Goal: Task Accomplishment & Management: Complete application form

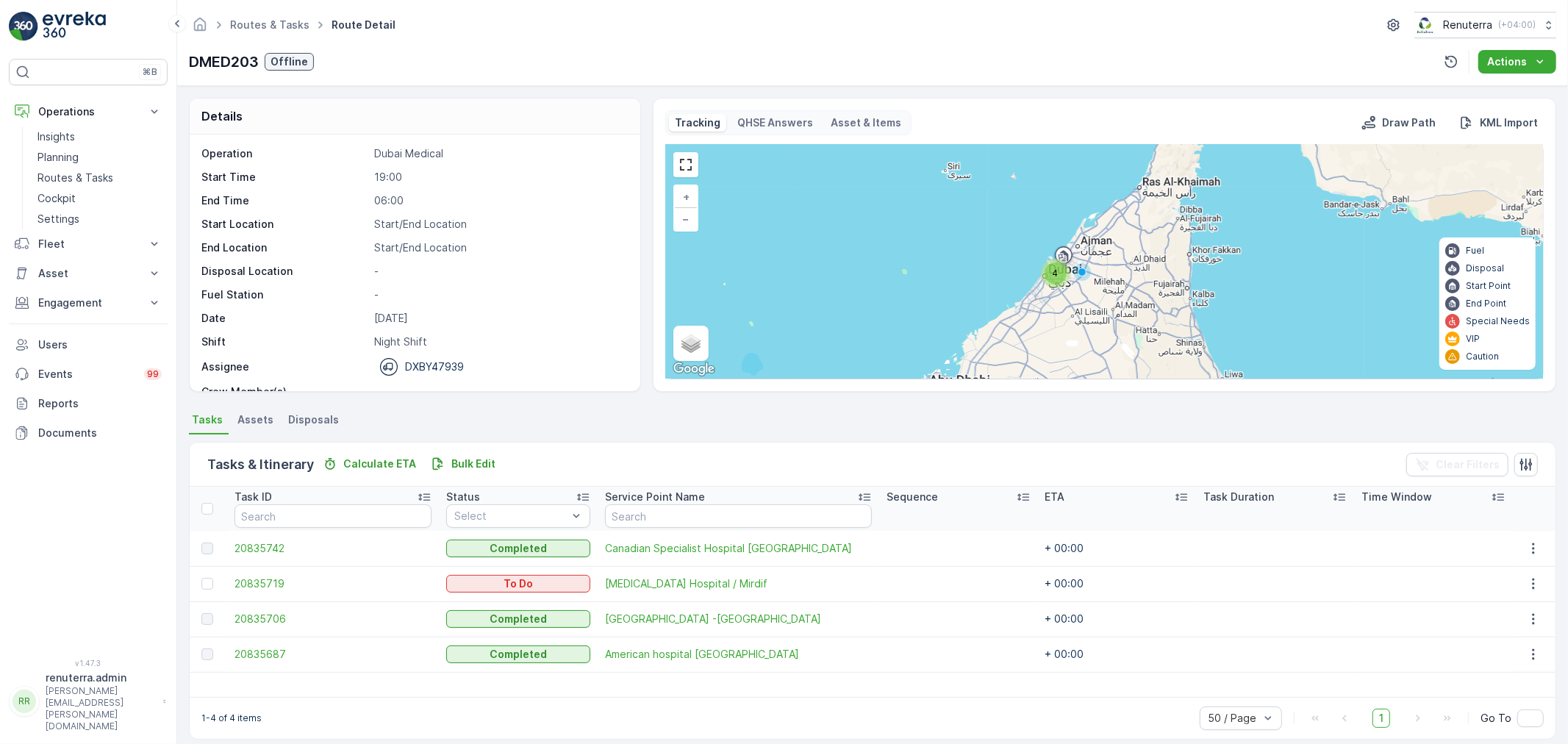
click at [75, 159] on p "Planning" at bounding box center [58, 157] width 41 height 15
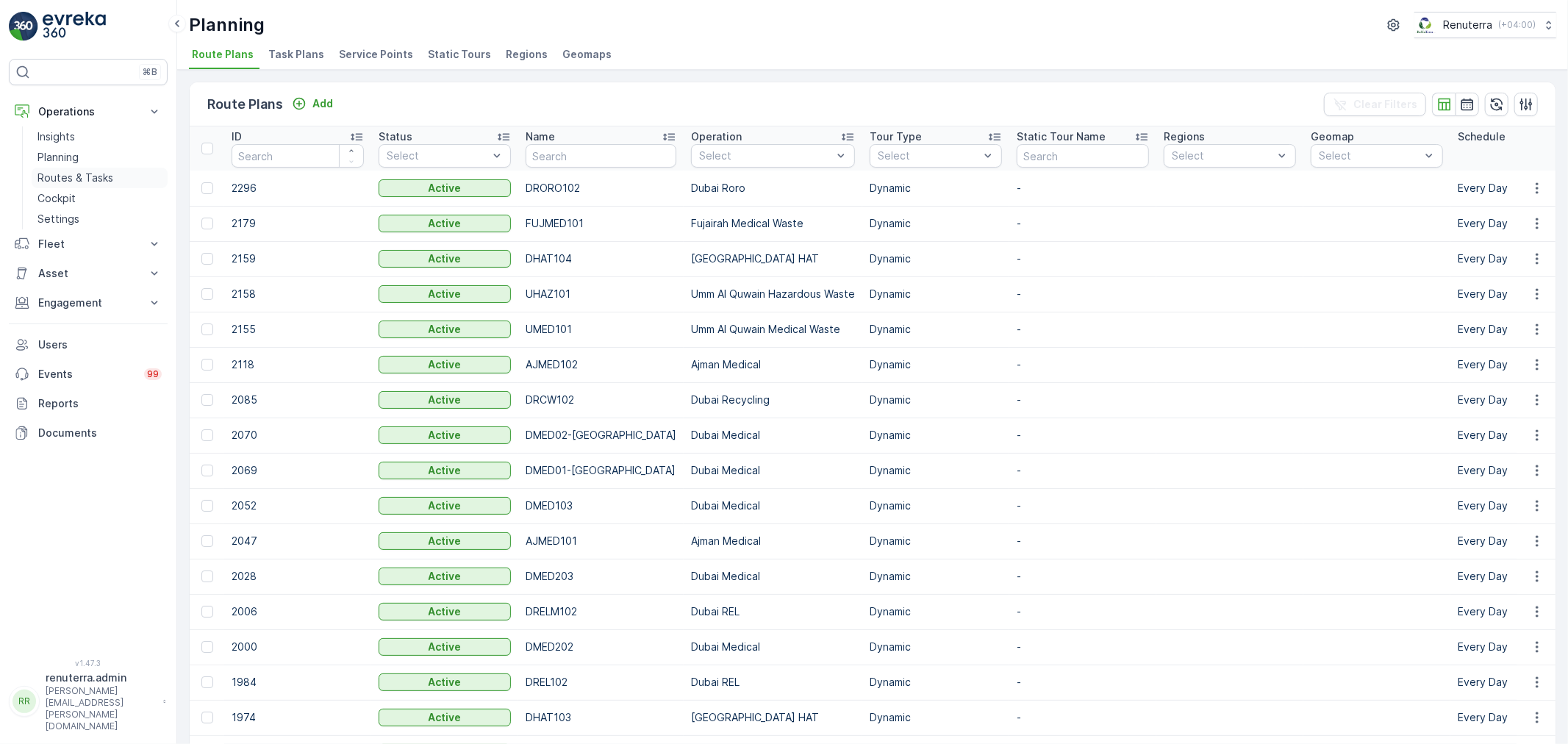
click at [92, 172] on p "Routes & Tasks" at bounding box center [75, 178] width 75 height 15
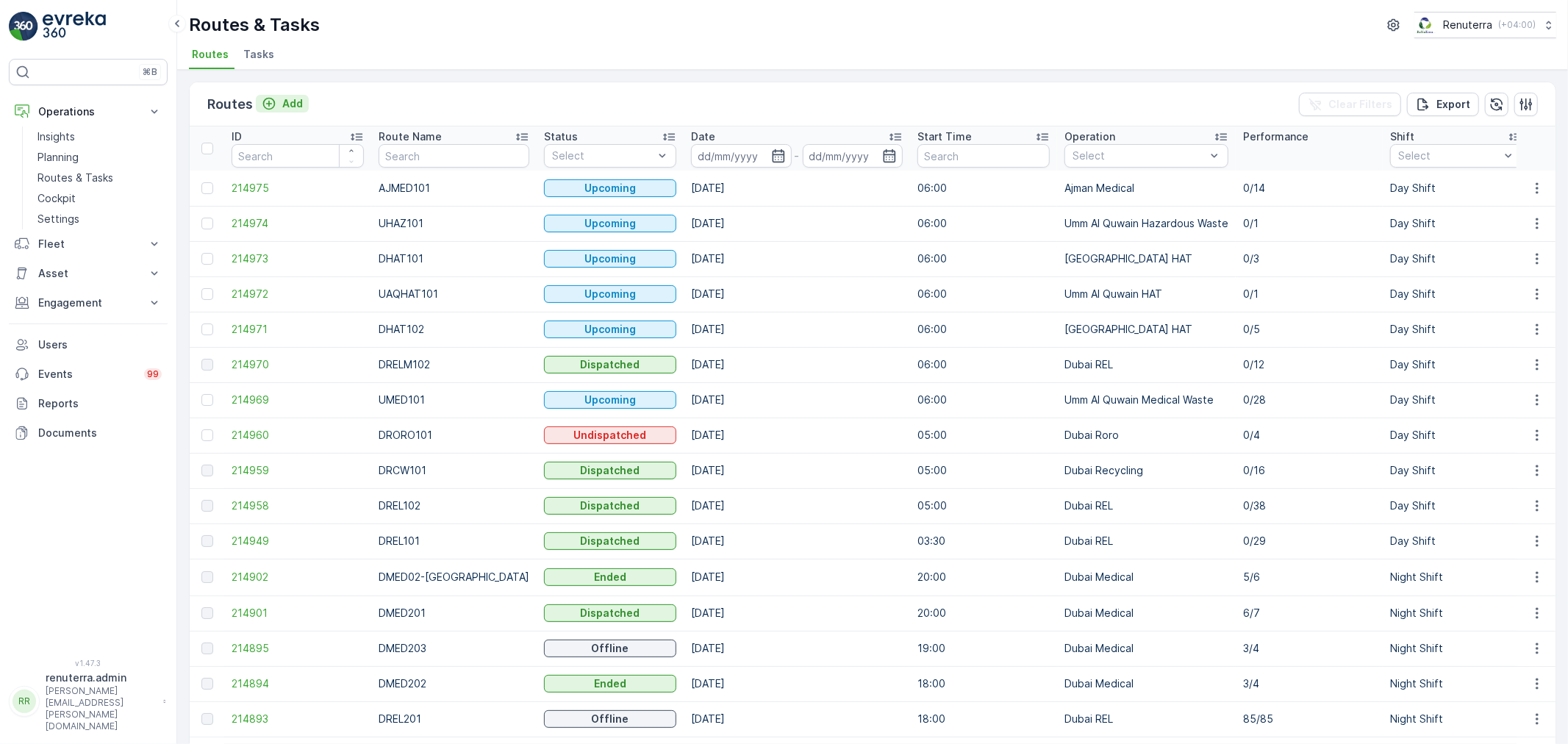
click at [270, 95] on button "Add" at bounding box center [282, 103] width 53 height 18
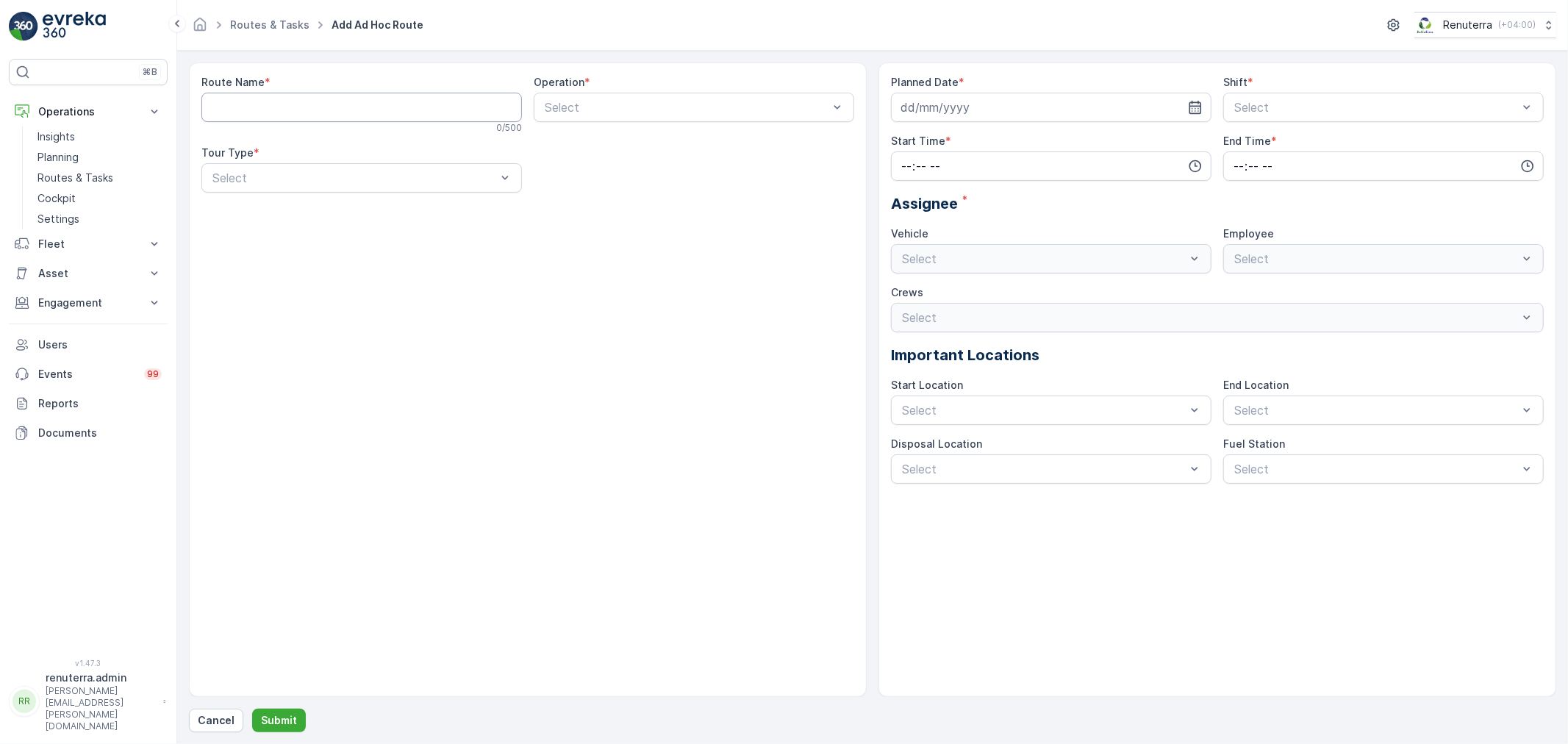
click at [365, 111] on Name "Route Name" at bounding box center [361, 106] width 321 height 29
type Name "DRELM101"
click at [628, 130] on div "Operation * Select" at bounding box center [693, 104] width 321 height 59
click at [647, 101] on div at bounding box center [687, 107] width 287 height 13
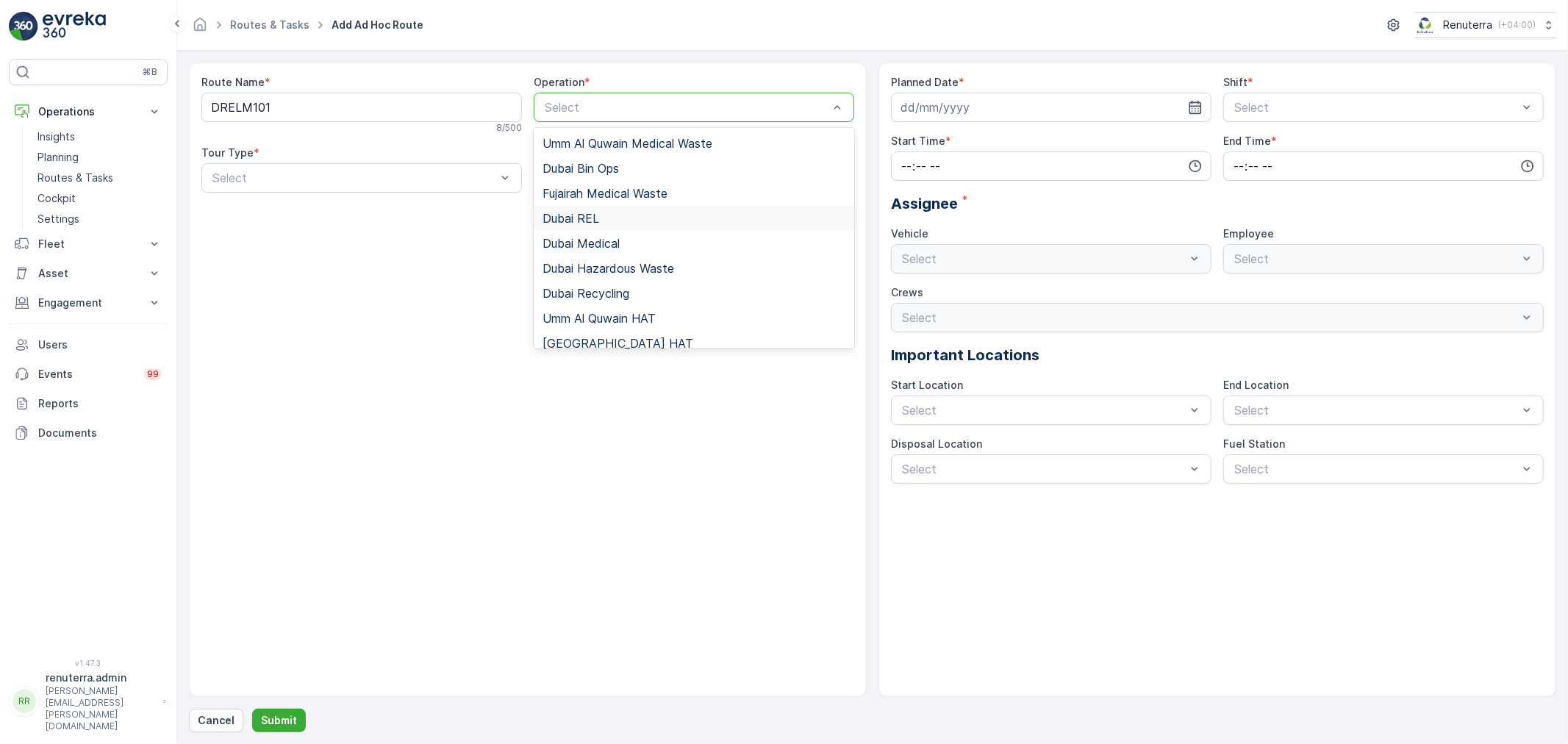
click at [585, 214] on span "Dubai REL" at bounding box center [571, 218] width 56 height 13
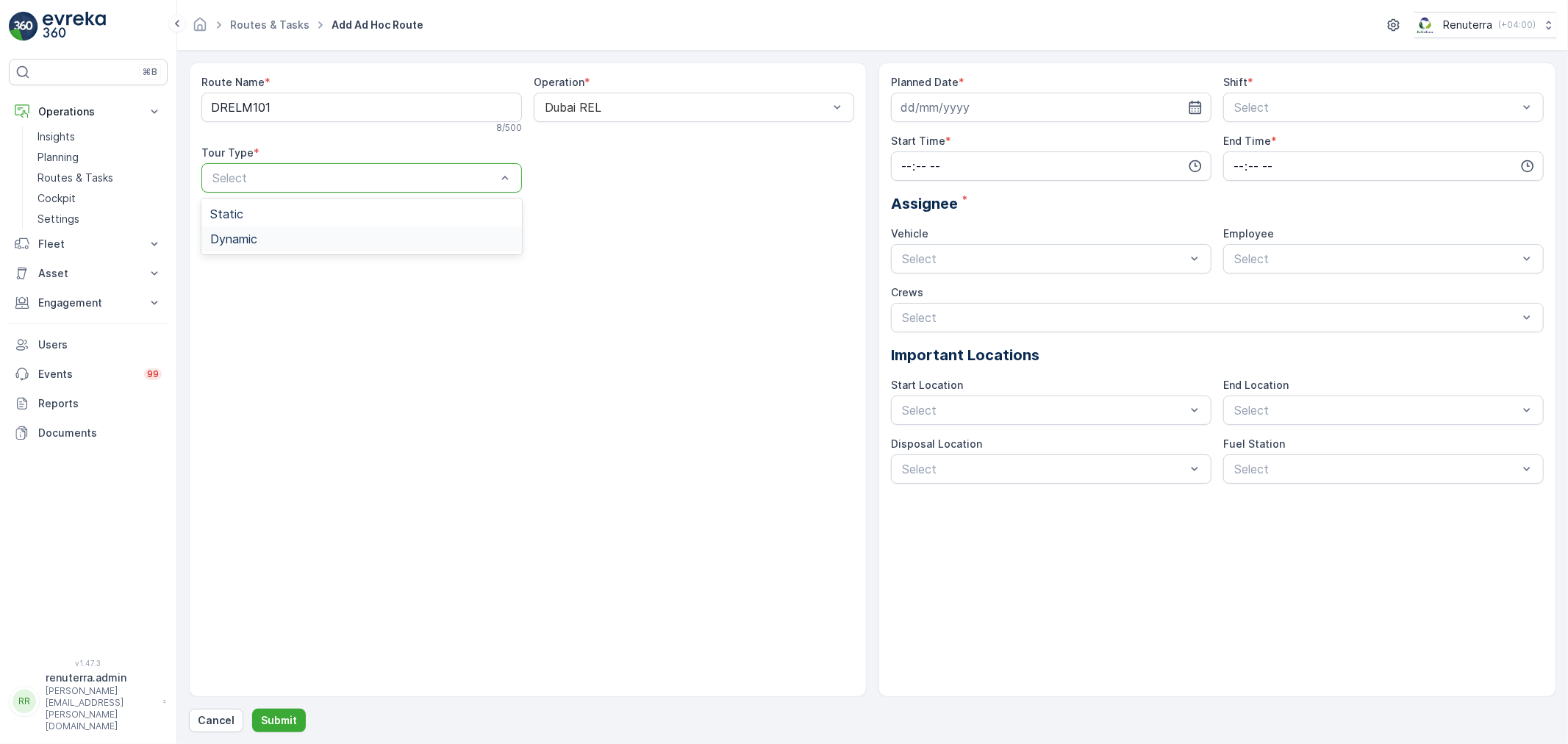
click at [353, 237] on div "Dynamic" at bounding box center [362, 239] width 303 height 13
click at [1196, 98] on input at bounding box center [1051, 106] width 321 height 29
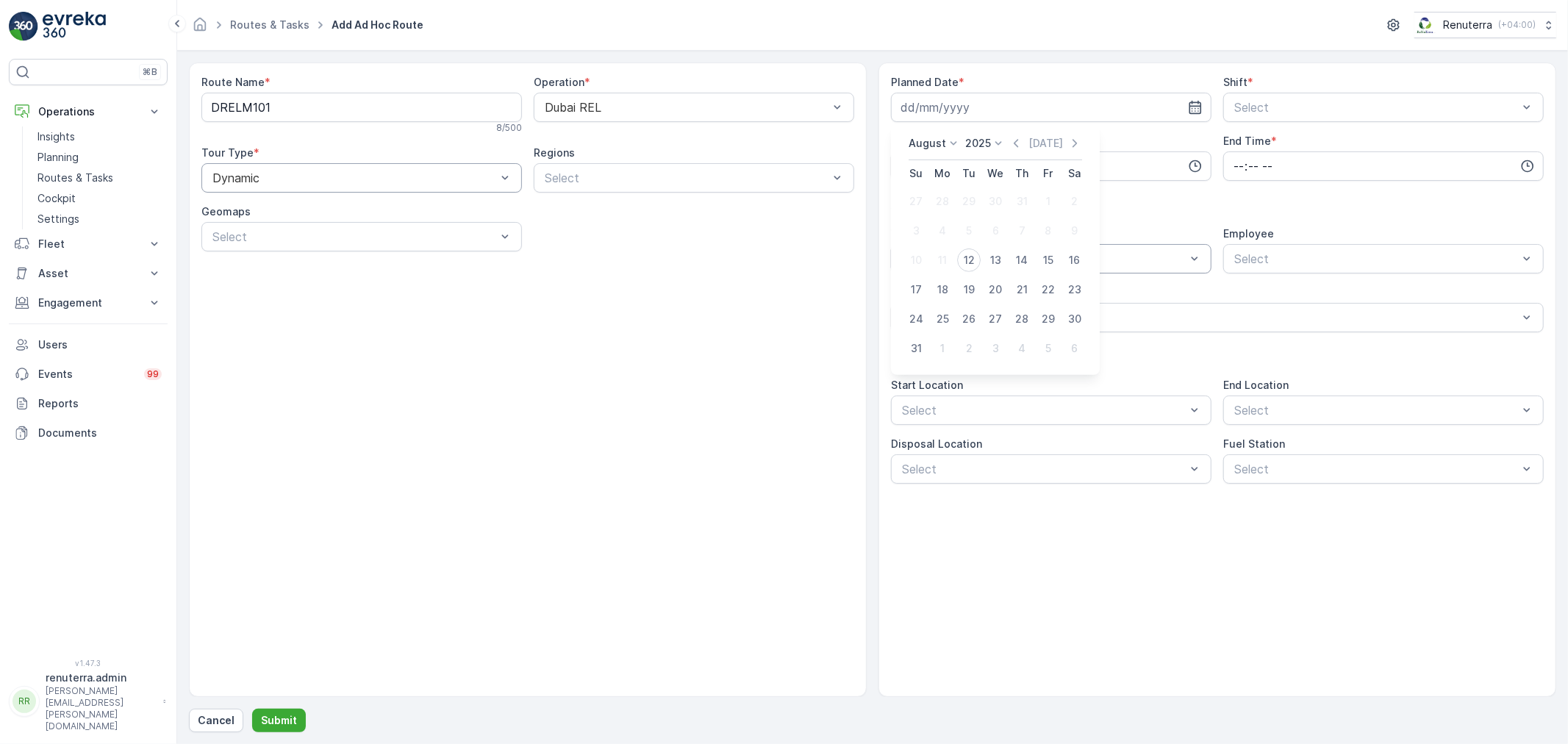
drag, startPoint x: 969, startPoint y: 267, endPoint x: 978, endPoint y: 263, distance: 9.8
click at [968, 266] on div "12" at bounding box center [968, 260] width 24 height 24
type input "[DATE]"
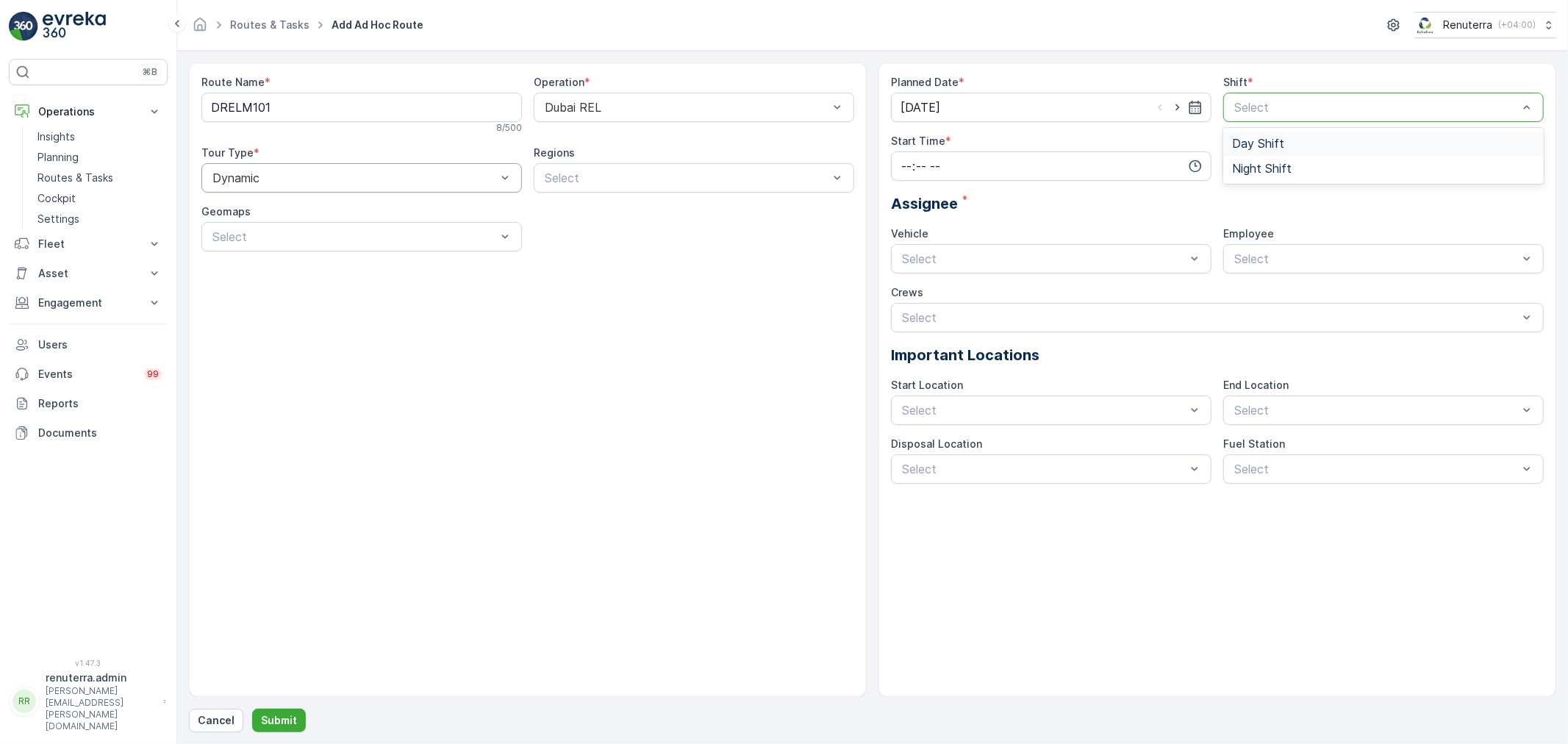
click at [1505, 105] on div at bounding box center [1376, 107] width 287 height 13
click at [1340, 149] on div "Day Shift" at bounding box center [1384, 143] width 303 height 13
click at [1066, 182] on div "Planned Date * 12.08.2025 Shift * option Day Shift, selected. Day Shift Start T…" at bounding box center [1217, 279] width 653 height 409
click at [1189, 166] on icon "button" at bounding box center [1196, 166] width 15 height 15
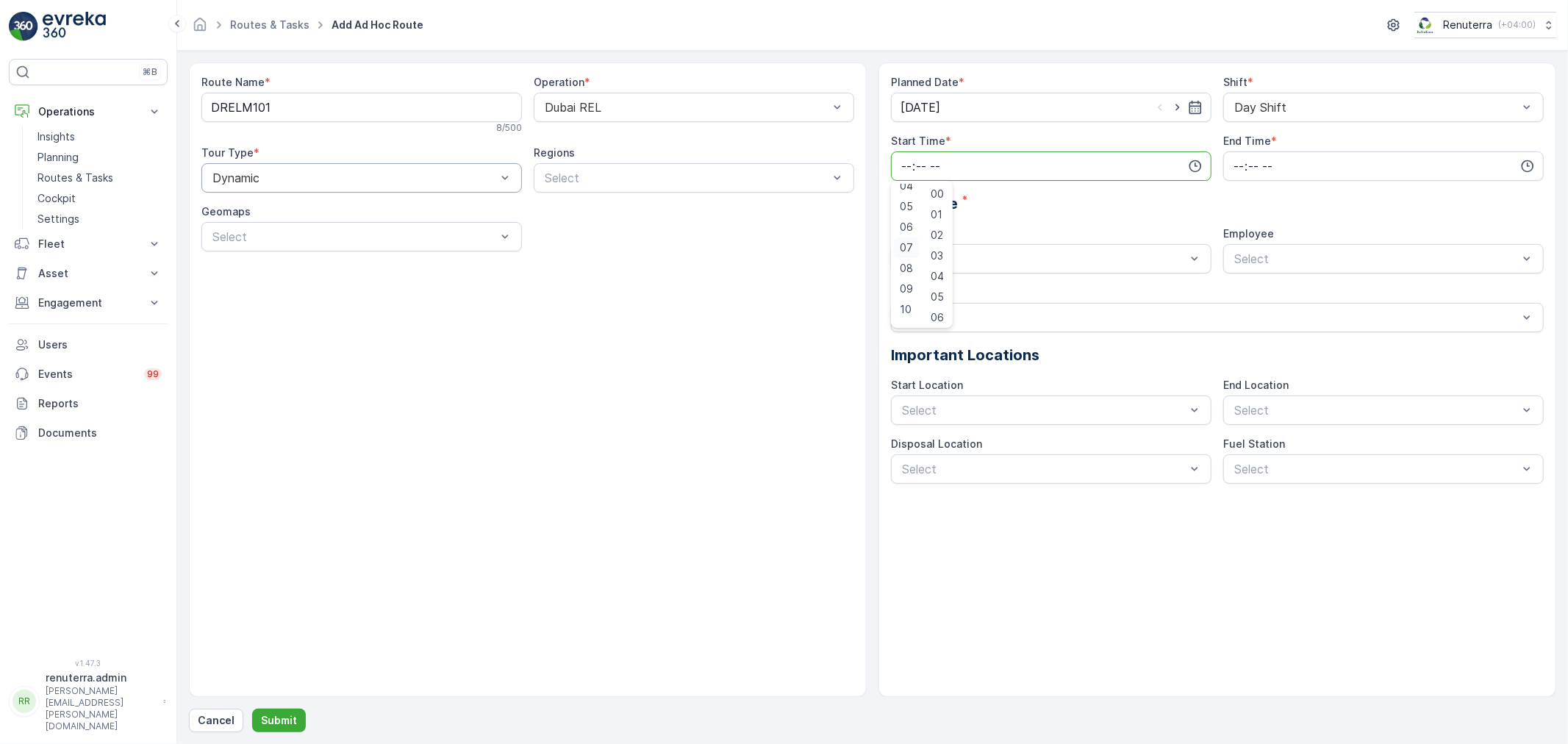
click at [912, 245] on div "07" at bounding box center [906, 247] width 25 height 21
type input "07:00"
click at [1532, 157] on input "time" at bounding box center [1383, 166] width 321 height 29
click at [1238, 279] on span "12" at bounding box center [1238, 278] width 11 height 15
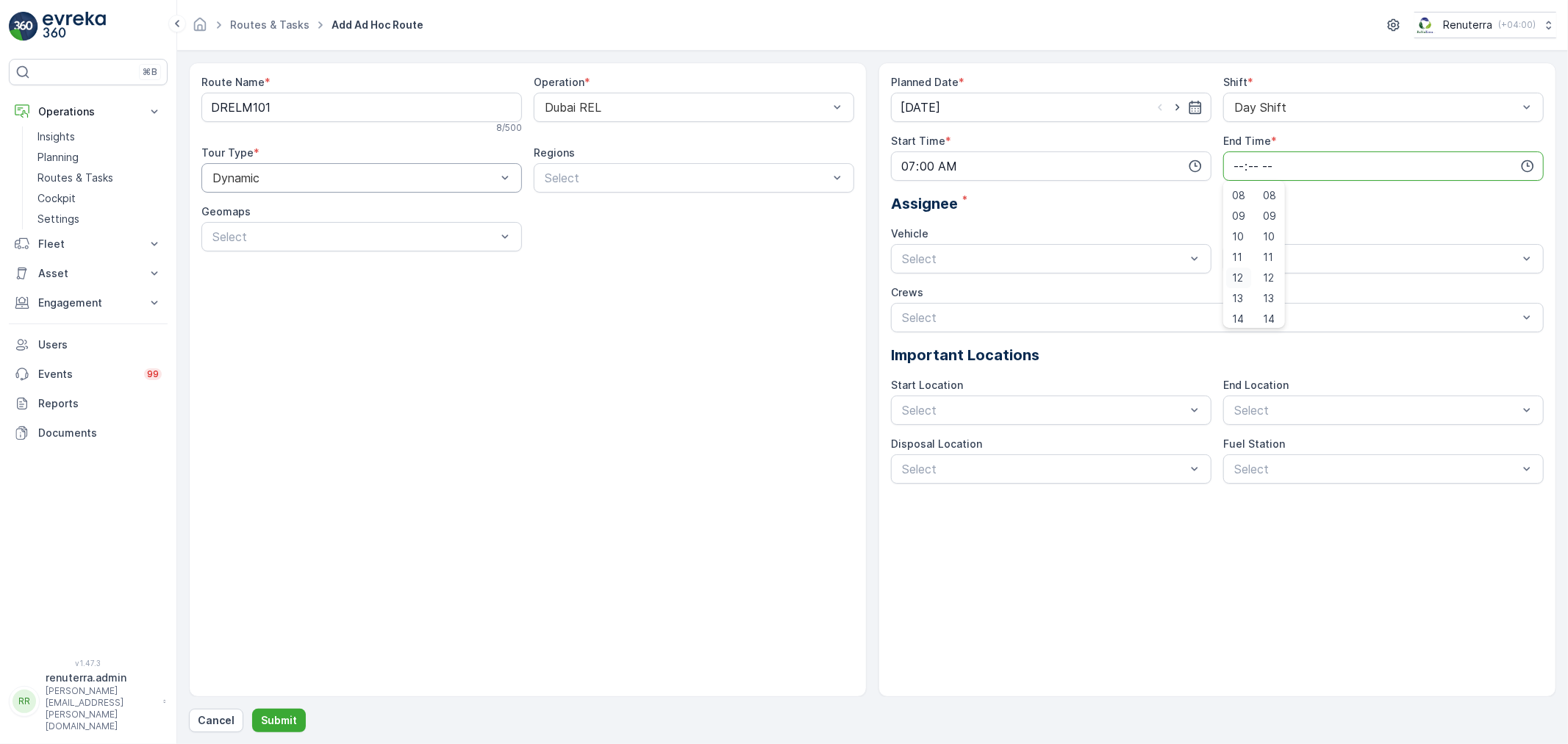
type input "12:00"
click at [1548, 197] on div "Planned Date * 12.08.2025 Shift * Day Shift Start Time * 07:00 End Time * 12:00…" at bounding box center [1217, 379] width 678 height 634
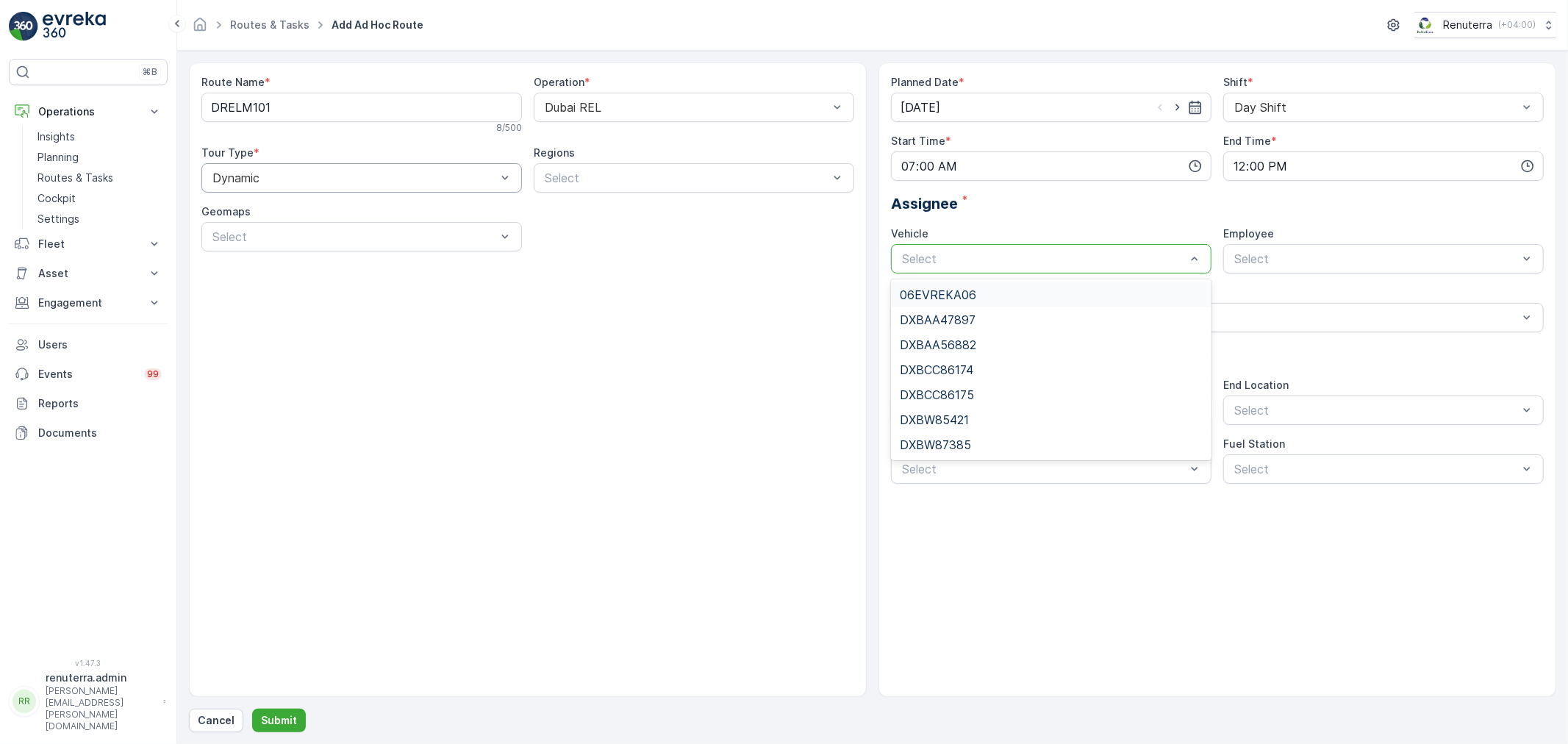
click at [1079, 247] on div "Select" at bounding box center [1051, 258] width 321 height 29
click at [961, 253] on div at bounding box center [1043, 259] width 287 height 13
click at [967, 424] on span "DXBW85421" at bounding box center [934, 419] width 69 height 13
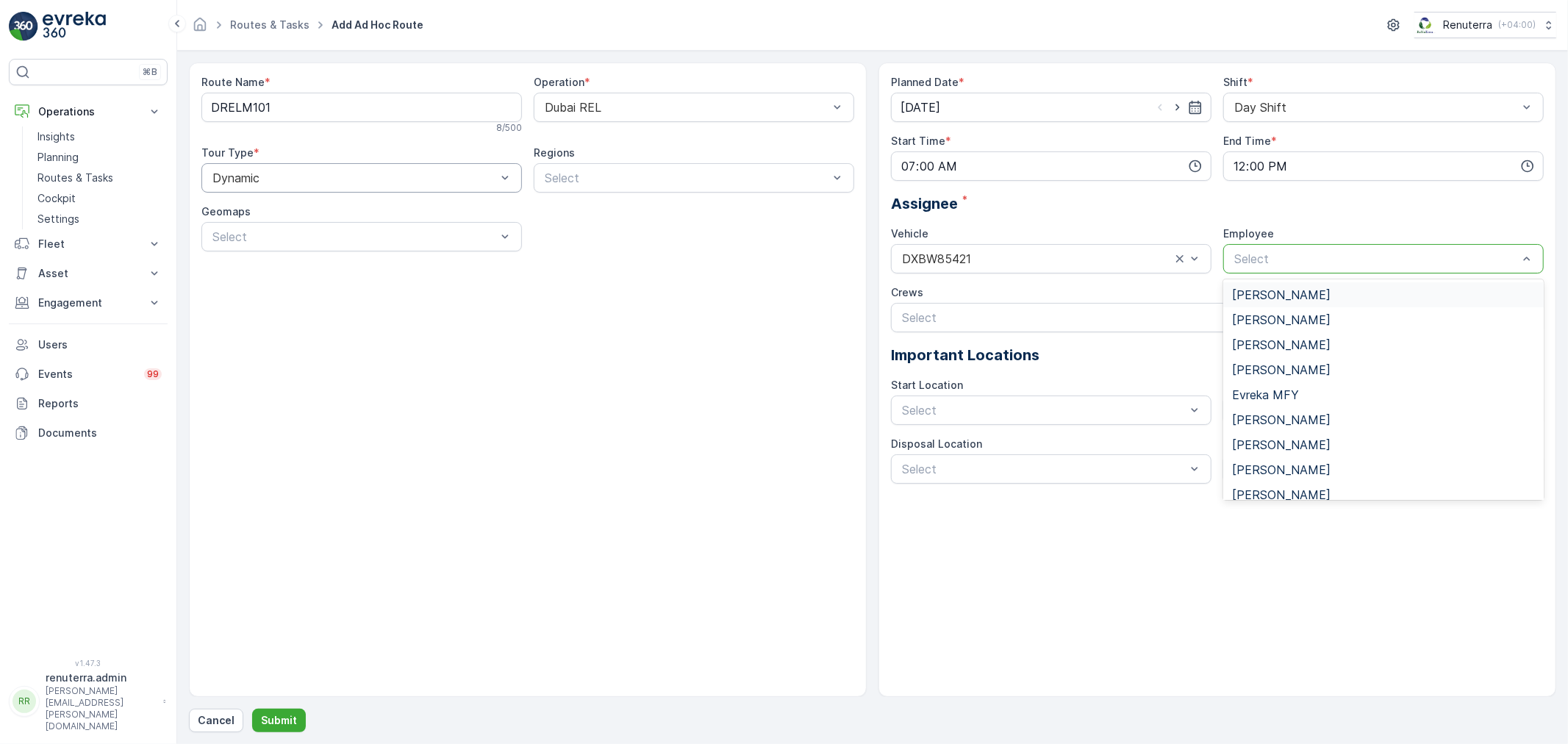
click at [1273, 254] on div at bounding box center [1376, 259] width 287 height 13
type input "raz"
click at [1277, 314] on span "[PERSON_NAME]" at bounding box center [1281, 320] width 99 height 13
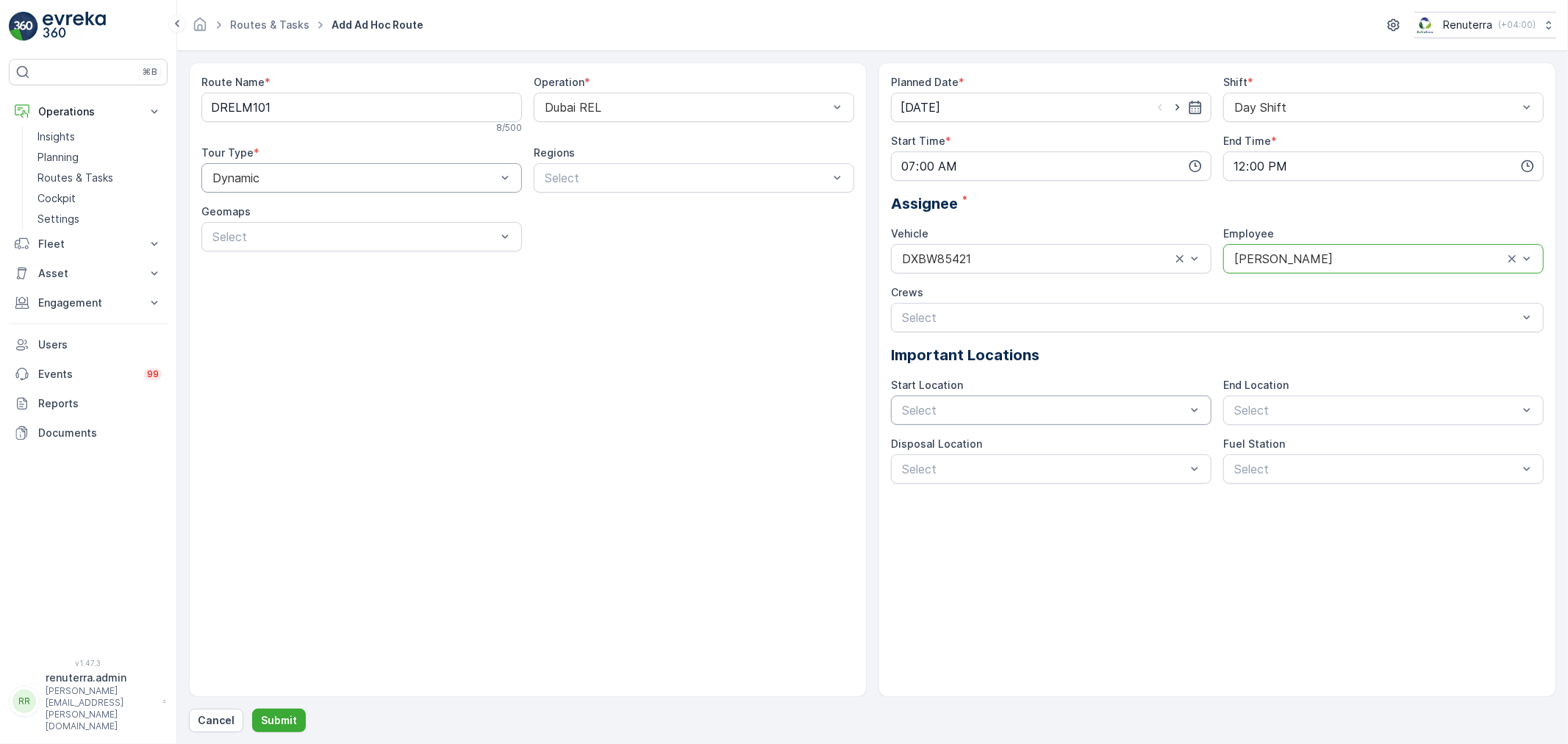
click at [1088, 415] on div at bounding box center [1043, 410] width 287 height 13
drag, startPoint x: 997, startPoint y: 451, endPoint x: 1148, endPoint y: 441, distance: 151.3
click at [1007, 446] on div "Start/End Location" at bounding box center [1052, 446] width 303 height 13
drag, startPoint x: 1454, startPoint y: 405, endPoint x: 1332, endPoint y: 460, distance: 133.8
click at [1446, 412] on div at bounding box center [1376, 410] width 287 height 13
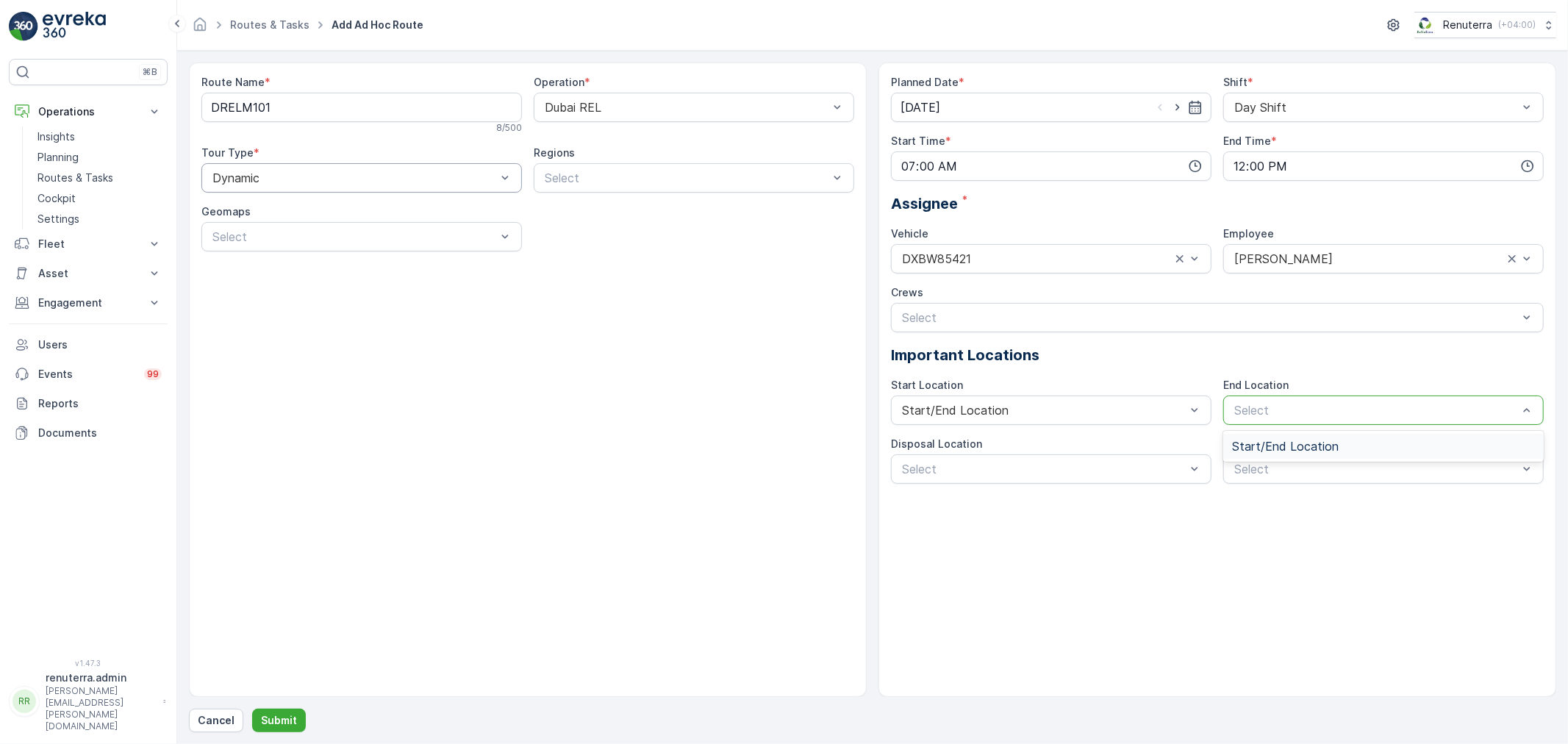
drag, startPoint x: 1330, startPoint y: 461, endPoint x: 1327, endPoint y: 451, distance: 10.4
click at [1329, 458] on div "Start/End Location" at bounding box center [1383, 446] width 321 height 31
drag, startPoint x: 1327, startPoint y: 451, endPoint x: 1287, endPoint y: 451, distance: 40.0
click at [1324, 451] on span "Start/End Location" at bounding box center [1285, 446] width 106 height 13
click at [978, 457] on div "Select" at bounding box center [1051, 468] width 321 height 29
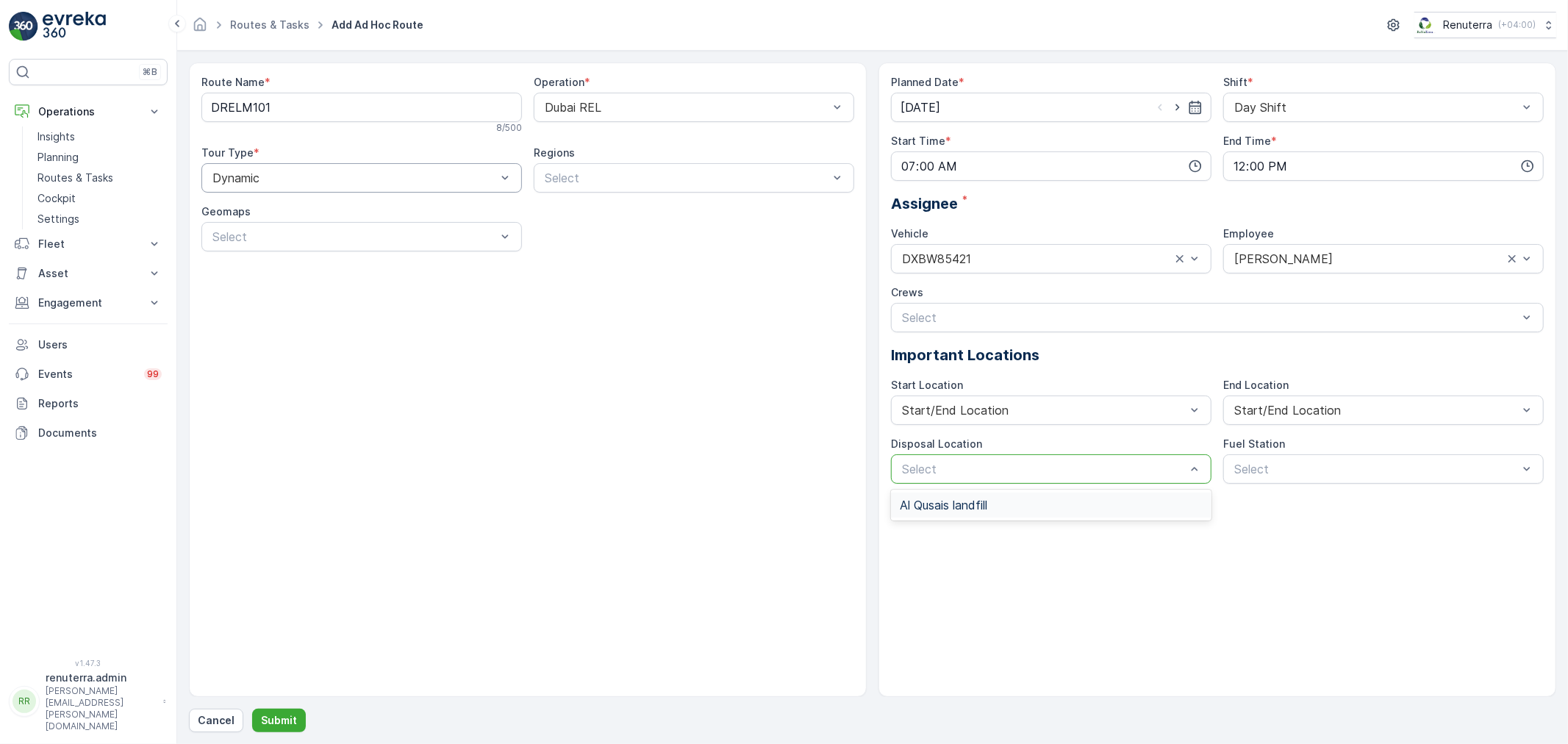
drag, startPoint x: 992, startPoint y: 493, endPoint x: 1024, endPoint y: 503, distance: 33.5
click at [994, 493] on div "Al Qusais landfill" at bounding box center [1051, 505] width 321 height 25
drag, startPoint x: 1026, startPoint y: 504, endPoint x: 1172, endPoint y: 499, distance: 146.1
click at [1032, 503] on div "Planned Date * 12.08.2025 Shift * Day Shift Start Time * 07:00 End Time * 12:00…" at bounding box center [1217, 379] width 678 height 634
drag, startPoint x: 1274, startPoint y: 483, endPoint x: 1287, endPoint y: 466, distance: 21.4
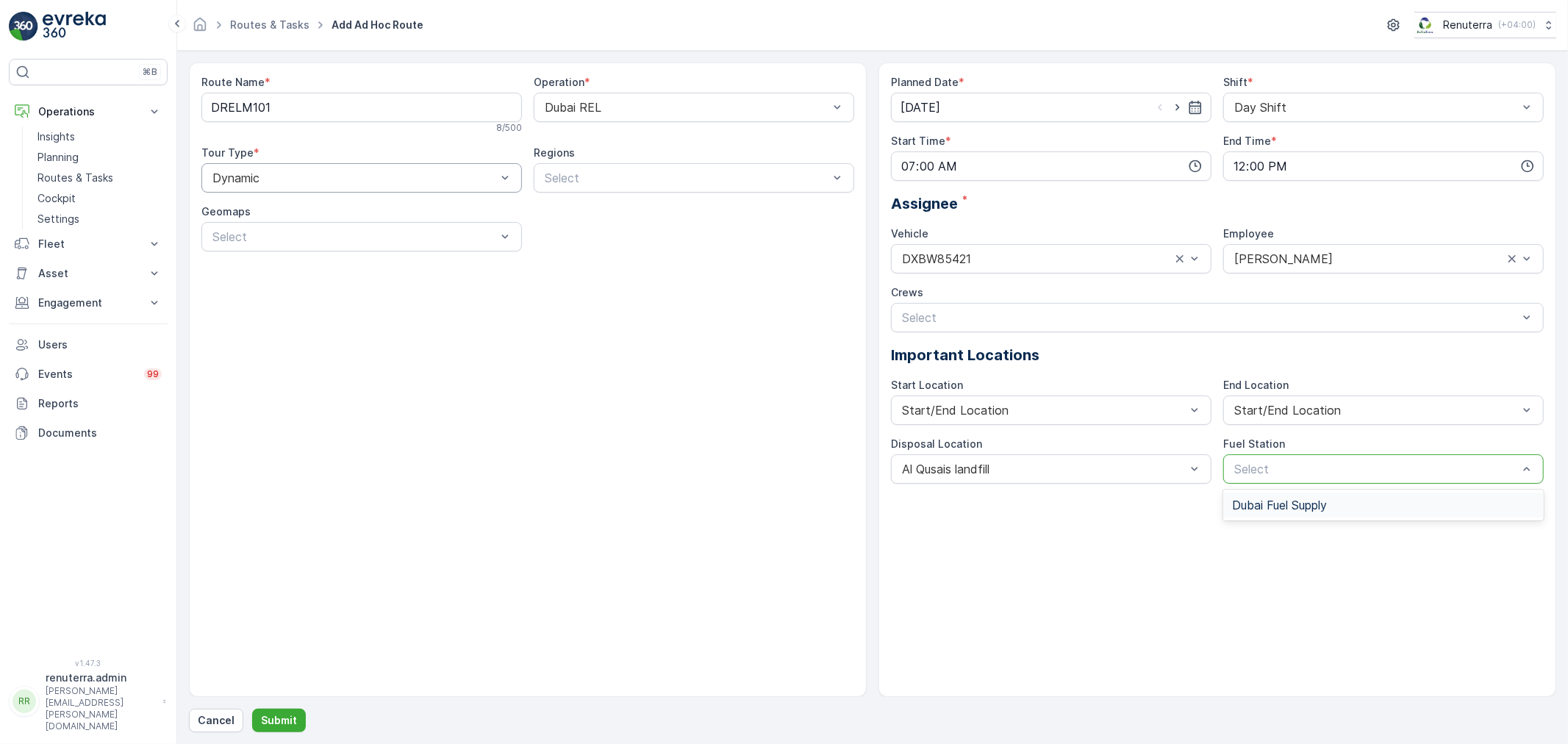
click at [1275, 481] on div "Select" at bounding box center [1383, 468] width 321 height 29
click at [1287, 503] on span "Dubai Fuel Supply" at bounding box center [1279, 505] width 95 height 13
click at [282, 715] on p "Submit" at bounding box center [278, 720] width 36 height 15
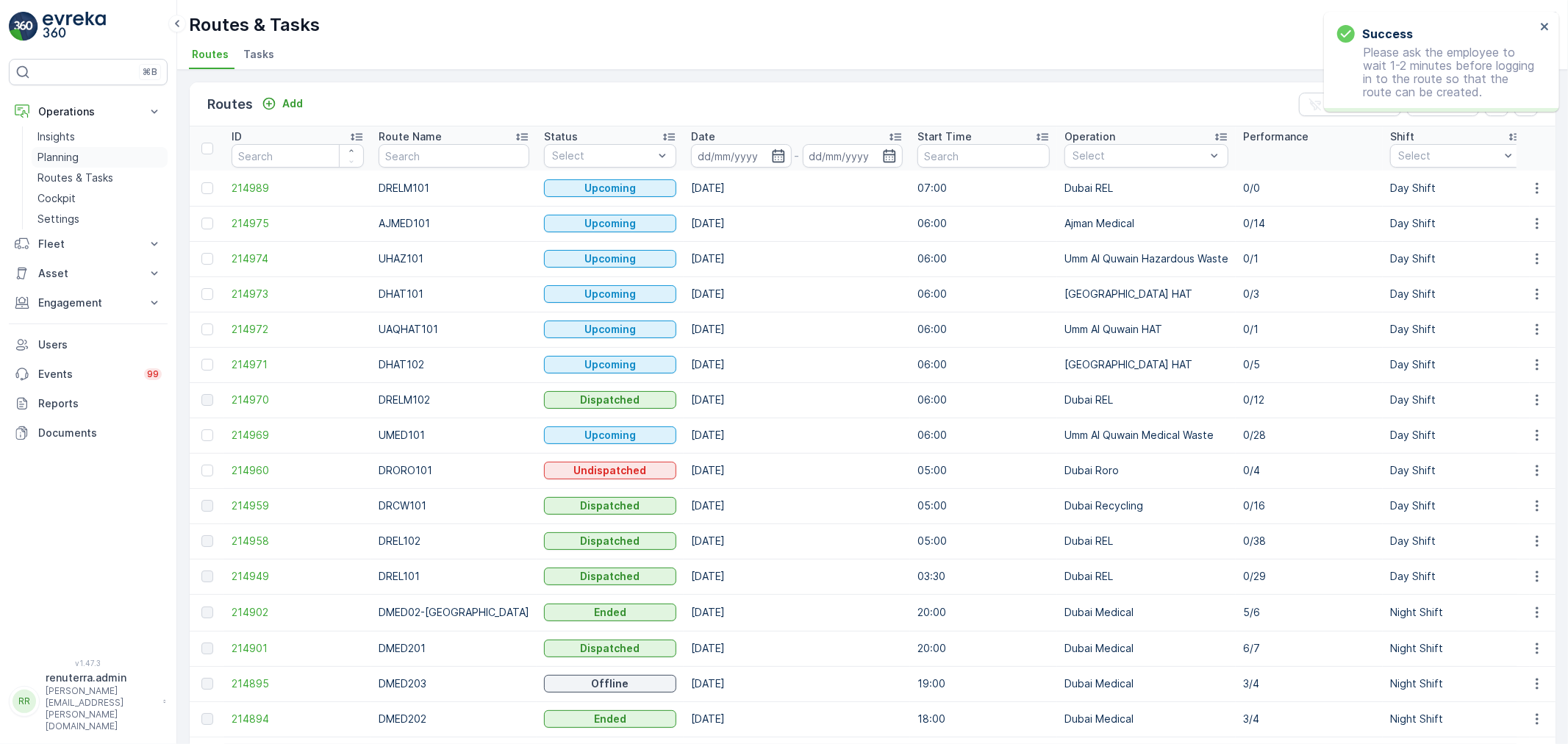
click at [71, 156] on p "Planning" at bounding box center [58, 157] width 41 height 15
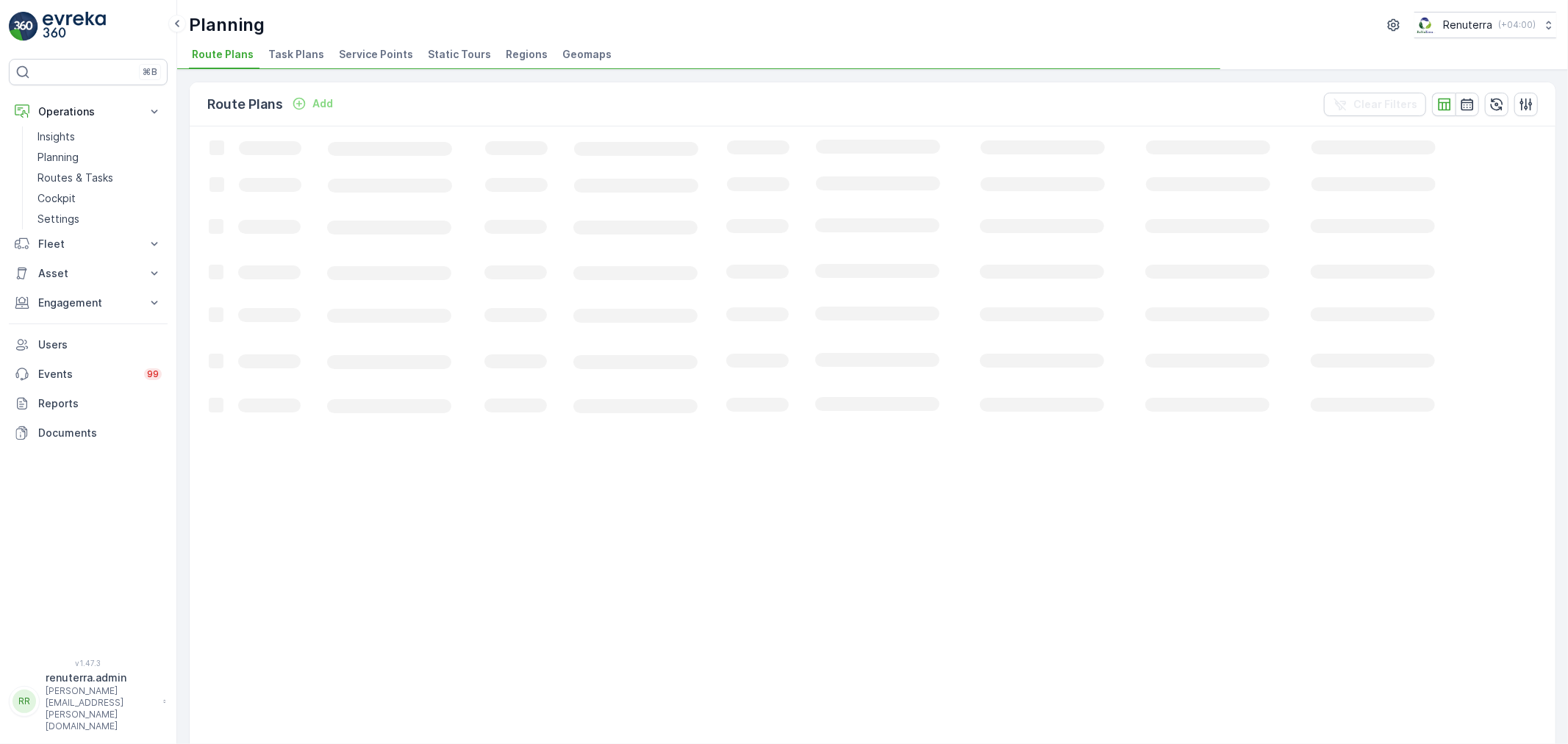
click at [376, 50] on span "Service Points" at bounding box center [375, 55] width 74 height 15
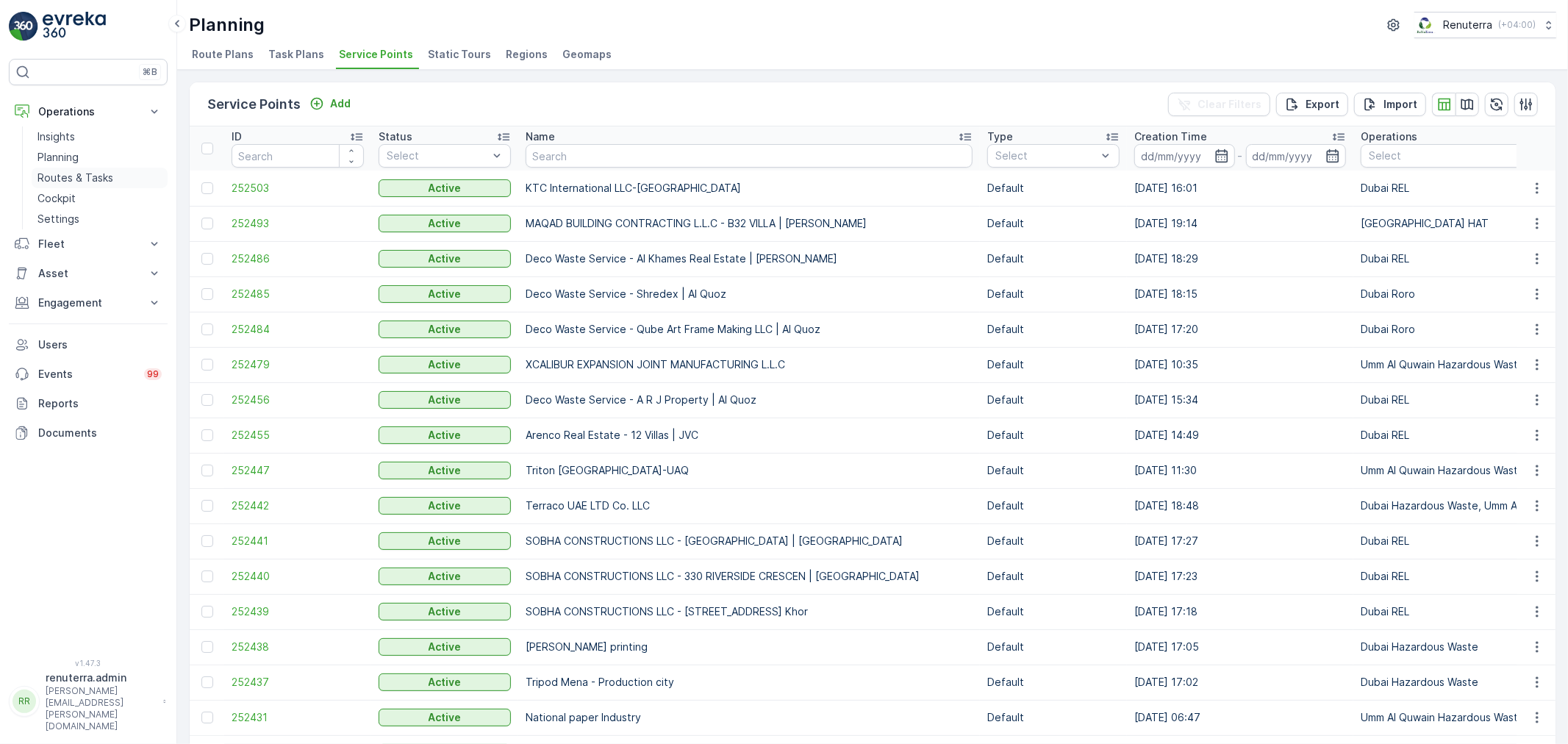
click at [73, 178] on p "Routes & Tasks" at bounding box center [75, 178] width 75 height 15
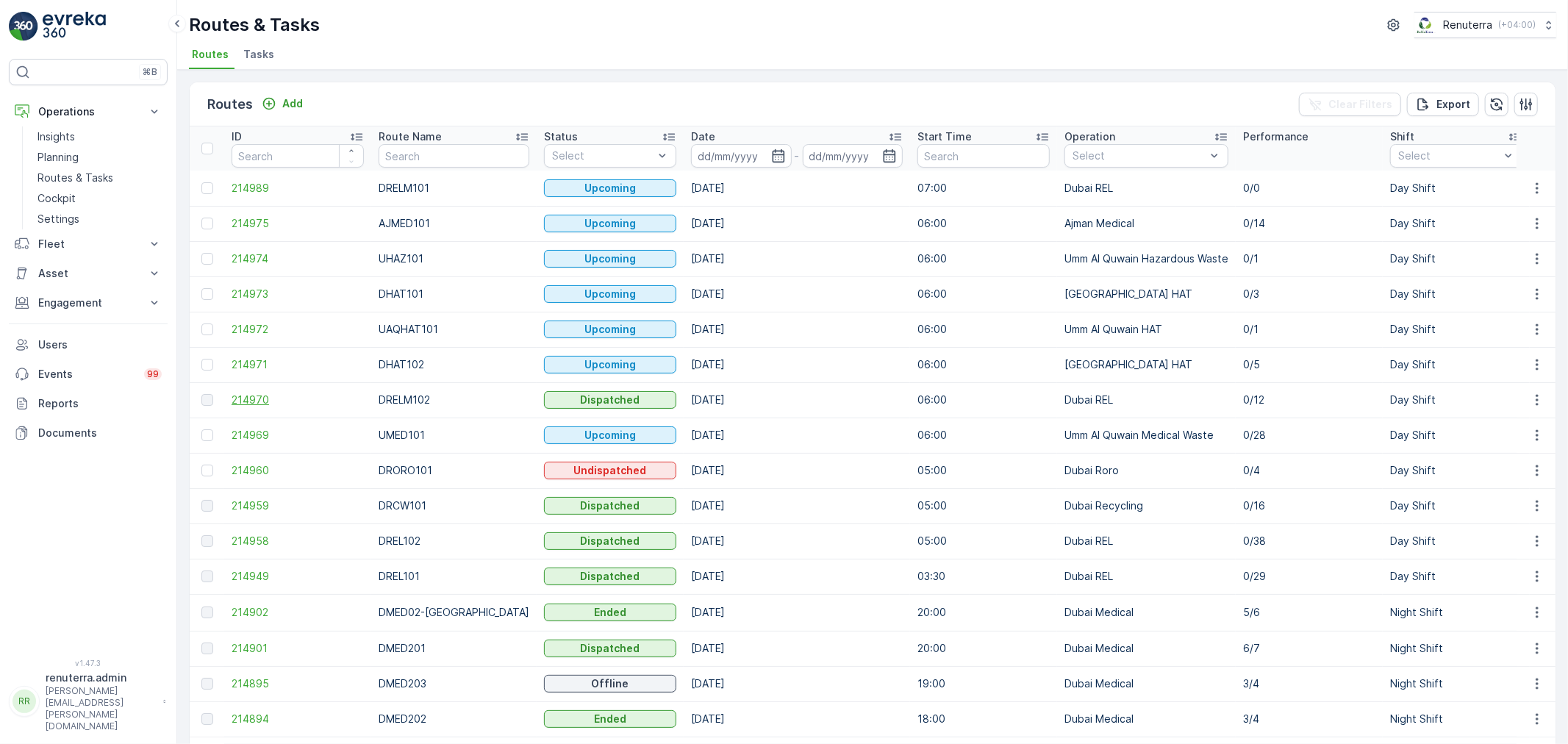
click at [250, 392] on span "214970" at bounding box center [297, 400] width 133 height 15
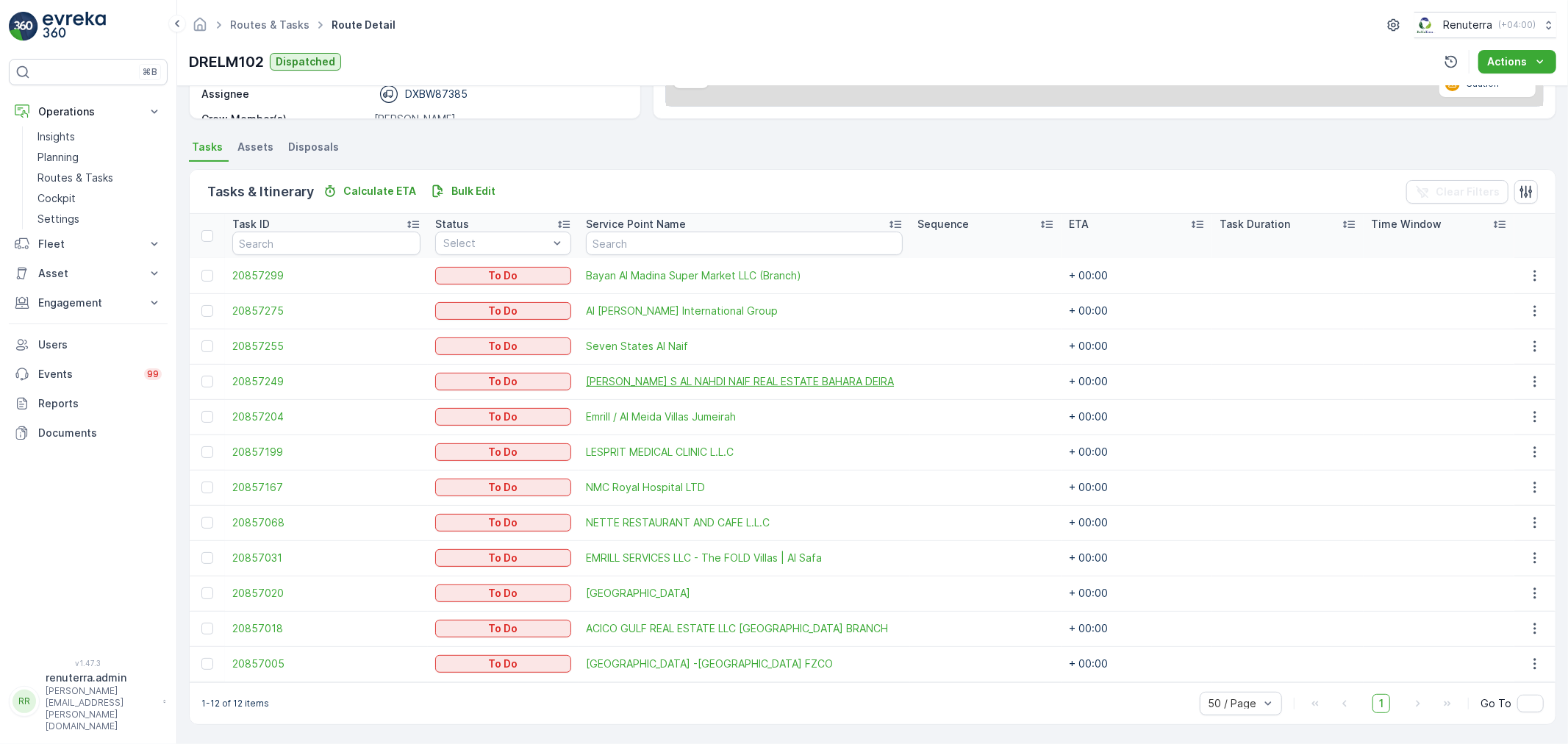
scroll to position [272, 0]
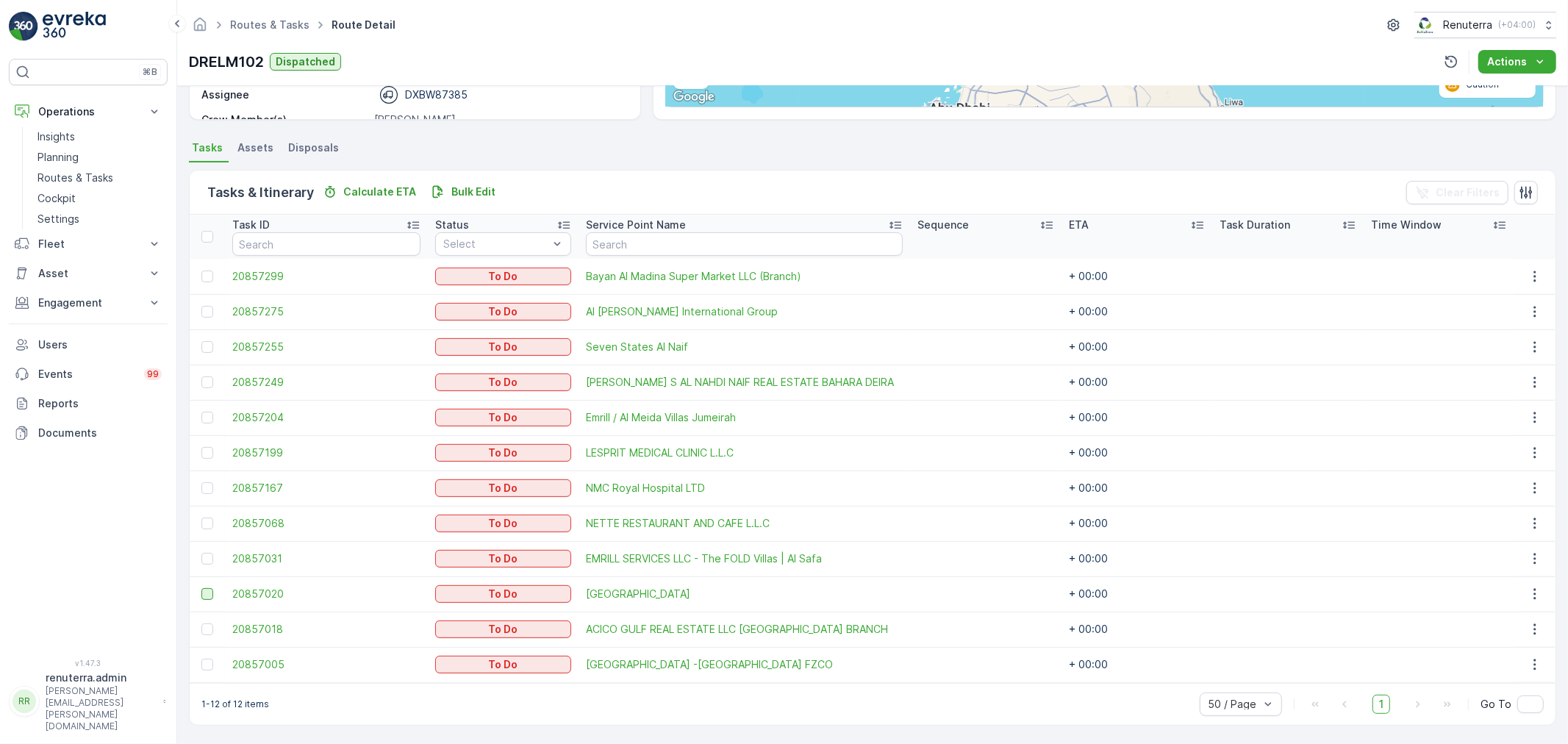
click at [212, 594] on div at bounding box center [207, 594] width 12 height 12
click at [201, 588] on input "checkbox" at bounding box center [201, 588] width 0 height 0
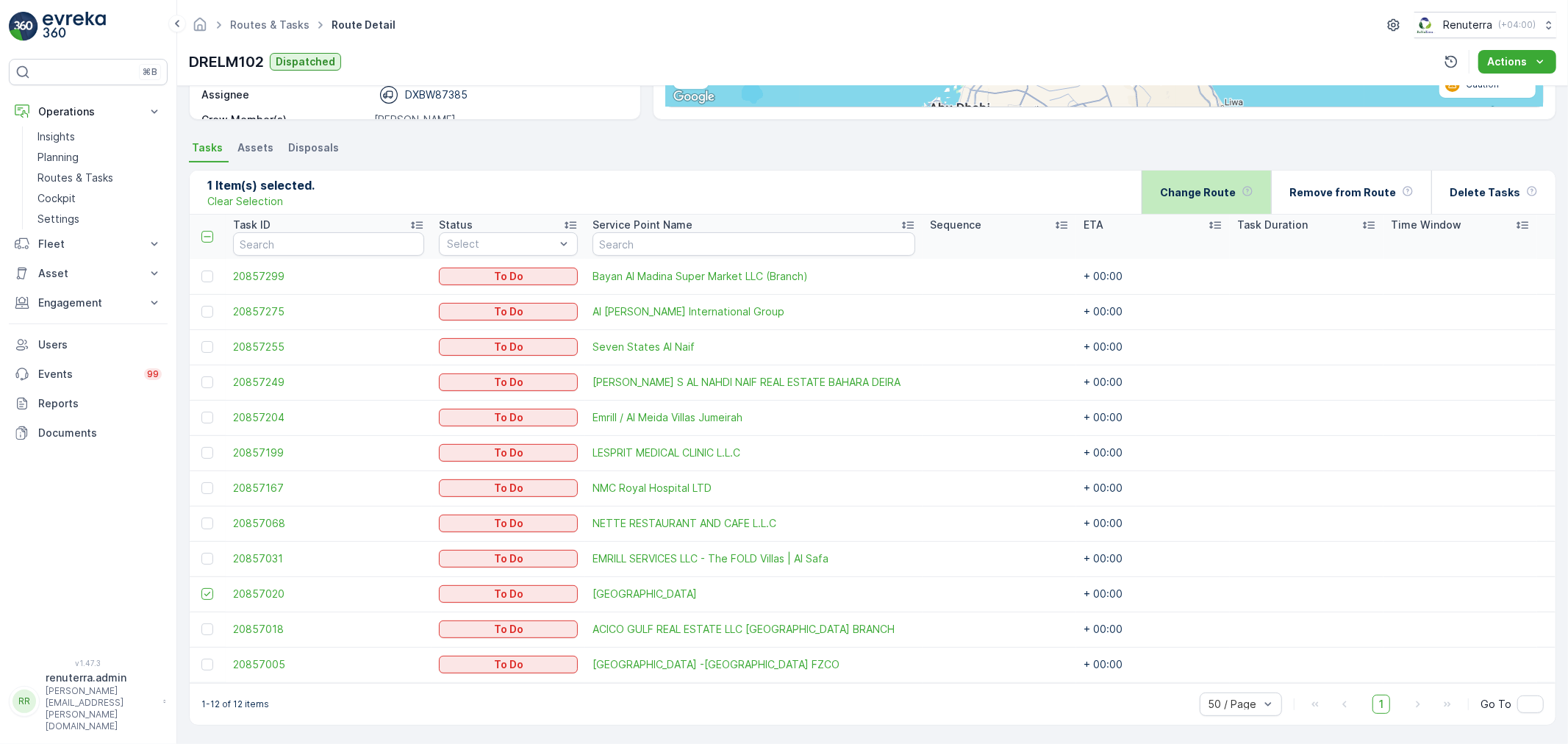
click at [1225, 185] on p "Change Route" at bounding box center [1197, 193] width 75 height 15
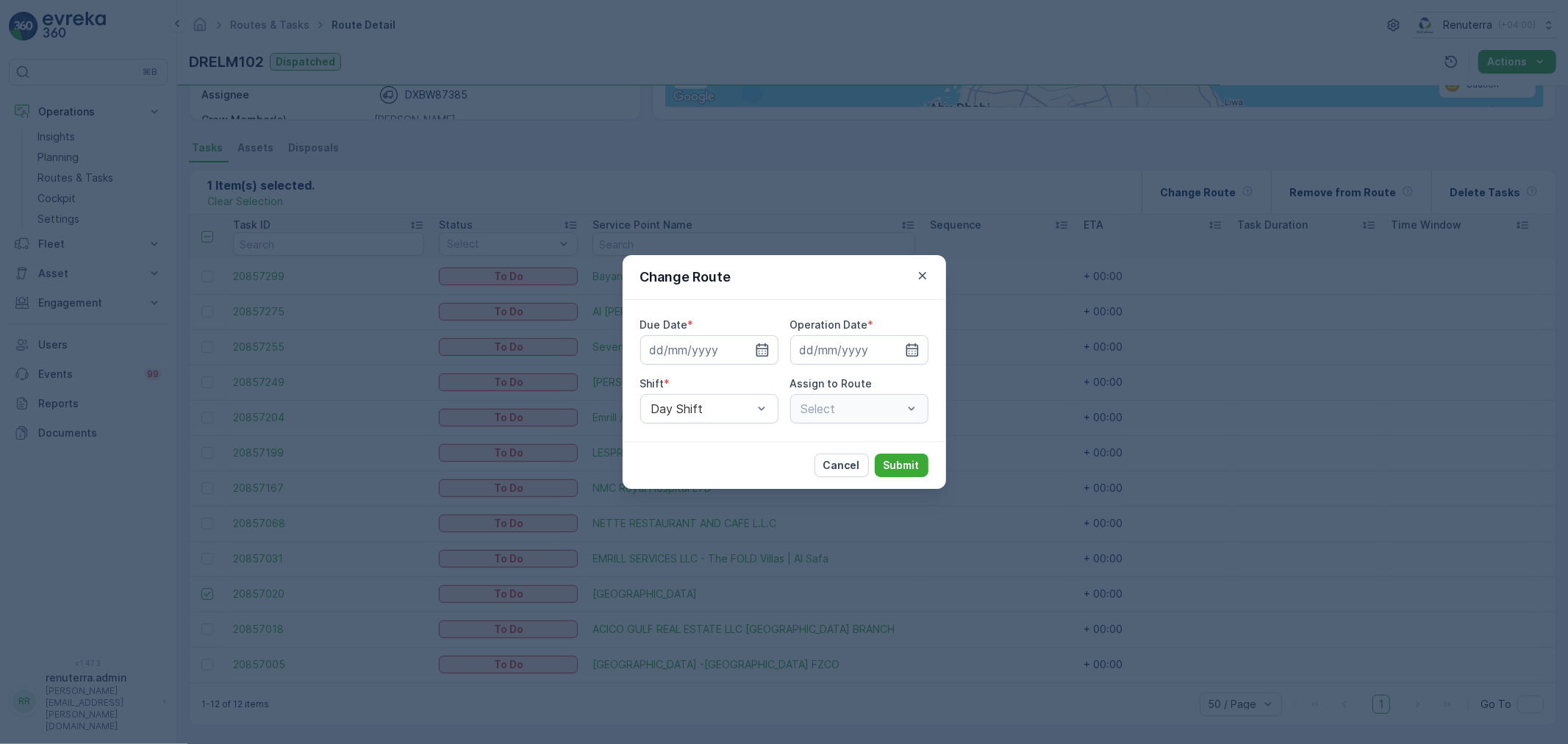
type input "[DATE]"
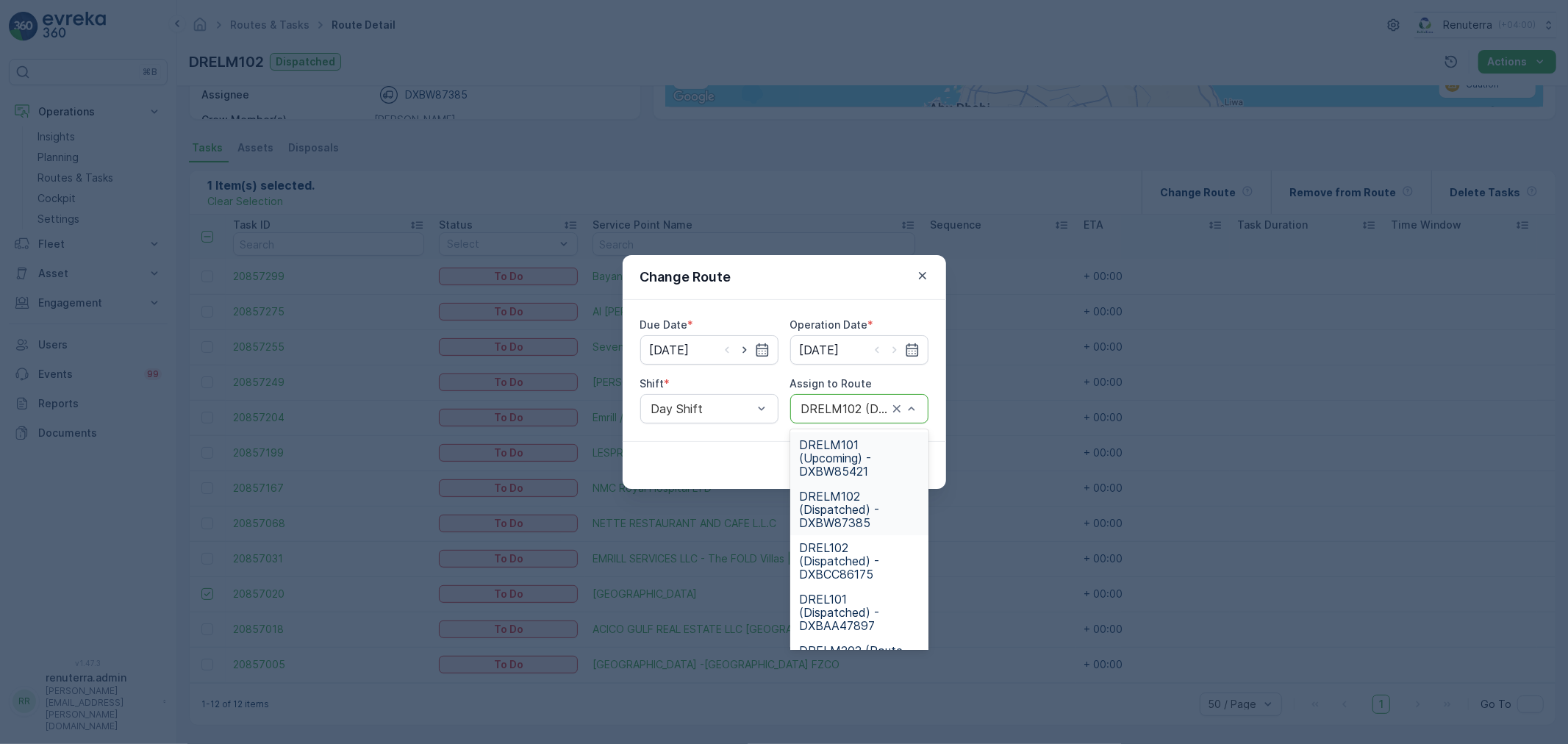
click at [877, 412] on div at bounding box center [844, 408] width 89 height 13
click at [862, 452] on span "DRELM101 (Upcoming) - DXBW85421" at bounding box center [859, 458] width 120 height 40
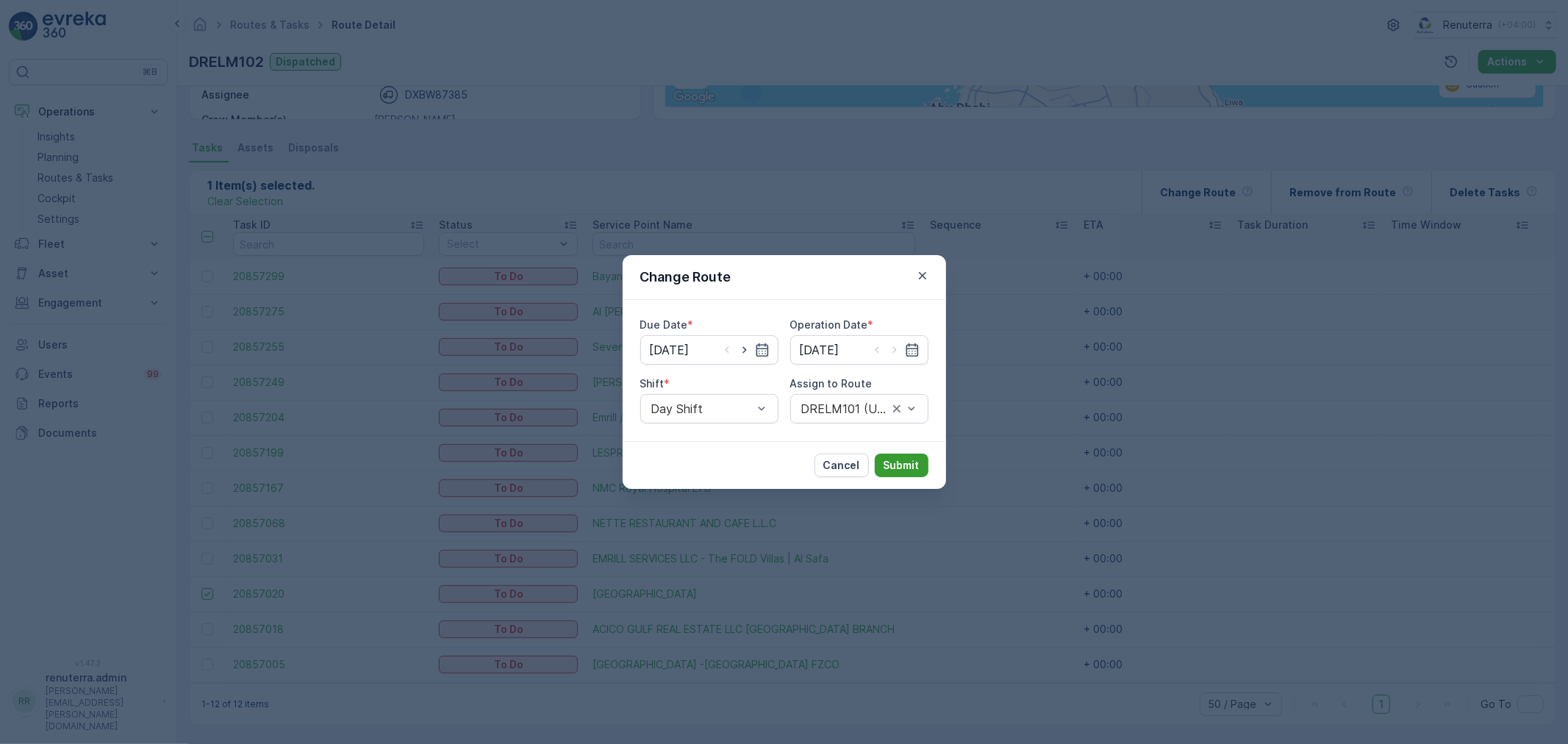
click at [915, 458] on p "Submit" at bounding box center [901, 466] width 36 height 15
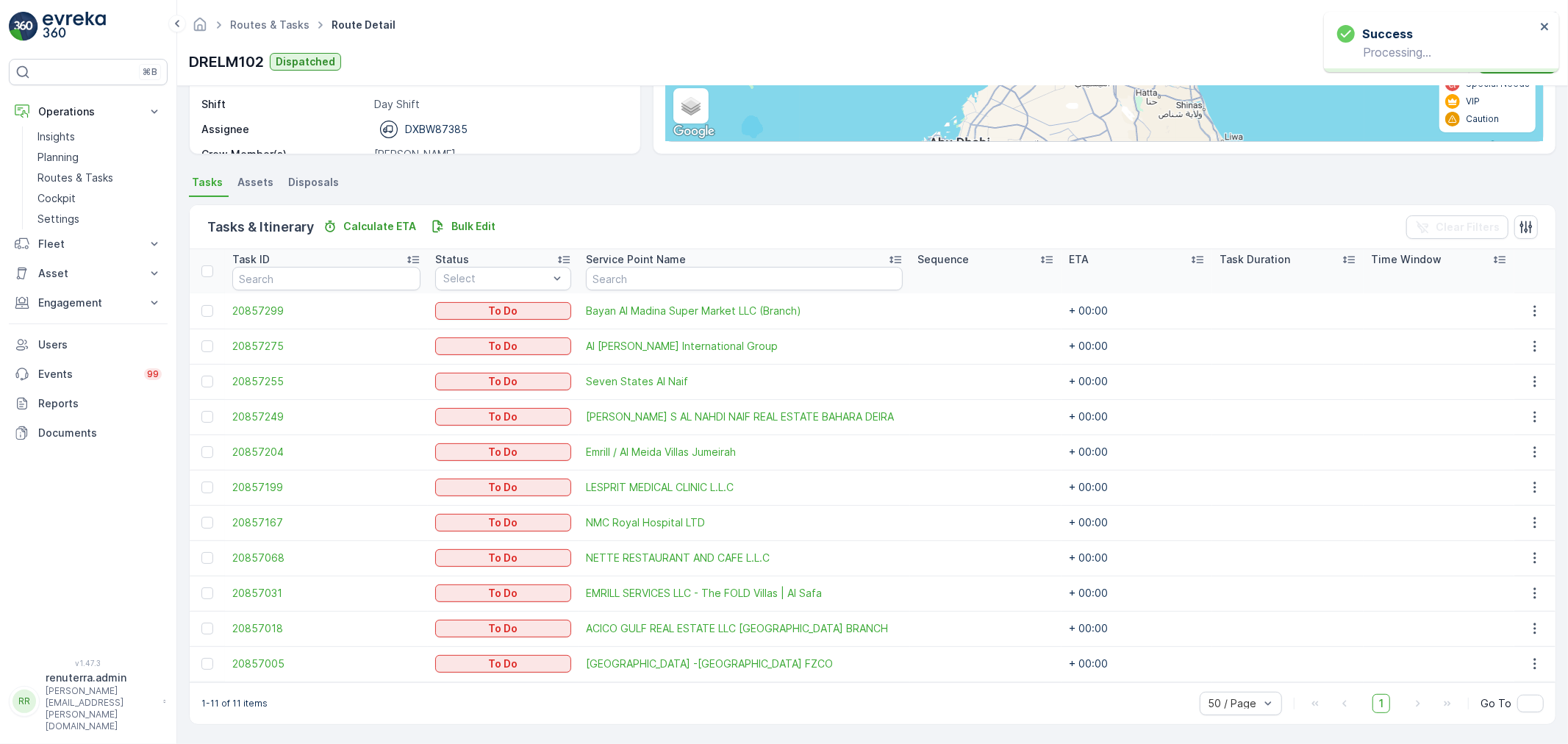
scroll to position [237, 0]
click at [214, 522] on div at bounding box center [209, 523] width 15 height 12
click at [201, 517] on input "checkbox" at bounding box center [201, 517] width 0 height 0
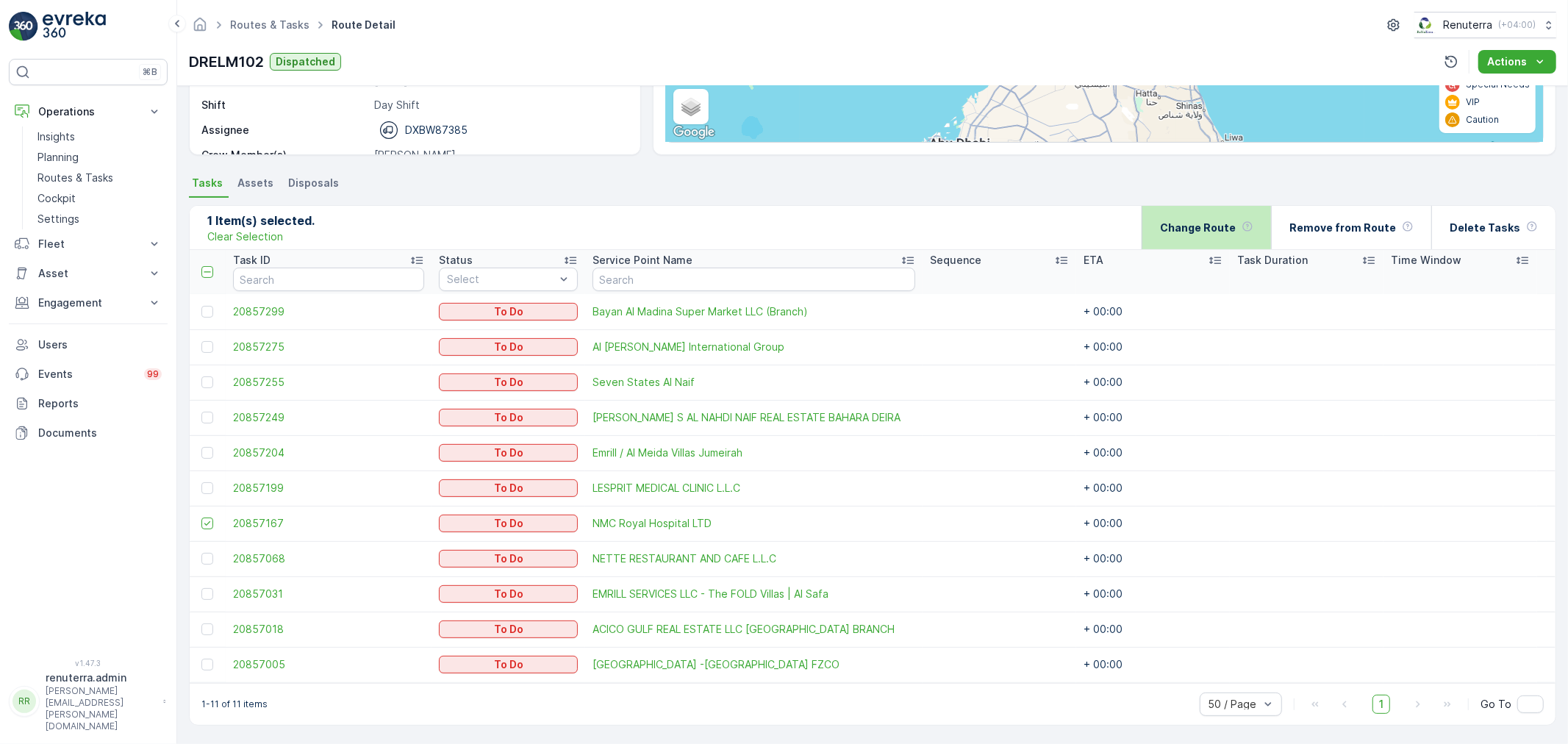
click at [1236, 230] on p "Change Route" at bounding box center [1197, 228] width 75 height 15
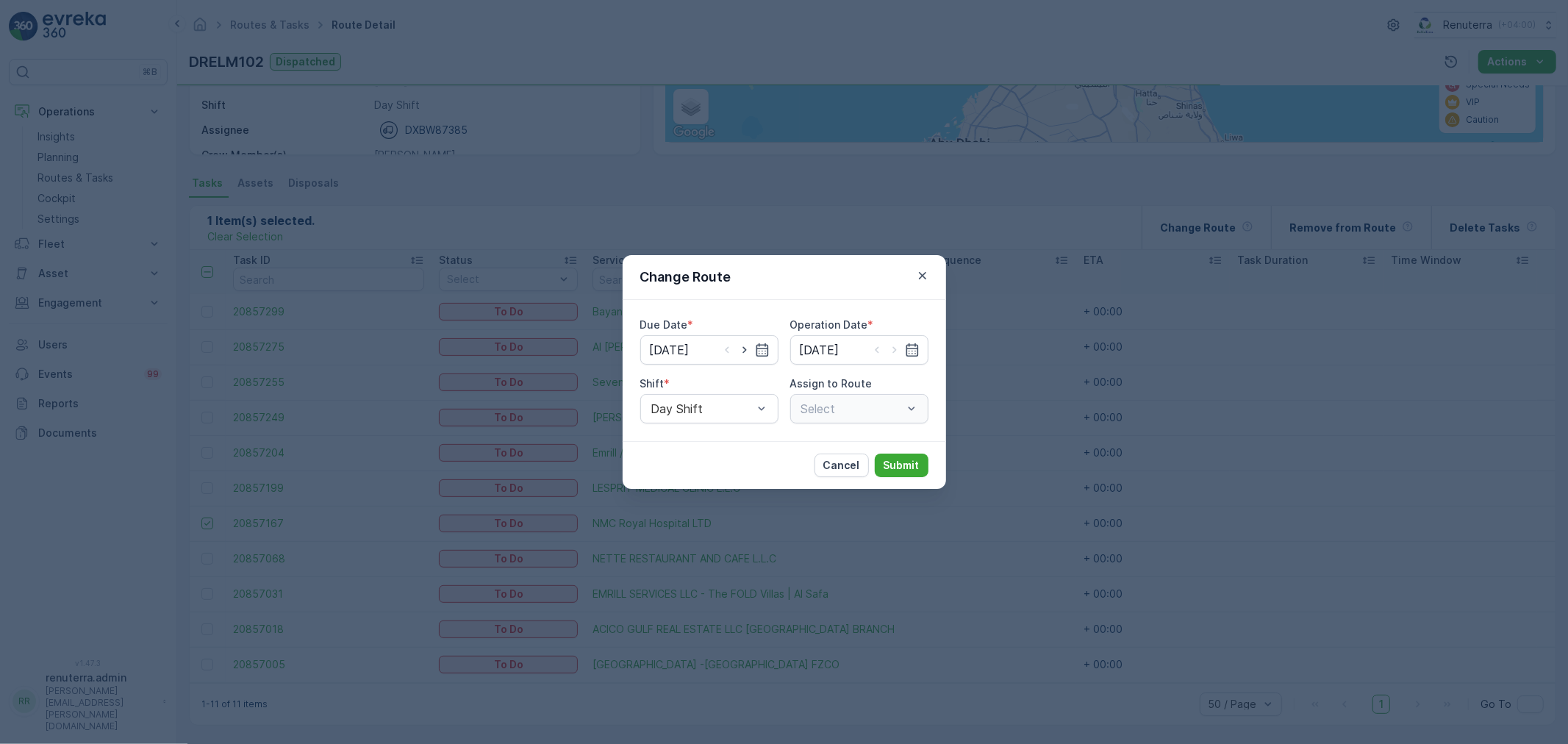
type input "[DATE]"
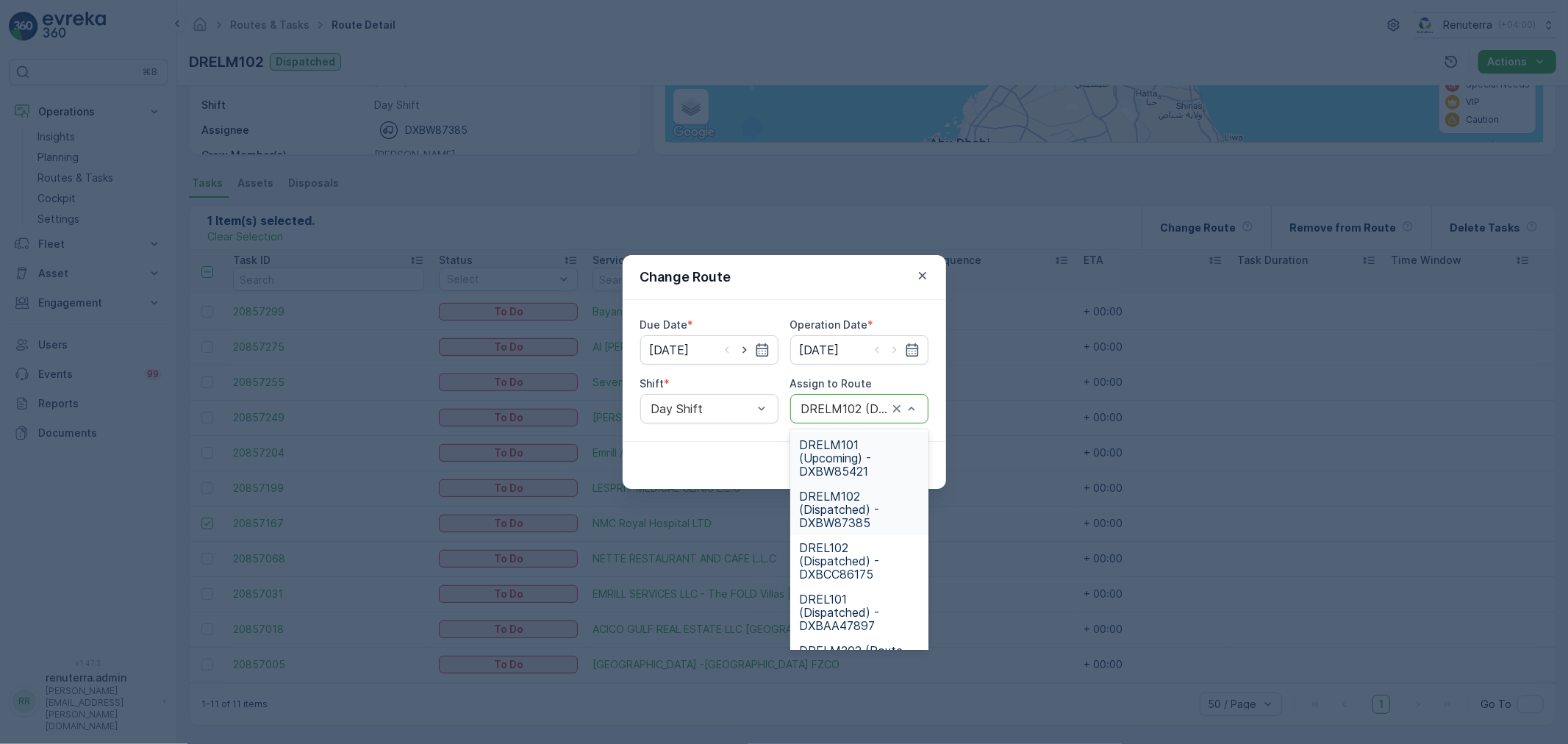
click at [893, 446] on span "DRELM101 (Upcoming) - DXBW85421" at bounding box center [859, 458] width 120 height 40
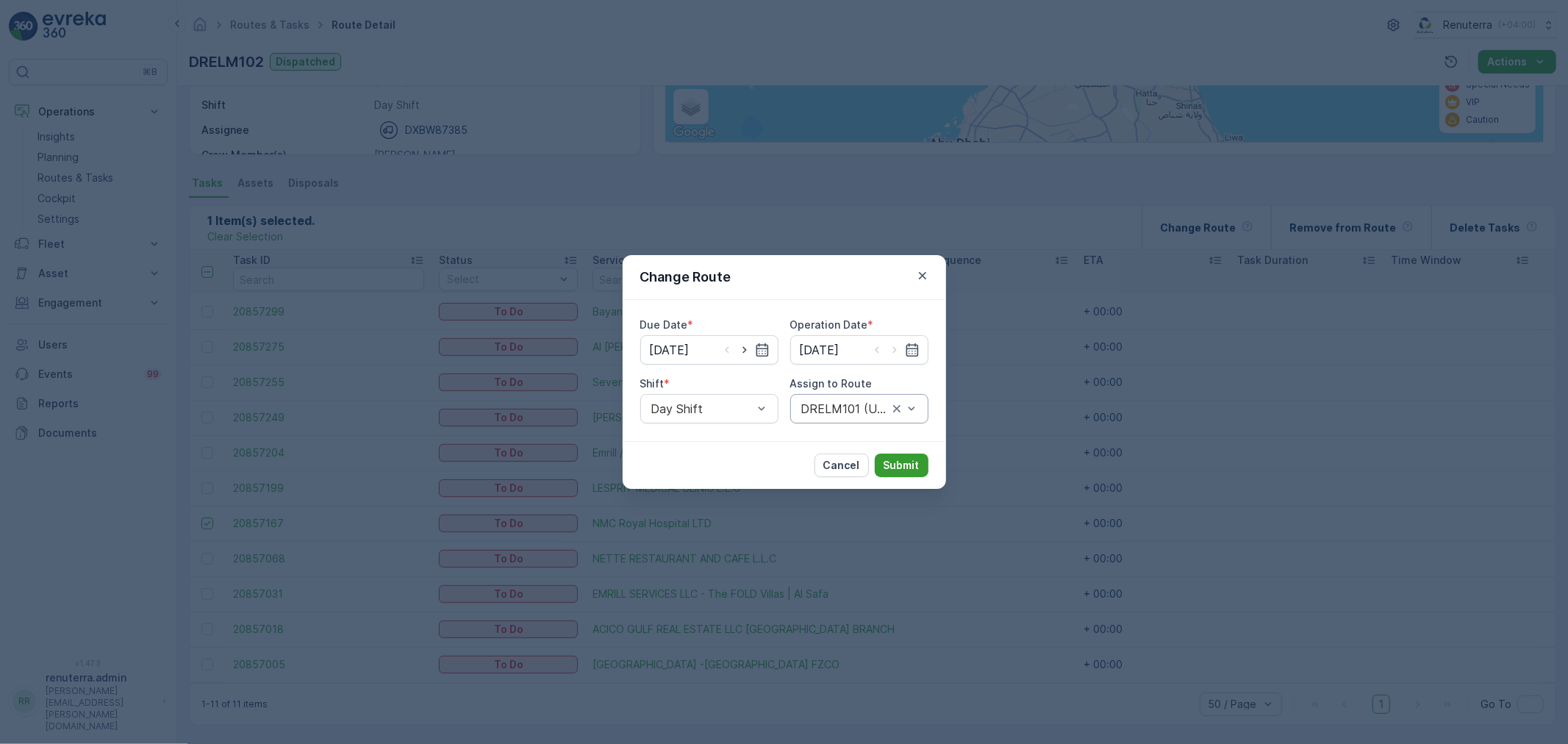
click at [901, 464] on p "Submit" at bounding box center [901, 466] width 36 height 15
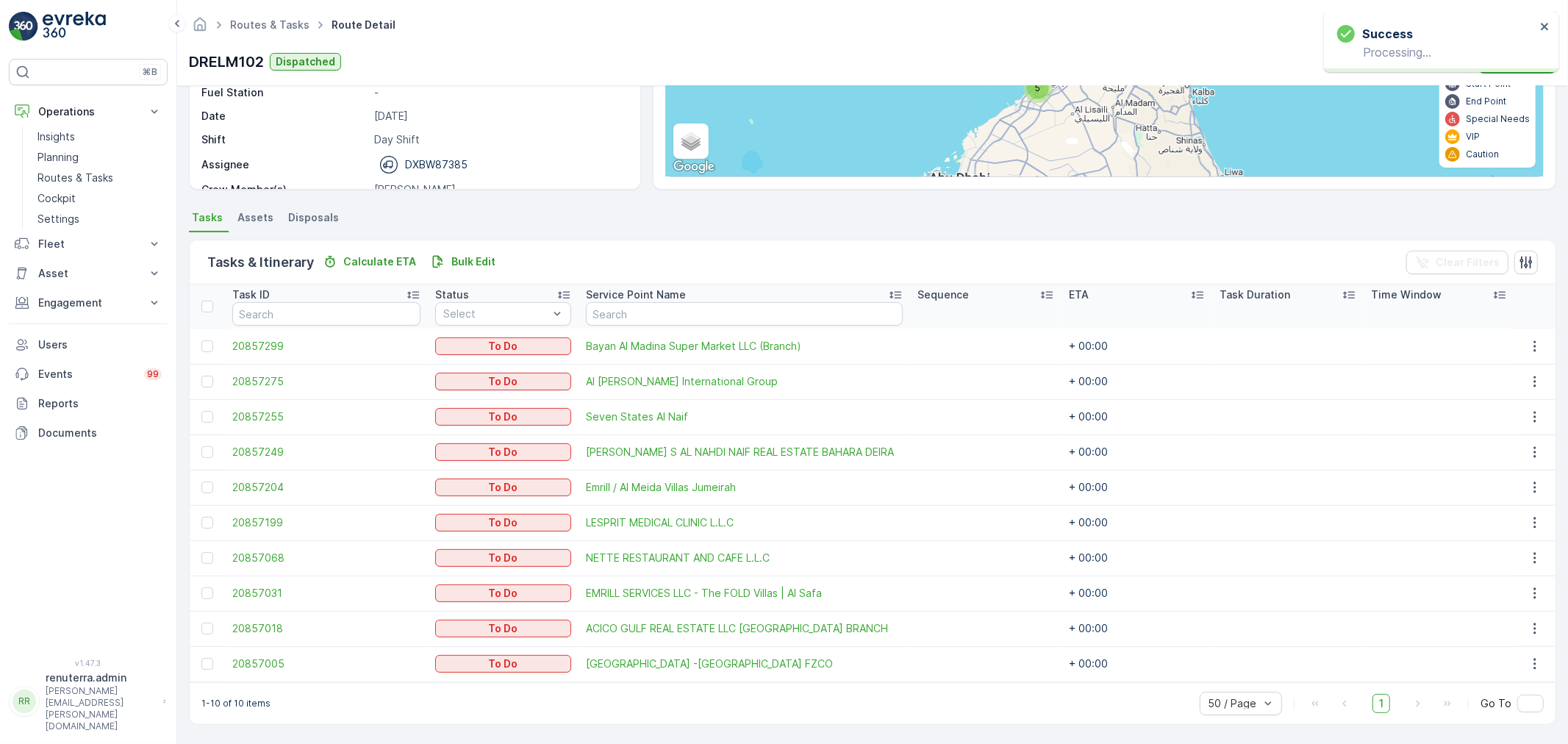
scroll to position [201, 0]
click at [98, 177] on p "Routes & Tasks" at bounding box center [75, 178] width 75 height 15
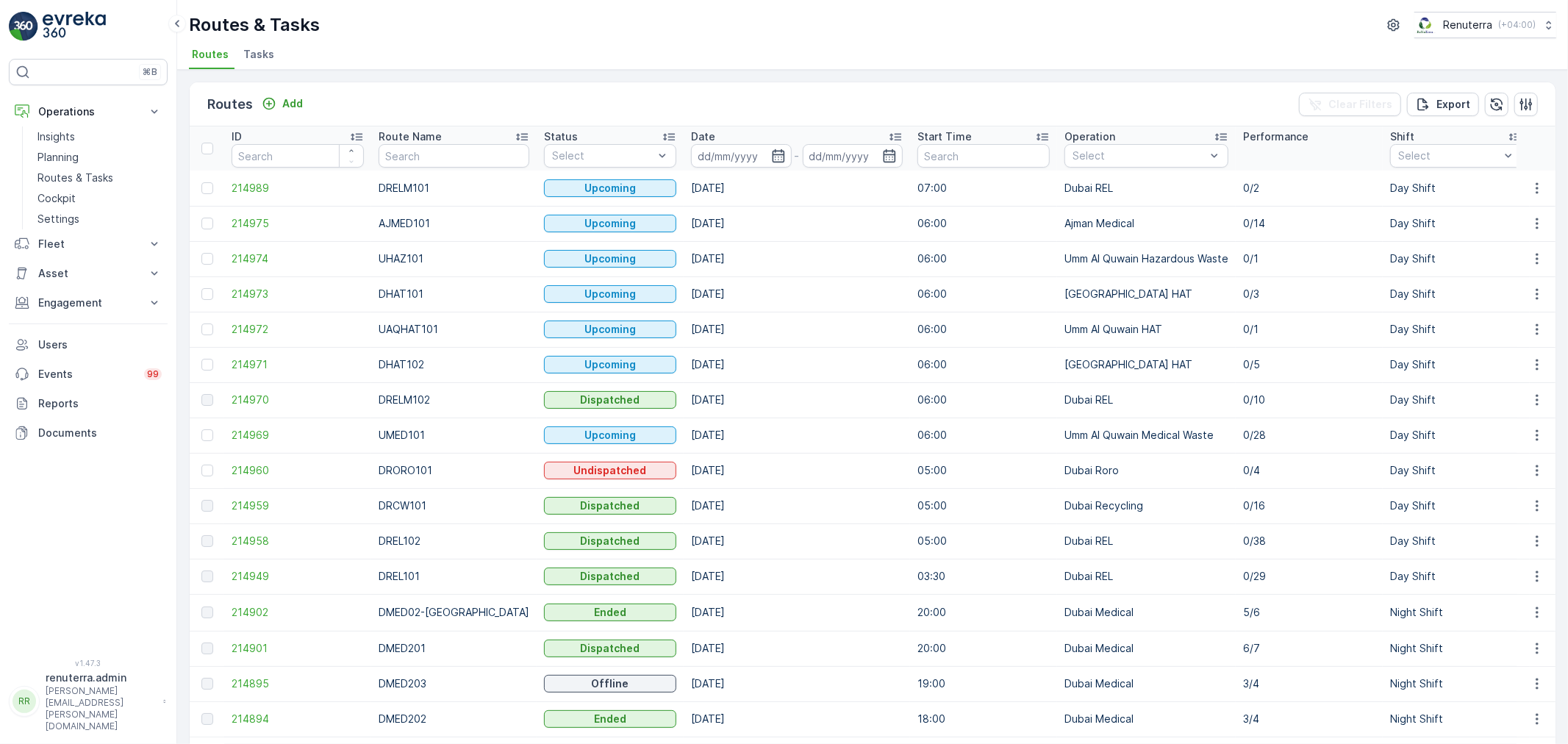
click at [258, 62] on li "Tasks" at bounding box center [261, 56] width 40 height 25
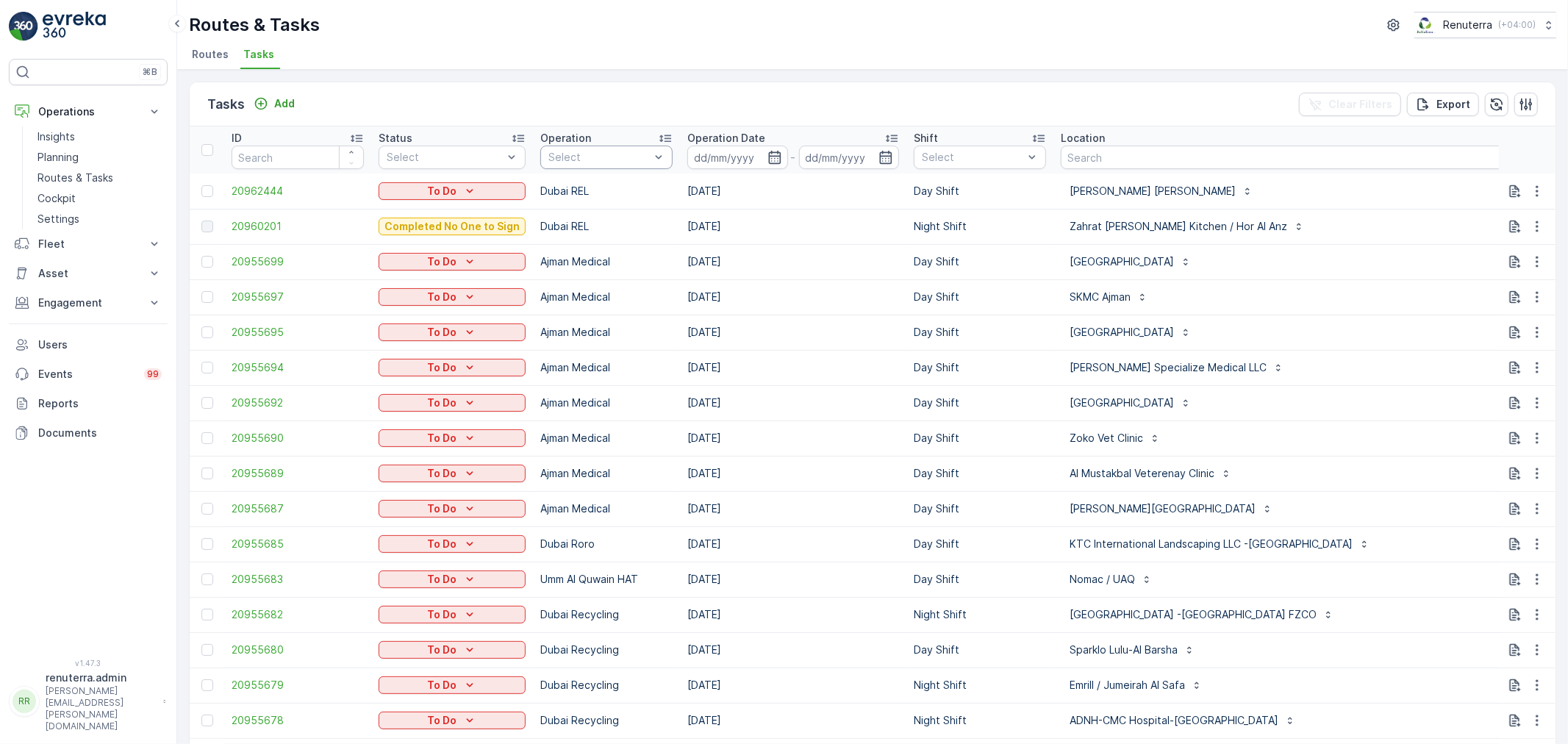
click at [600, 155] on div at bounding box center [598, 157] width 104 height 12
click at [604, 305] on p "Dubai REL" at bounding box center [590, 300] width 51 height 15
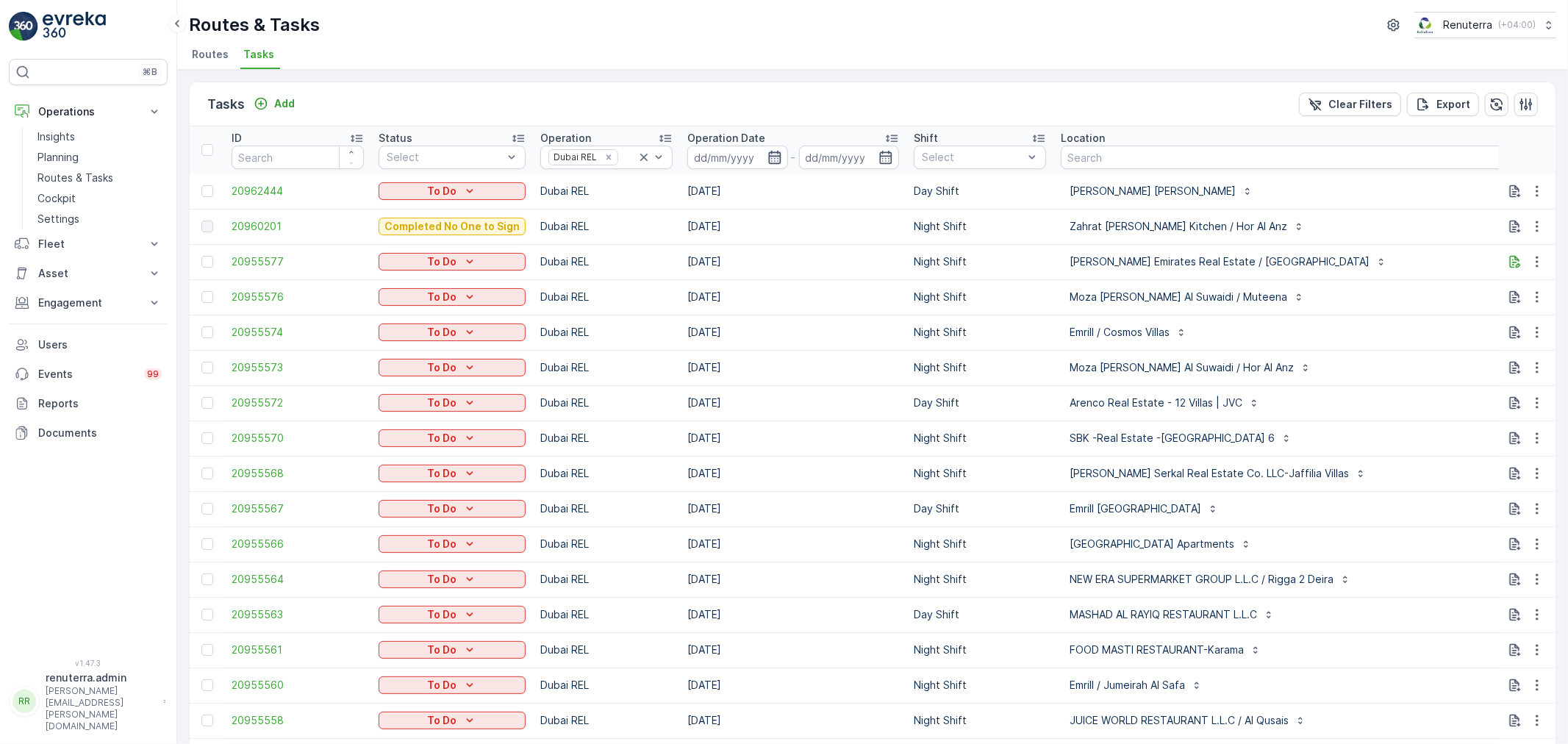
click at [775, 150] on icon "button" at bounding box center [775, 157] width 15 height 15
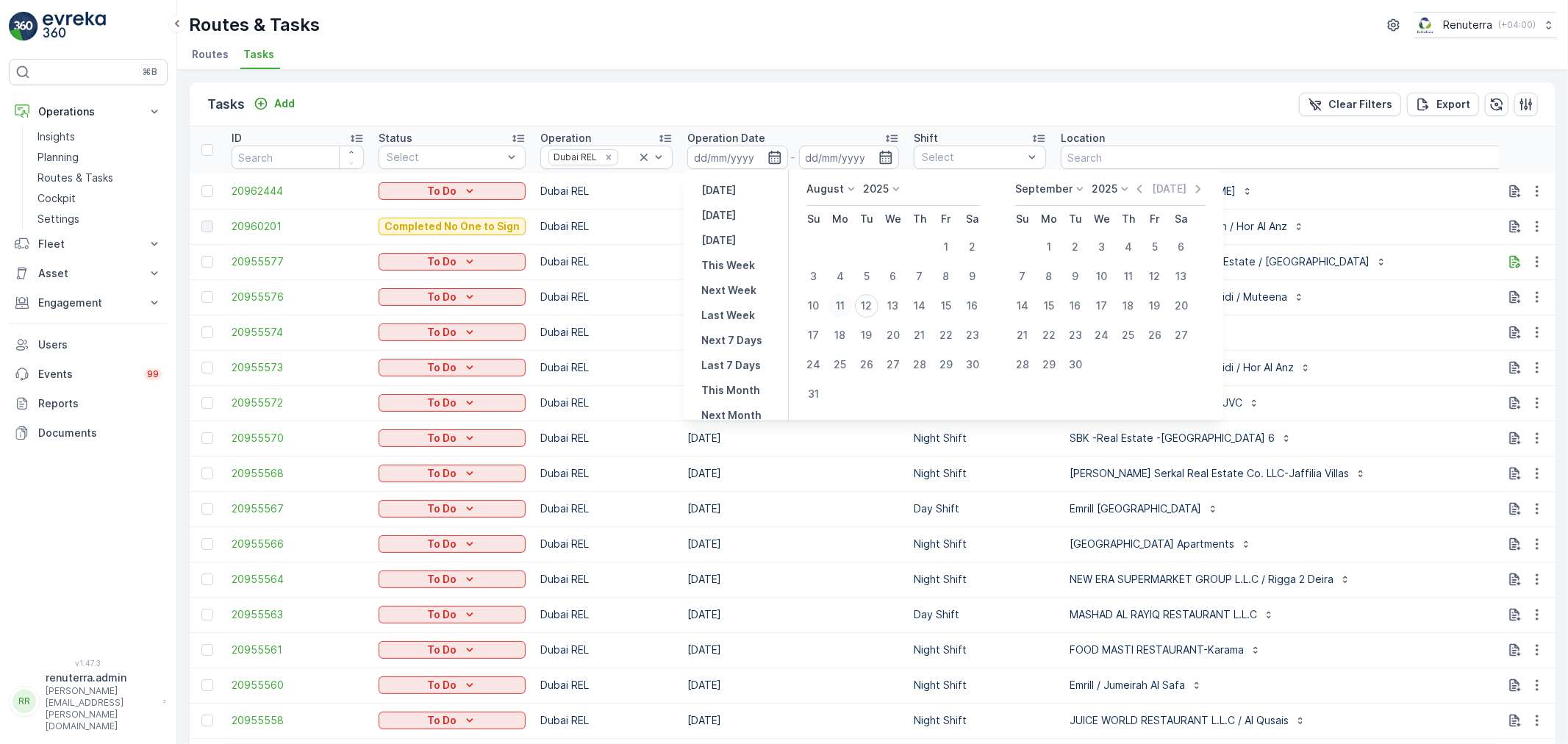
click at [833, 306] on div "11" at bounding box center [840, 306] width 24 height 24
type input "[DATE]"
click at [833, 306] on div "11" at bounding box center [840, 306] width 24 height 24
type input "[DATE]"
click at [833, 306] on div "11" at bounding box center [840, 306] width 24 height 24
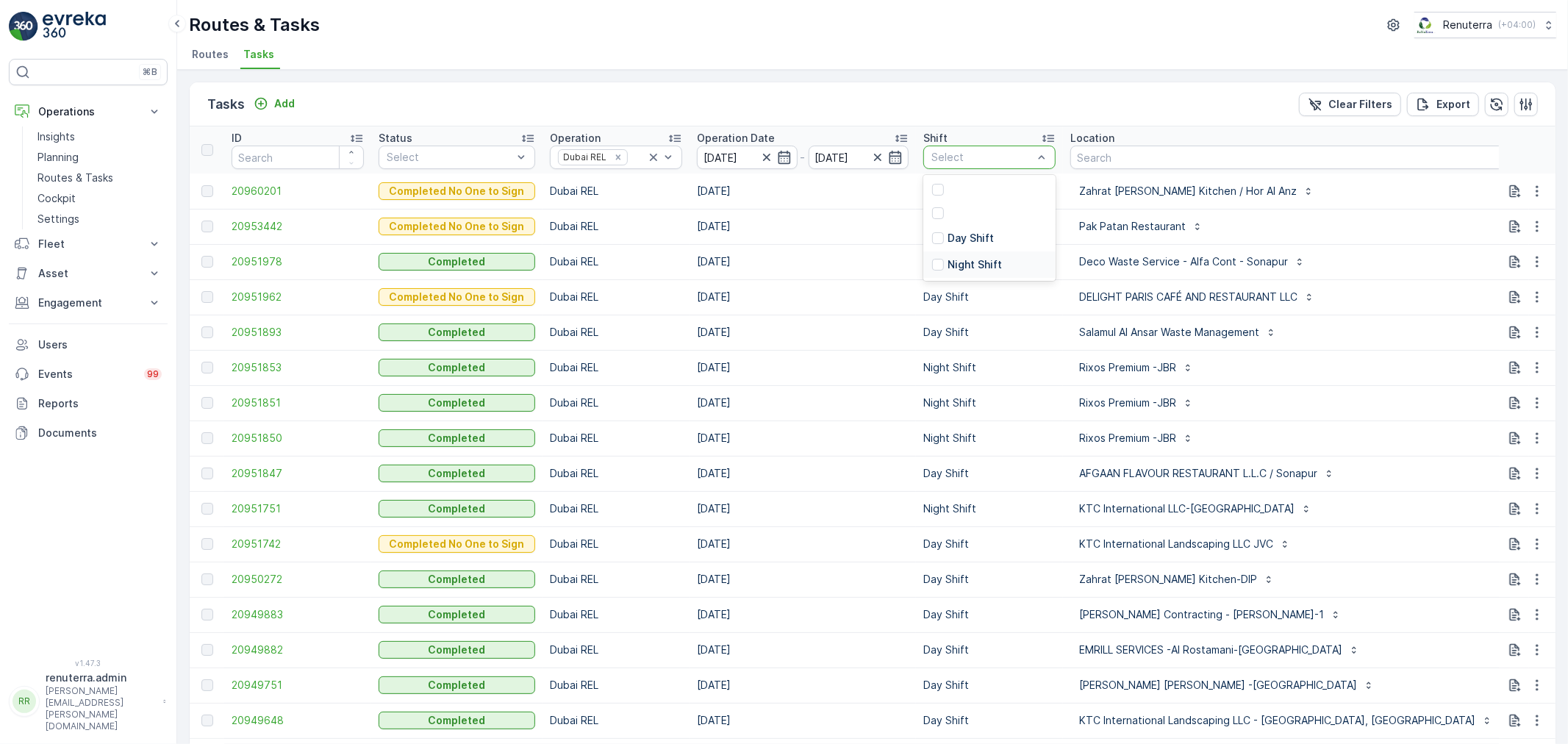
click at [967, 266] on p "Night Shift" at bounding box center [974, 265] width 55 height 15
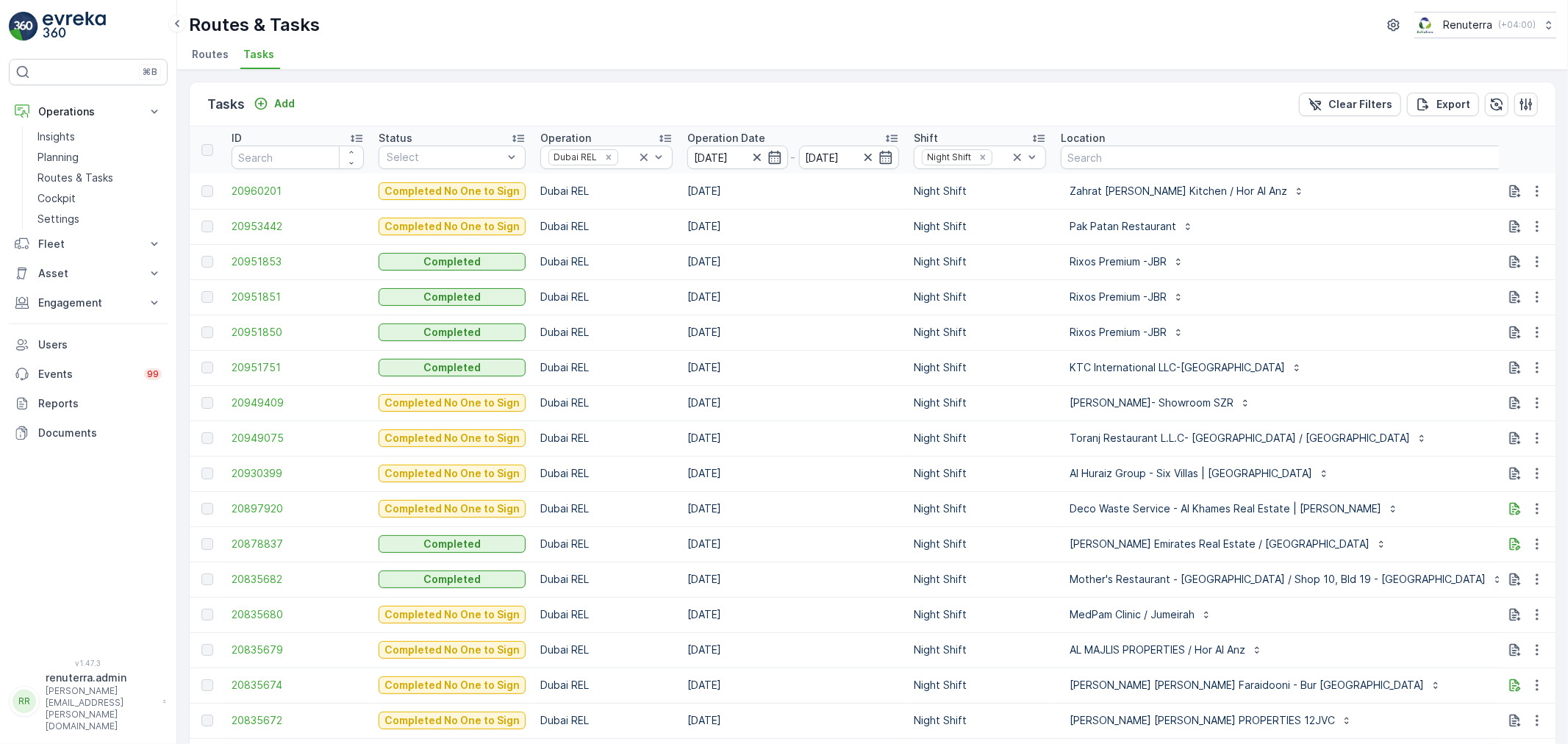
click at [427, 160] on div at bounding box center [444, 157] width 119 height 12
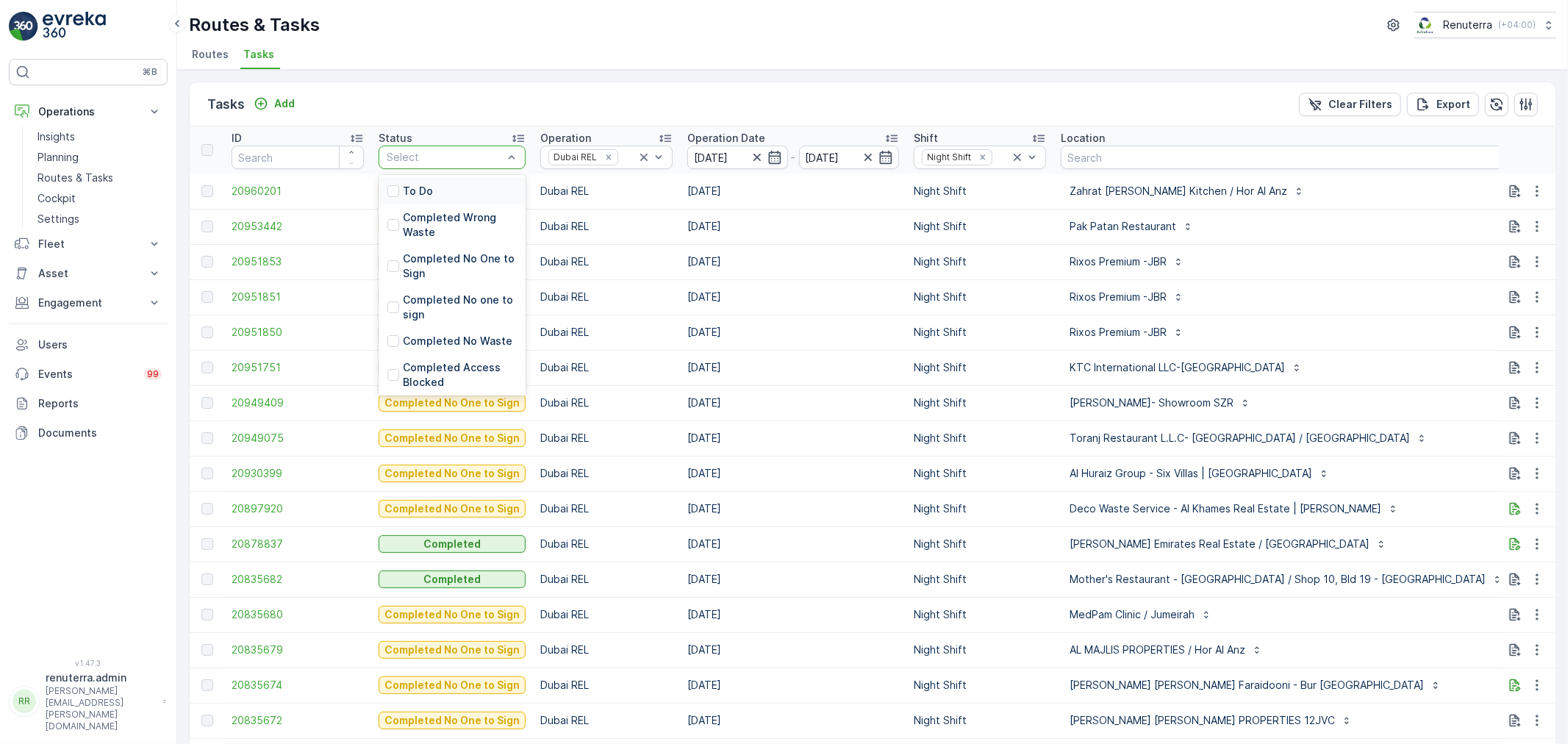
click at [441, 194] on div "To Do" at bounding box center [451, 191] width 147 height 26
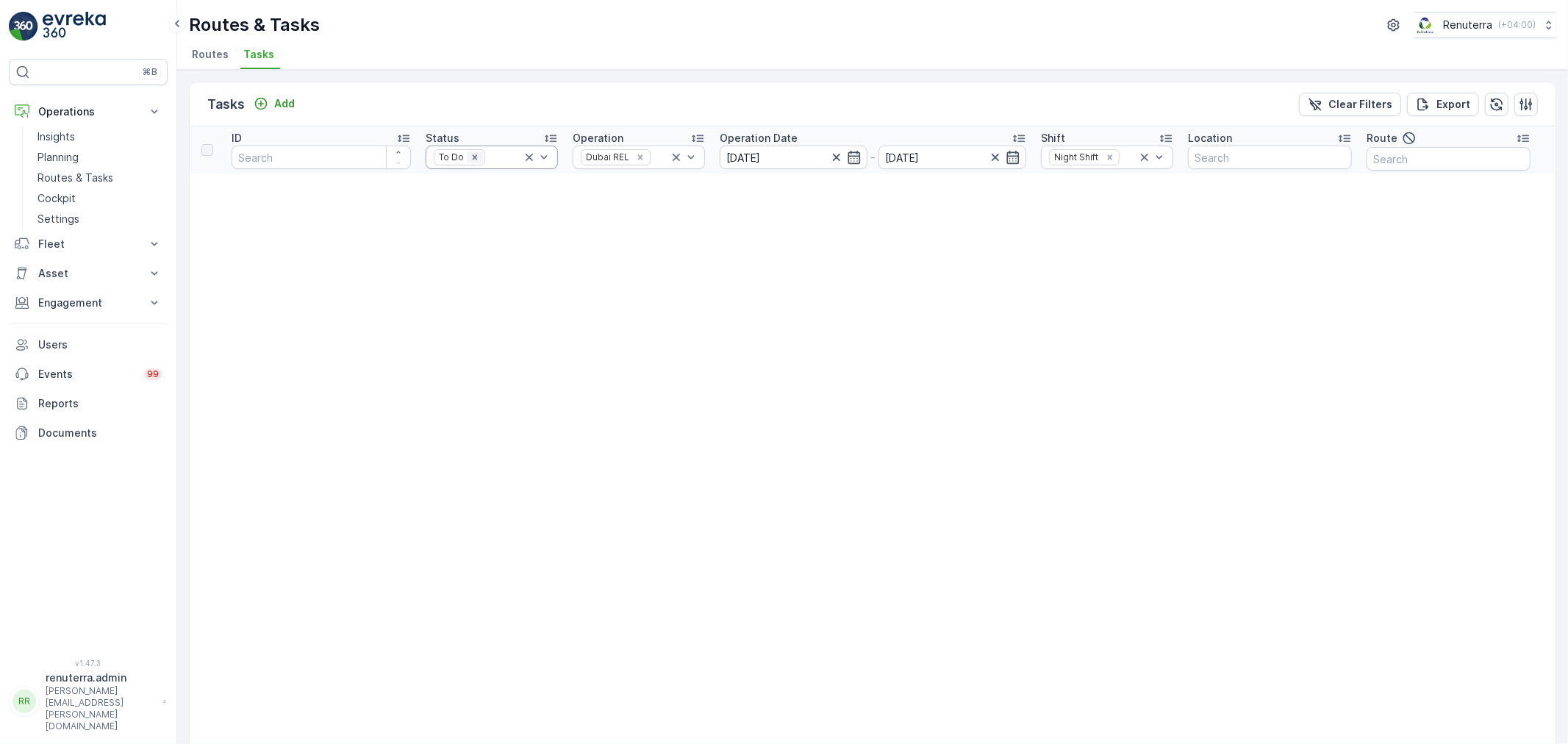
click at [469, 156] on div "Remove To Do" at bounding box center [474, 157] width 16 height 12
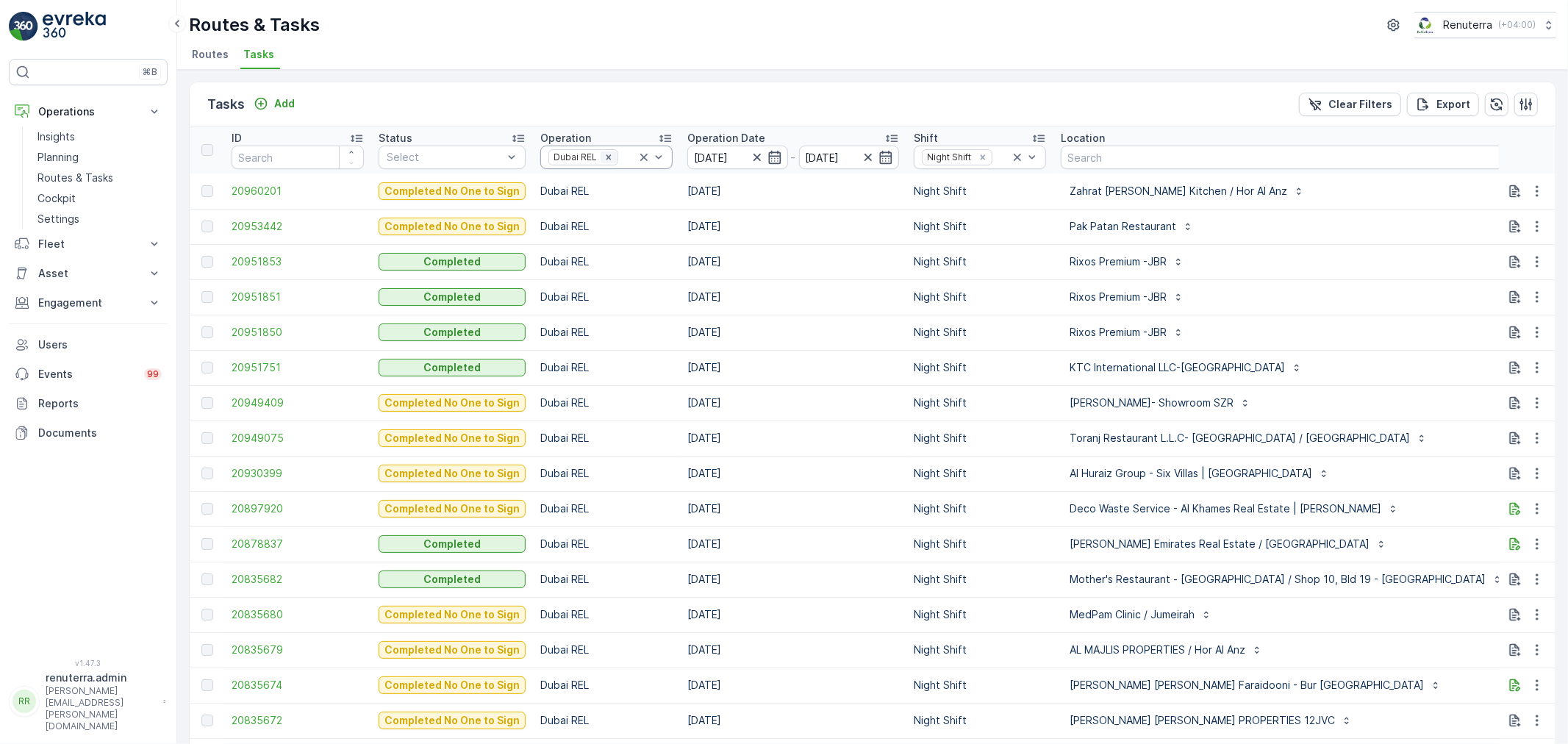
click at [604, 158] on icon "Remove Dubai REL" at bounding box center [609, 157] width 10 height 10
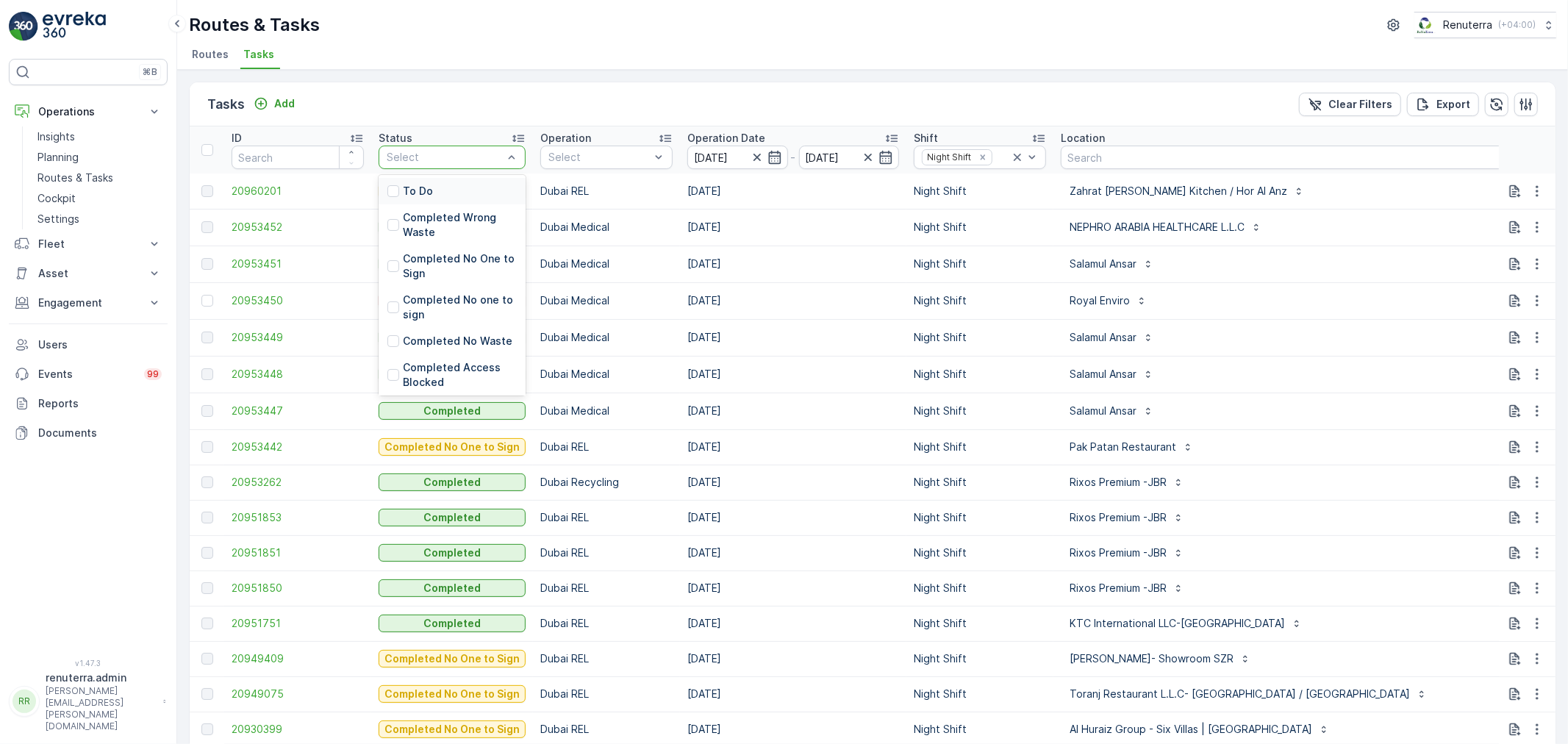
click at [442, 154] on div at bounding box center [444, 157] width 119 height 12
click at [449, 195] on div "To Do" at bounding box center [451, 191] width 147 height 26
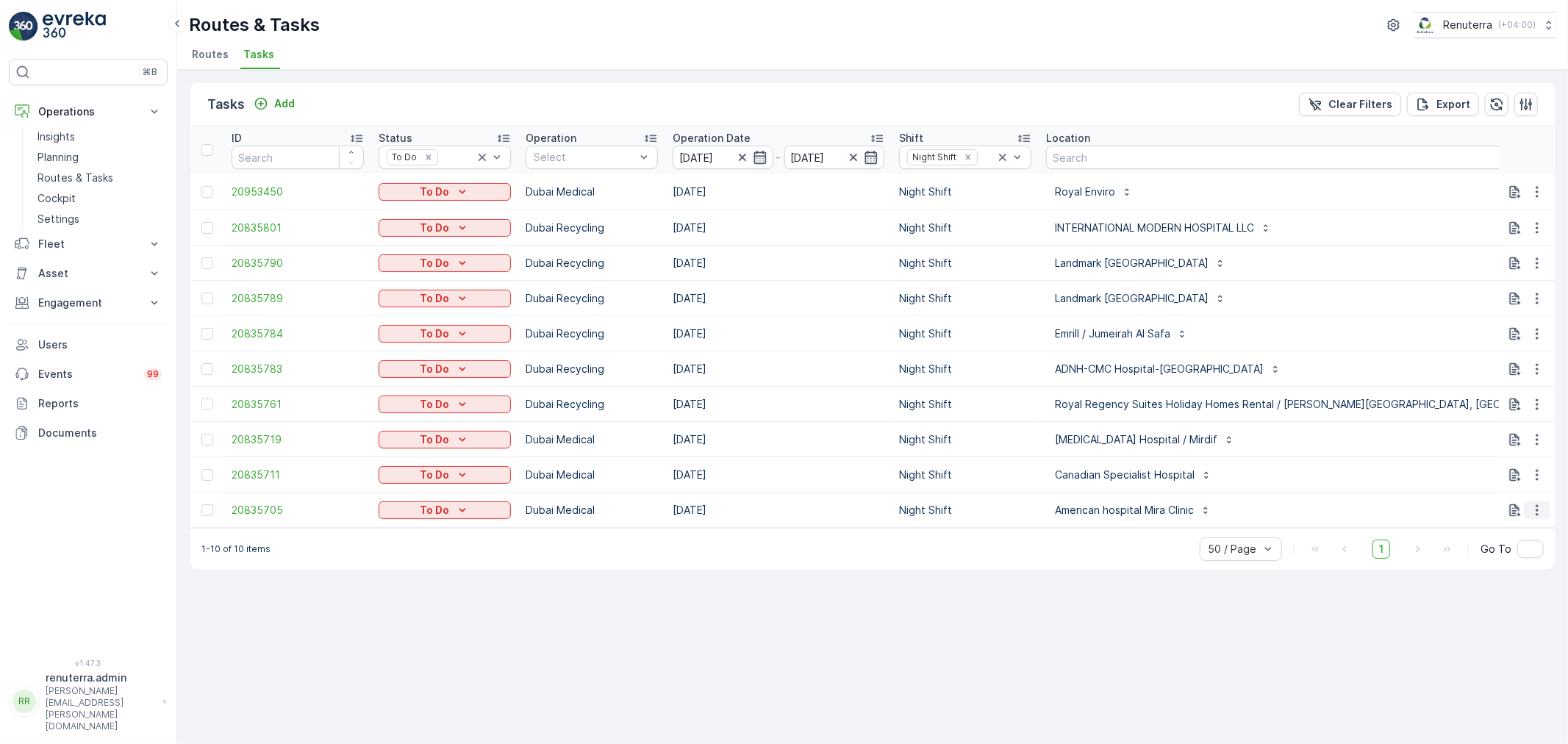
click at [1540, 505] on icon "button" at bounding box center [1537, 511] width 15 height 15
click at [1483, 599] on span "Remove from Route" at bounding box center [1513, 594] width 100 height 15
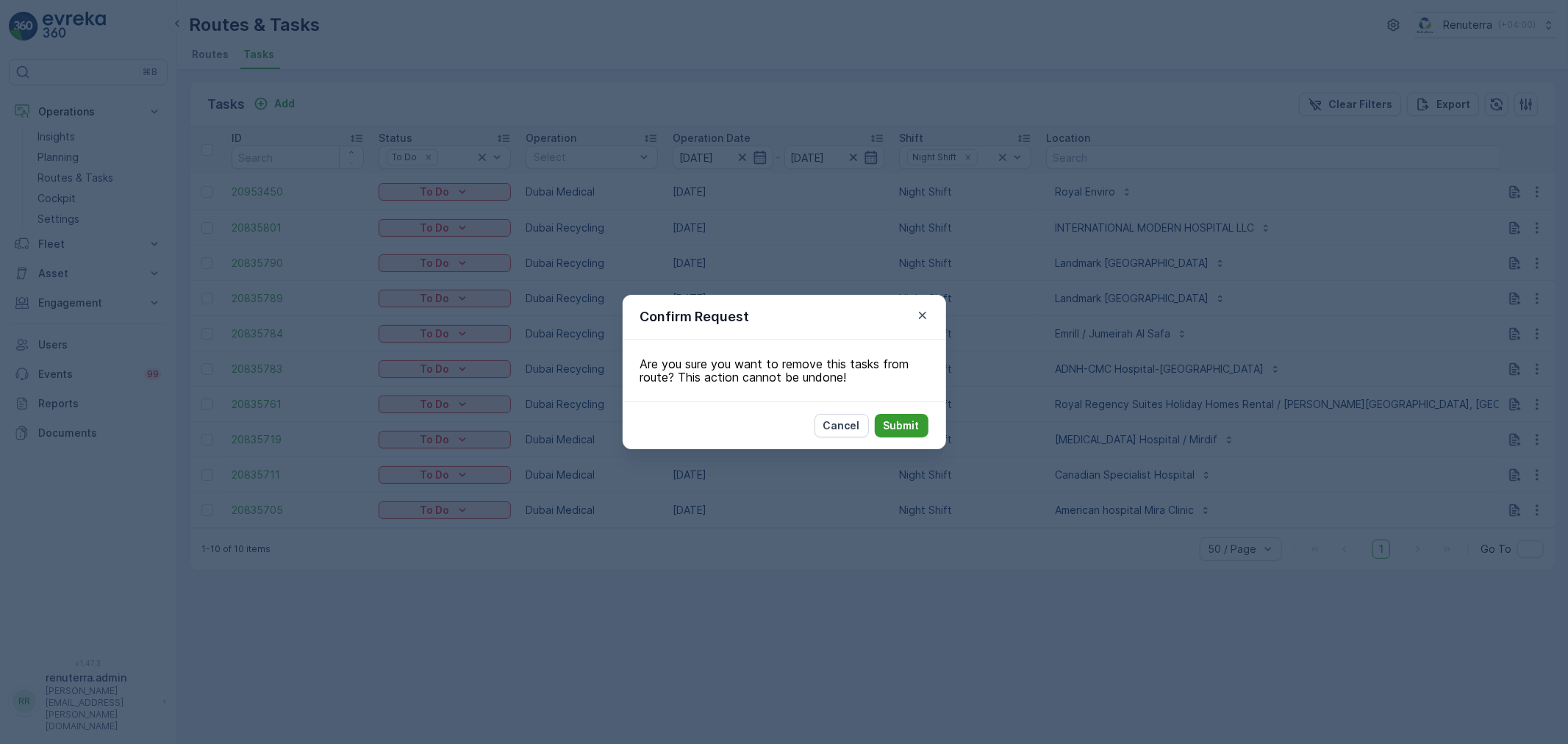
click at [917, 427] on p "Submit" at bounding box center [901, 426] width 36 height 15
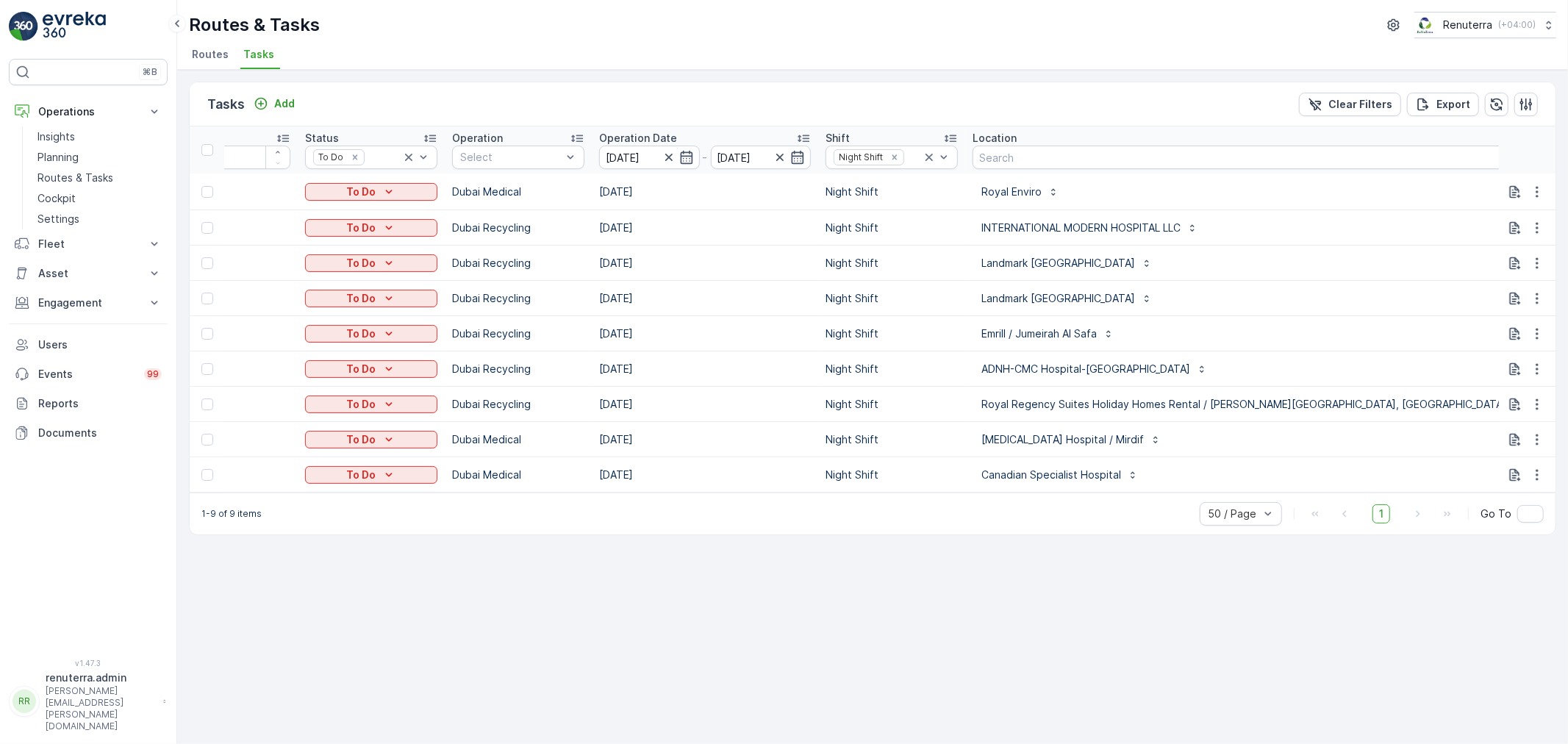
scroll to position [0, 55]
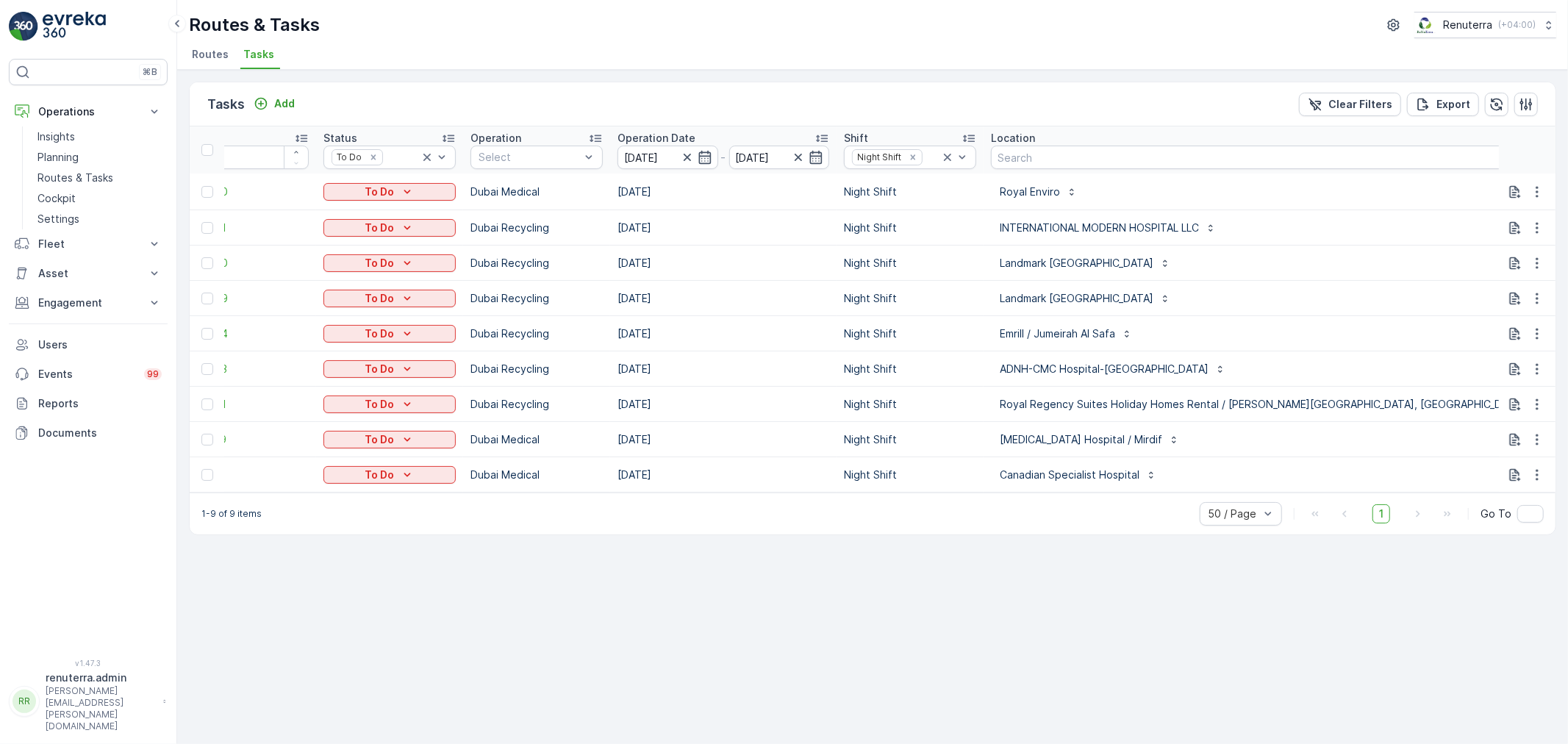
drag, startPoint x: 513, startPoint y: 162, endPoint x: 513, endPoint y: 173, distance: 11.0
click at [513, 163] on div at bounding box center [529, 157] width 104 height 12
click at [510, 297] on p "Dubai REL" at bounding box center [520, 300] width 51 height 15
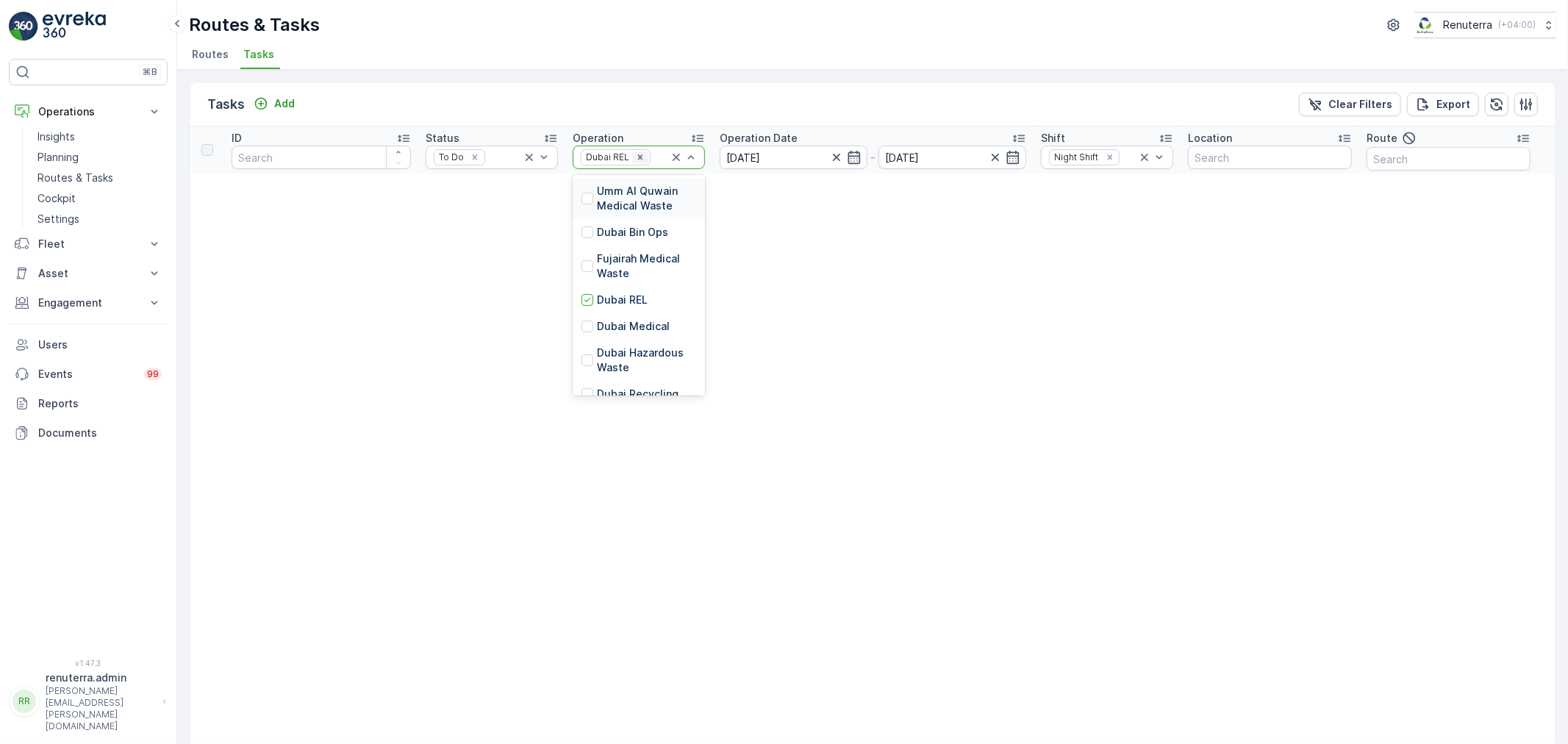
click at [638, 150] on div "Dubai REL" at bounding box center [615, 157] width 70 height 15
click at [638, 152] on icon "Remove Dubai REL" at bounding box center [640, 157] width 10 height 10
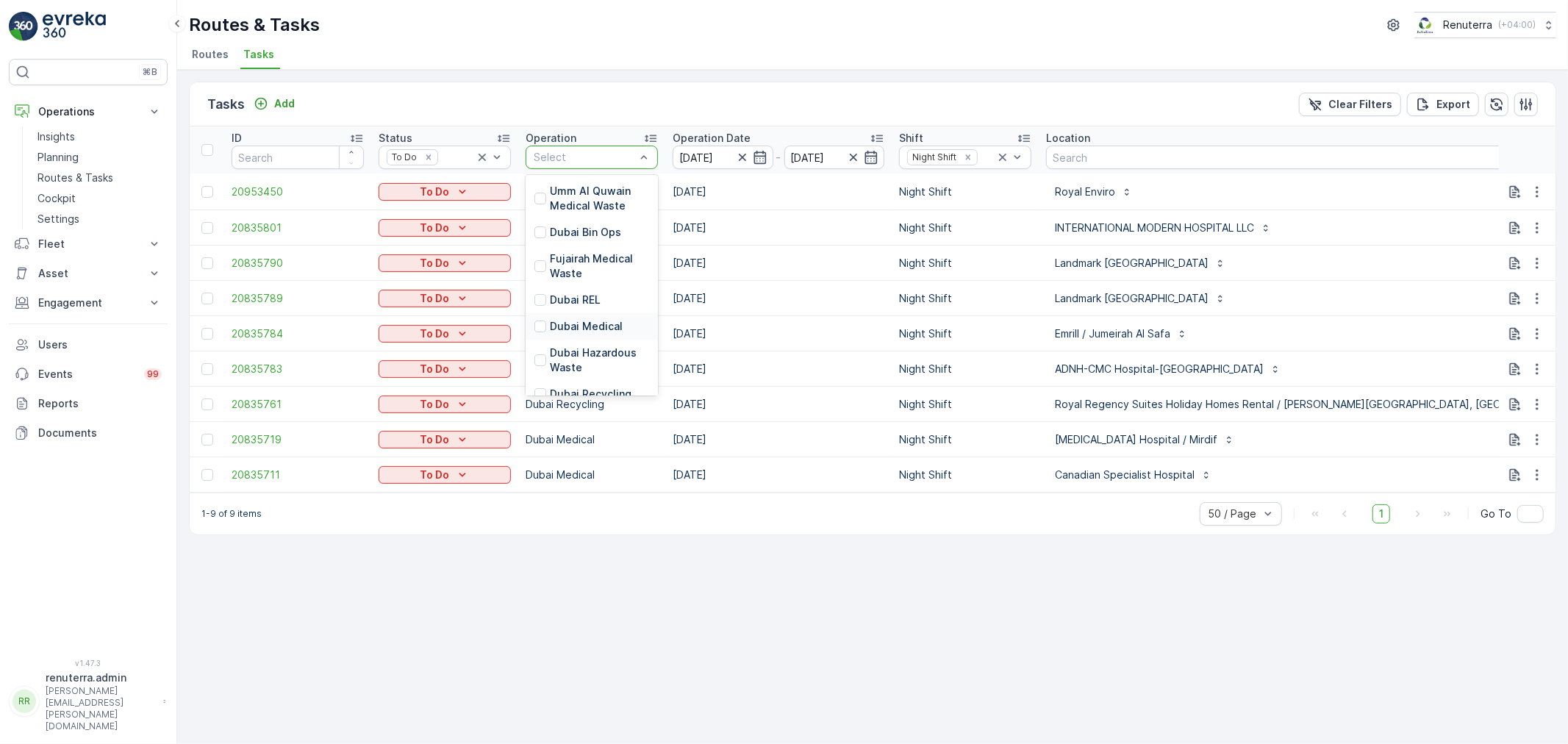
click at [579, 325] on p "Dubai Medical" at bounding box center [586, 326] width 72 height 15
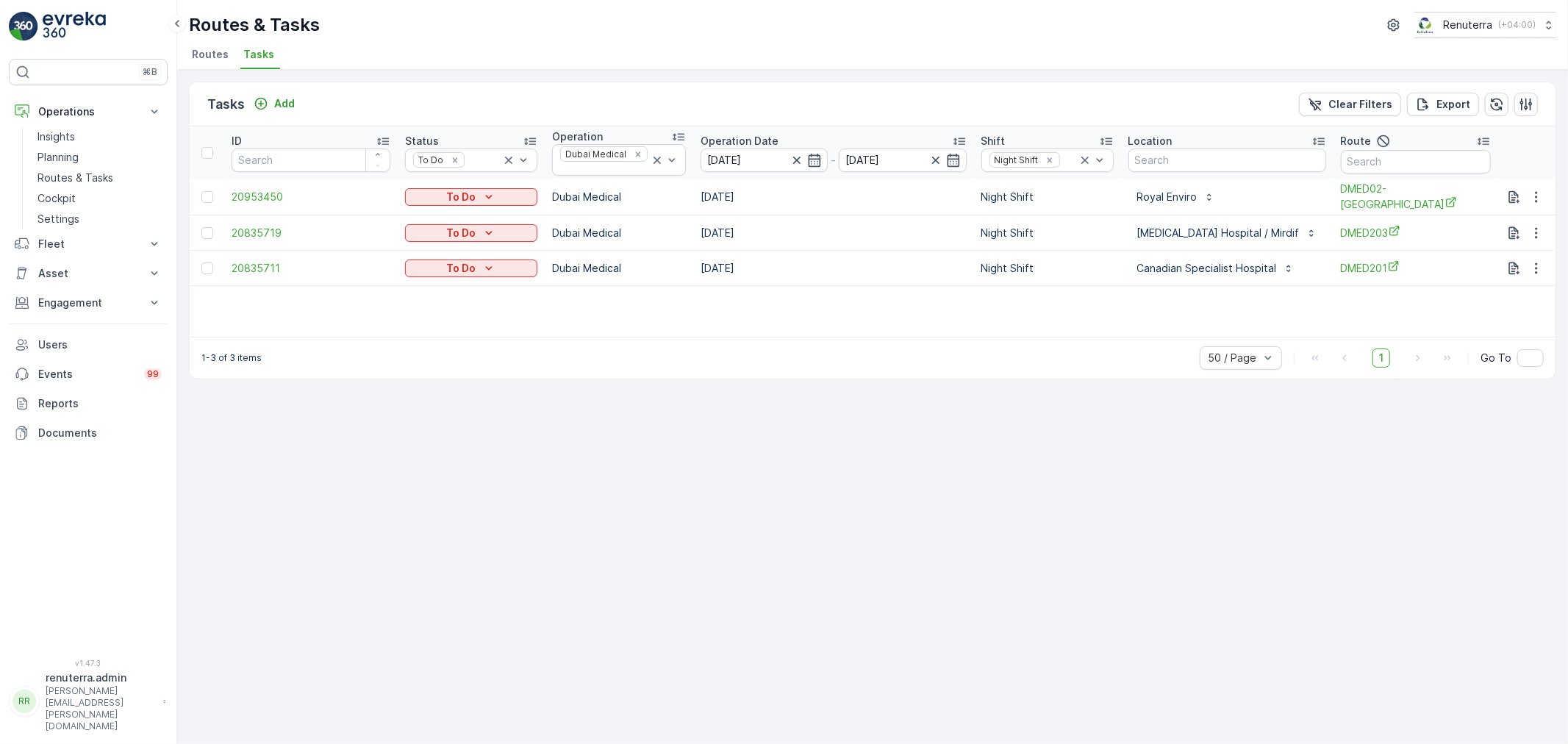
click at [843, 335] on div "ID Status To Do Operation Dubai Medical Operation Date 11.08.2025 - 11.08.2025 …" at bounding box center [873, 231] width 1366 height 211
click at [427, 190] on div "To Do" at bounding box center [471, 198] width 120 height 15
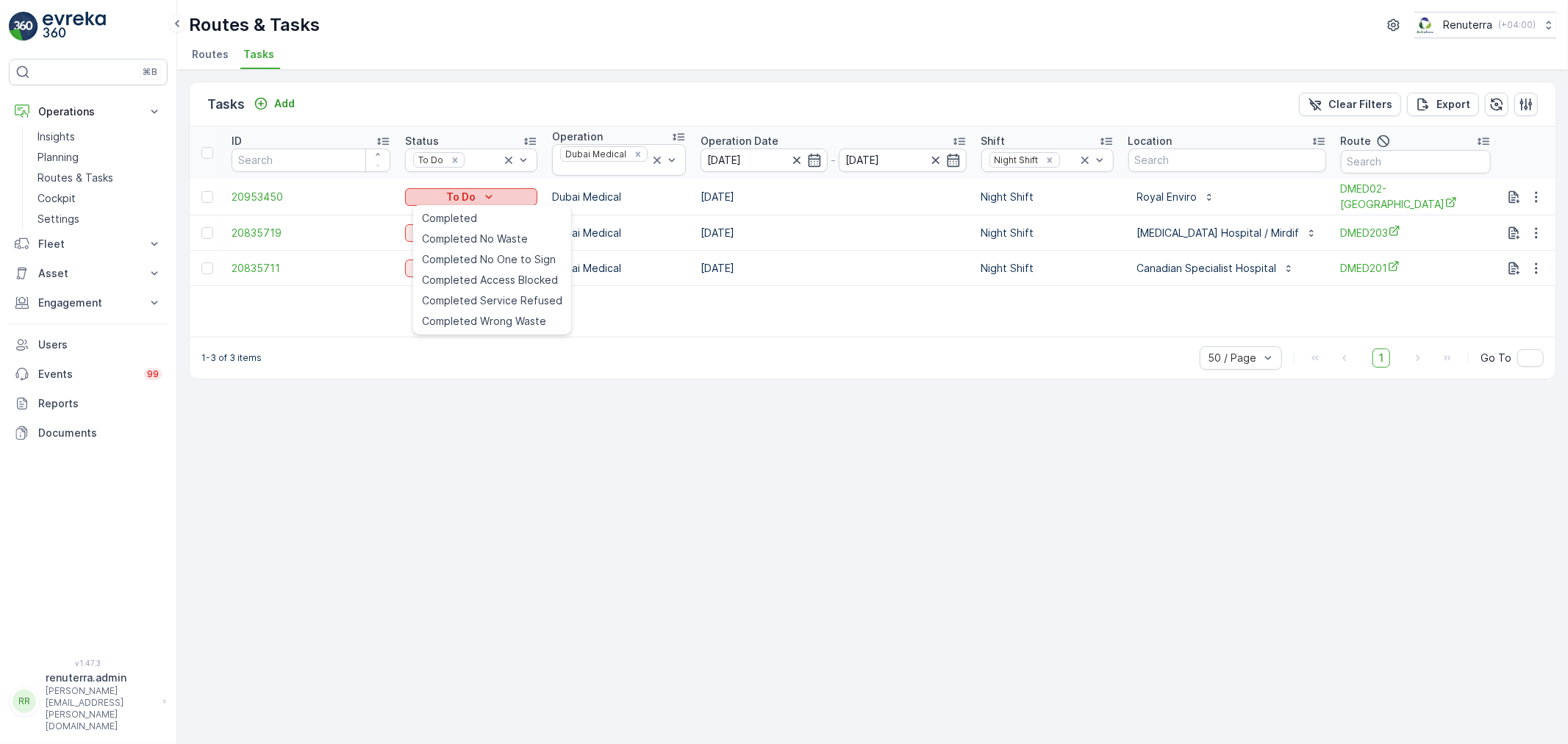
click at [429, 211] on span "Completed" at bounding box center [450, 218] width 55 height 15
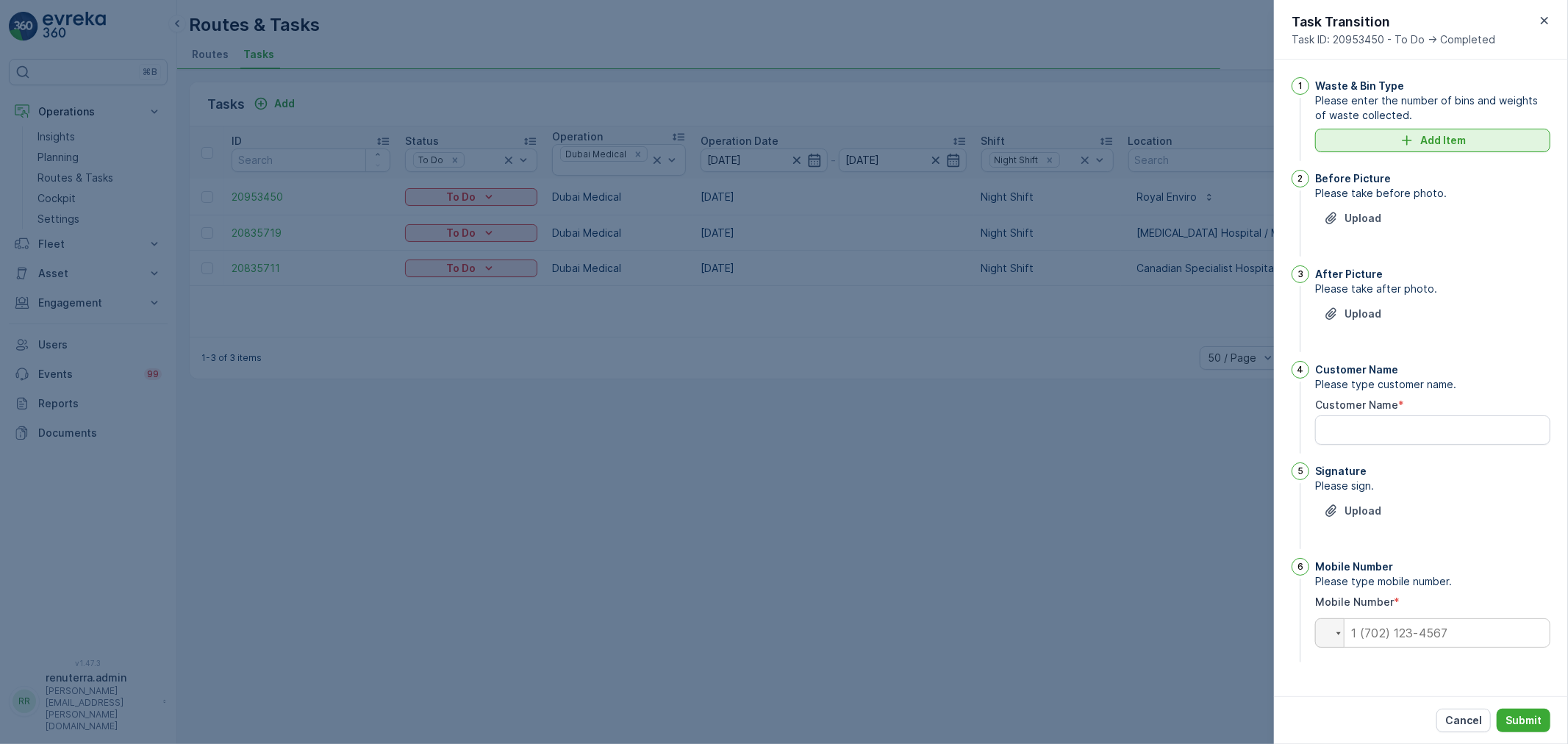
click at [1380, 146] on div "Add Item" at bounding box center [1432, 140] width 217 height 15
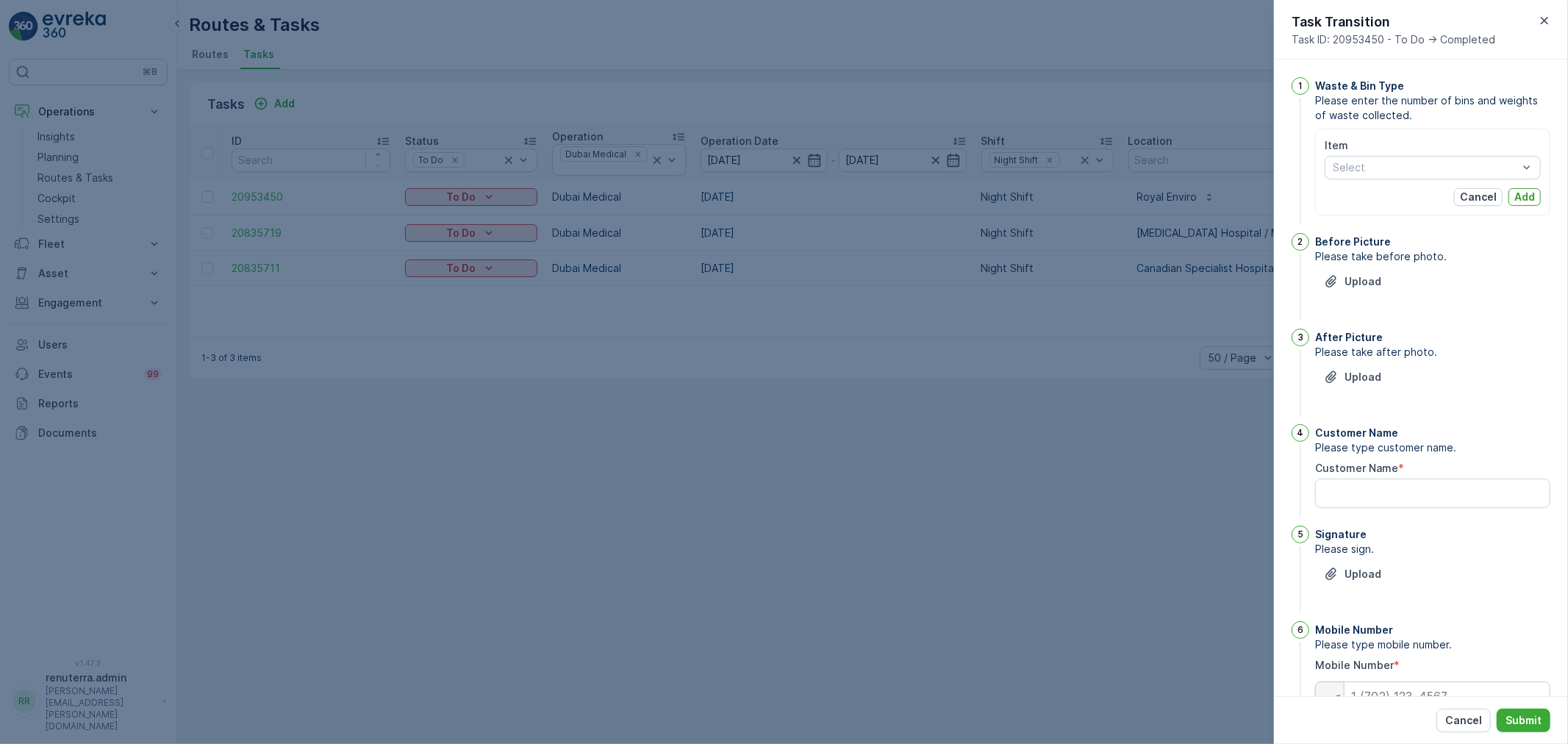
drag, startPoint x: 1380, startPoint y: 173, endPoint x: 1379, endPoint y: 181, distance: 8.1
click at [1379, 173] on div at bounding box center [1425, 167] width 188 height 12
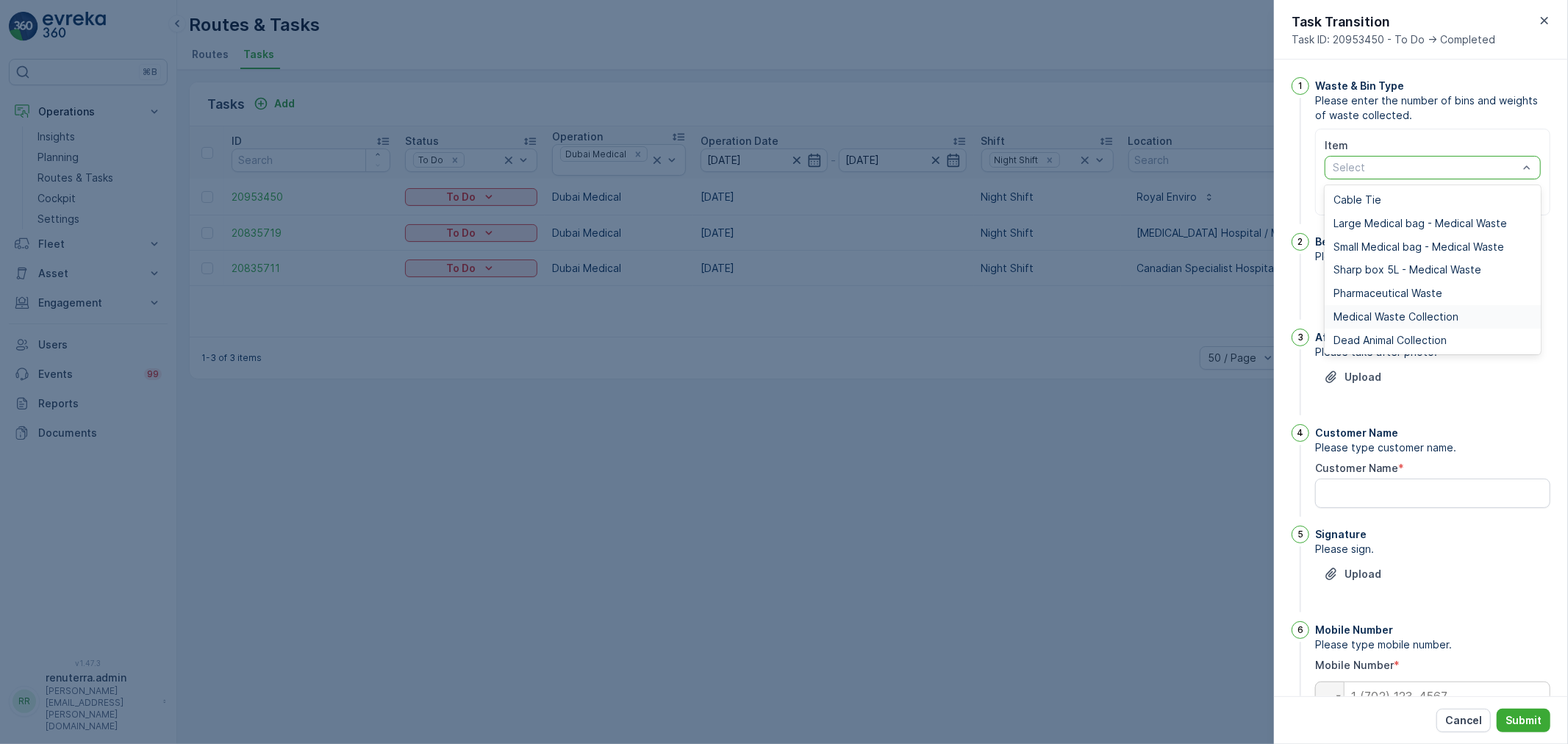
drag, startPoint x: 1379, startPoint y: 311, endPoint x: 1366, endPoint y: 298, distance: 18.4
click at [1378, 311] on span "Medical Waste Collection" at bounding box center [1396, 317] width 125 height 12
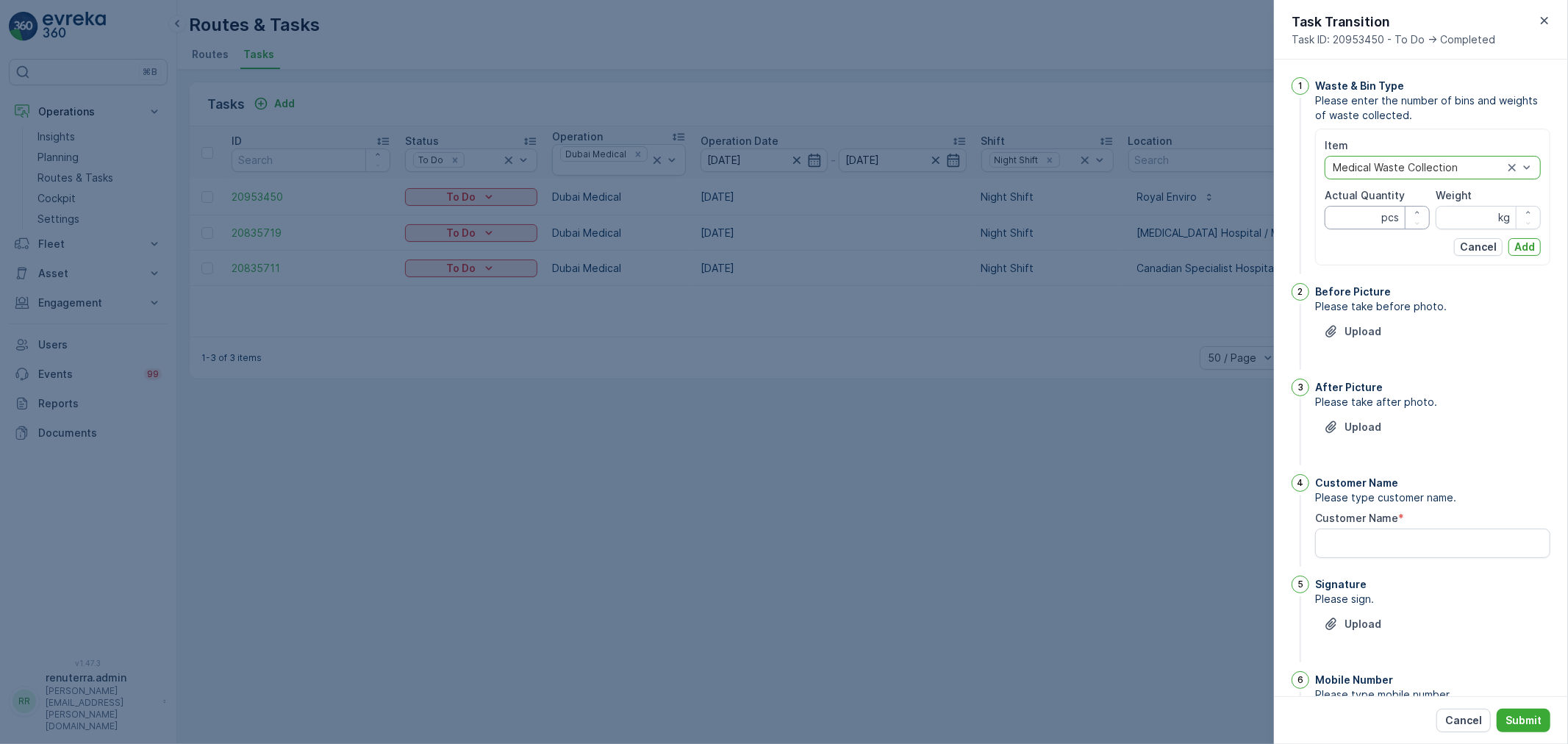
click at [1357, 207] on Quantity "Actual Quantity" at bounding box center [1377, 217] width 105 height 24
type Quantity "1"
type Quantity "2"
type Quantity "19"
click at [1461, 207] on input "Weight" at bounding box center [1488, 217] width 105 height 24
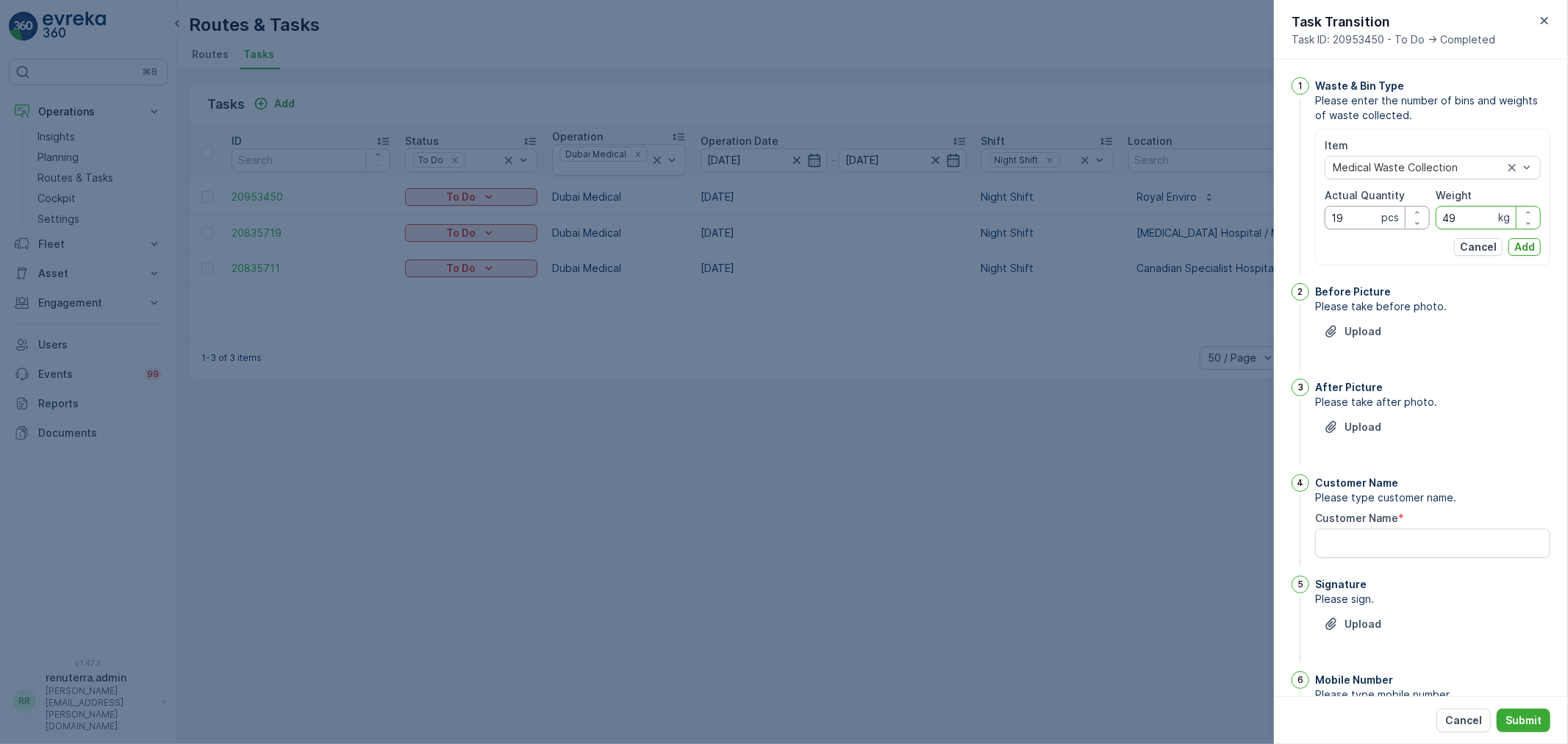
type input "49"
click at [1375, 212] on Quantity "19" at bounding box center [1377, 217] width 105 height 24
type Quantity "16"
click at [1530, 246] on p "Add" at bounding box center [1525, 247] width 21 height 15
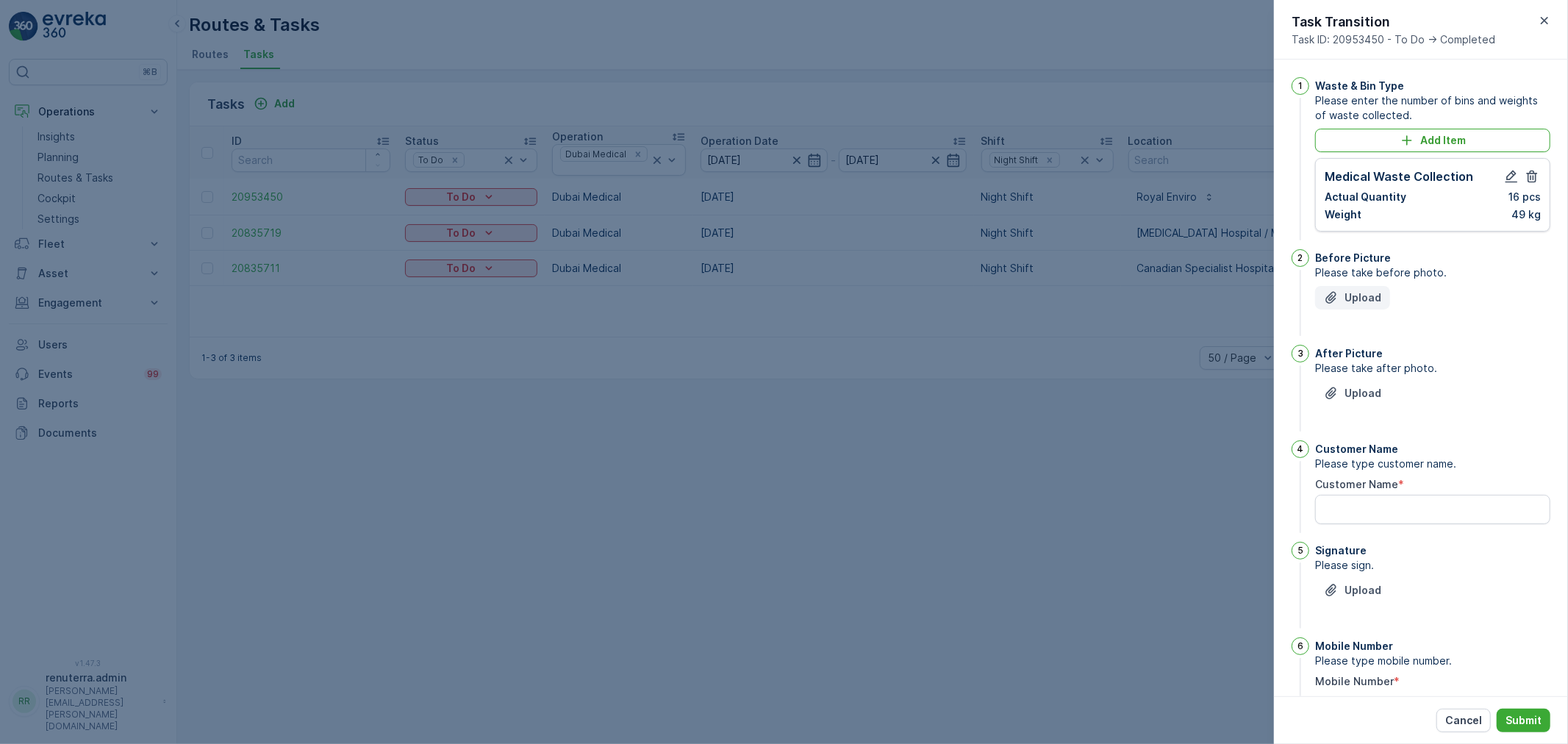
click at [1373, 294] on p "Upload" at bounding box center [1362, 298] width 37 height 15
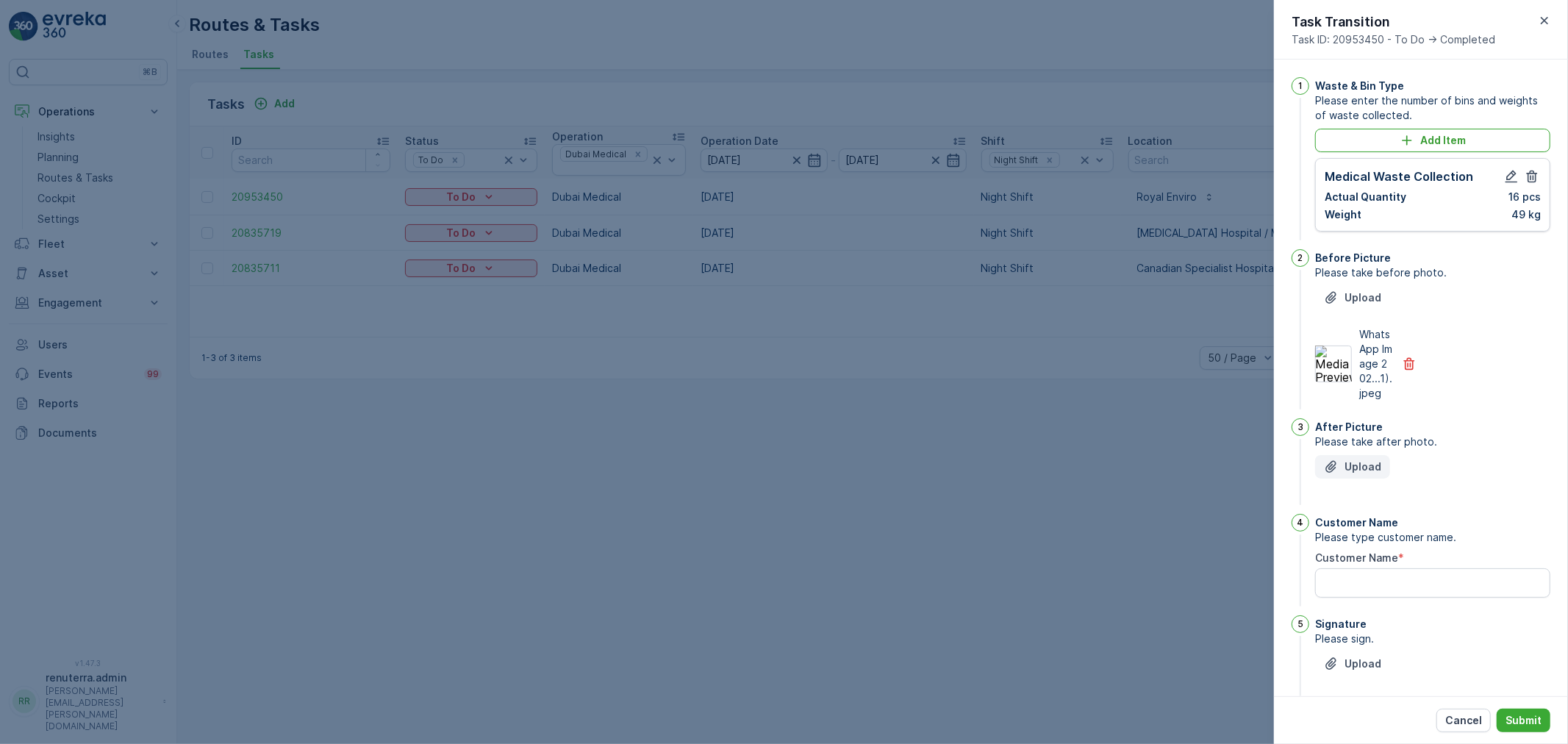
click at [1339, 493] on div "Upload" at bounding box center [1433, 476] width 235 height 41
click at [1334, 474] on icon "Upload File" at bounding box center [1331, 467] width 15 height 15
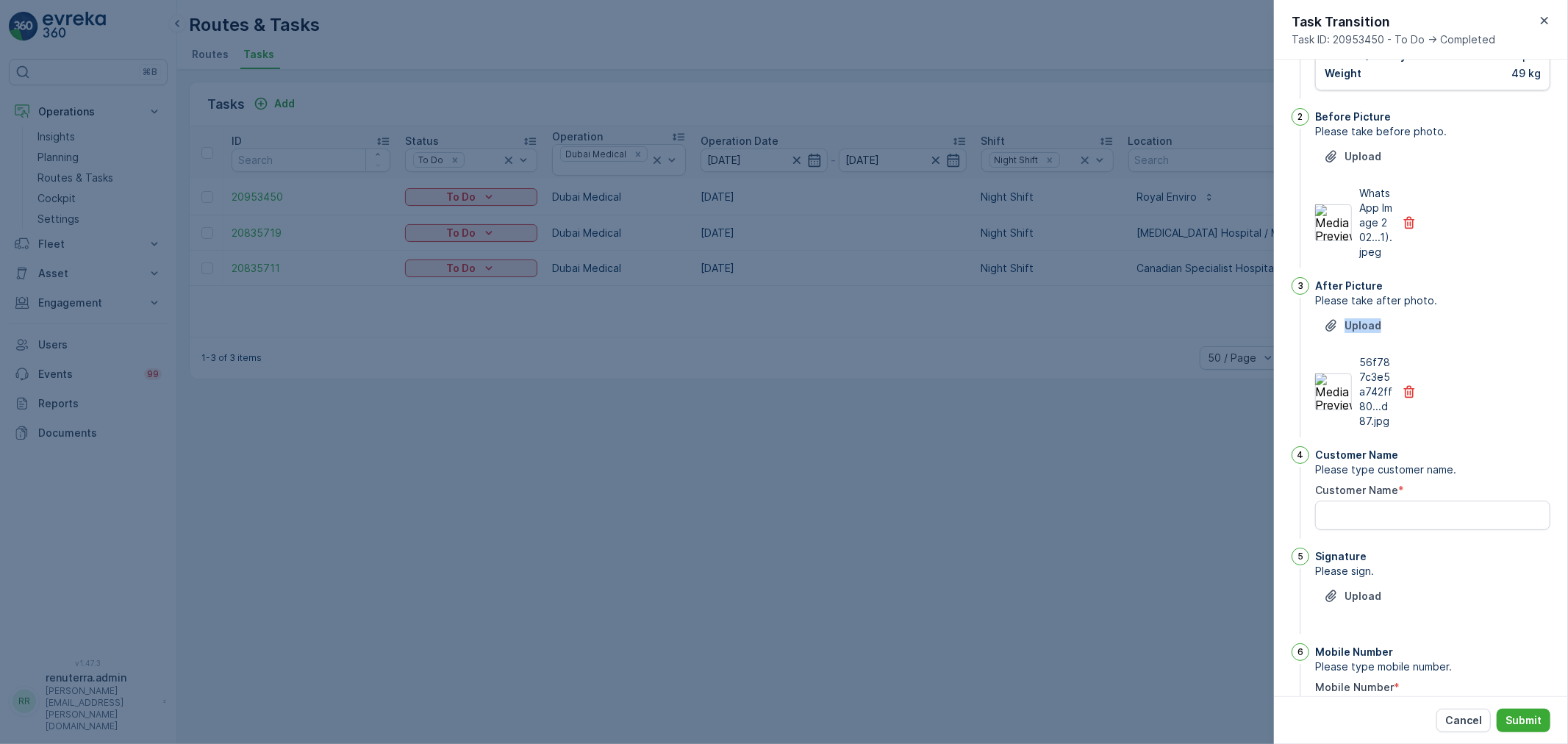
scroll to position [163, 0]
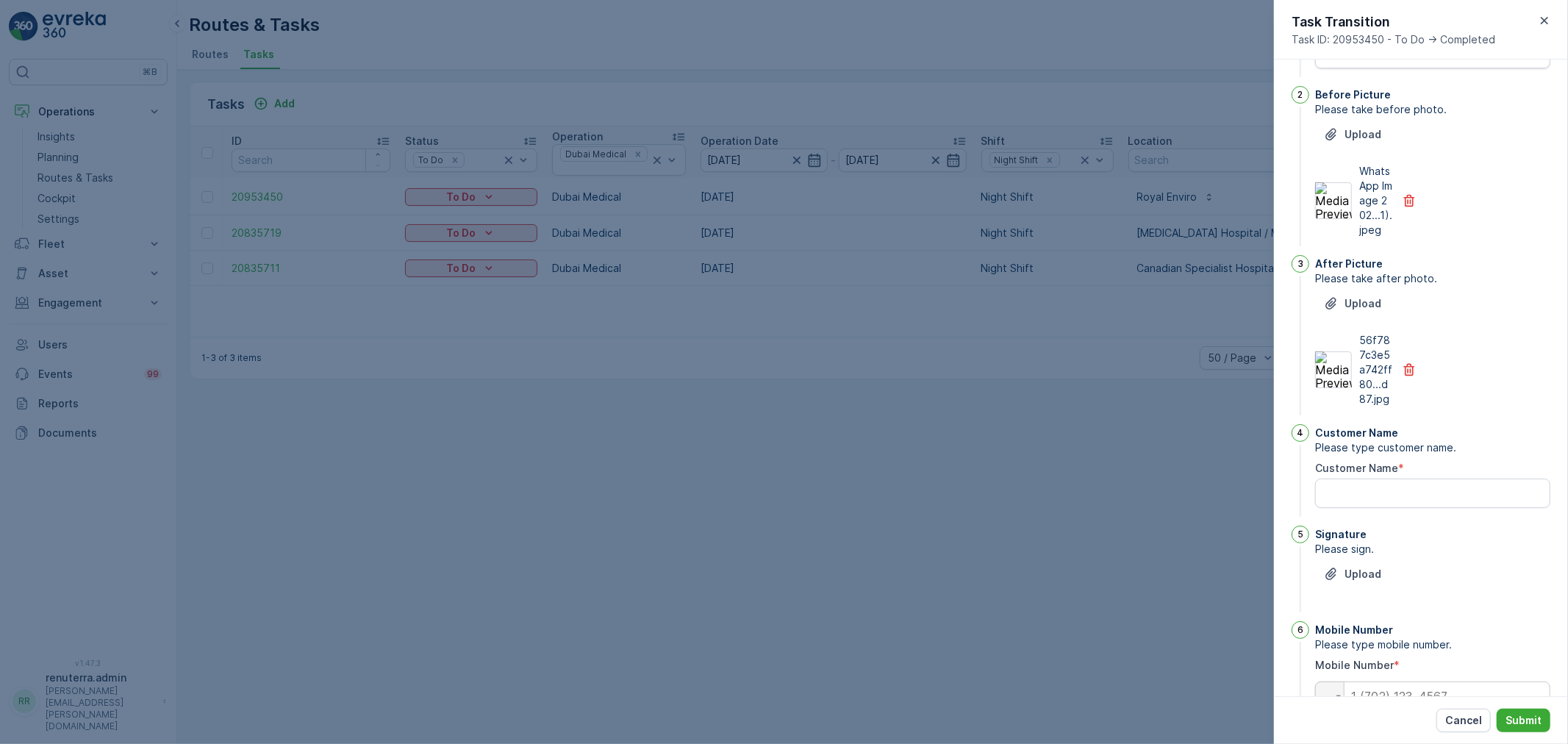
click at [1401, 520] on div "Customer Name Please type customer name. Customer Name *" at bounding box center [1433, 472] width 235 height 96
click at [1400, 508] on Name "Customer Name" at bounding box center [1433, 493] width 235 height 29
type Name "joyal"
click at [1363, 581] on p "Upload" at bounding box center [1362, 575] width 37 height 15
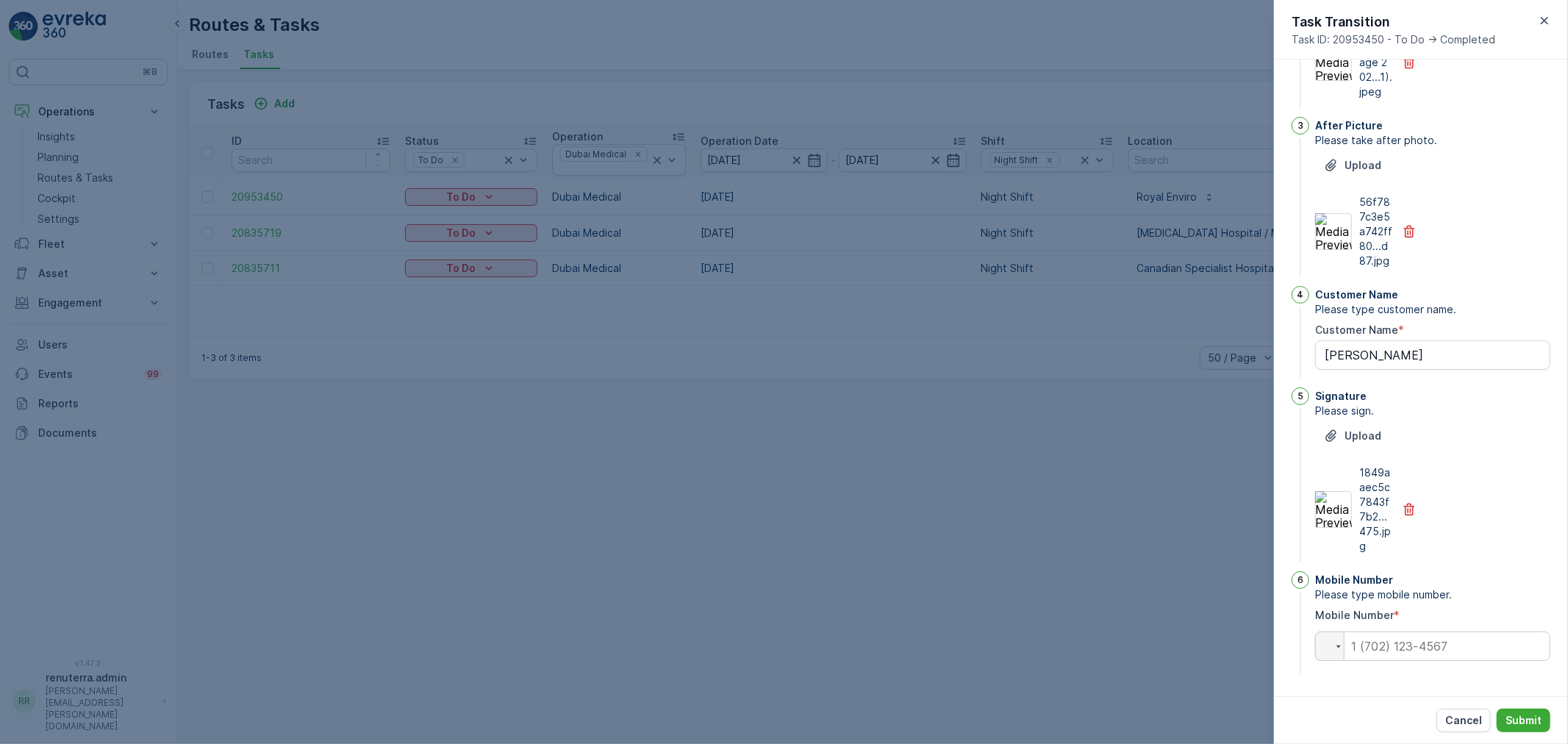
scroll to position [316, 0]
click at [1509, 641] on input "tel" at bounding box center [1433, 645] width 235 height 29
type input "050113187"
click at [1537, 715] on p "Submit" at bounding box center [1523, 720] width 36 height 15
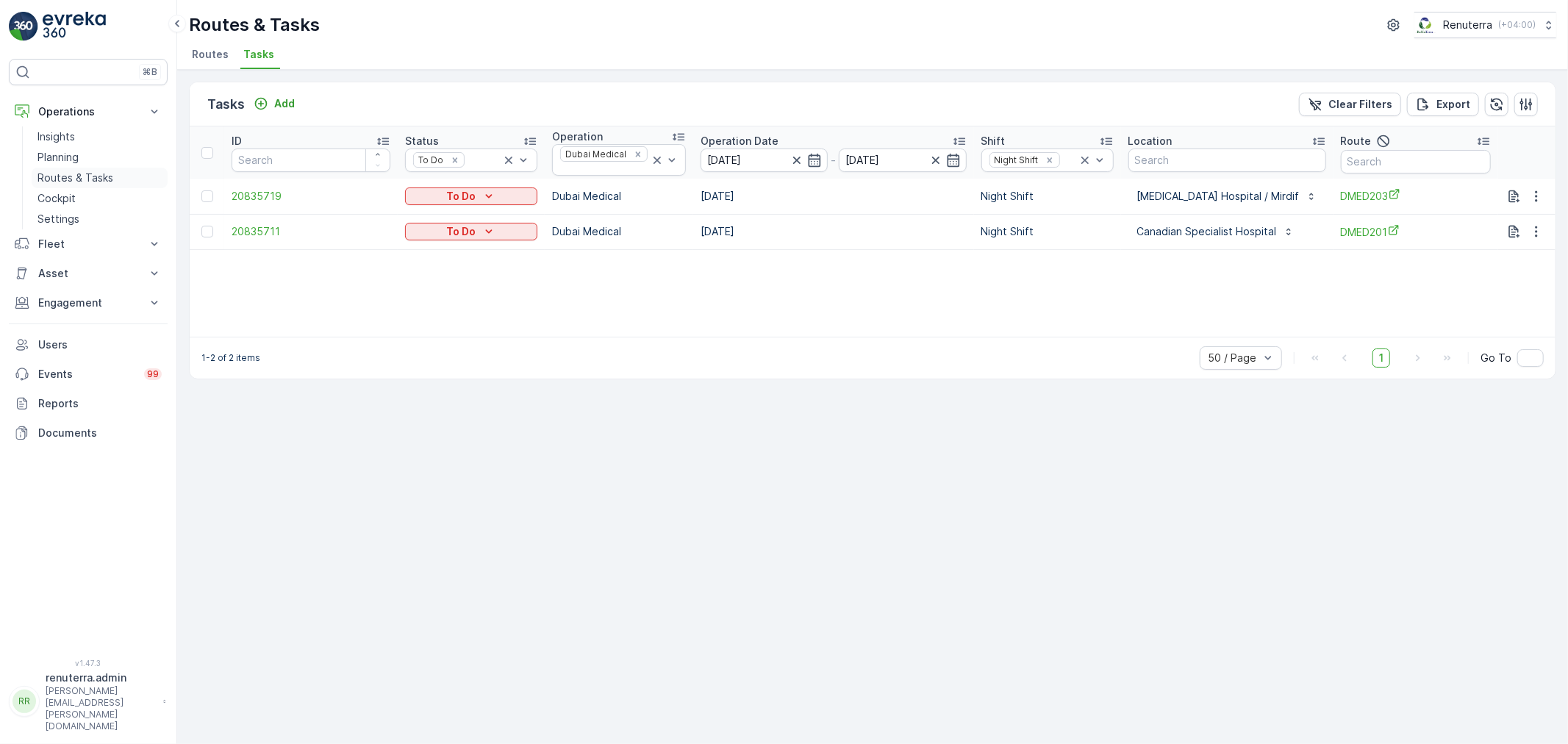
click at [68, 169] on link "Routes & Tasks" at bounding box center [100, 178] width 136 height 21
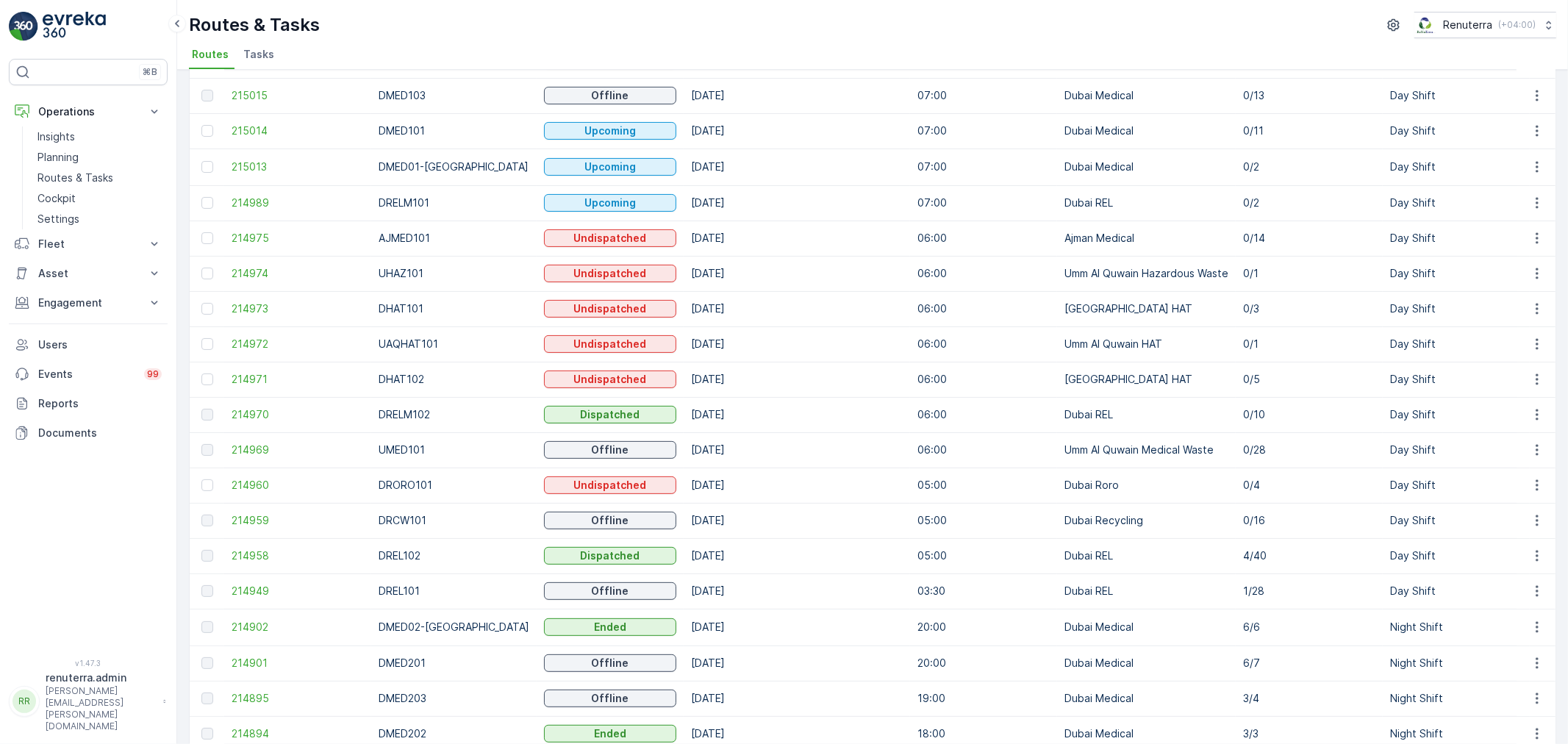
scroll to position [326, 0]
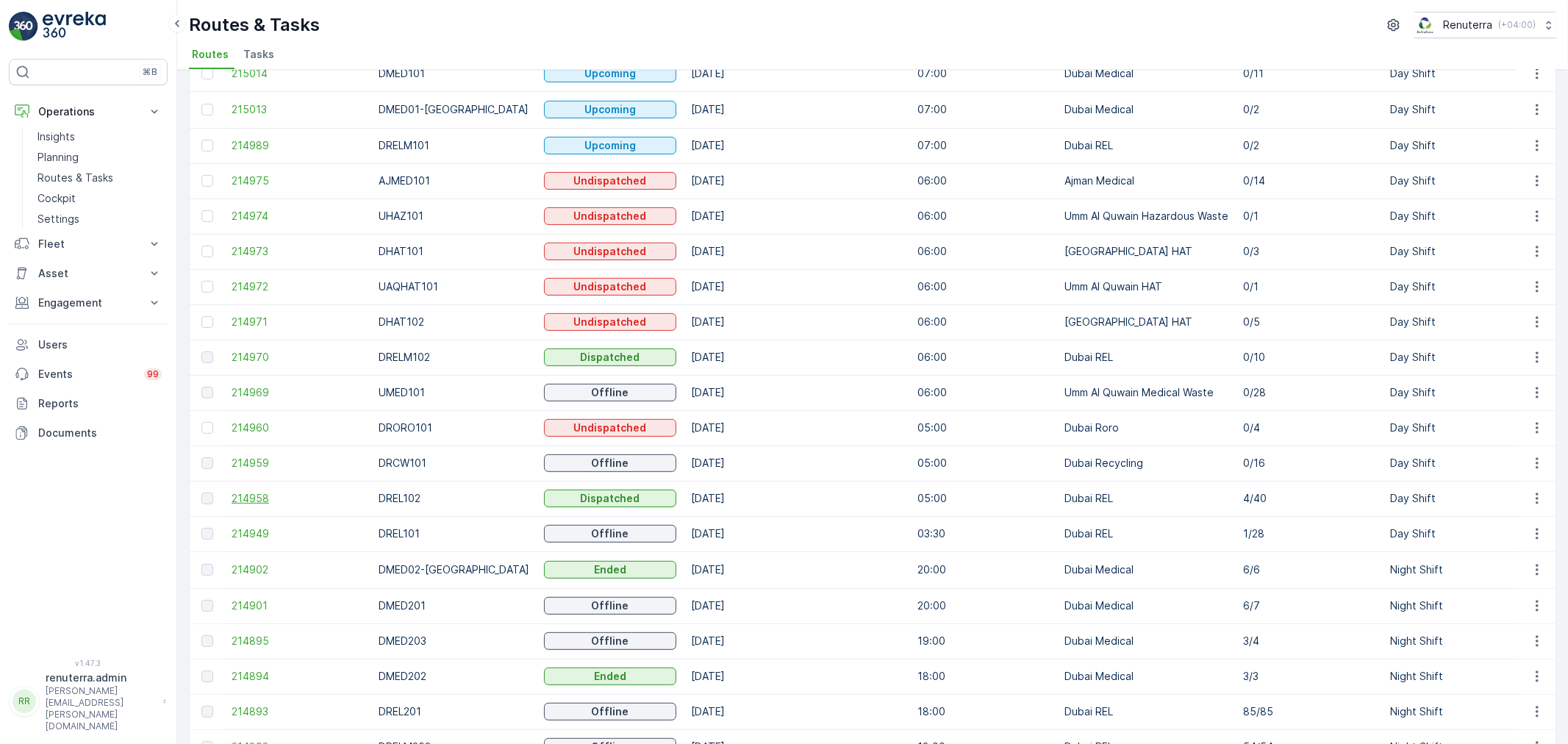
click at [267, 499] on span "214958" at bounding box center [297, 499] width 133 height 15
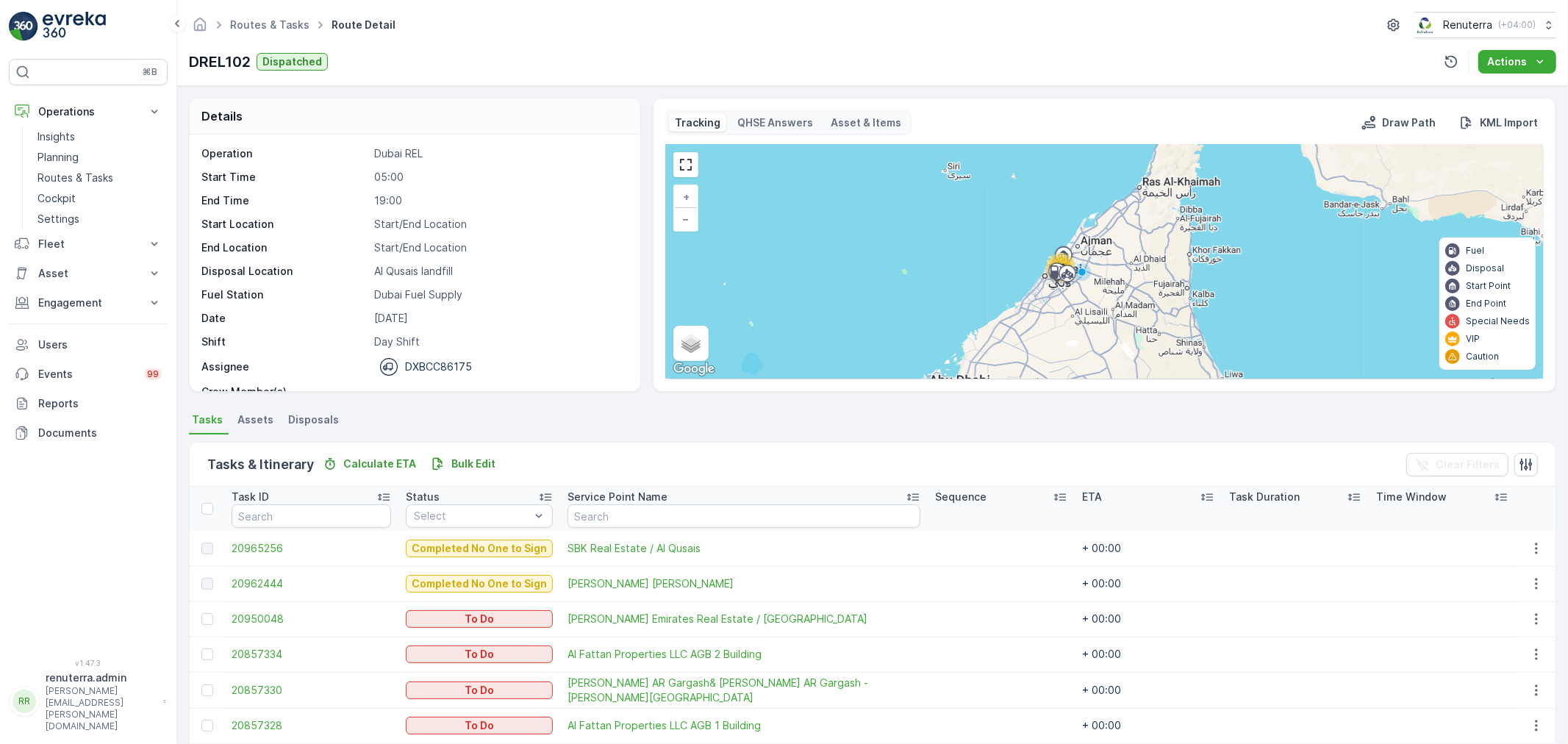
scroll to position [46, 0]
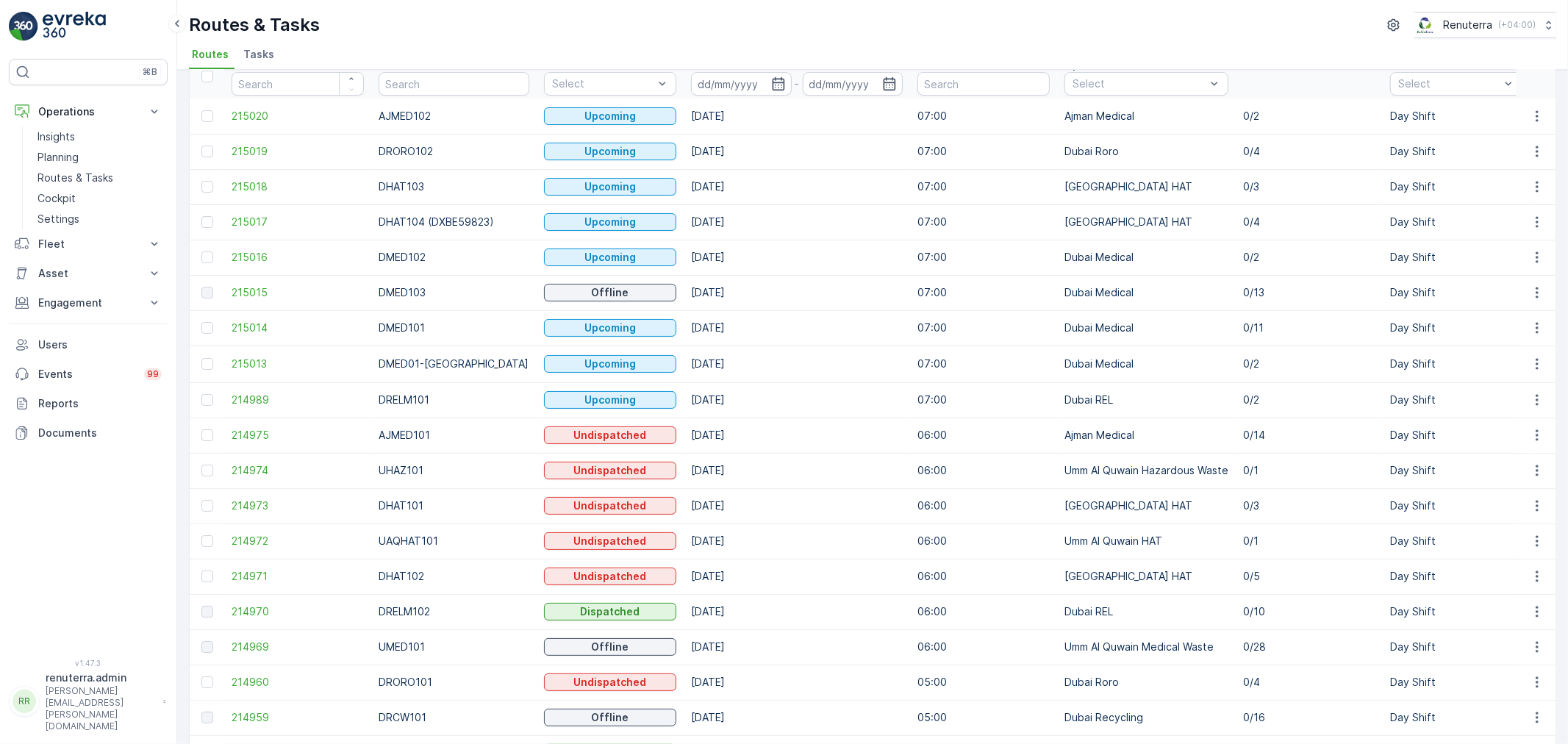
scroll to position [163, 0]
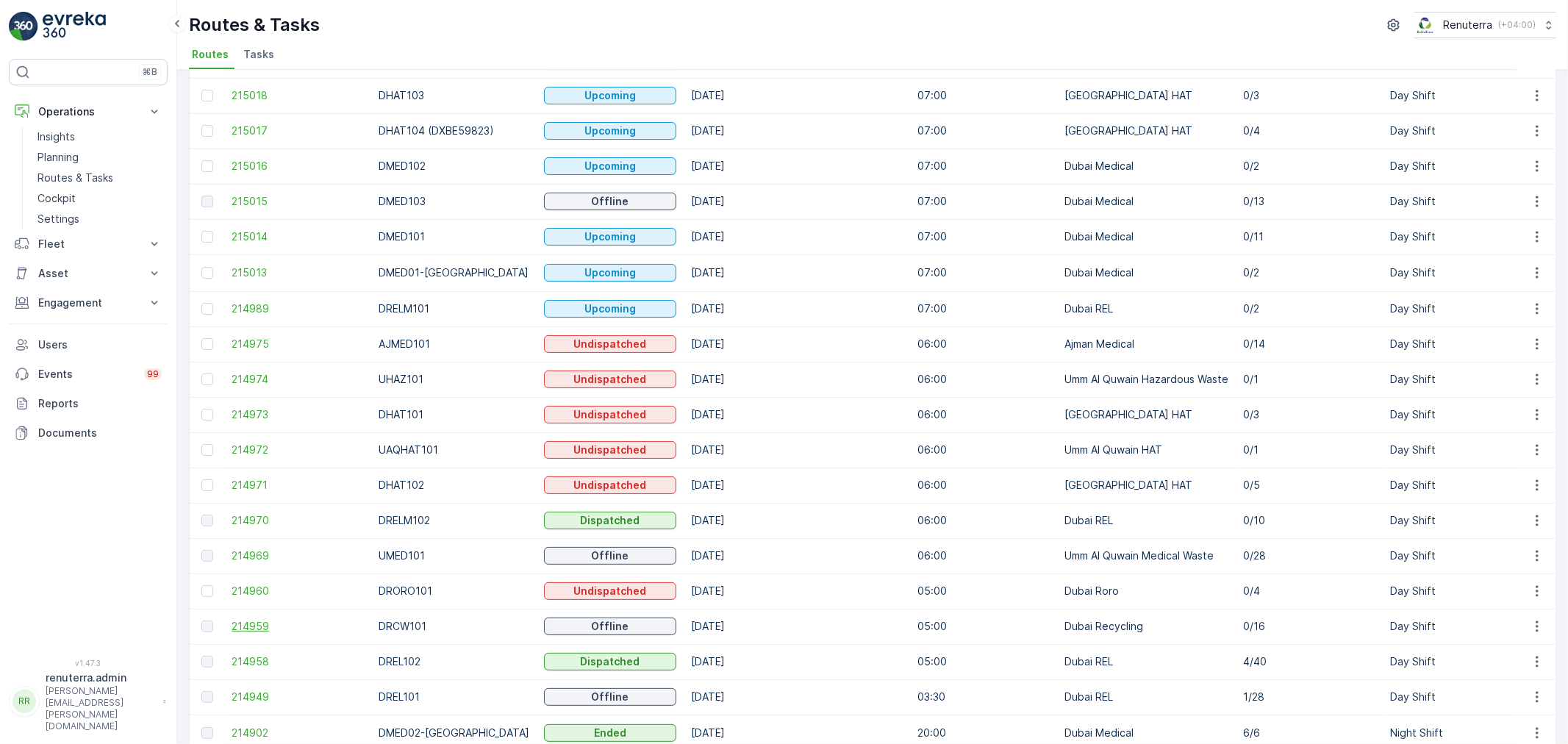
click at [264, 621] on span "214959" at bounding box center [297, 626] width 133 height 15
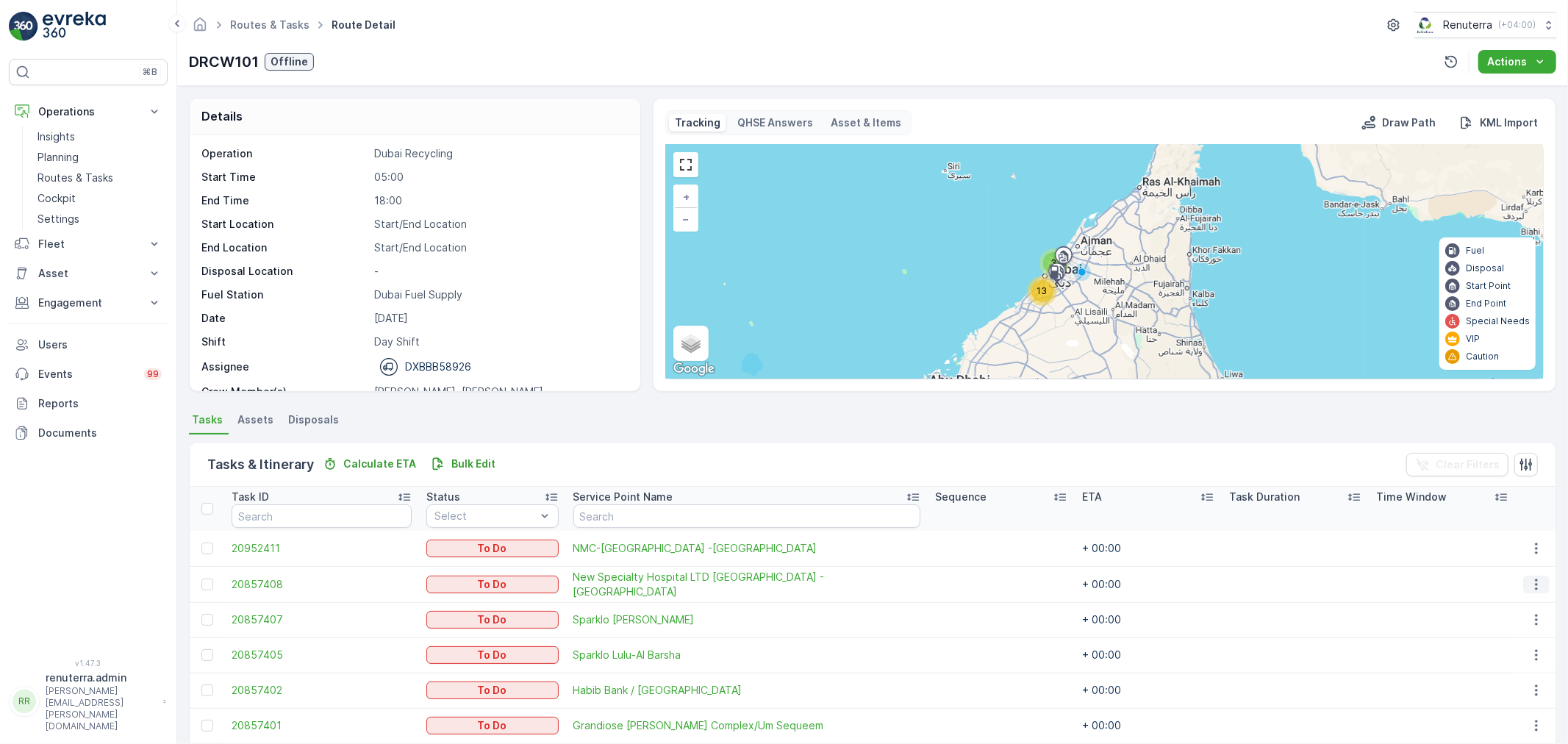
drag, startPoint x: 1536, startPoint y: 576, endPoint x: 1536, endPoint y: 587, distance: 11.0
click at [1538, 577] on icon "button" at bounding box center [1536, 584] width 15 height 15
click at [1517, 647] on span "Change Route" at bounding box center [1499, 646] width 71 height 15
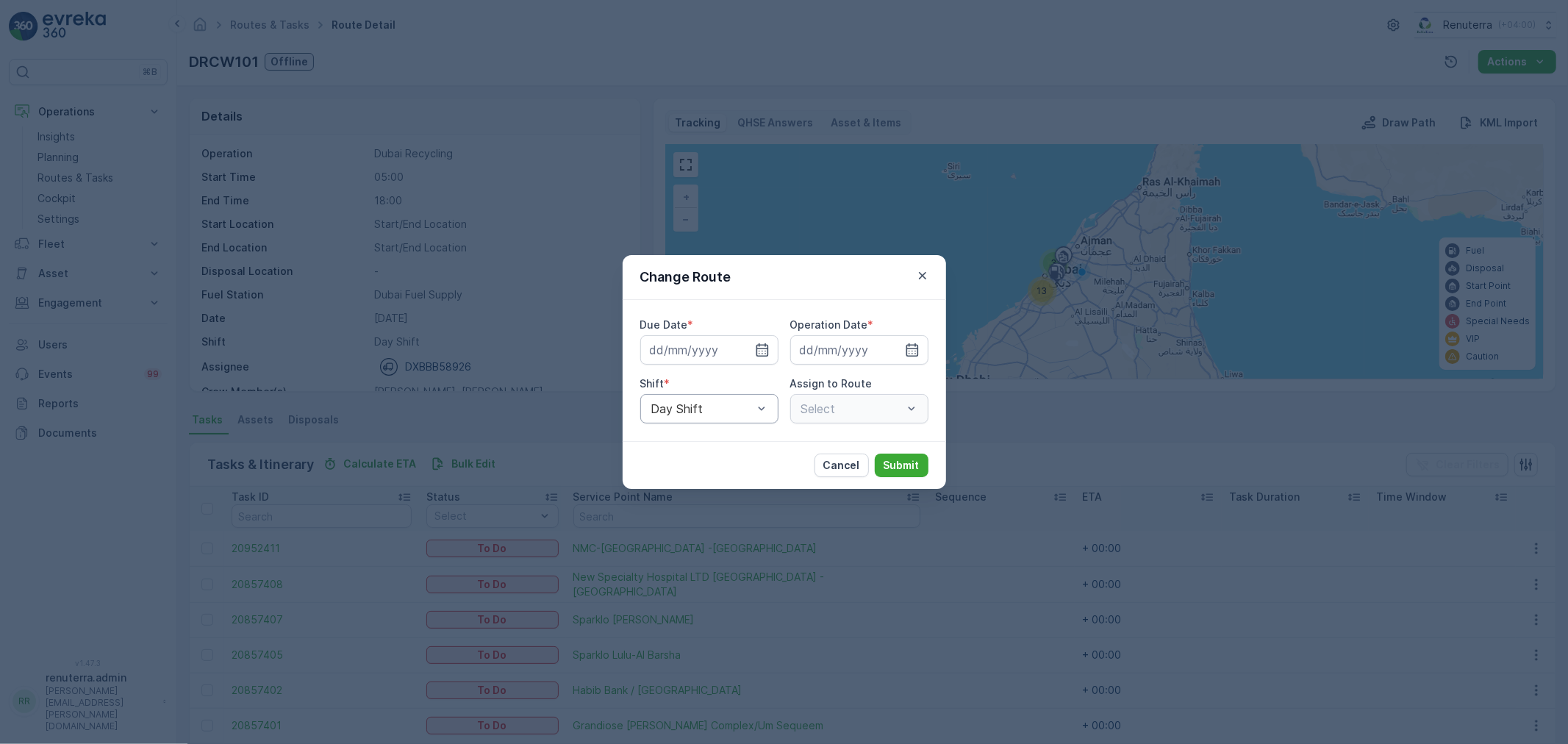
type input "[DATE]"
drag, startPoint x: 751, startPoint y: 355, endPoint x: 787, endPoint y: 356, distance: 36.0
click at [753, 353] on div at bounding box center [744, 350] width 50 height 15
drag, startPoint x: 741, startPoint y: 347, endPoint x: 791, endPoint y: 357, distance: 51.0
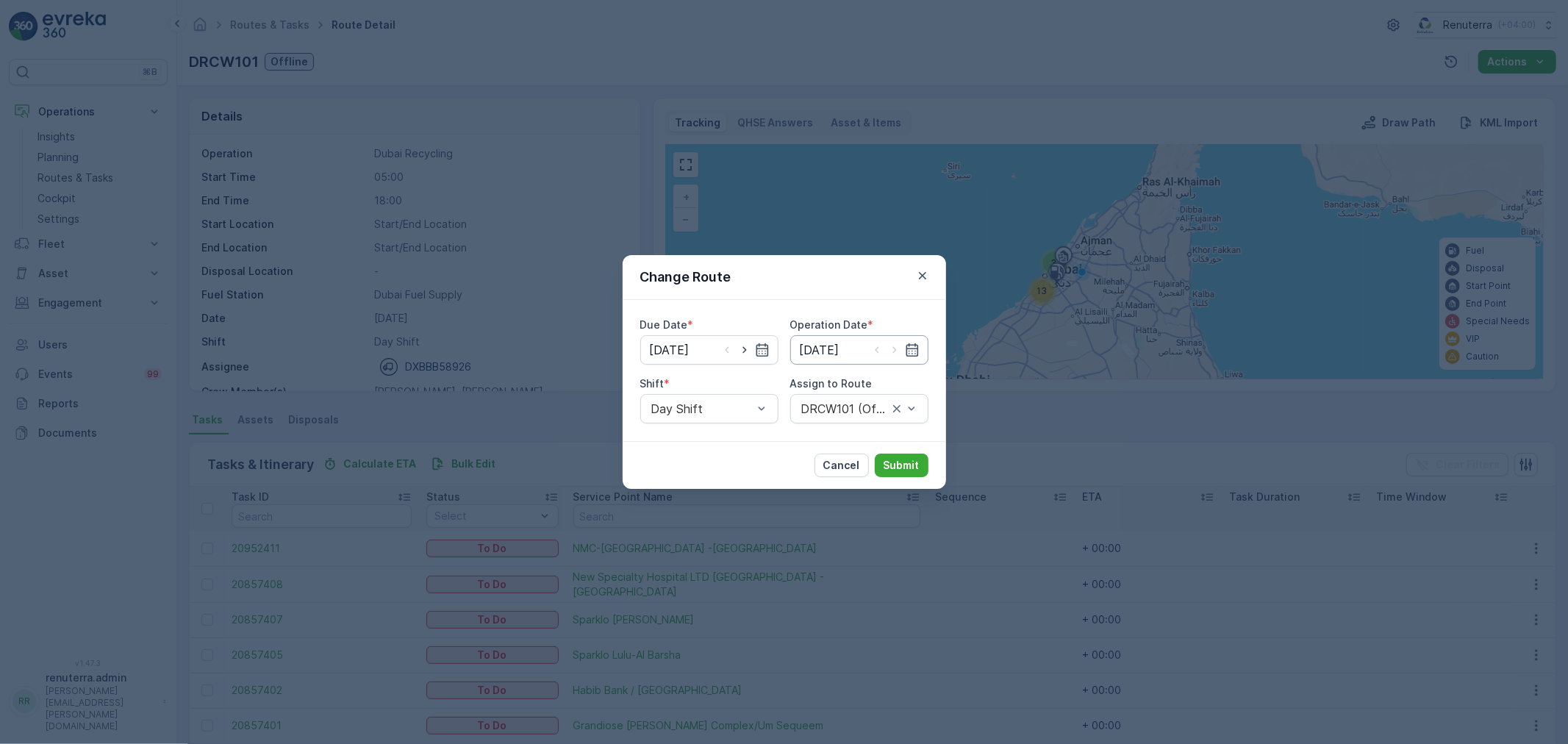
click at [745, 347] on icon "button" at bounding box center [745, 350] width 15 height 15
type input "[DATE]"
click at [894, 347] on icon "button" at bounding box center [895, 350] width 15 height 15
type input "[DATE]"
click at [902, 407] on div at bounding box center [851, 408] width 104 height 13
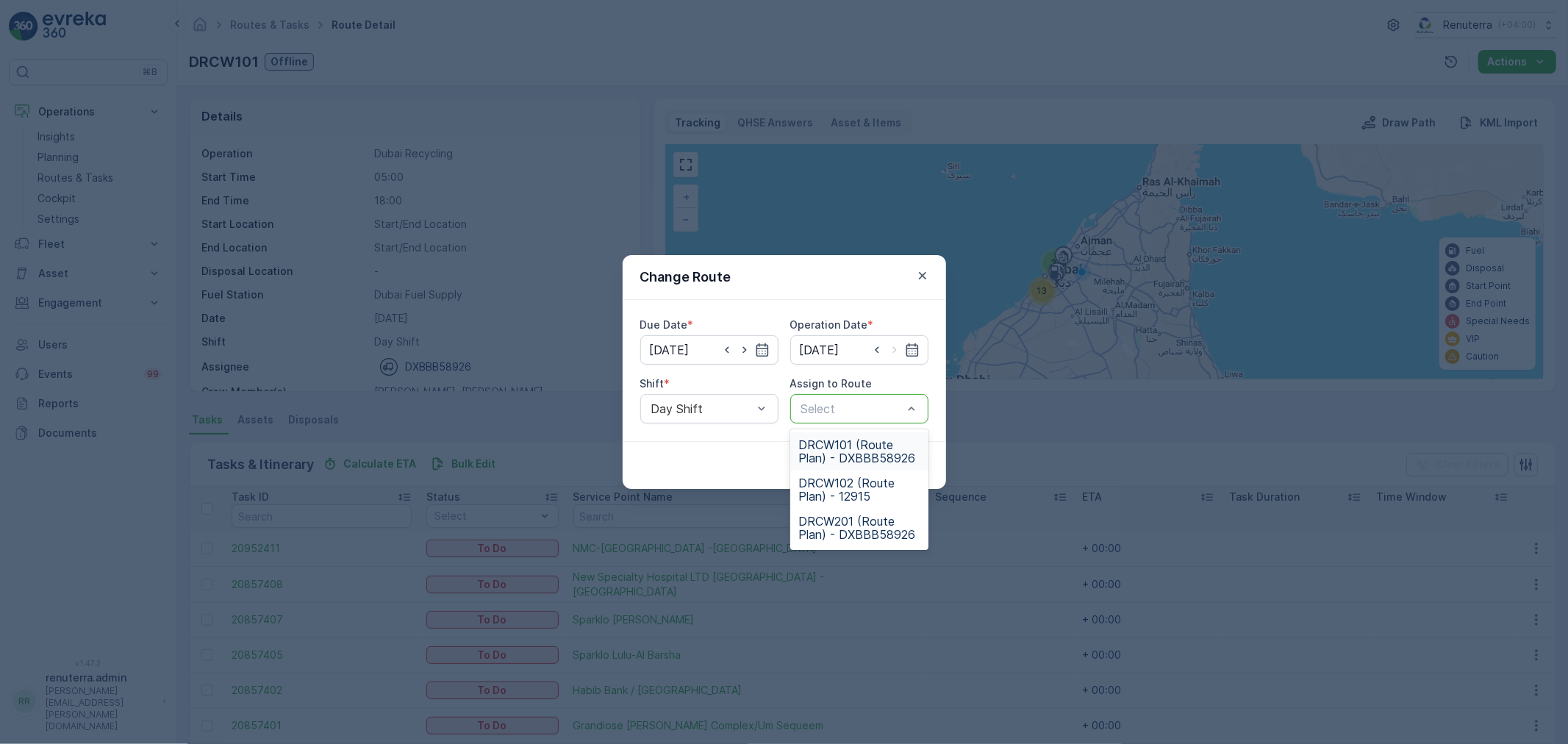
click at [861, 452] on span "DRCW101 (Route Plan) - DXBBB58926" at bounding box center [859, 451] width 120 height 26
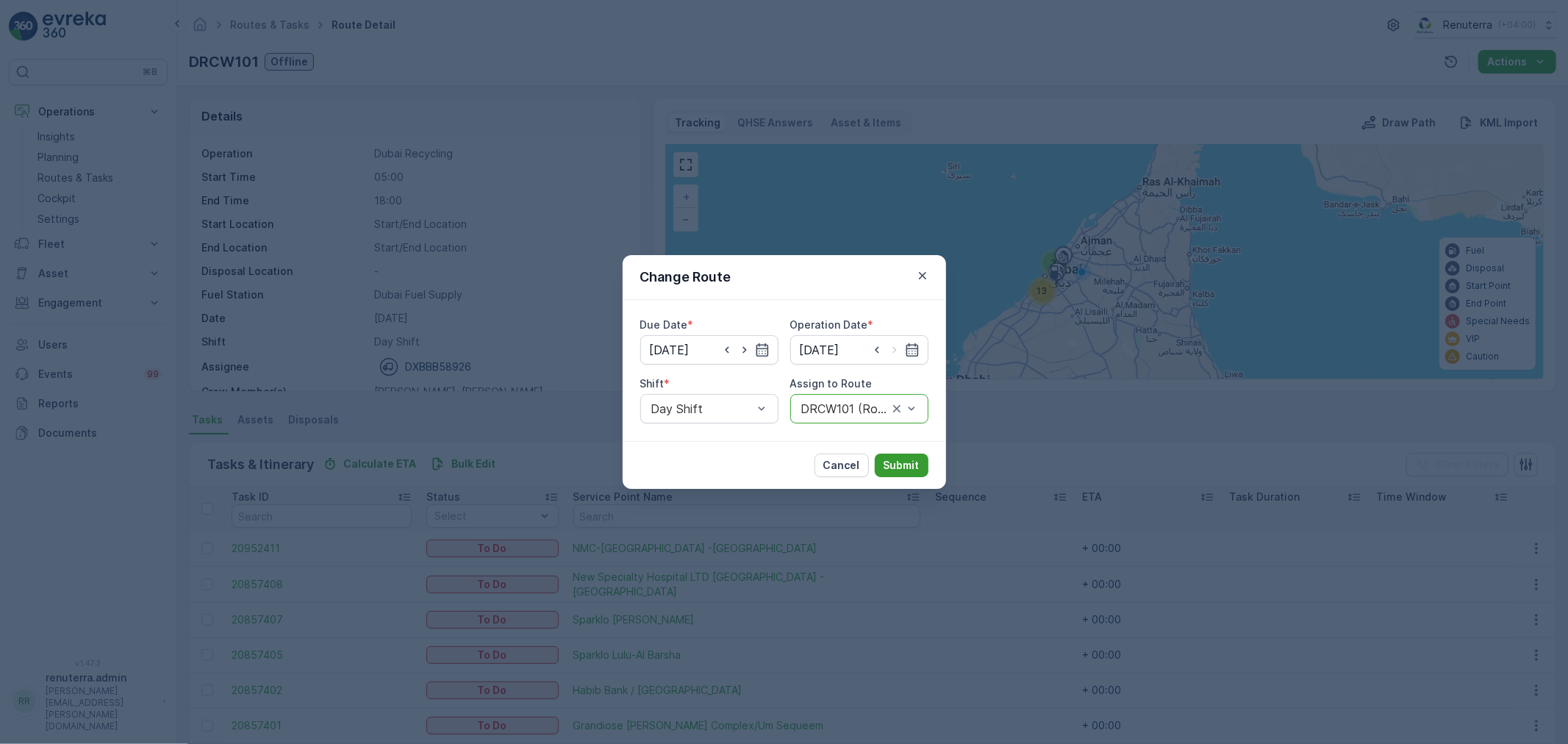
click at [910, 456] on button "Submit" at bounding box center [901, 465] width 54 height 24
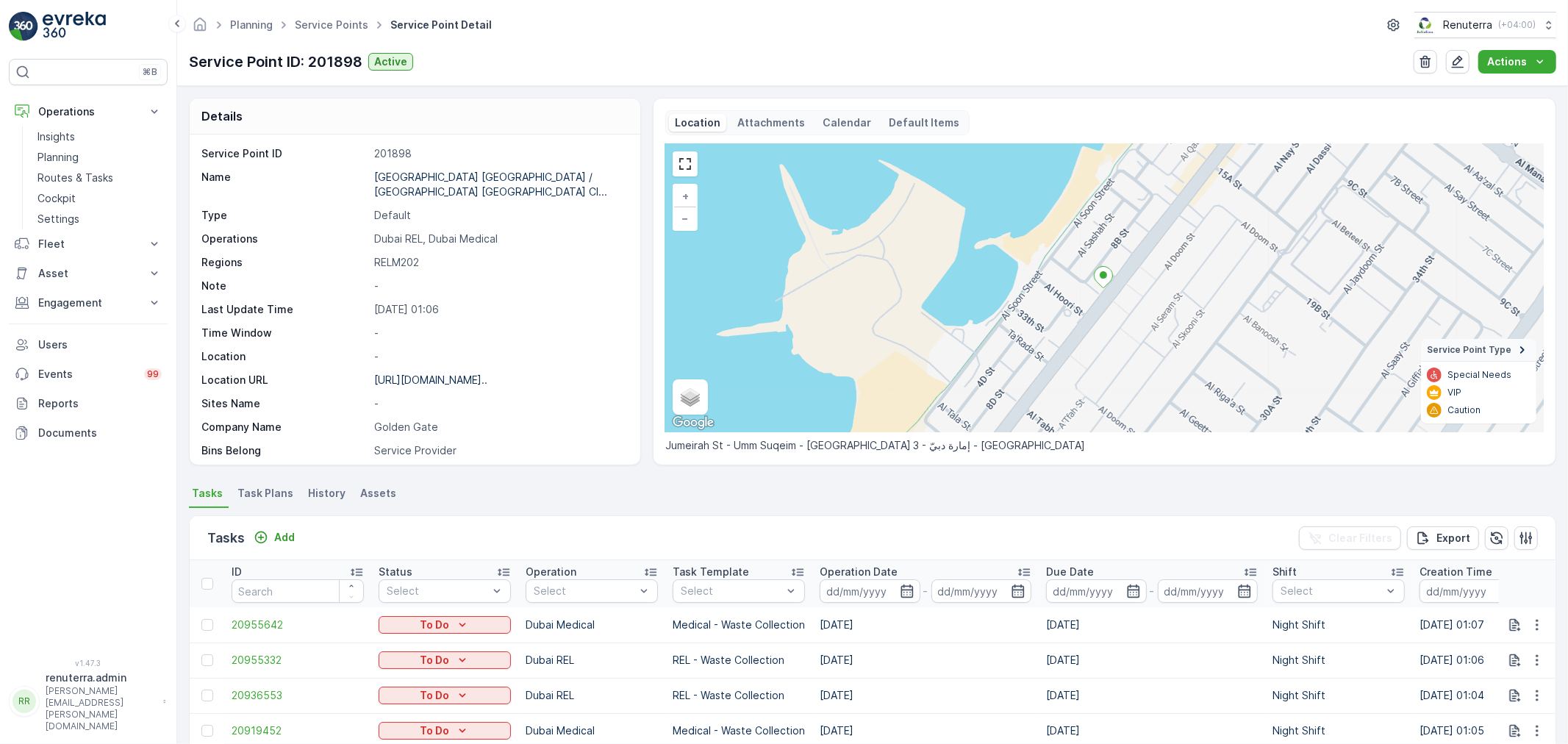
scroll to position [245, 0]
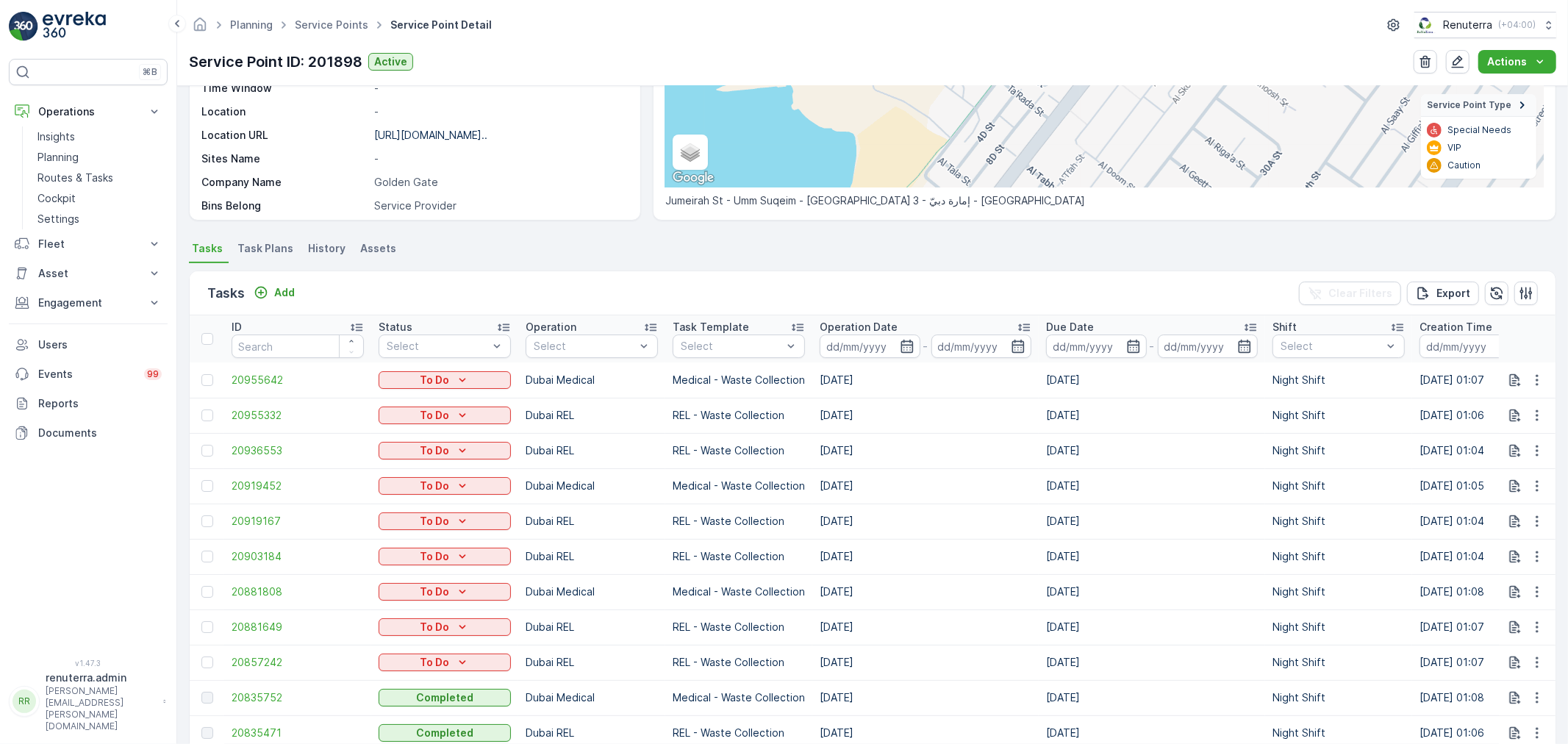
click at [92, 179] on p "Routes & Tasks" at bounding box center [75, 178] width 75 height 15
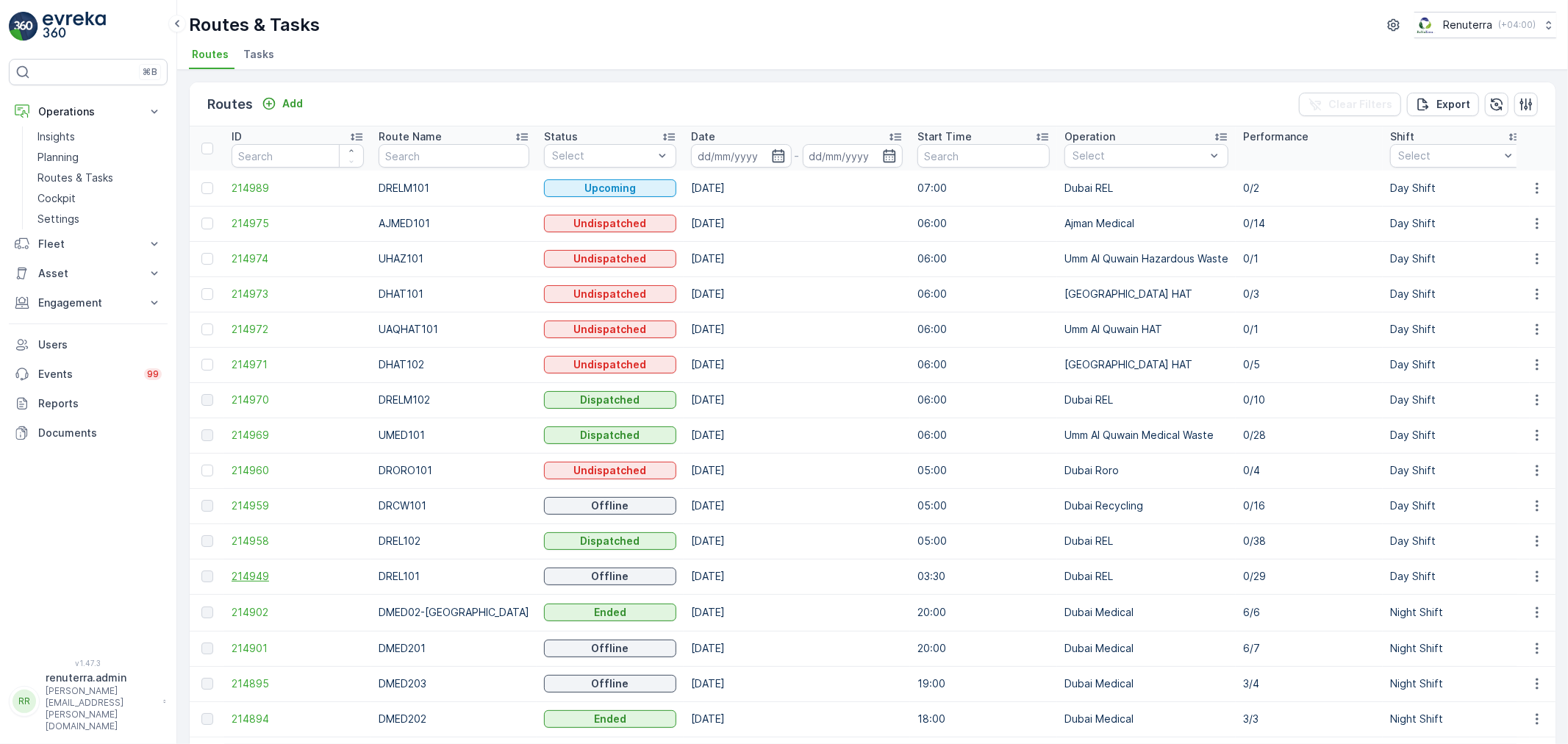
click at [244, 575] on span "214949" at bounding box center [297, 577] width 133 height 15
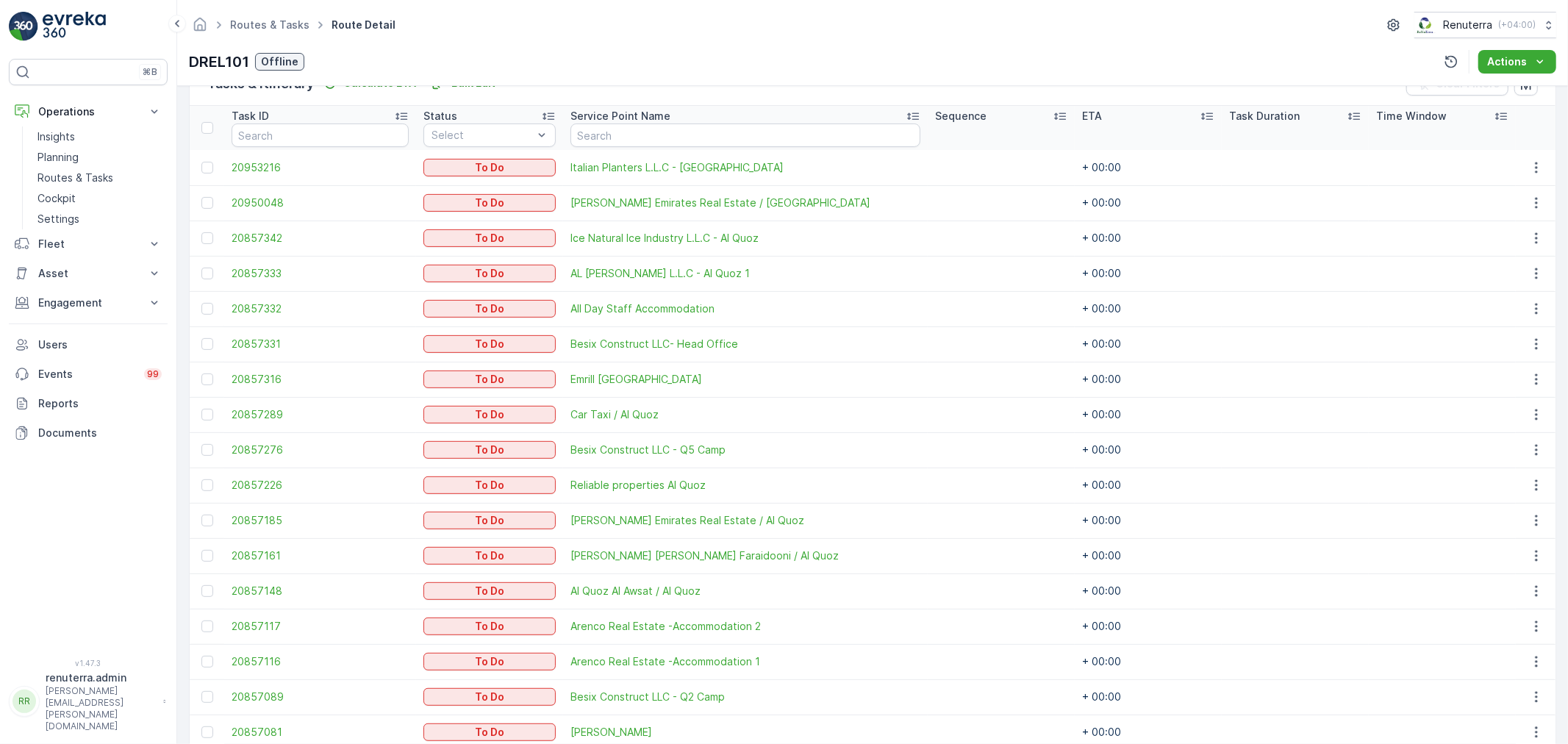
scroll to position [299, 0]
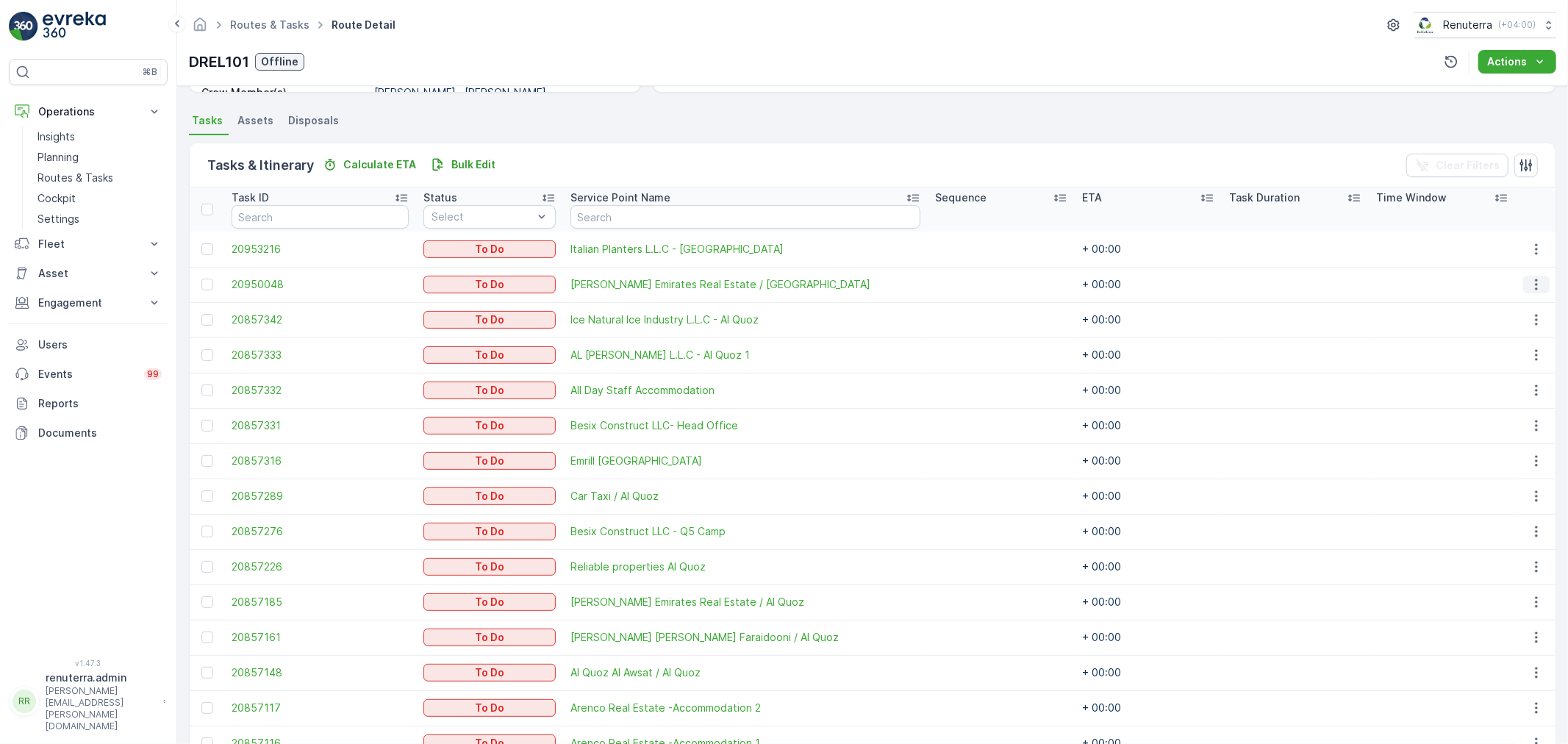
click at [1534, 277] on icon "button" at bounding box center [1536, 285] width 15 height 15
click at [1509, 341] on span "Change Route" at bounding box center [1499, 346] width 71 height 15
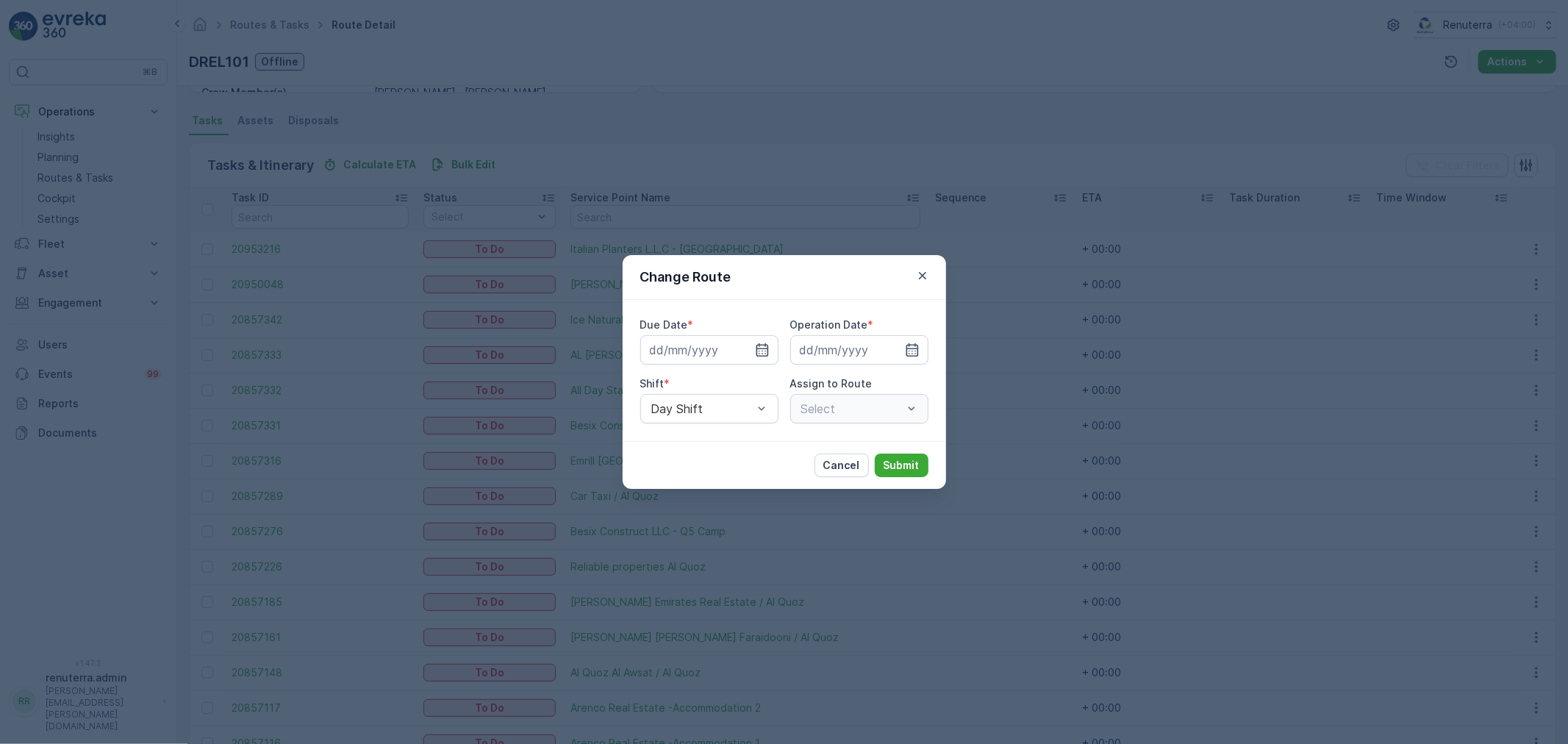
type input "[DATE]"
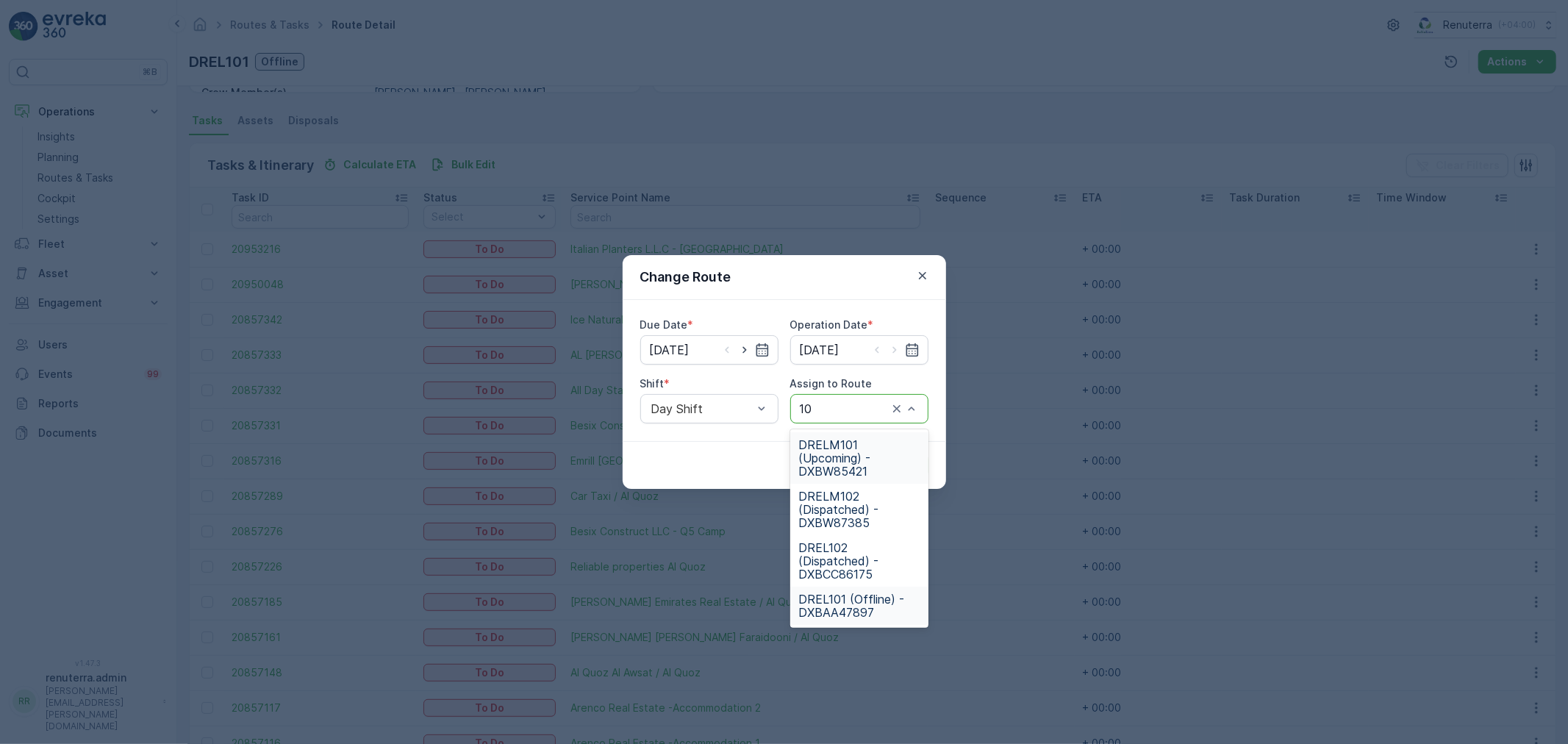
type input "102"
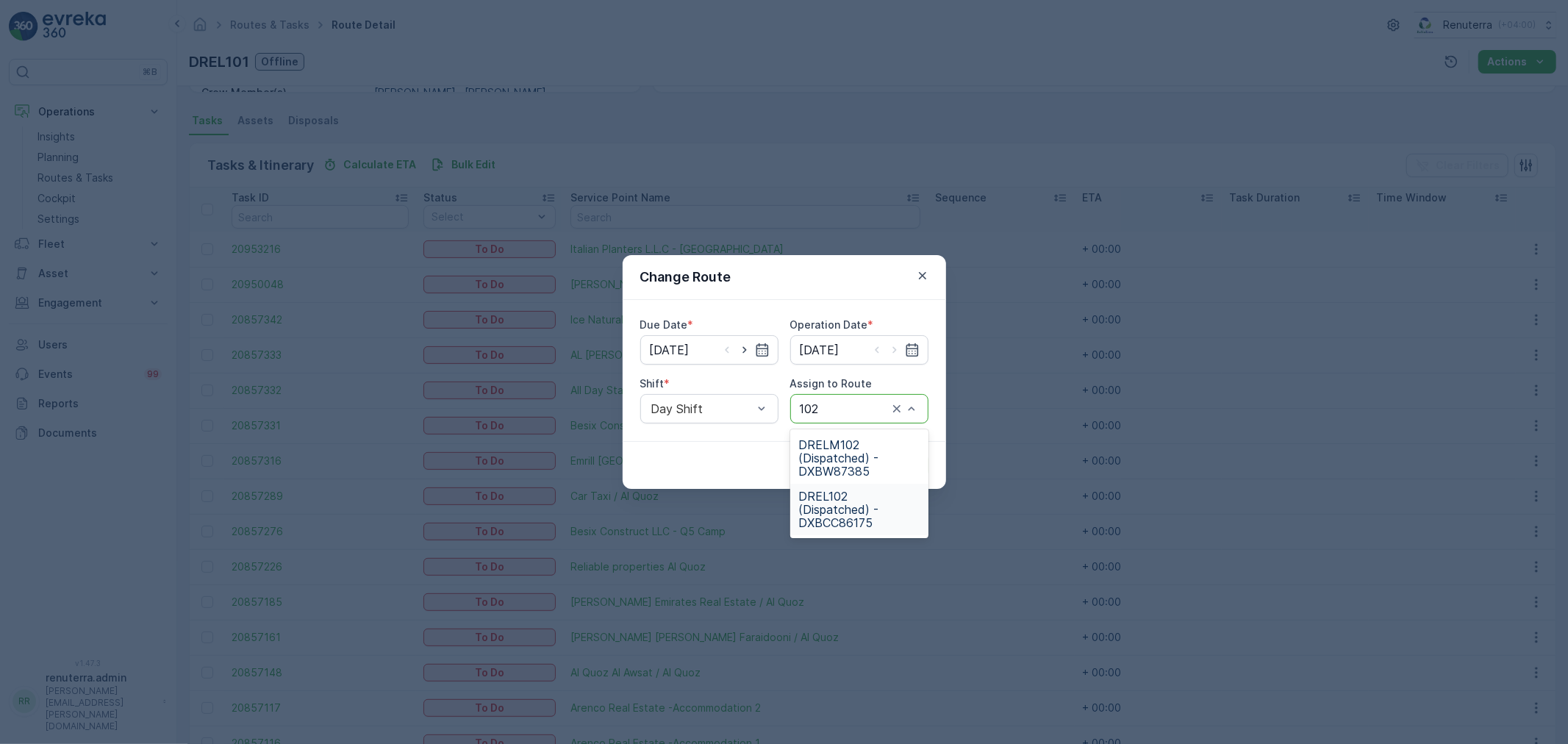
click at [863, 504] on span "DREL102 (Dispatched) - DXBCC86175" at bounding box center [859, 509] width 120 height 40
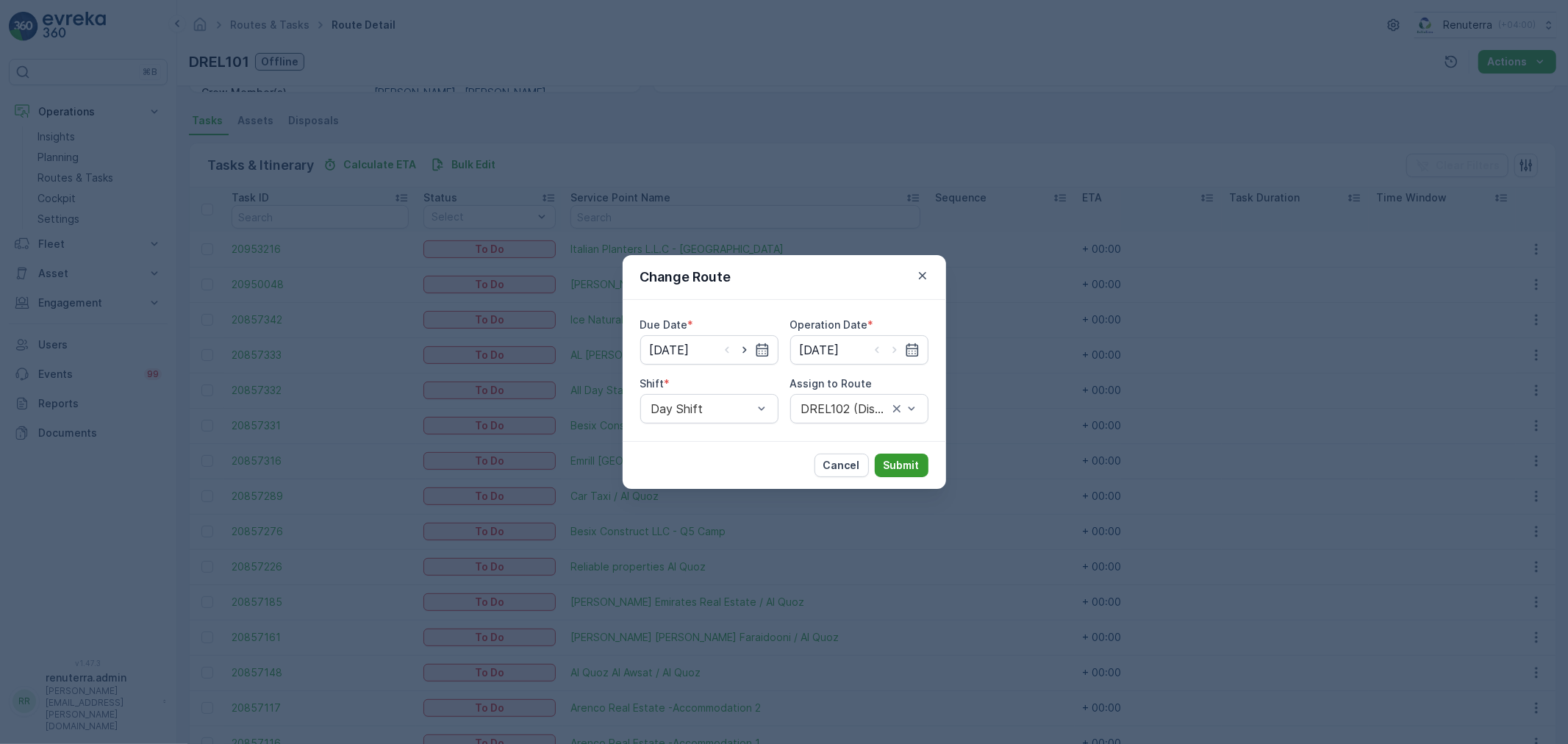
click at [907, 453] on button "Submit" at bounding box center [901, 465] width 54 height 24
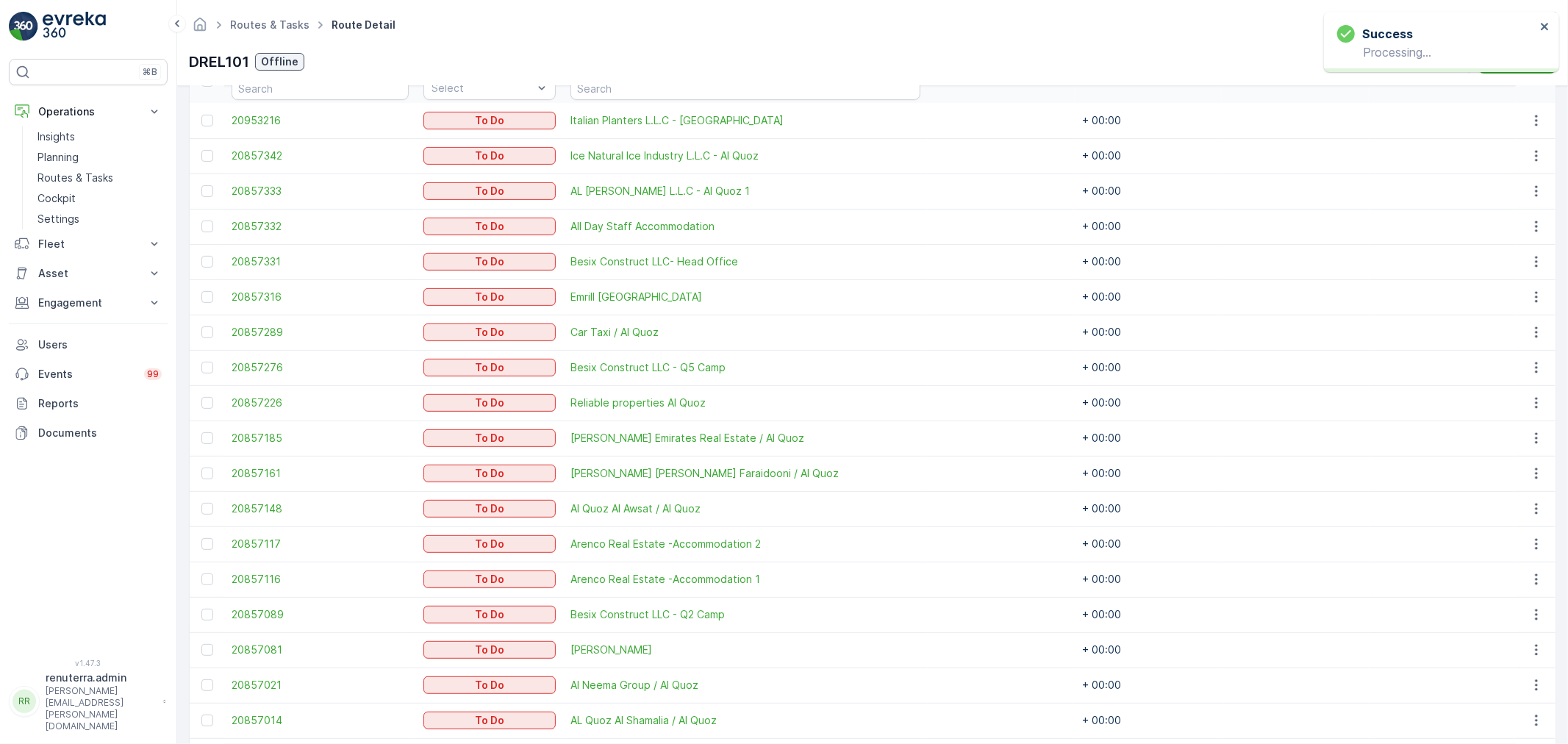
scroll to position [346, 0]
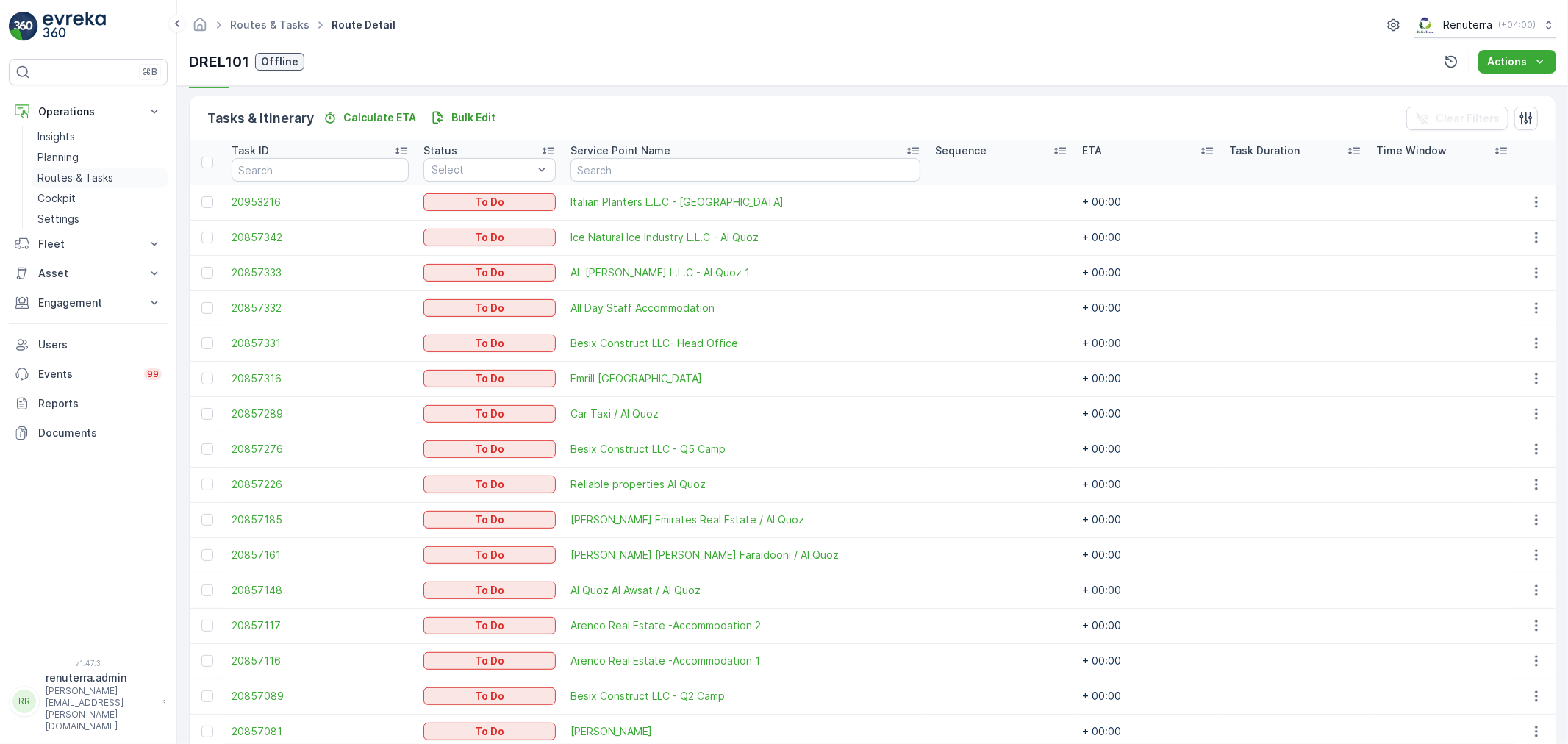
click at [88, 177] on p "Routes & Tasks" at bounding box center [75, 178] width 75 height 15
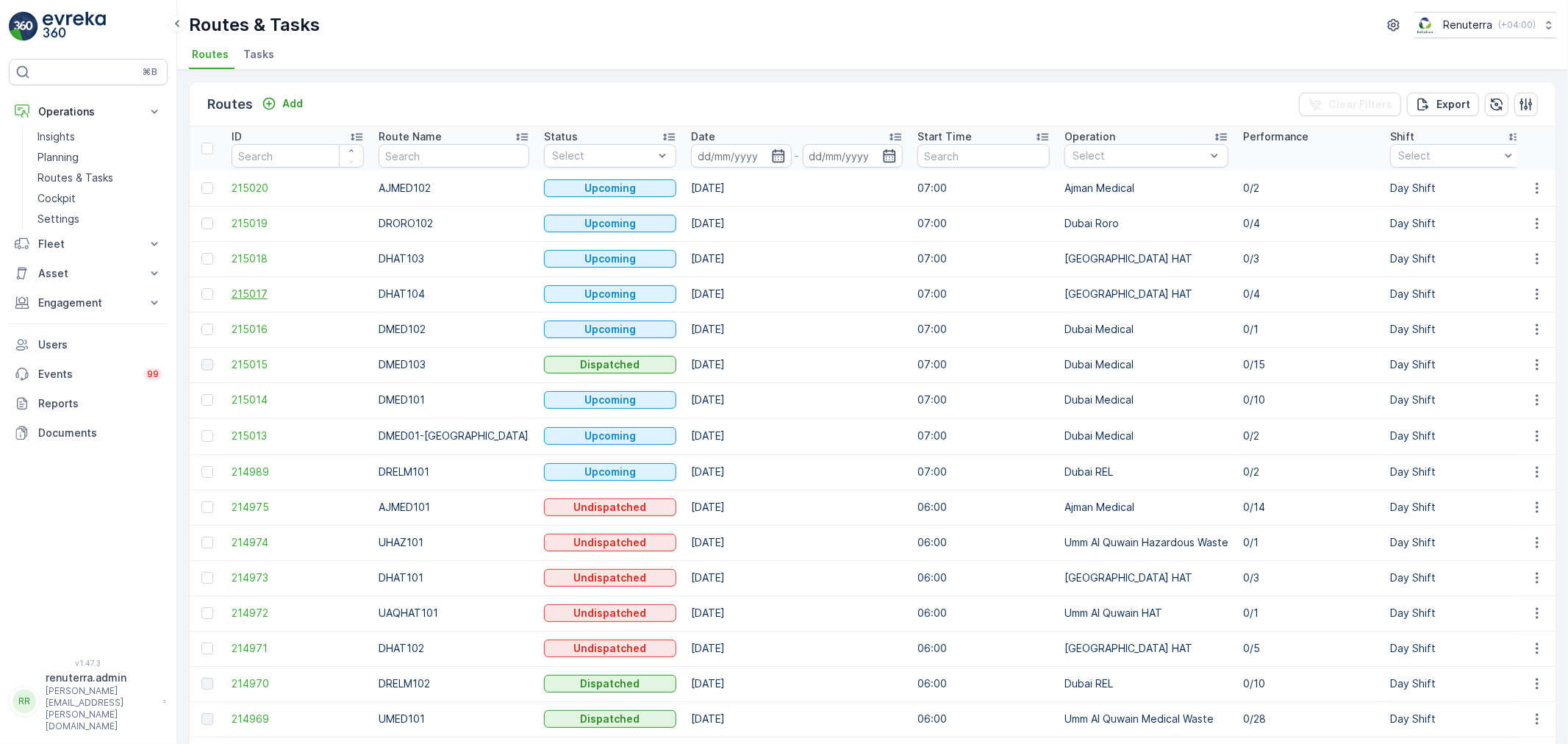
click at [244, 290] on span "215017" at bounding box center [297, 294] width 133 height 15
click at [1533, 280] on td at bounding box center [1536, 294] width 40 height 36
click at [1530, 289] on icon "button" at bounding box center [1537, 294] width 15 height 15
click at [1495, 378] on span "Change Assignee" at bounding box center [1502, 377] width 86 height 15
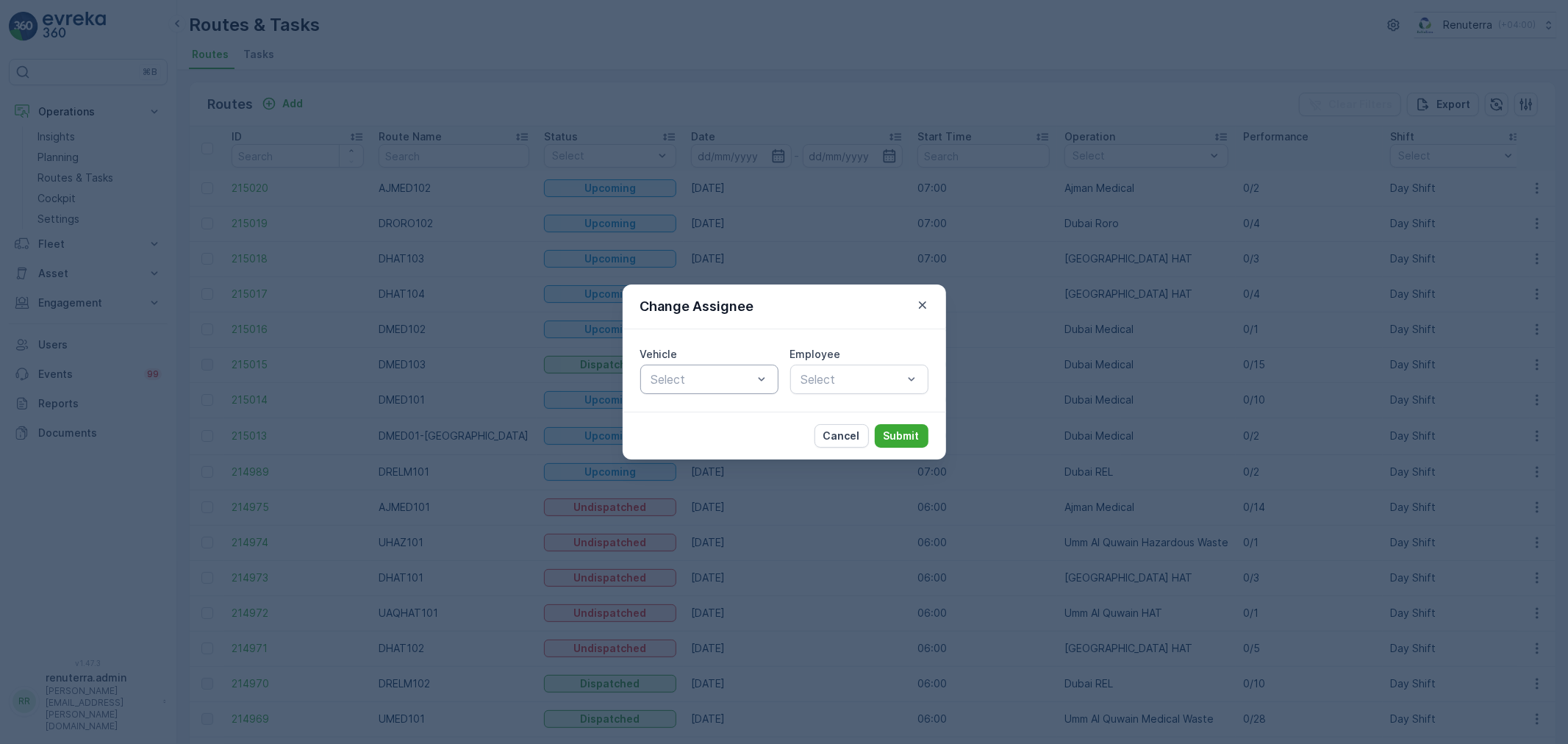
click at [701, 378] on div at bounding box center [702, 379] width 104 height 13
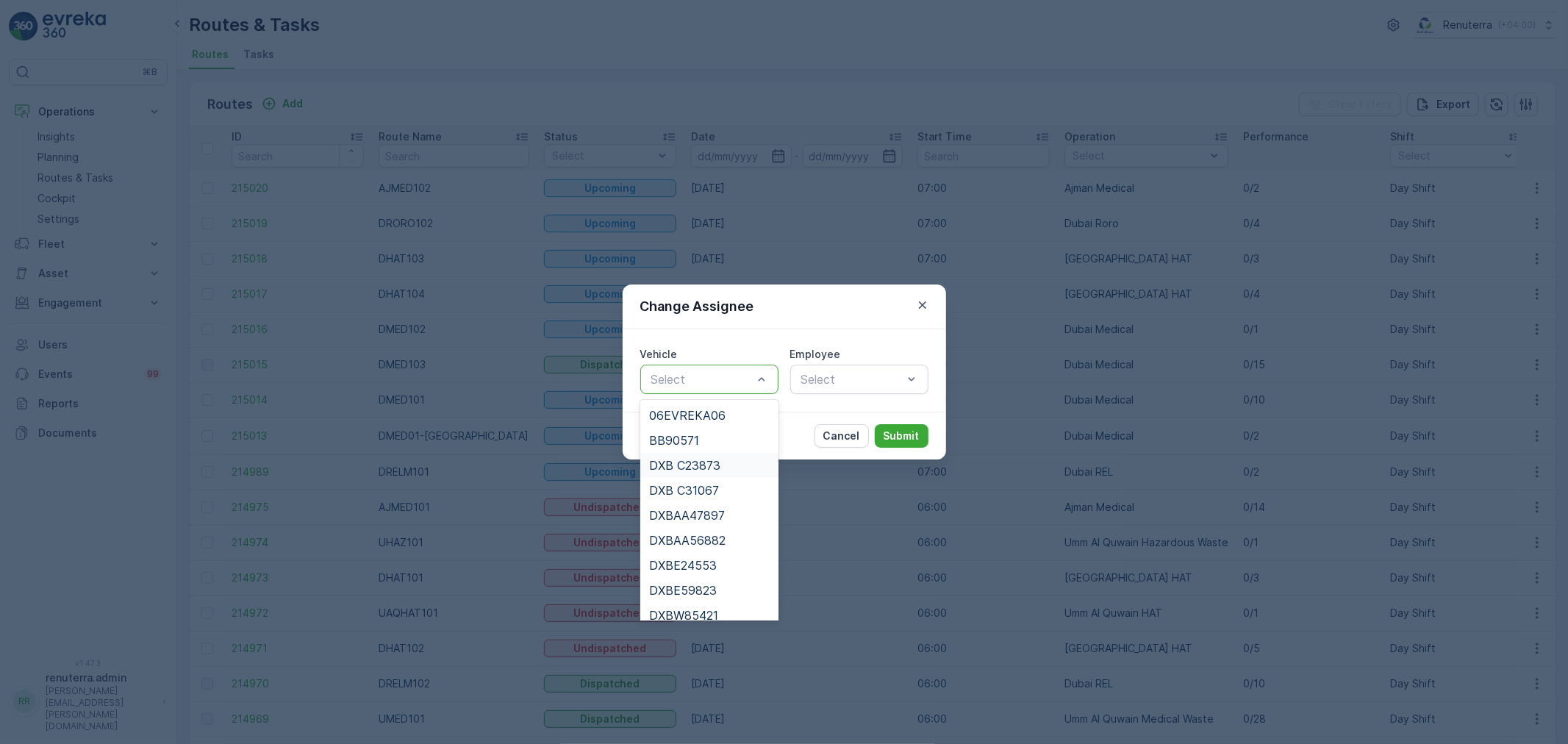
click at [688, 467] on span "DXB C23873" at bounding box center [685, 466] width 71 height 13
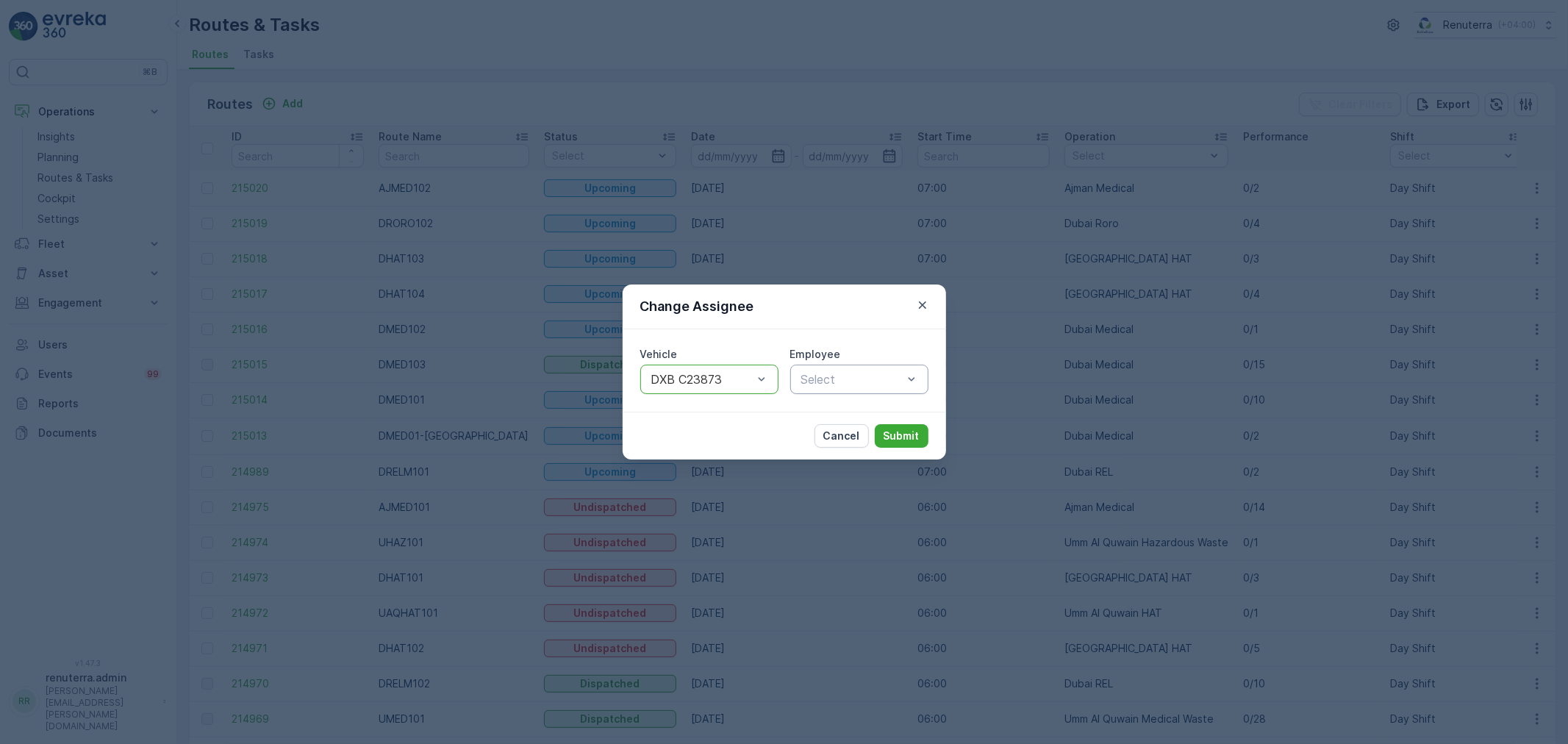
click at [819, 385] on div at bounding box center [851, 379] width 104 height 13
type input "par"
click at [812, 416] on span "[PERSON_NAME]" at bounding box center [847, 416] width 99 height 13
click at [890, 438] on p "Submit" at bounding box center [901, 436] width 36 height 15
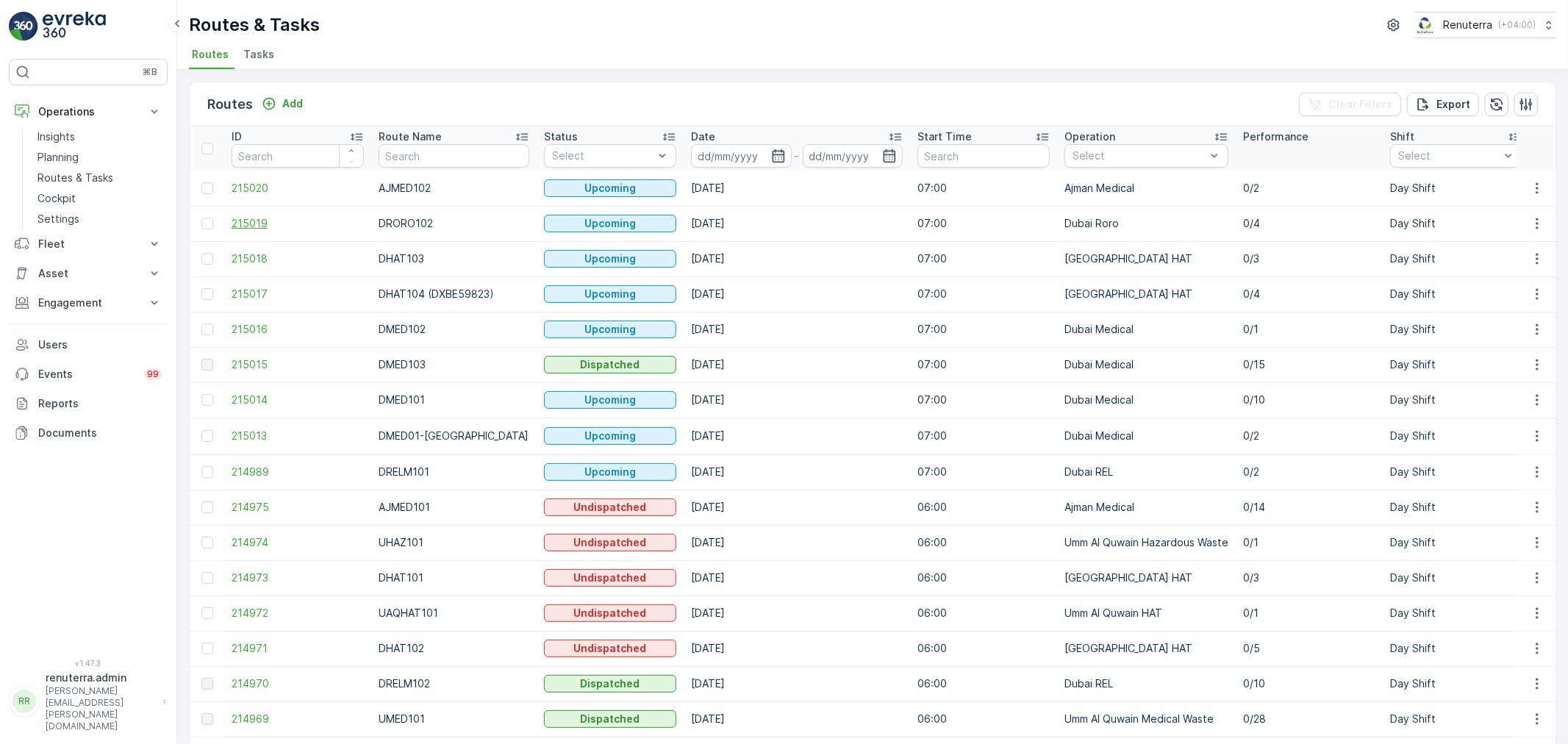
click at [241, 218] on span "215019" at bounding box center [297, 224] width 133 height 15
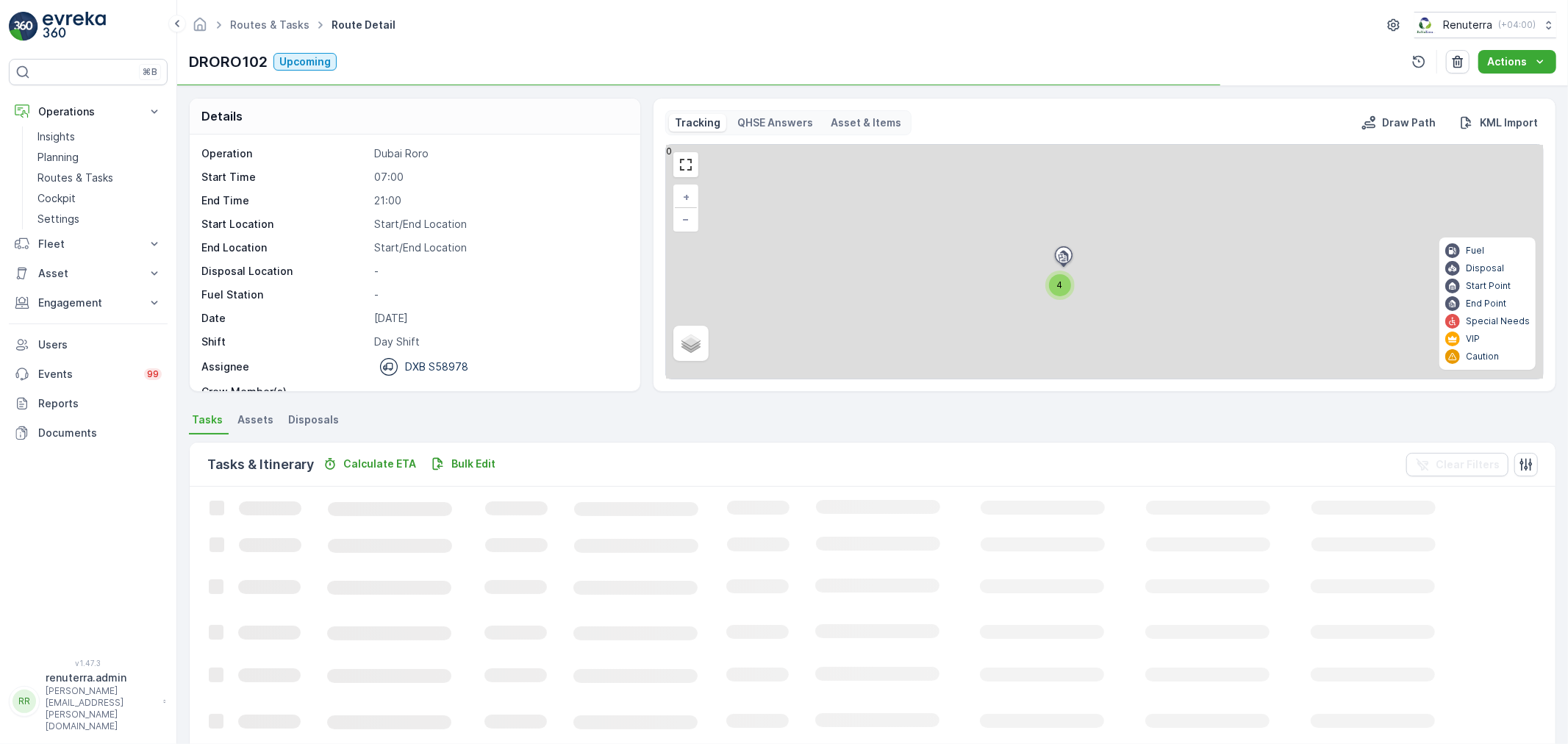
scroll to position [46, 0]
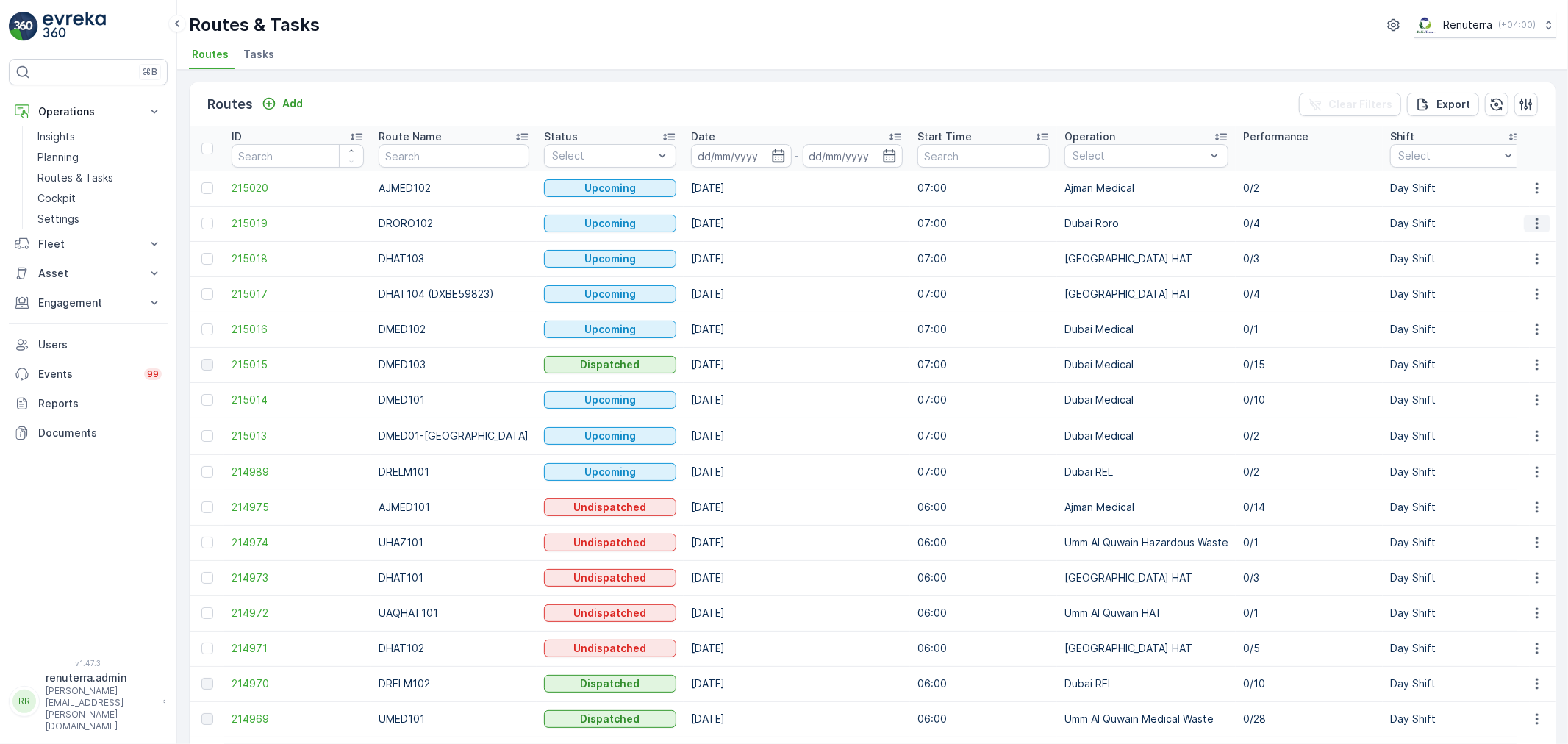
click at [1529, 216] on icon "button" at bounding box center [1537, 224] width 15 height 15
click at [1489, 300] on span "Change Assignee" at bounding box center [1502, 307] width 86 height 15
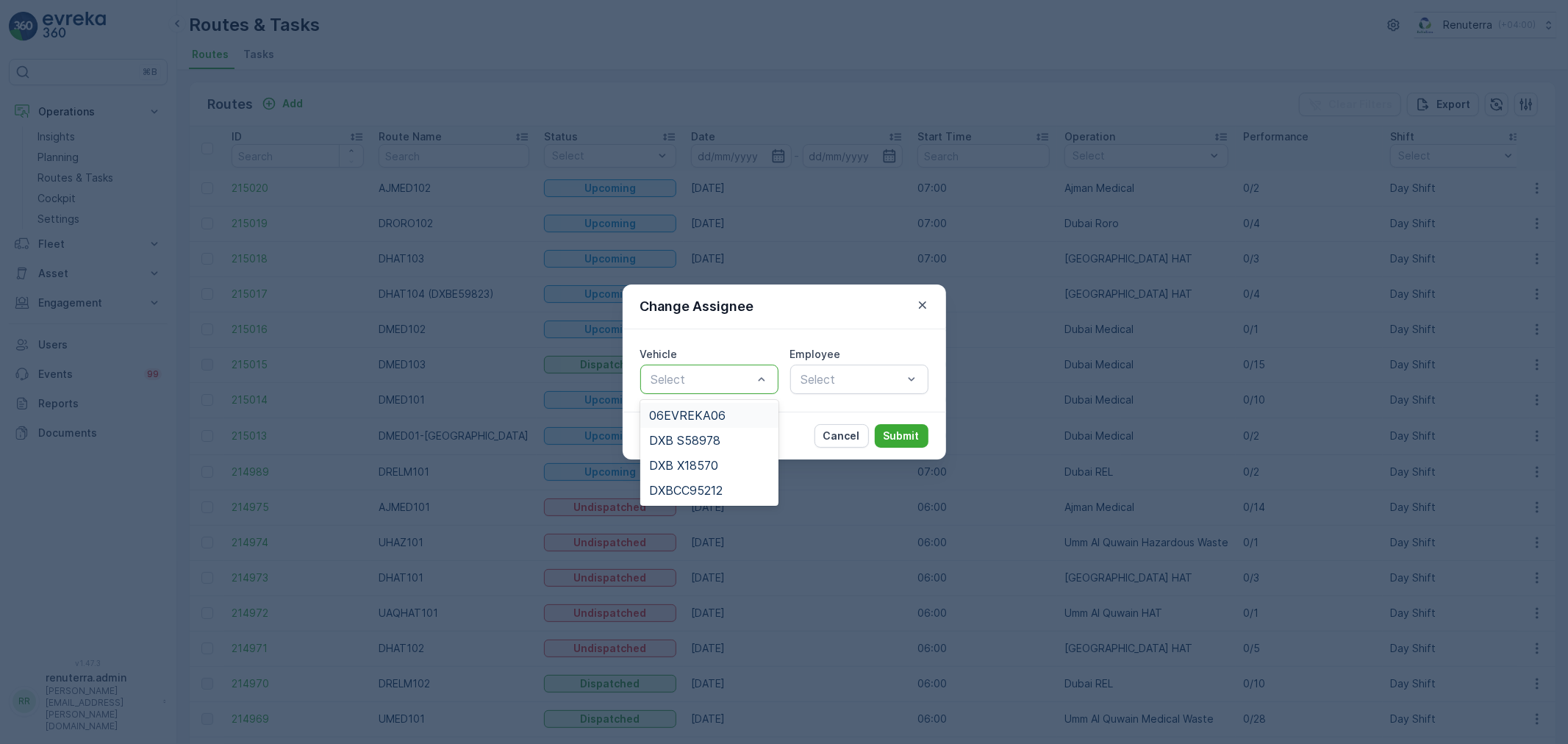
click at [733, 377] on div at bounding box center [702, 379] width 104 height 13
drag, startPoint x: 713, startPoint y: 435, endPoint x: 752, endPoint y: 417, distance: 43.0
click at [715, 434] on span "DXB S58978" at bounding box center [685, 440] width 71 height 13
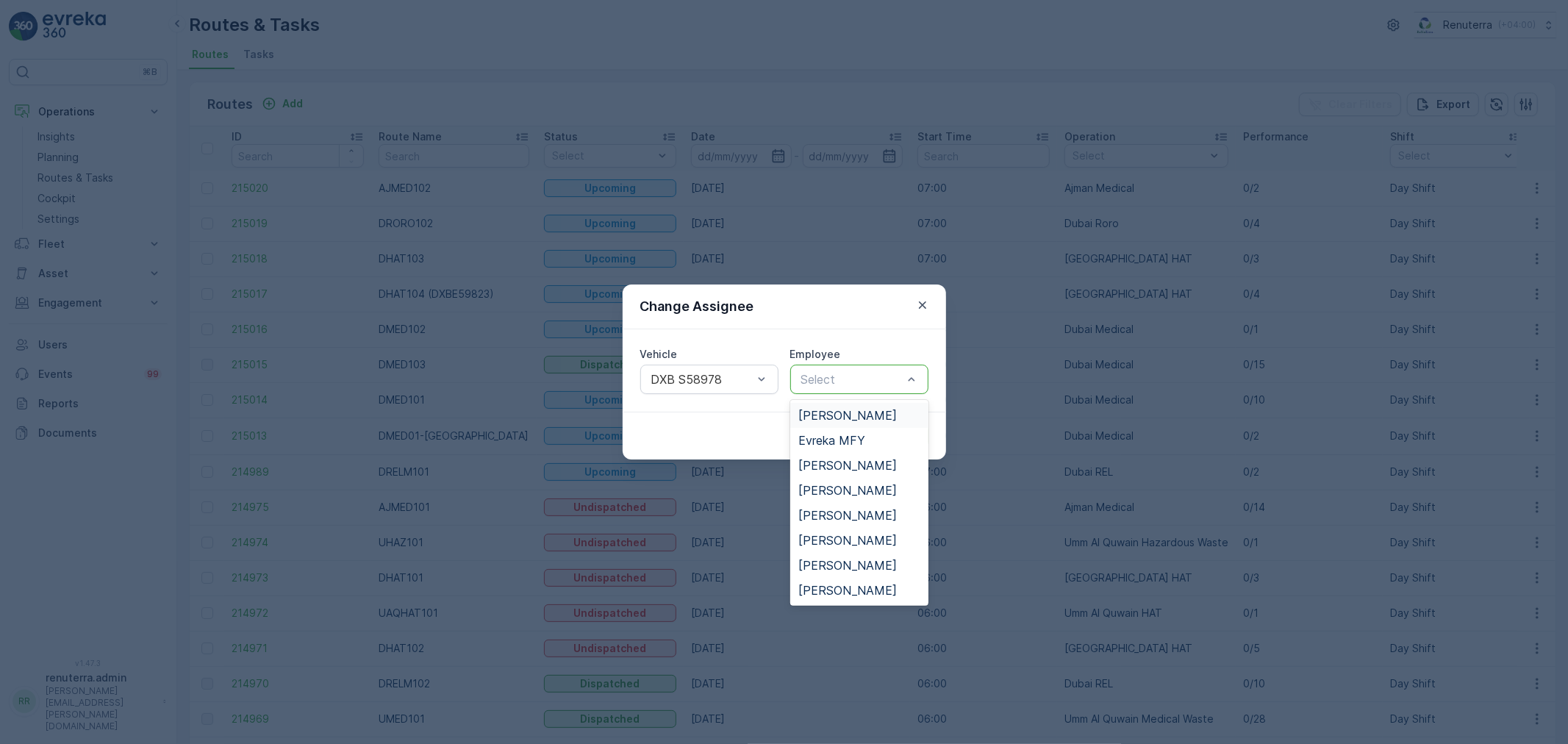
click at [818, 388] on div "Select" at bounding box center [859, 379] width 138 height 29
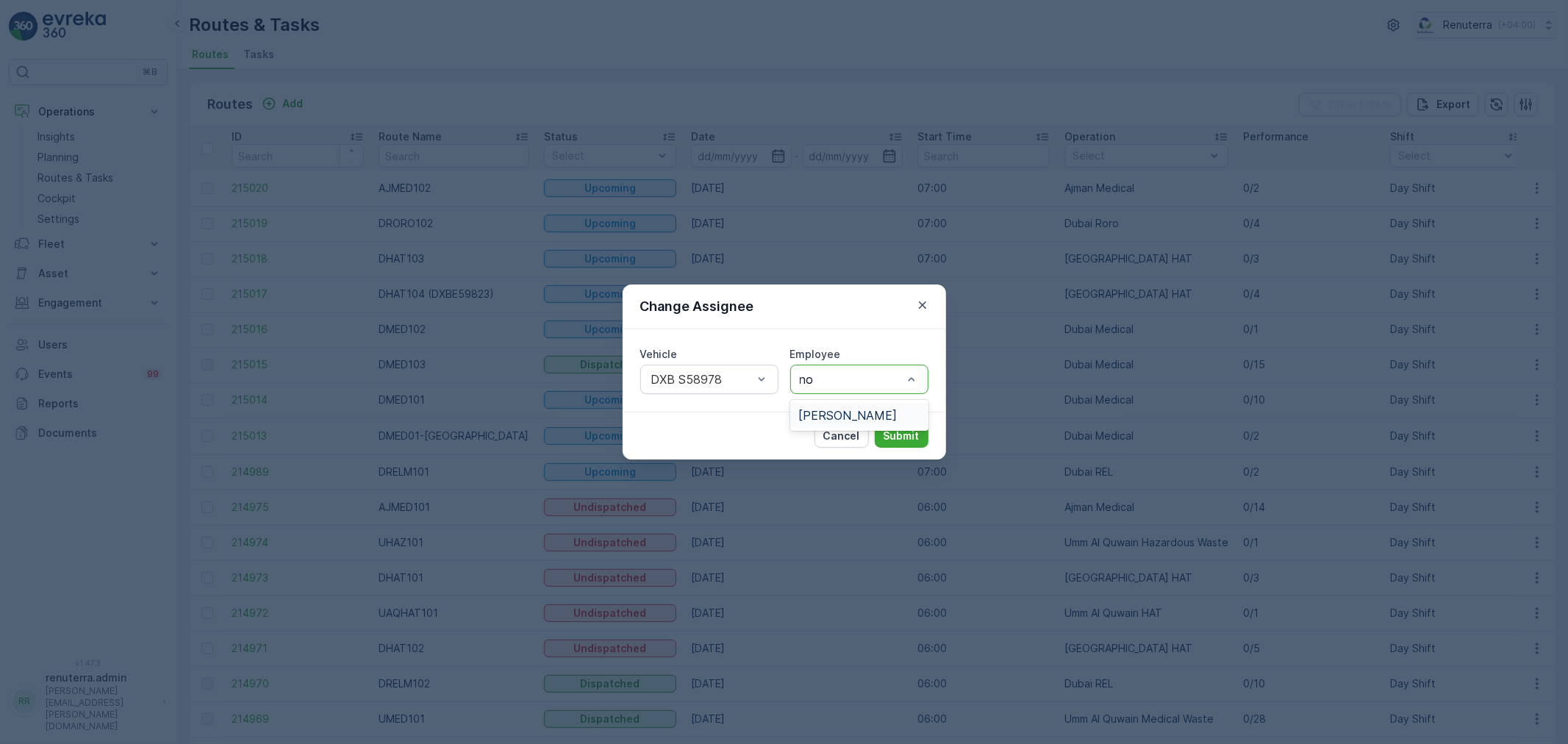
type input "noo"
click at [816, 401] on div "[PERSON_NAME]" at bounding box center [859, 415] width 138 height 31
drag, startPoint x: 812, startPoint y: 412, endPoint x: 863, endPoint y: 422, distance: 52.0
click at [813, 412] on span "[PERSON_NAME]" at bounding box center [847, 416] width 99 height 13
click at [907, 428] on button "Submit" at bounding box center [901, 435] width 54 height 24
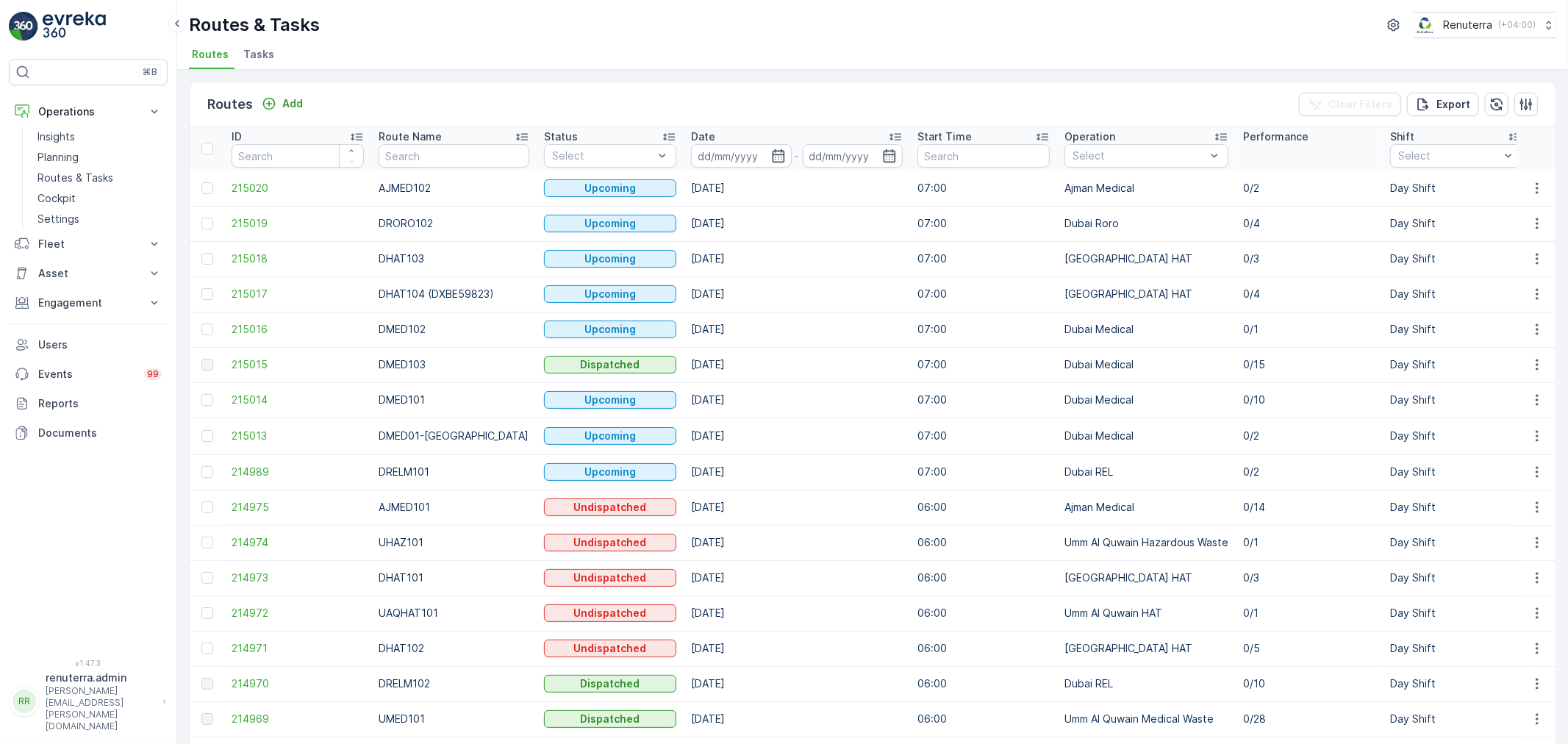
click at [274, 57] on li "Tasks" at bounding box center [261, 56] width 40 height 25
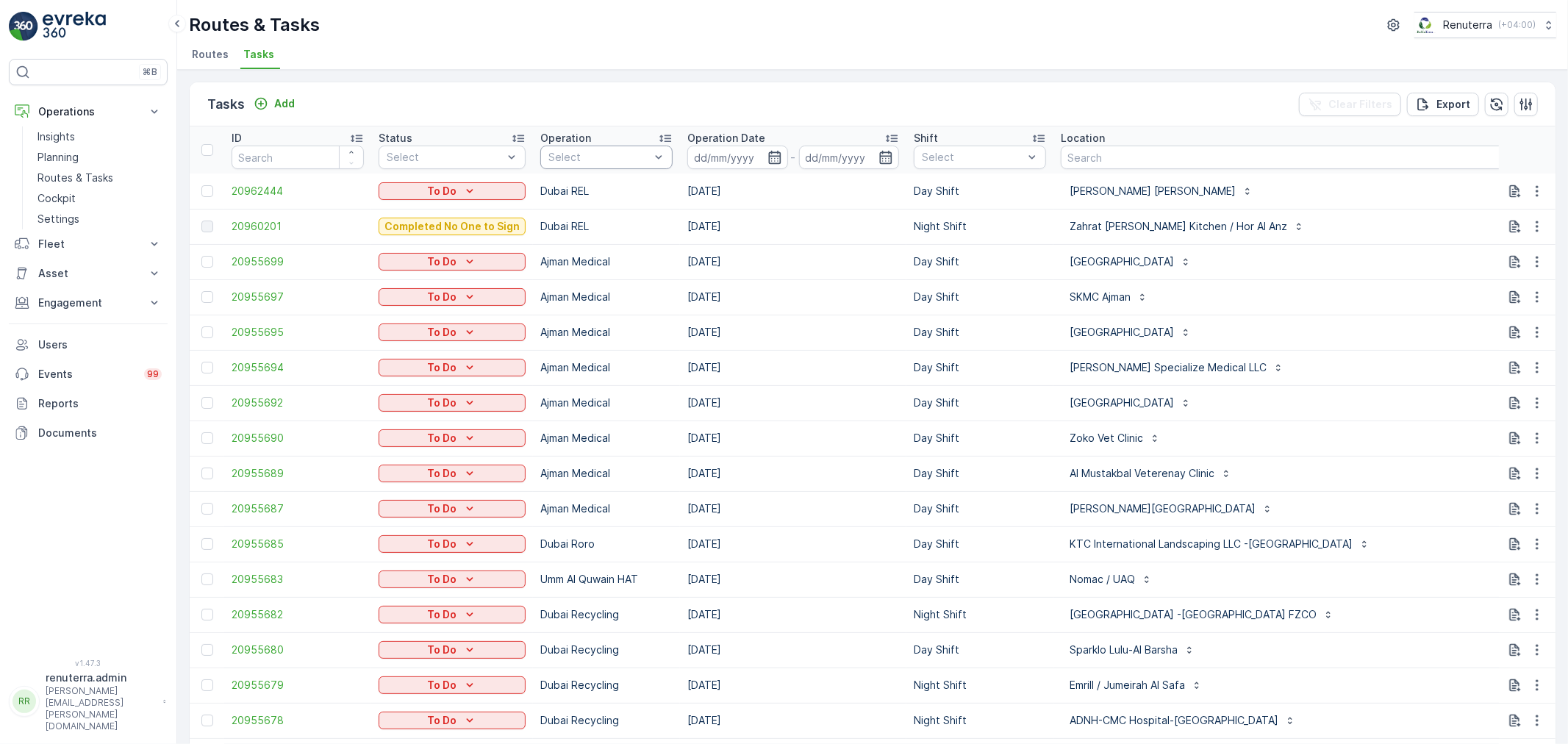
click at [597, 156] on div at bounding box center [598, 157] width 104 height 12
click at [593, 326] on p "Dubai Medical" at bounding box center [600, 326] width 72 height 15
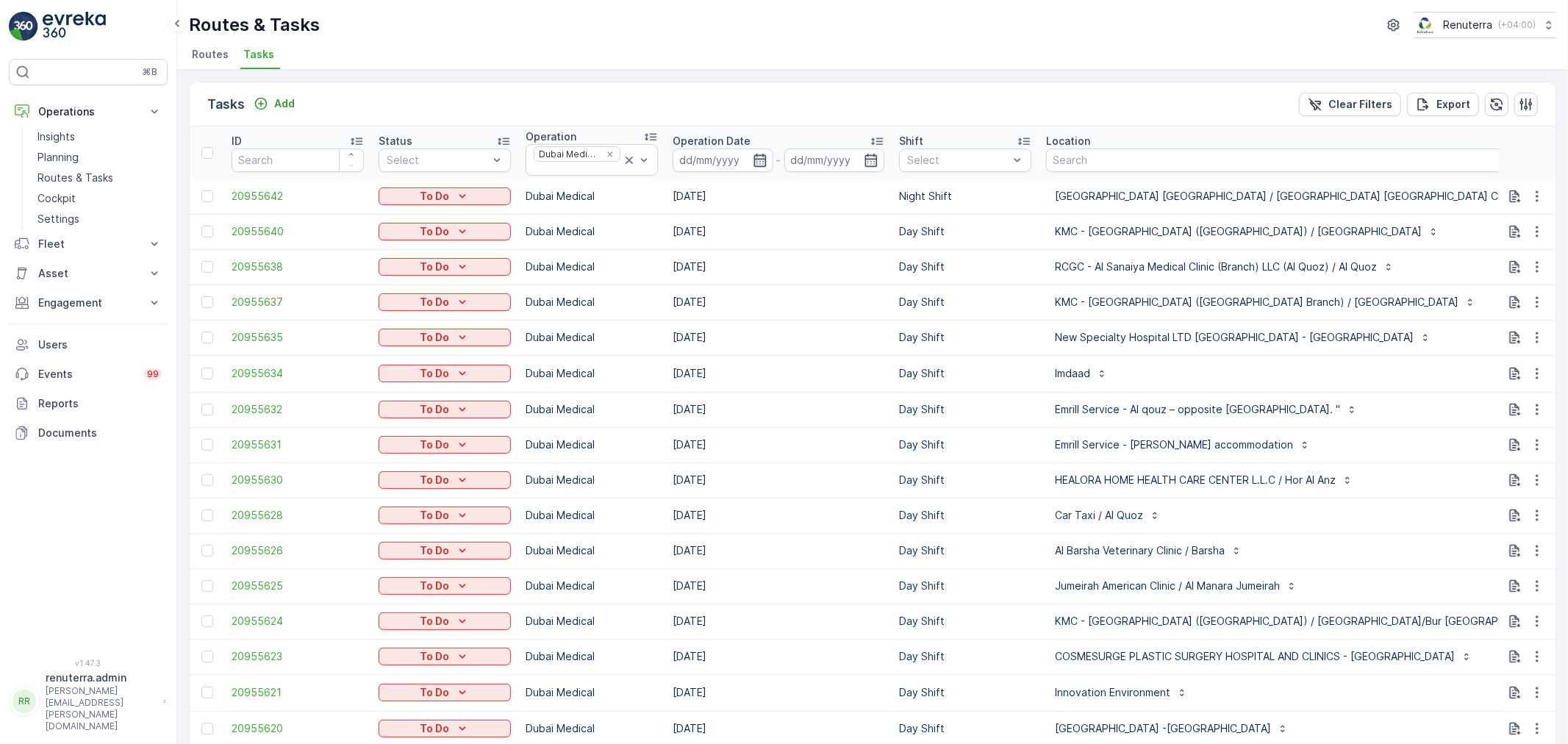
click at [758, 160] on icon "button" at bounding box center [760, 161] width 15 height 15
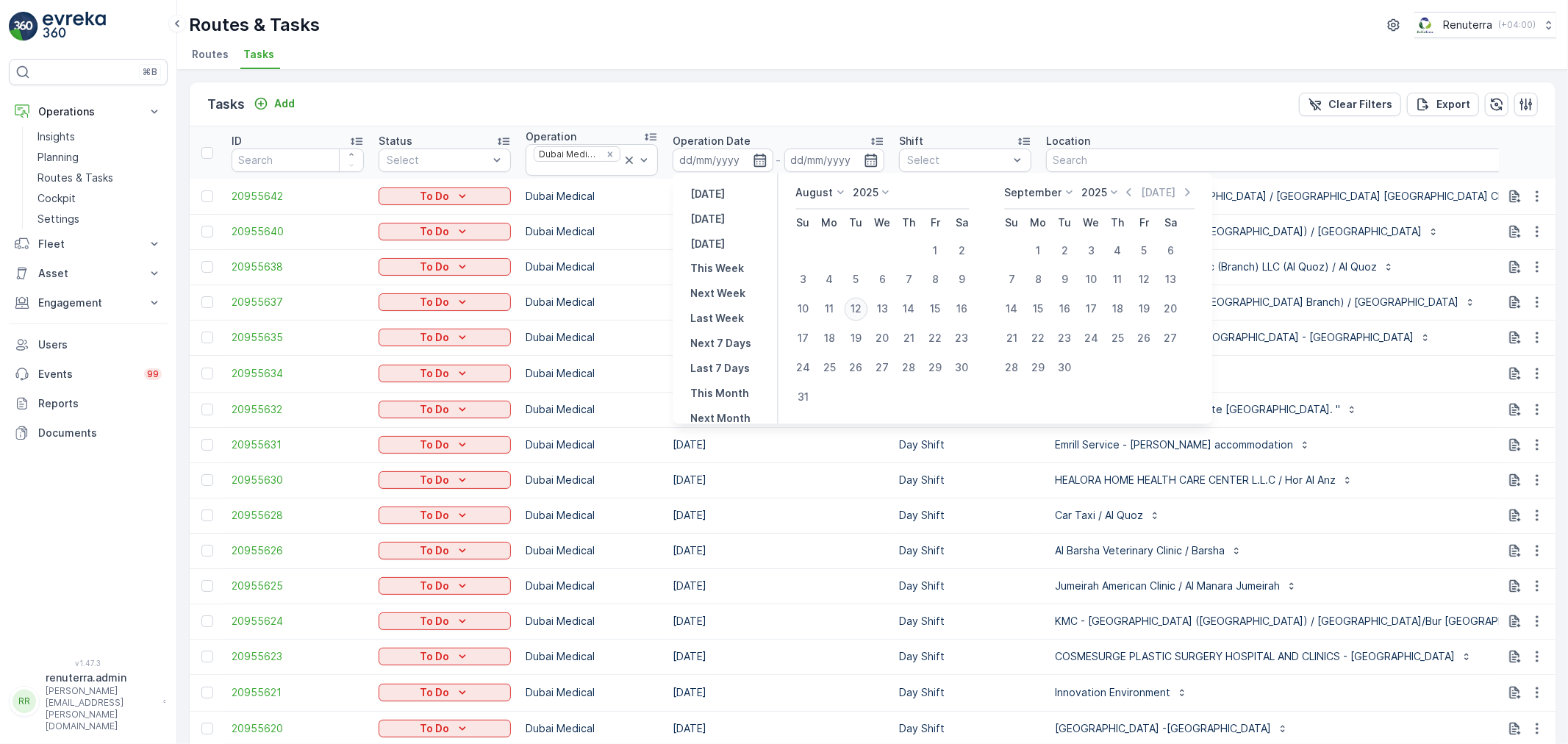
click at [862, 304] on div "12" at bounding box center [856, 309] width 24 height 24
type input "[DATE]"
click at [862, 304] on div "12" at bounding box center [856, 309] width 24 height 24
type input "[DATE]"
click at [862, 303] on div "12" at bounding box center [856, 309] width 24 height 24
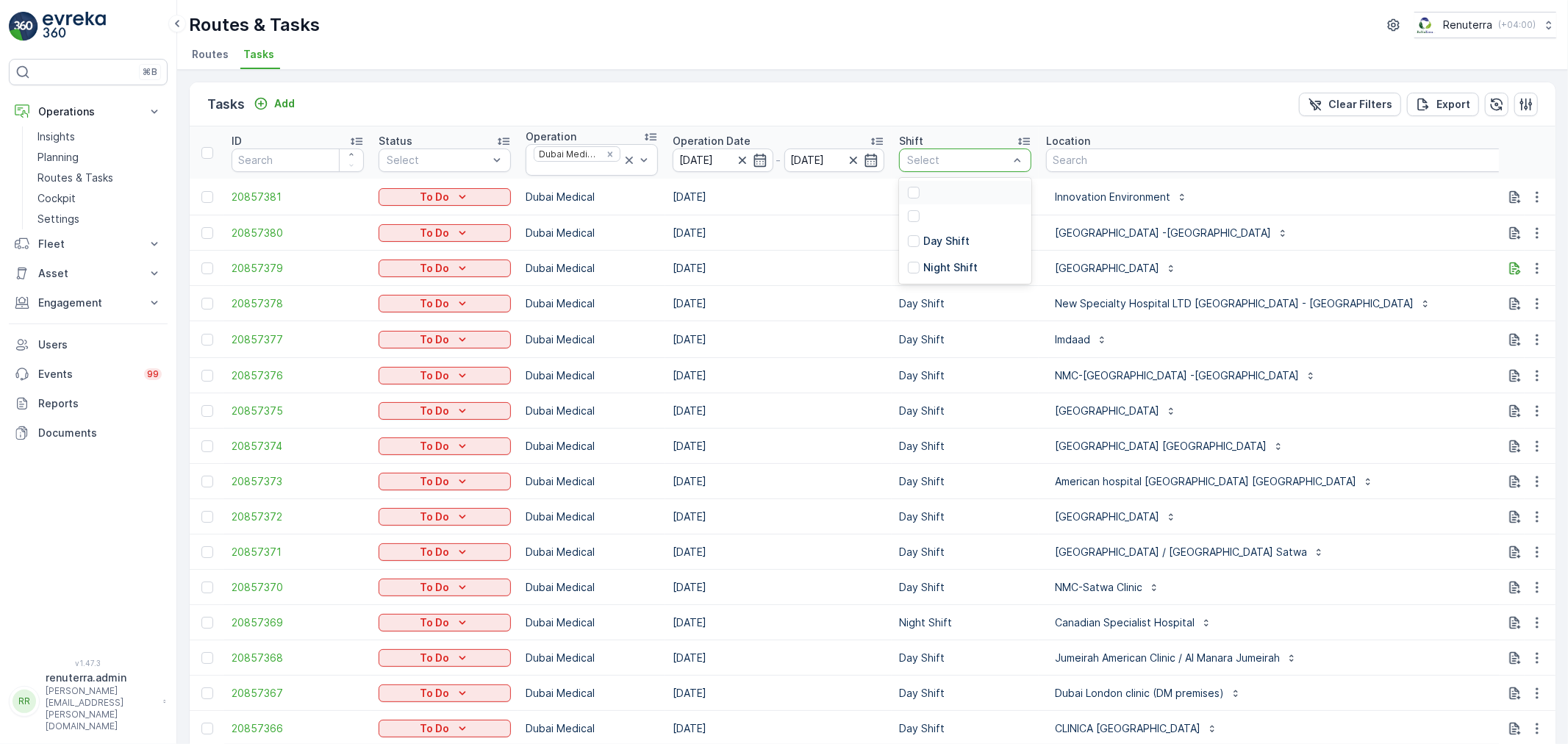
click at [953, 164] on div at bounding box center [958, 160] width 104 height 12
click at [942, 237] on p "Day Shift" at bounding box center [946, 242] width 46 height 15
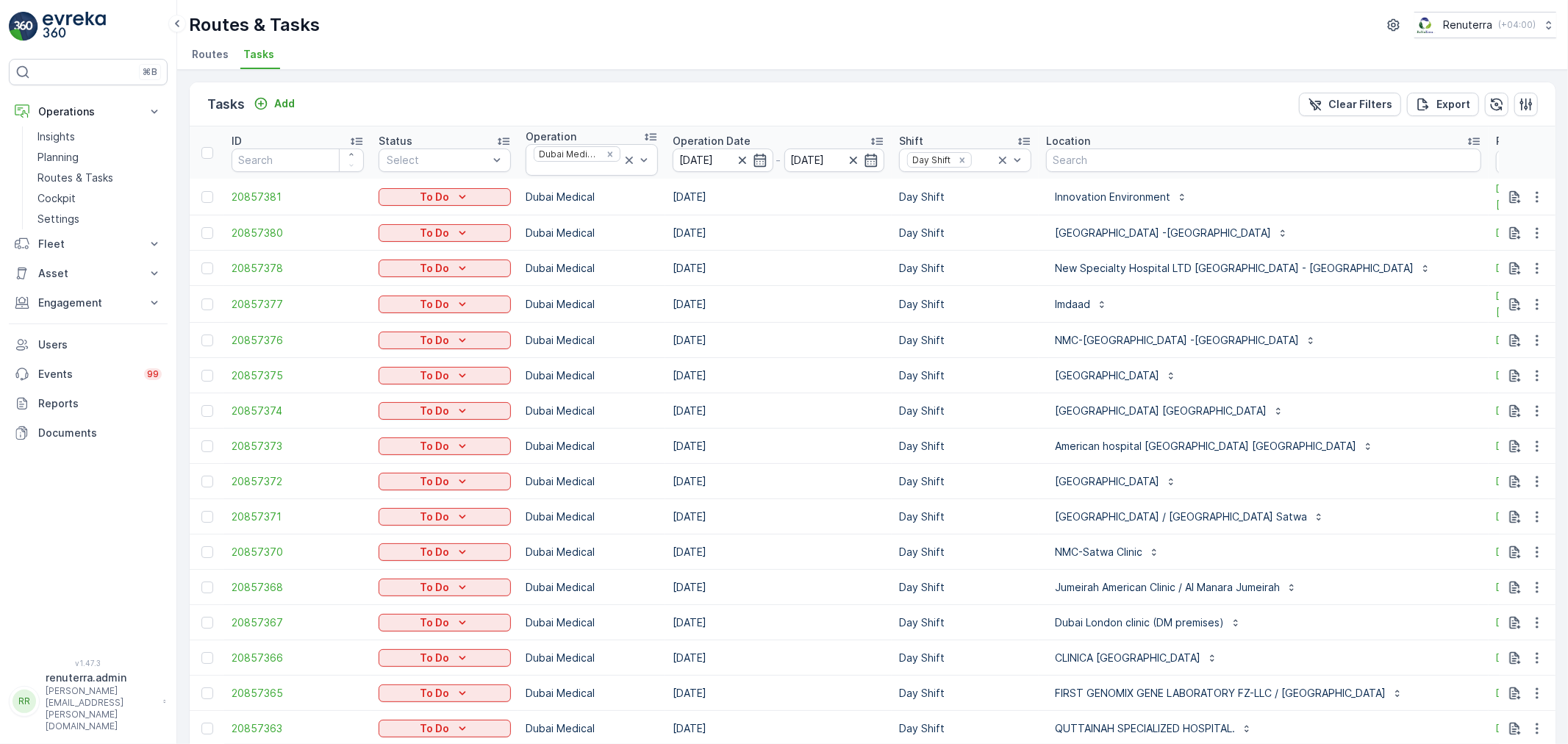
click at [1318, 331] on div "NMC-[GEOGRAPHIC_DATA] -[GEOGRAPHIC_DATA]" at bounding box center [1263, 340] width 436 height 24
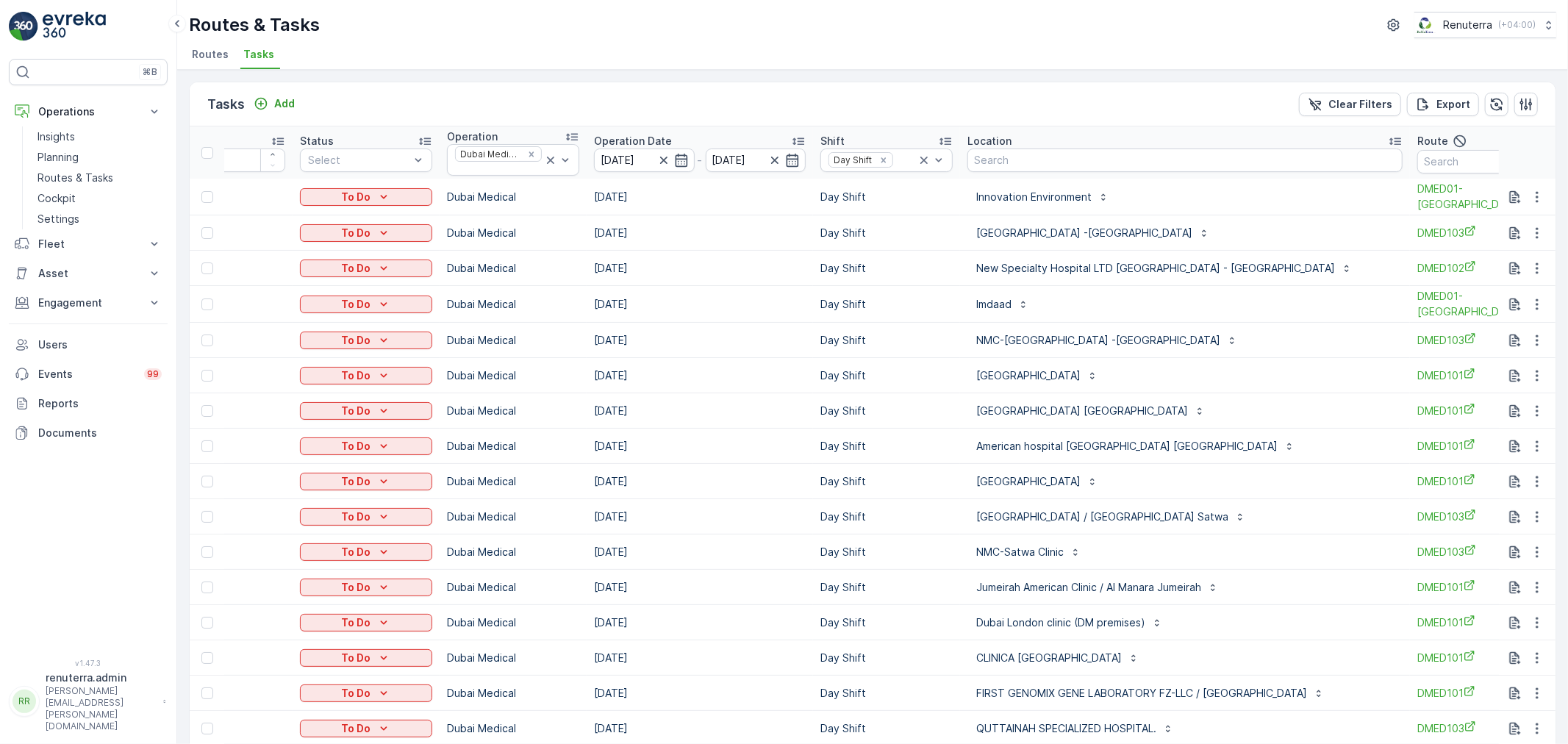
scroll to position [0, 92]
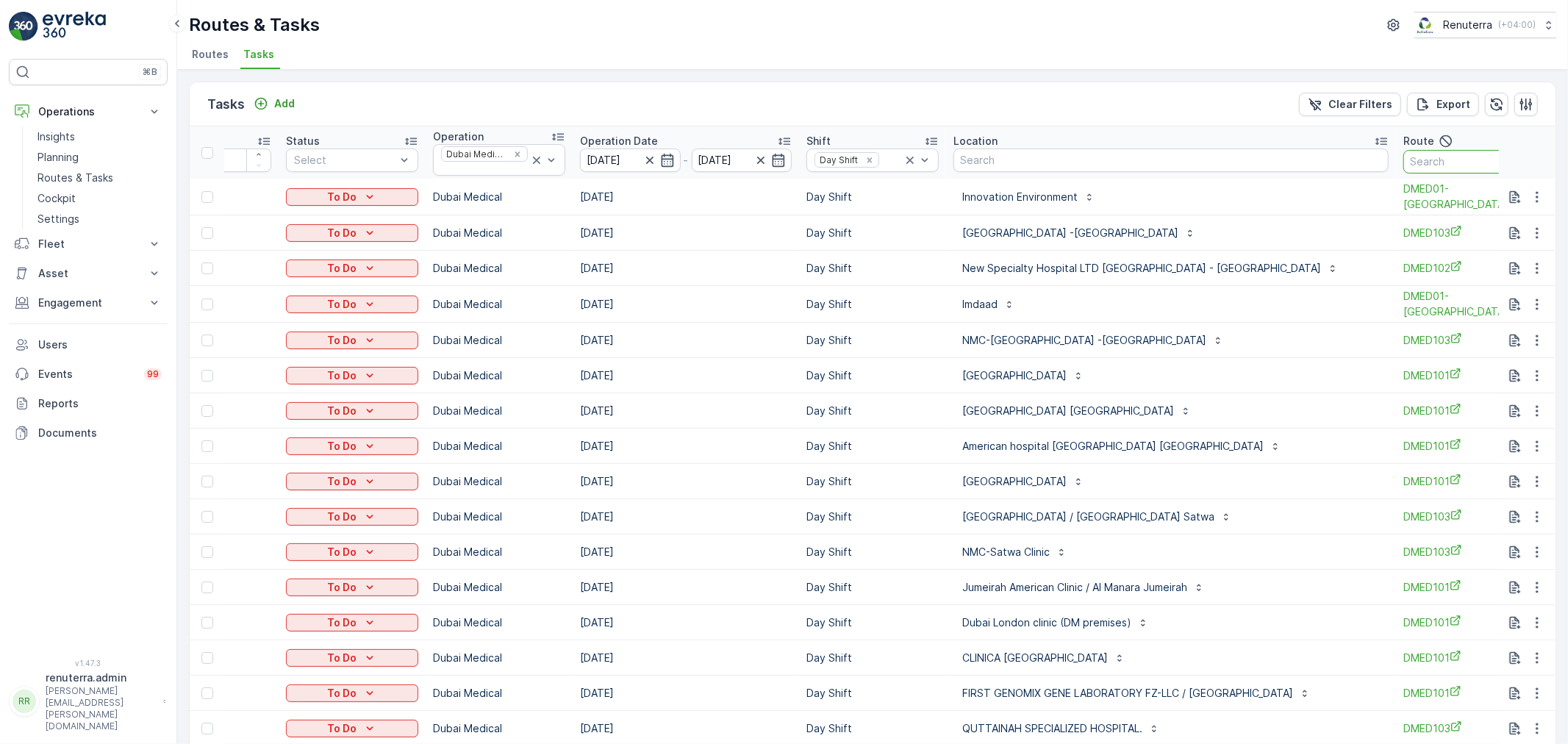
click at [1403, 170] on input "text" at bounding box center [1469, 161] width 133 height 24
type input "101"
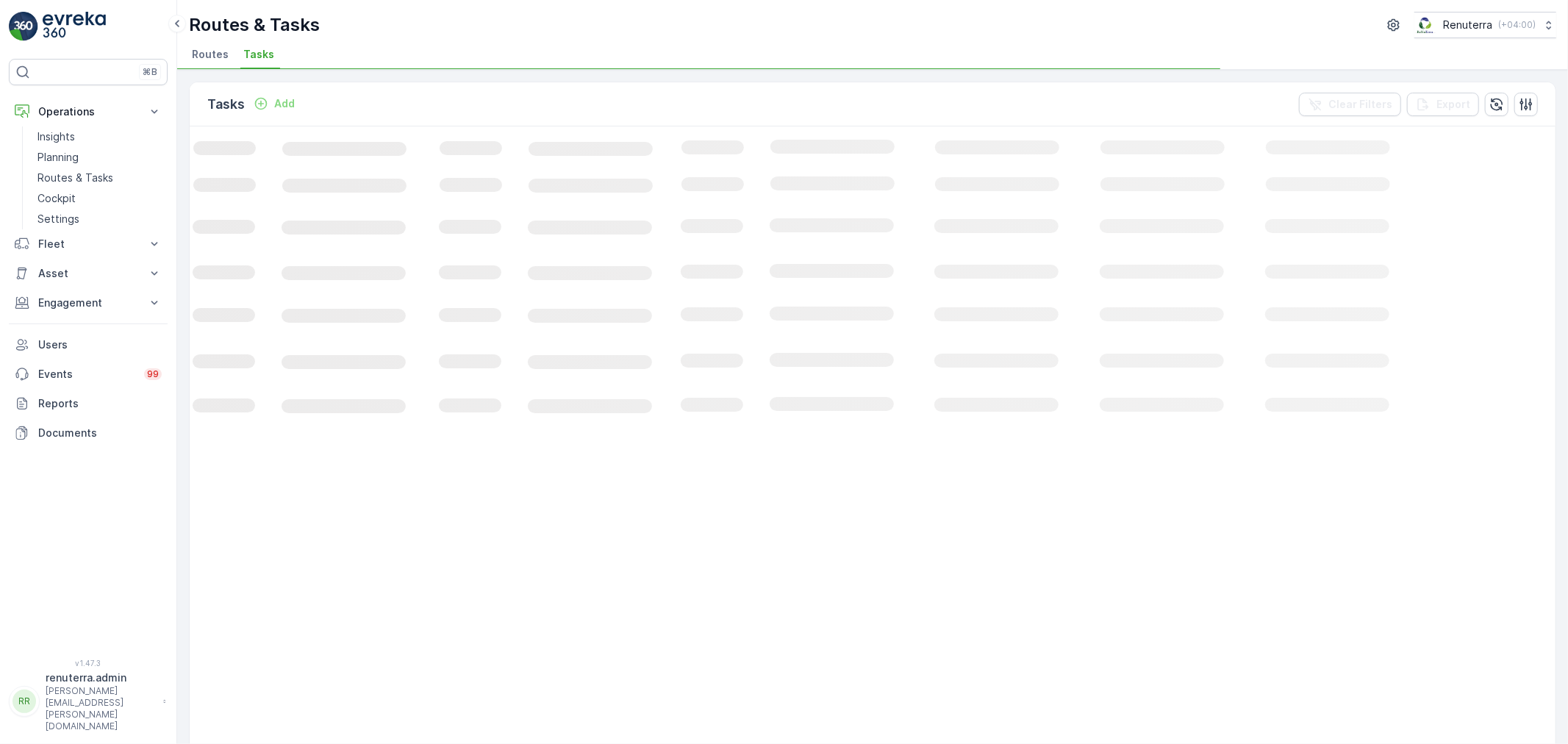
scroll to position [0, 49]
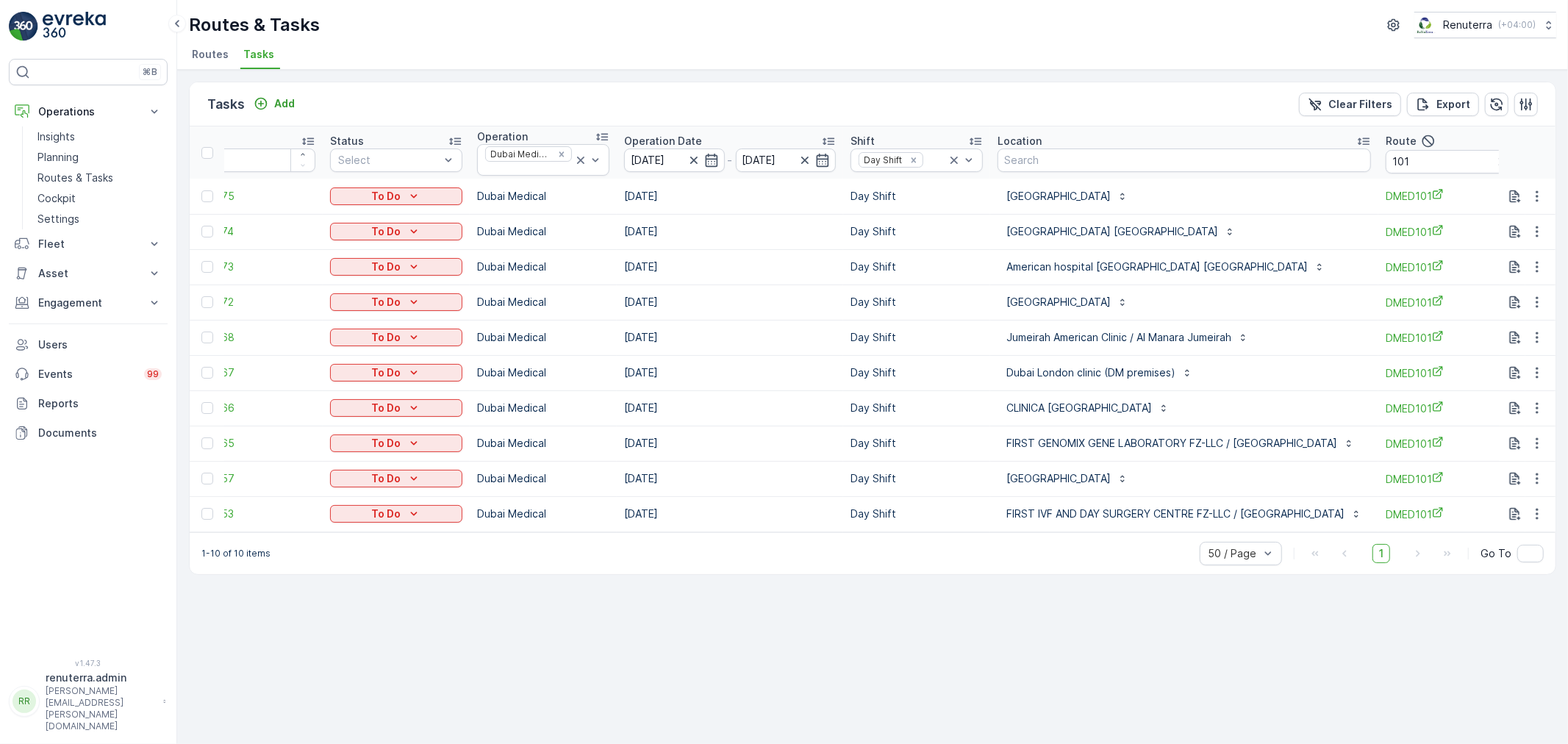
drag, startPoint x: 1017, startPoint y: 530, endPoint x: 1150, endPoint y: 530, distance: 133.0
click at [1186, 530] on td "FIRST IVF AND DAY SURGERY CENTRE FZ-LLC / [GEOGRAPHIC_DATA]" at bounding box center [1184, 514] width 388 height 36
click at [1446, 150] on input "101" at bounding box center [1451, 161] width 133 height 24
type input "103"
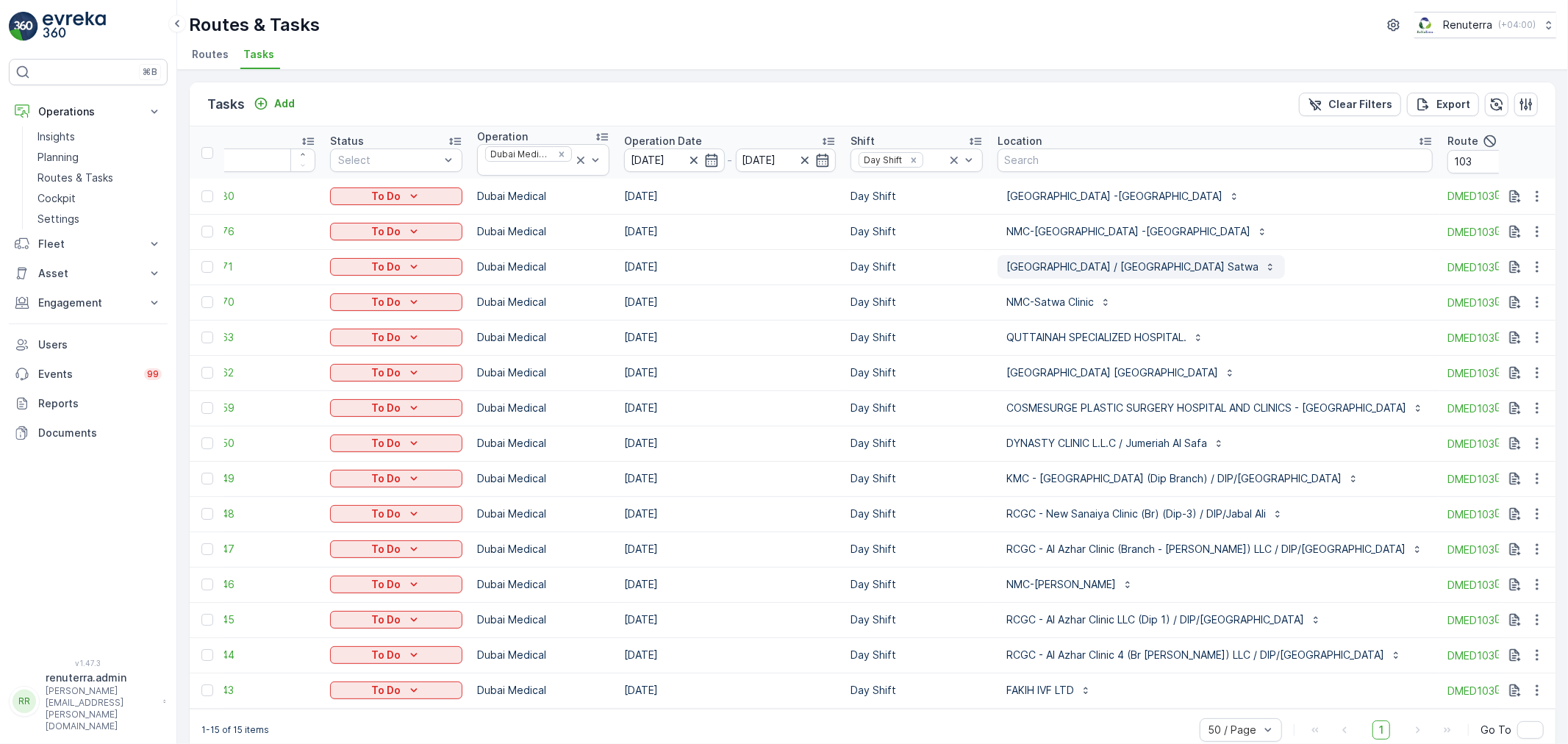
scroll to position [25, 0]
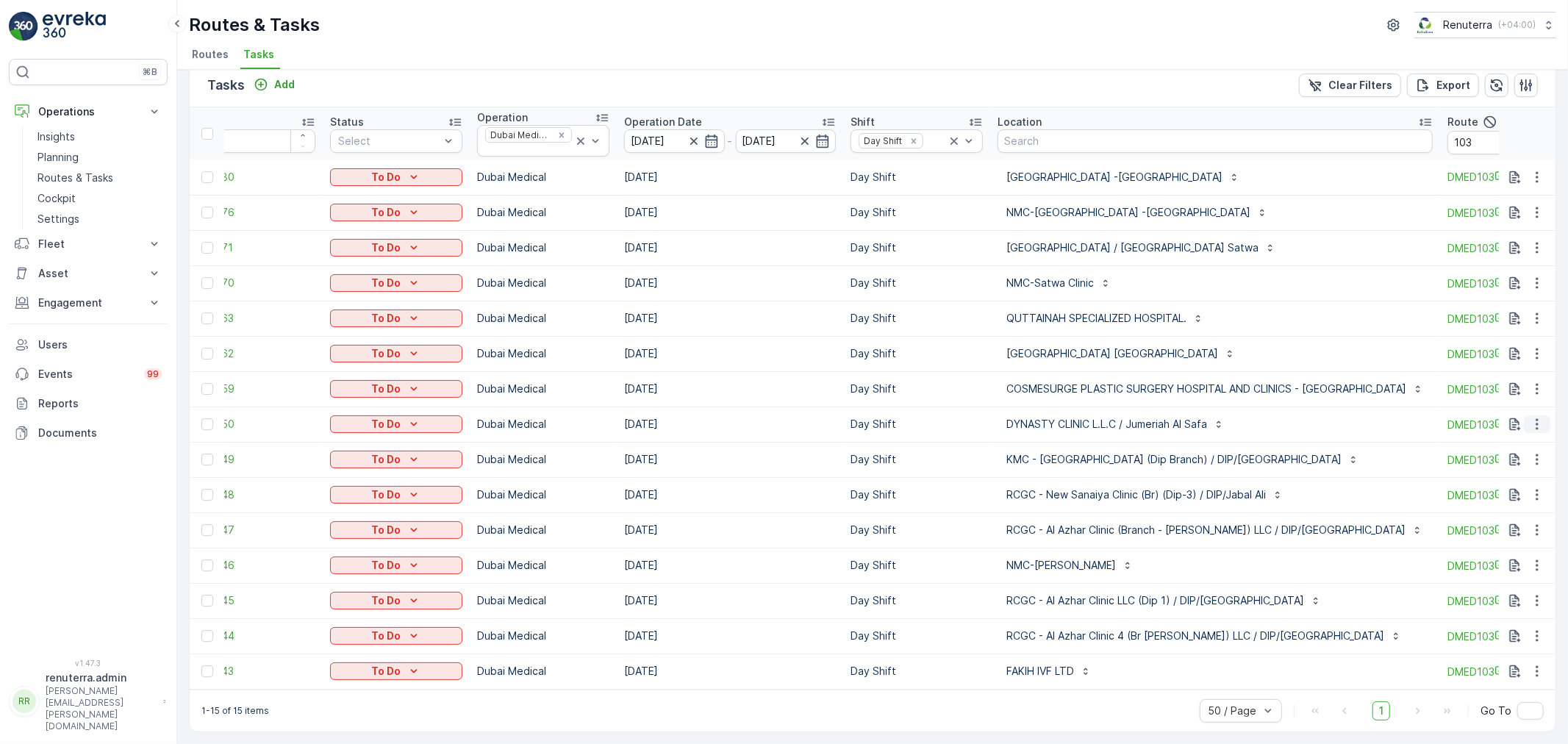
click at [1539, 421] on icon "button" at bounding box center [1537, 424] width 15 height 15
click at [1496, 499] on span "Remove from Route" at bounding box center [1513, 500] width 100 height 15
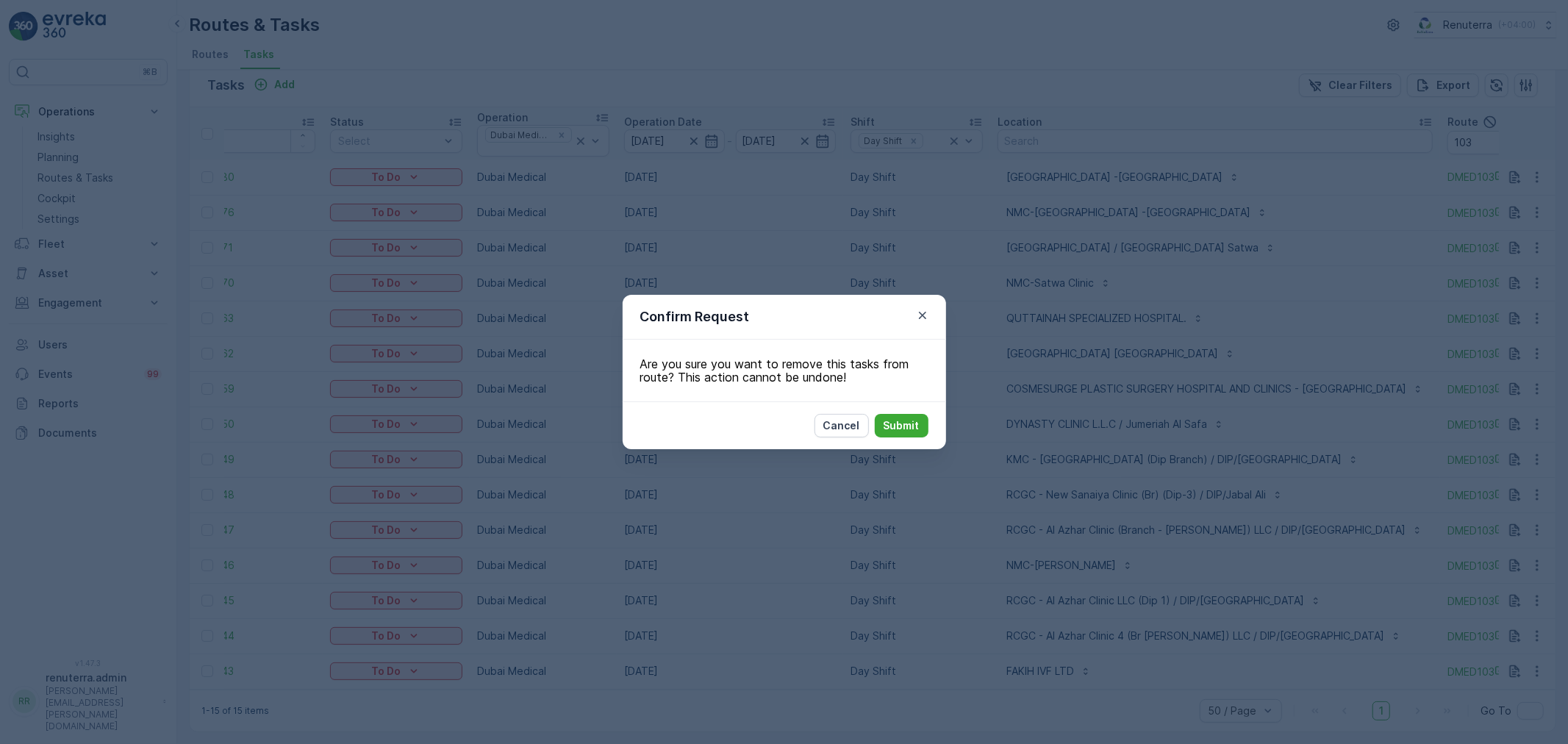
click at [1496, 499] on div "Confirm Request Are you sure you want to remove this tasks from route? This act…" at bounding box center [784, 372] width 1568 height 744
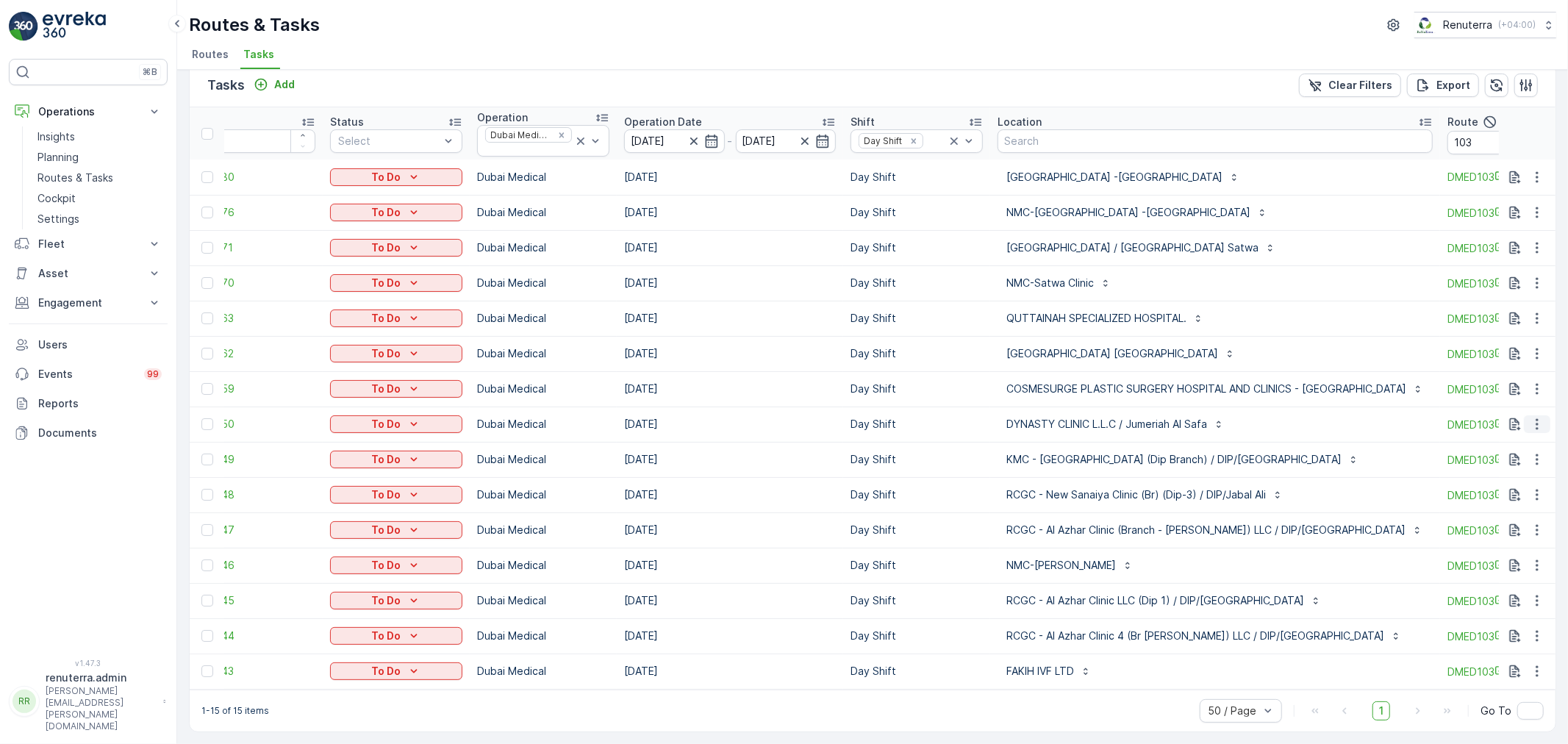
drag, startPoint x: 1531, startPoint y: 417, endPoint x: 1522, endPoint y: 424, distance: 11.4
click at [1531, 417] on icon "button" at bounding box center [1537, 424] width 15 height 15
click at [1501, 483] on span "Change Route" at bounding box center [1499, 480] width 71 height 15
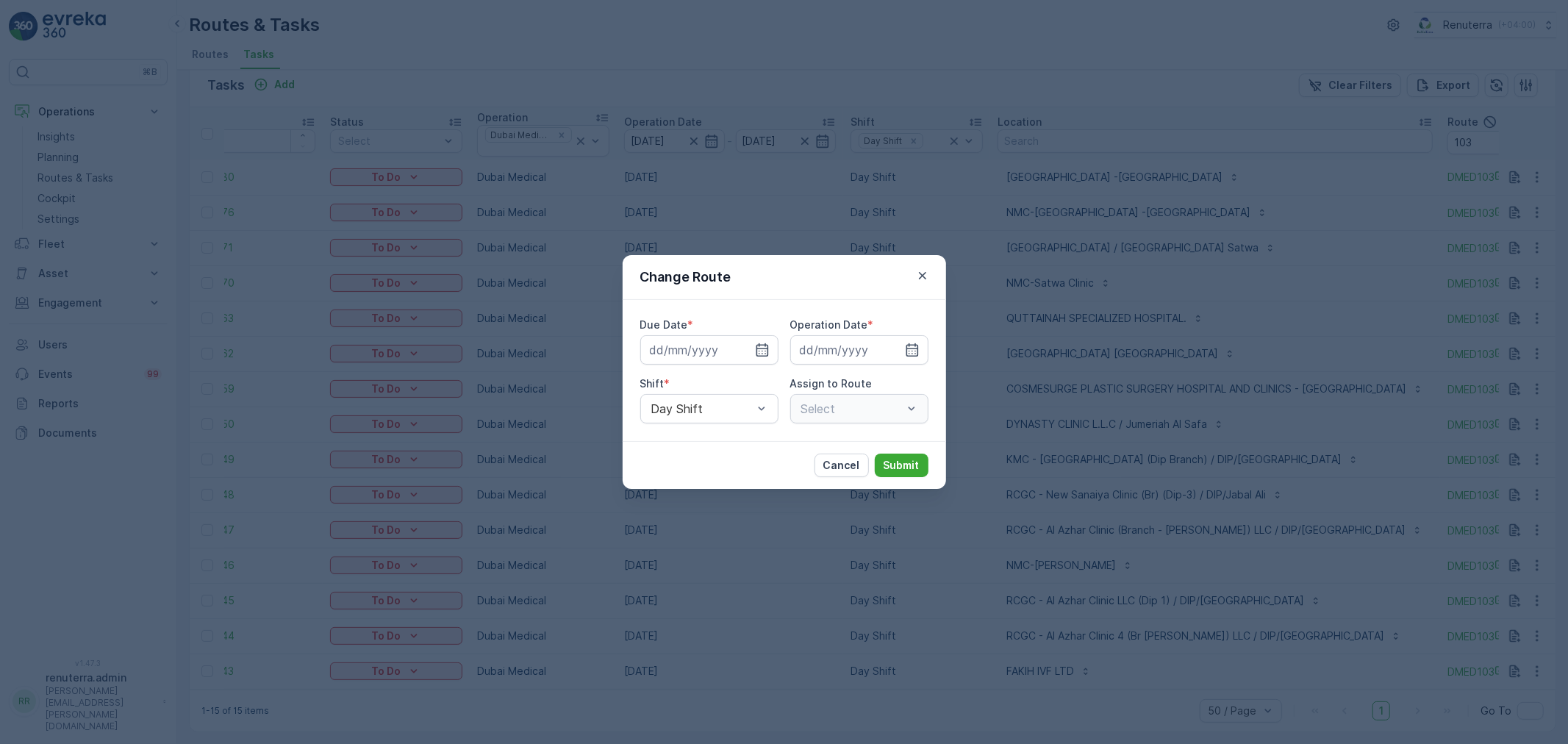
type input "[DATE]"
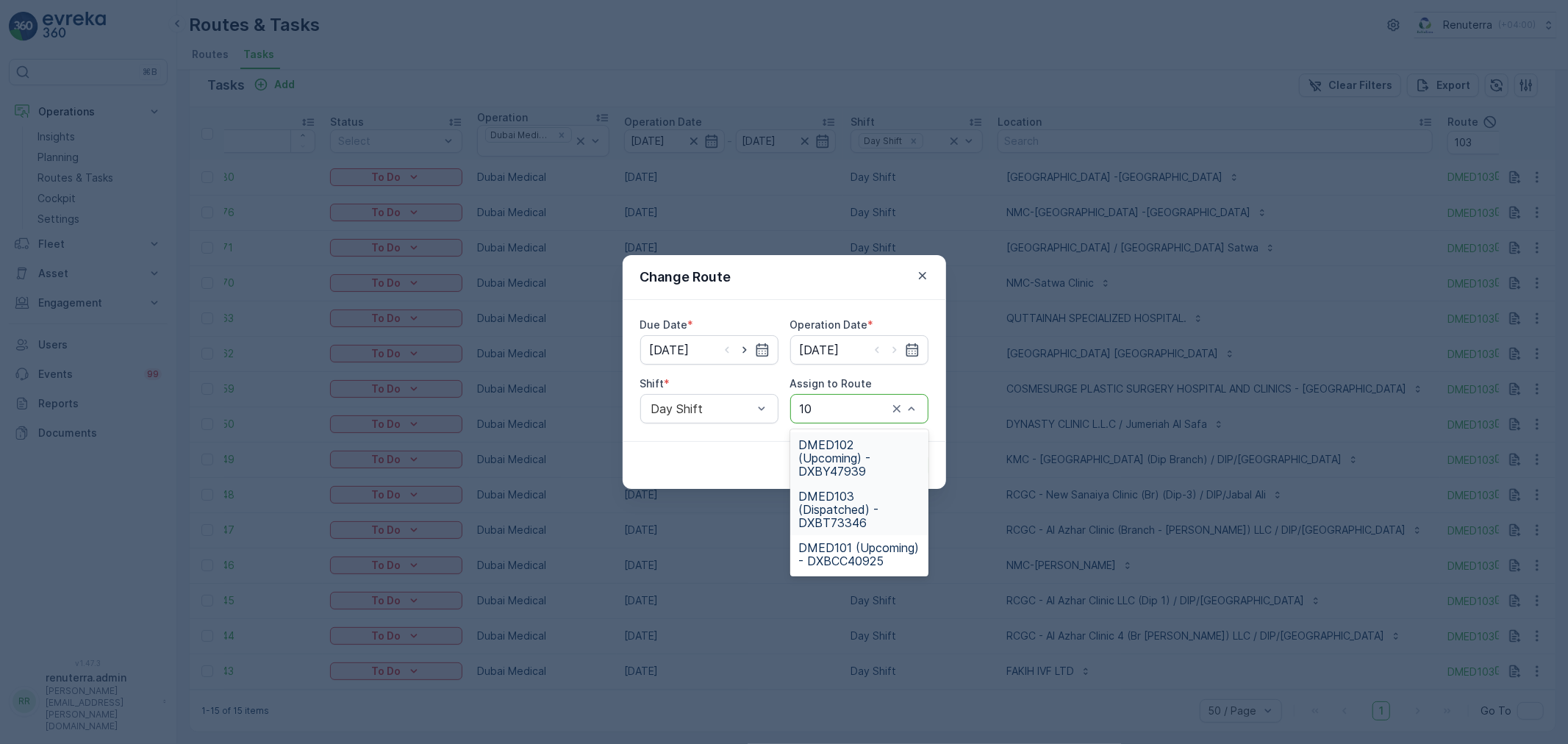
type input "101"
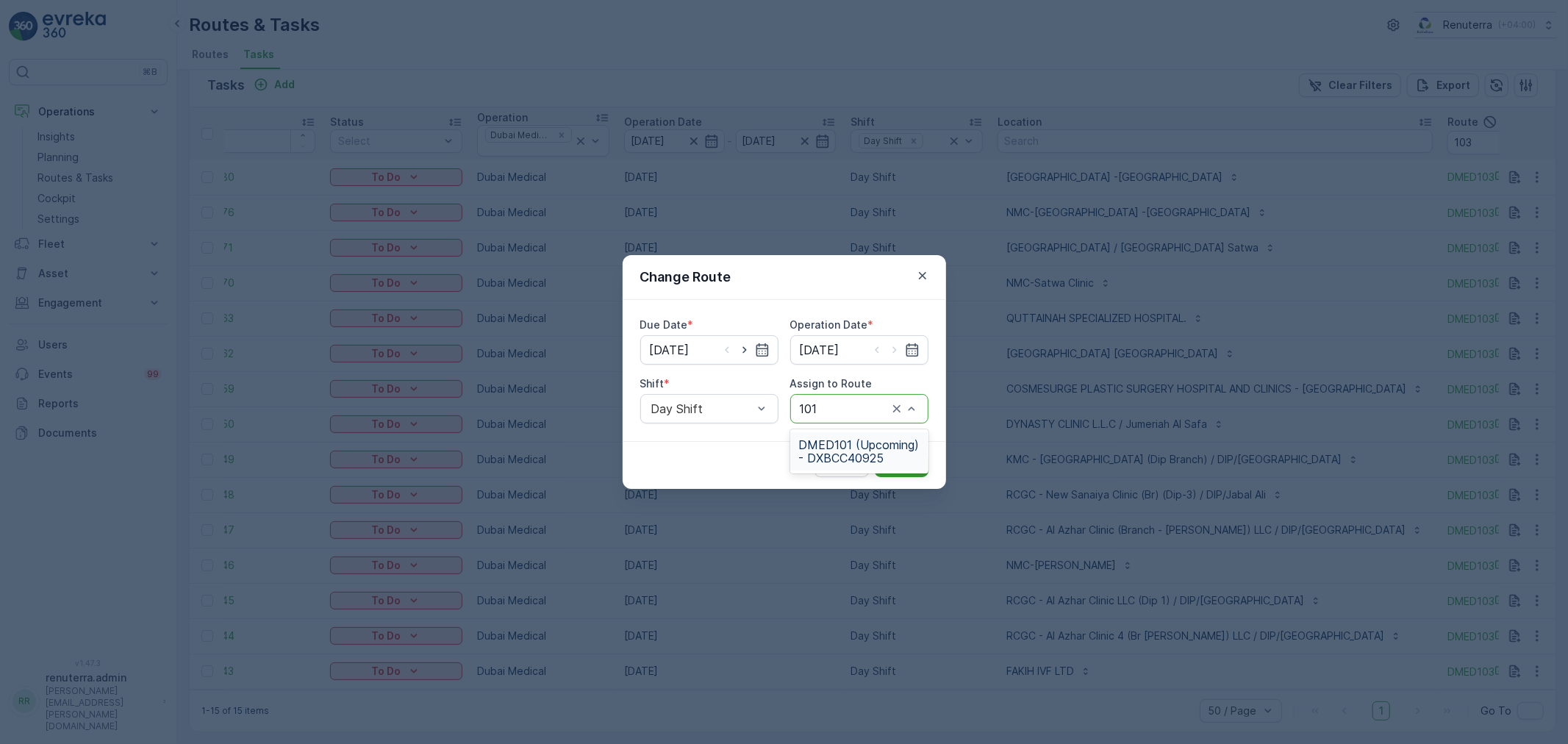
drag, startPoint x: 853, startPoint y: 451, endPoint x: 879, endPoint y: 459, distance: 27.2
click at [859, 451] on span "DMED101 (Upcoming) - DXBCC40925" at bounding box center [859, 451] width 120 height 26
click at [893, 454] on button "Submit" at bounding box center [901, 465] width 54 height 24
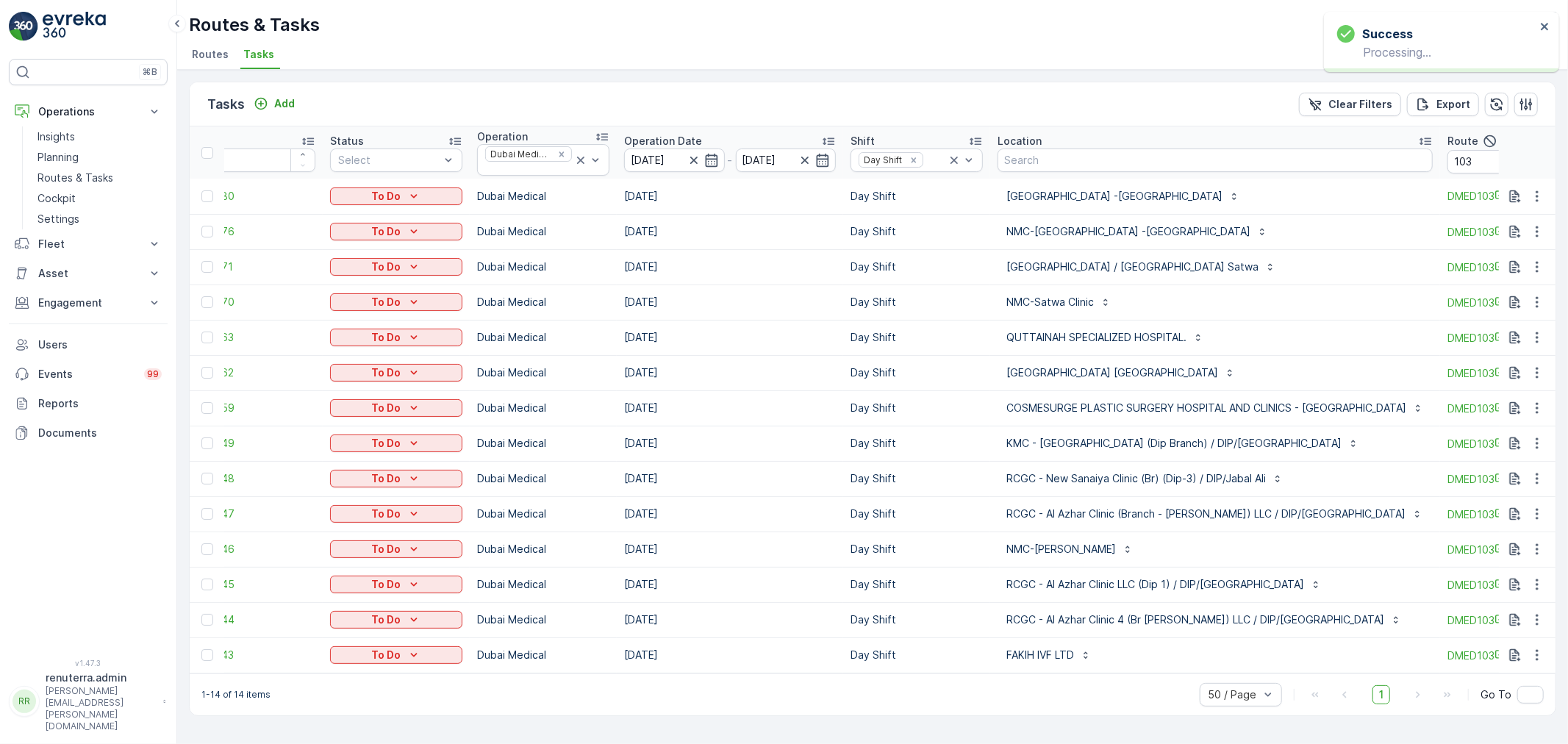
scroll to position [0, 0]
click at [1531, 197] on icon "button" at bounding box center [1537, 197] width 15 height 15
click at [1502, 253] on span "Change Route" at bounding box center [1499, 259] width 71 height 15
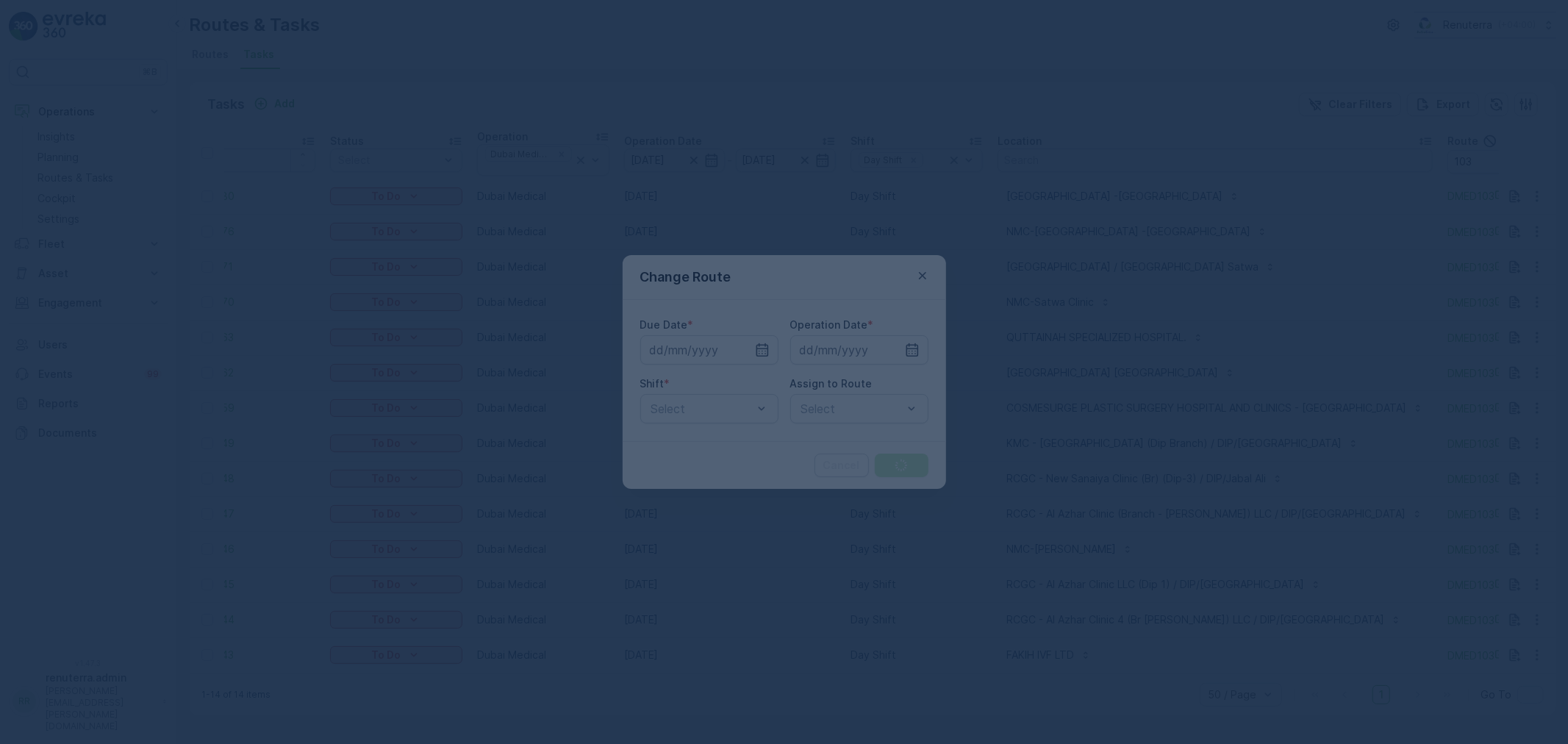
type input "[DATE]"
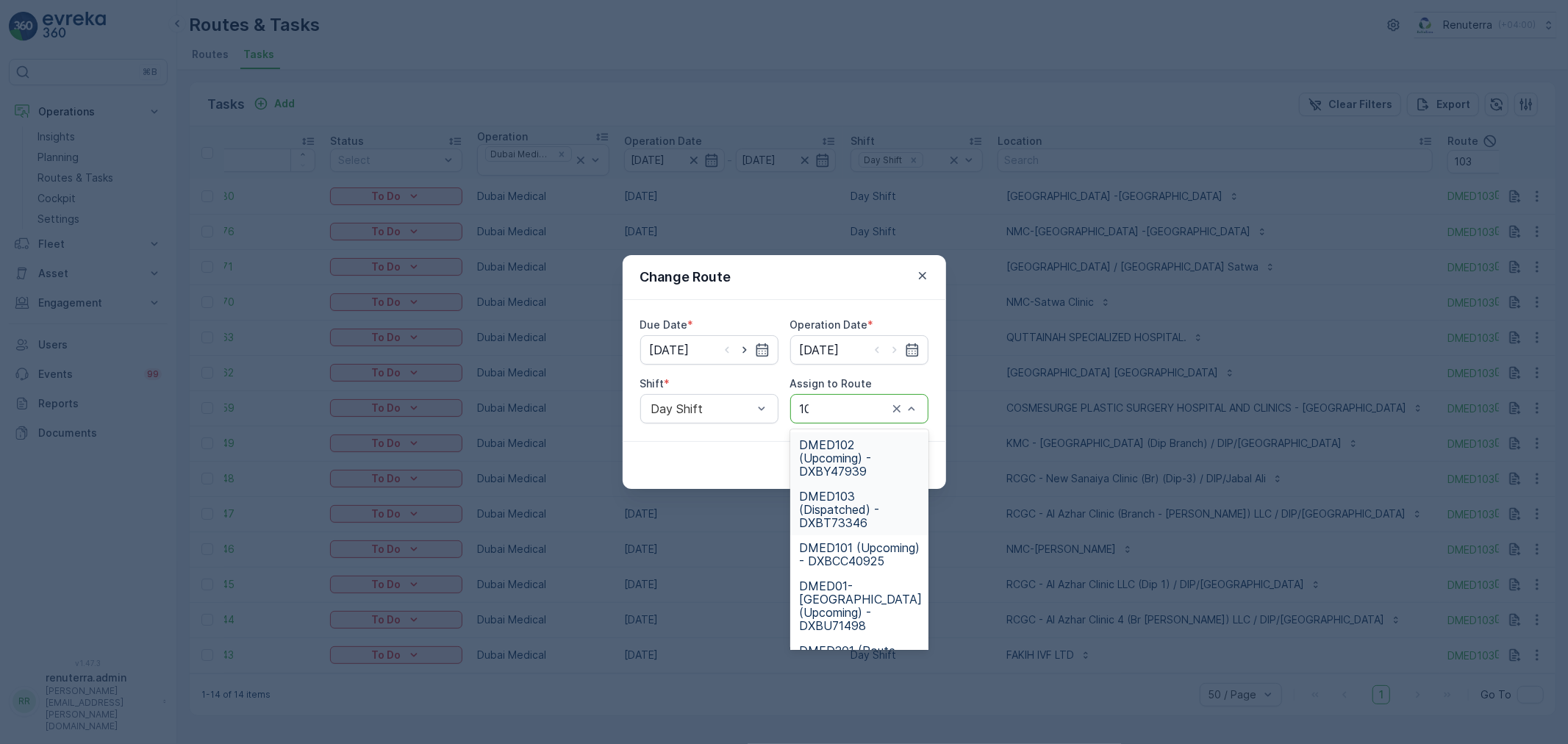
type input "102"
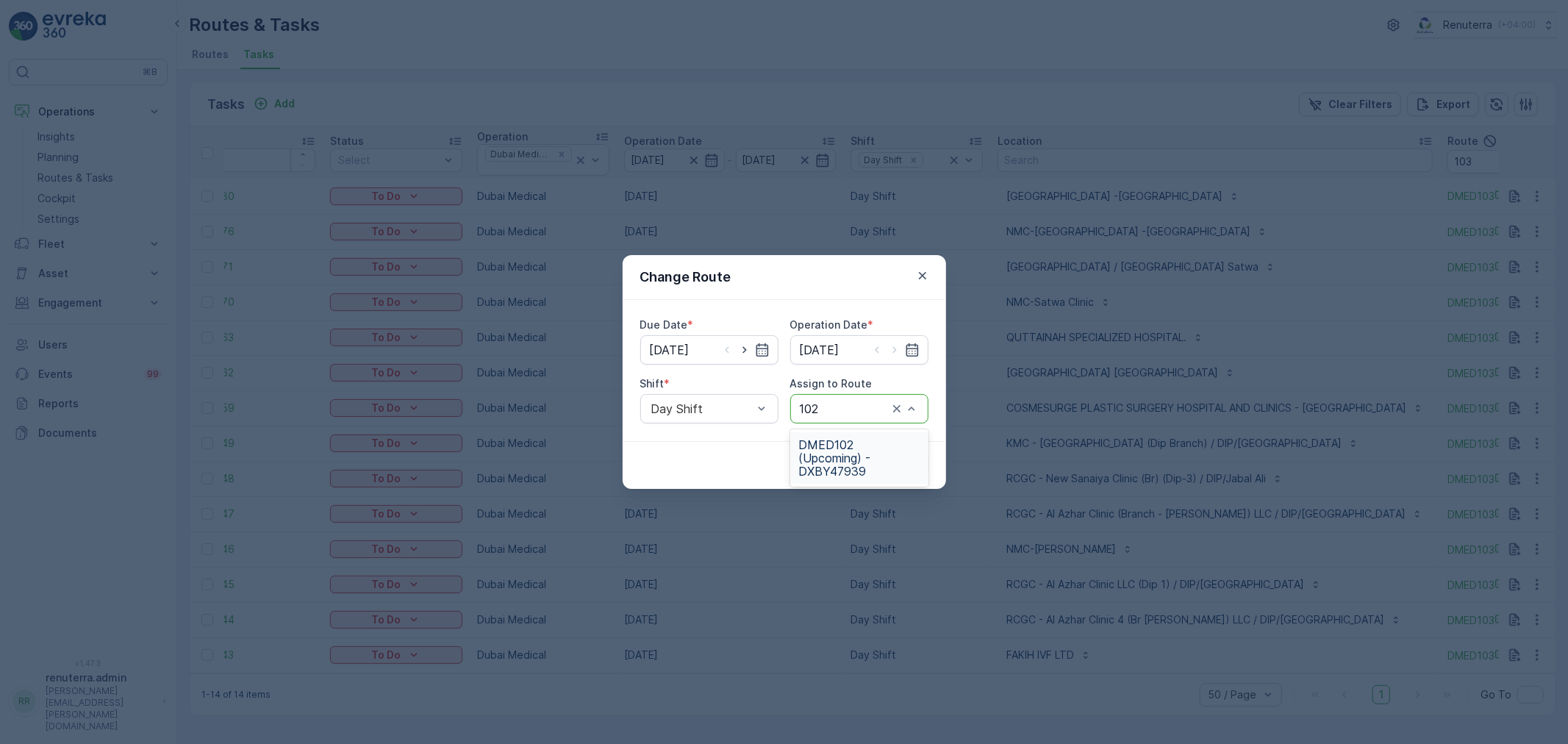
drag, startPoint x: 868, startPoint y: 446, endPoint x: 942, endPoint y: 446, distance: 74.0
click at [869, 446] on span "DMED102 (Upcoming) - DXBY47939" at bounding box center [859, 458] width 120 height 40
drag, startPoint x: 942, startPoint y: 449, endPoint x: 924, endPoint y: 453, distance: 18.4
click at [924, 453] on div "Cancel Submit" at bounding box center [784, 465] width 324 height 48
click at [904, 458] on p "Submit" at bounding box center [901, 466] width 36 height 15
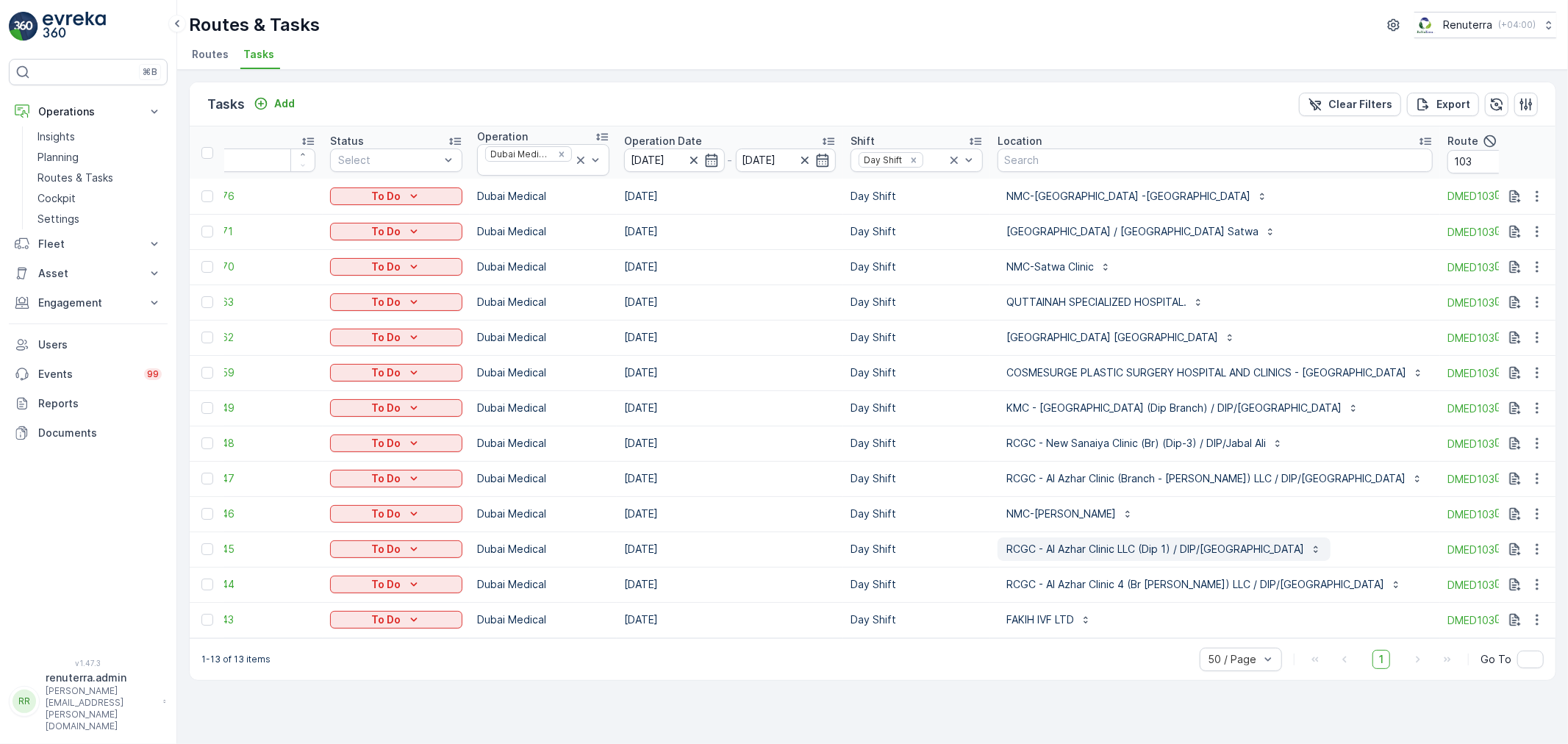
drag, startPoint x: 1035, startPoint y: 647, endPoint x: 1155, endPoint y: 545, distance: 157.5
click at [1098, 641] on div "Tasks Add Clear Filters Export ID Status Select Operation Dubai Medical Operati…" at bounding box center [873, 381] width 1368 height 599
click at [1448, 156] on input "103" at bounding box center [1513, 161] width 133 height 24
type input "101"
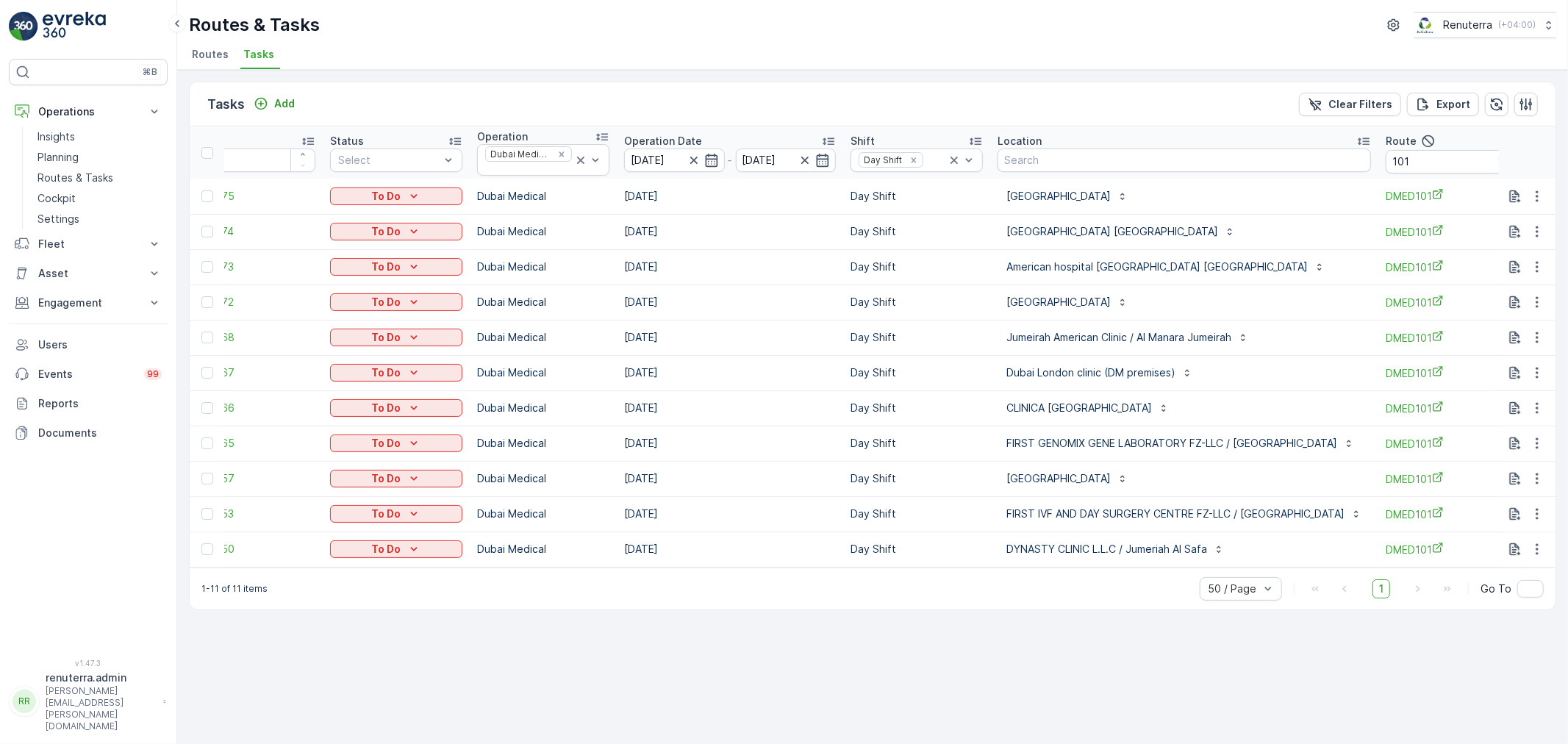
scroll to position [0, 85]
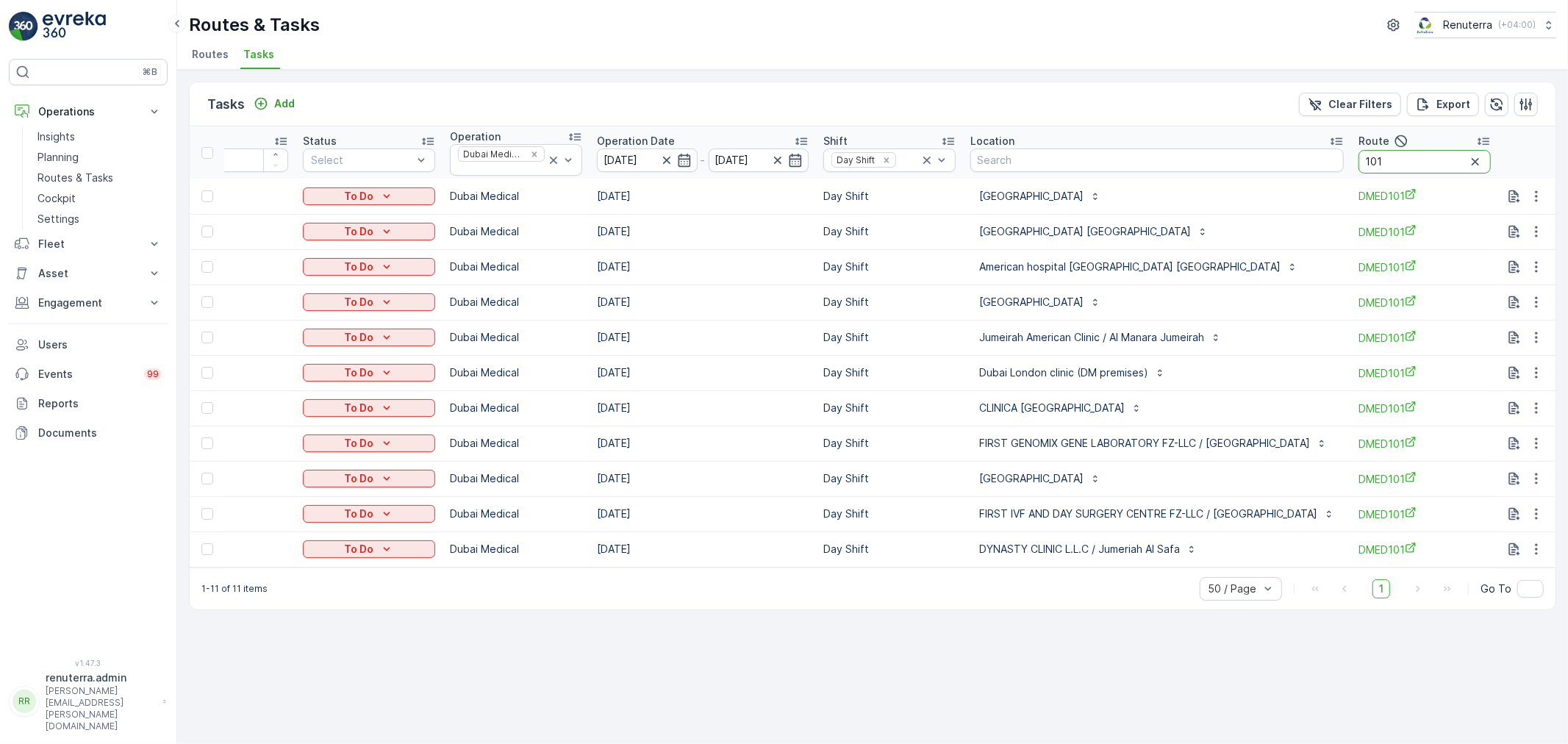
click at [1394, 157] on input "101" at bounding box center [1424, 161] width 133 height 24
type input "103"
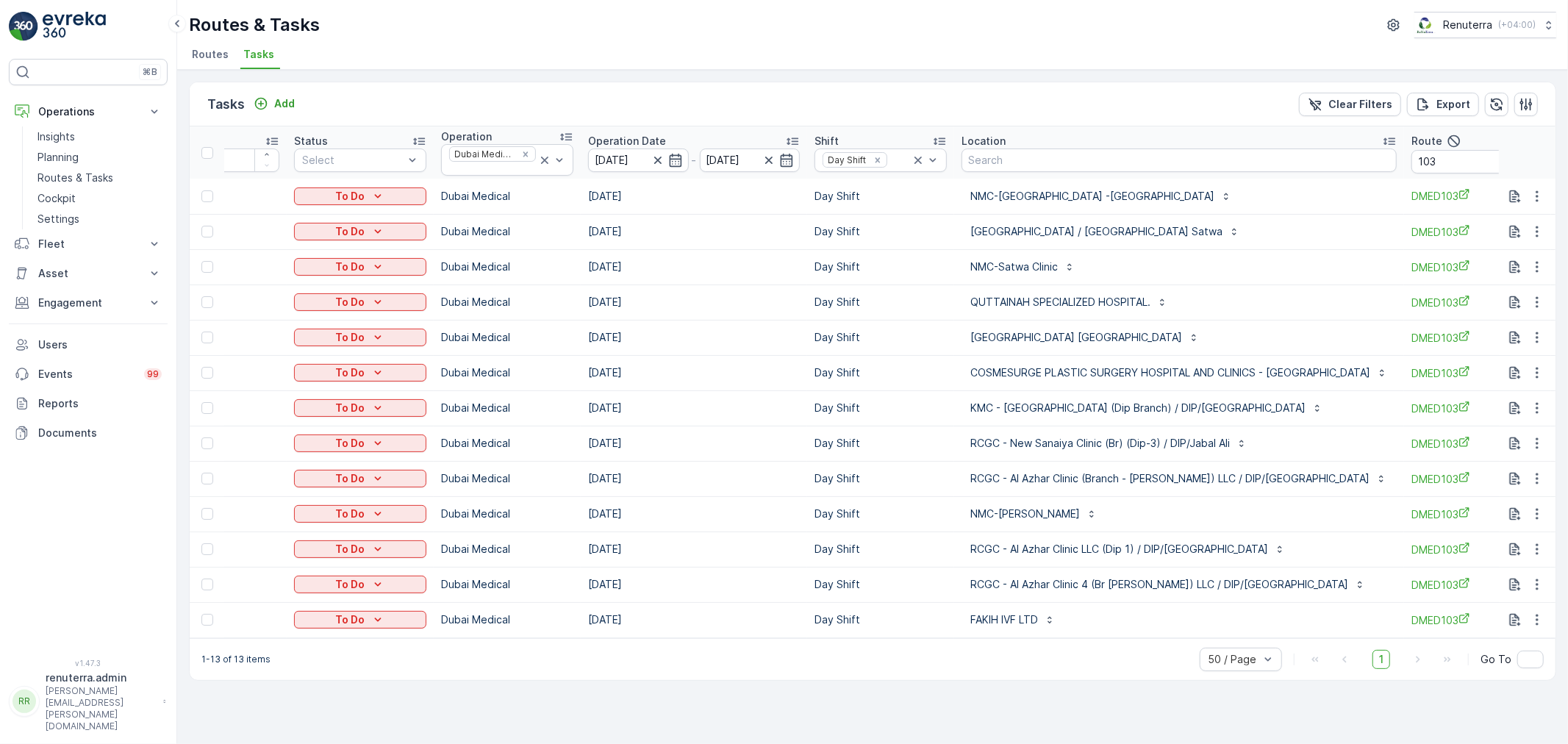
scroll to position [0, 89]
click at [83, 170] on p "Routes & Tasks" at bounding box center [75, 178] width 75 height 15
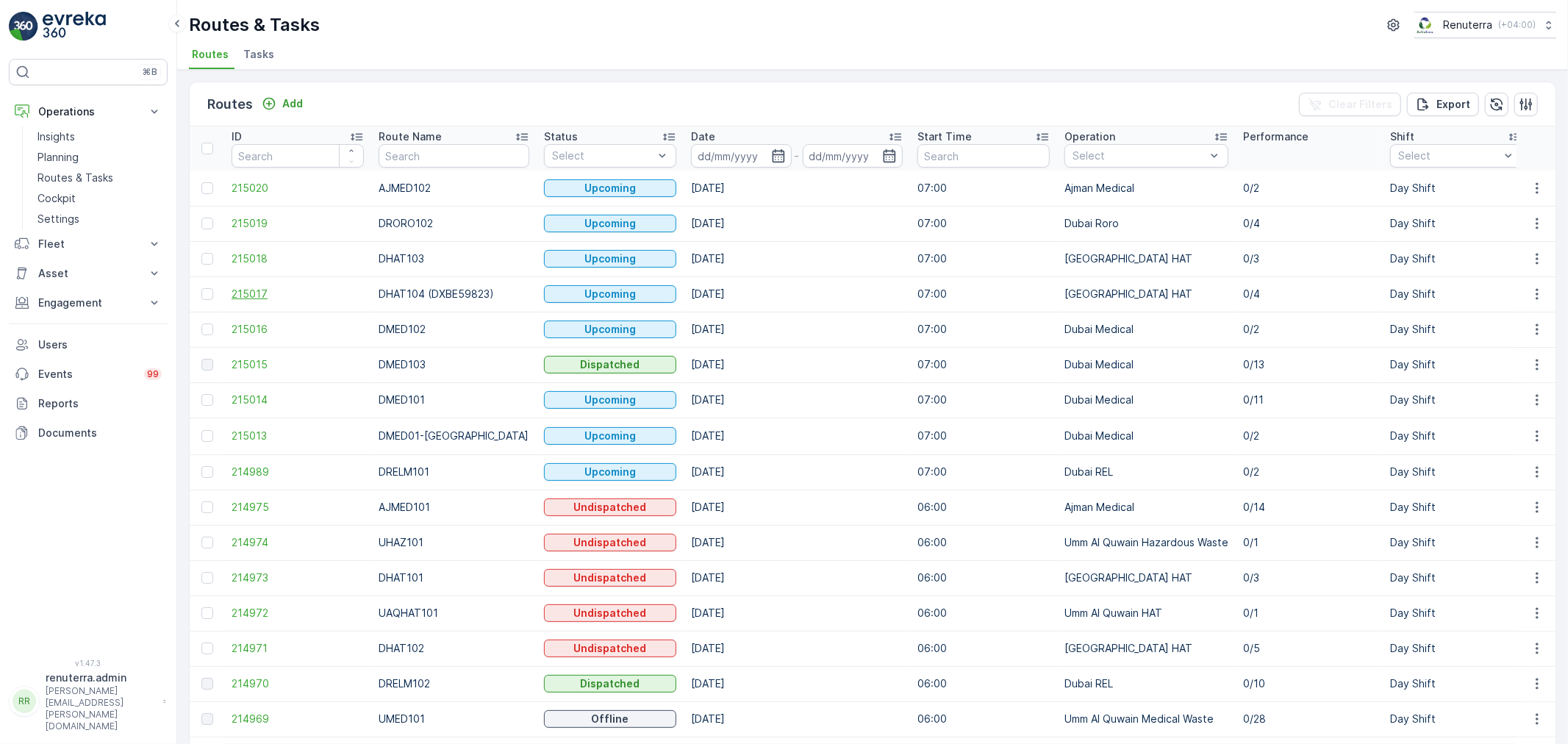
click at [258, 294] on span "215017" at bounding box center [297, 294] width 133 height 15
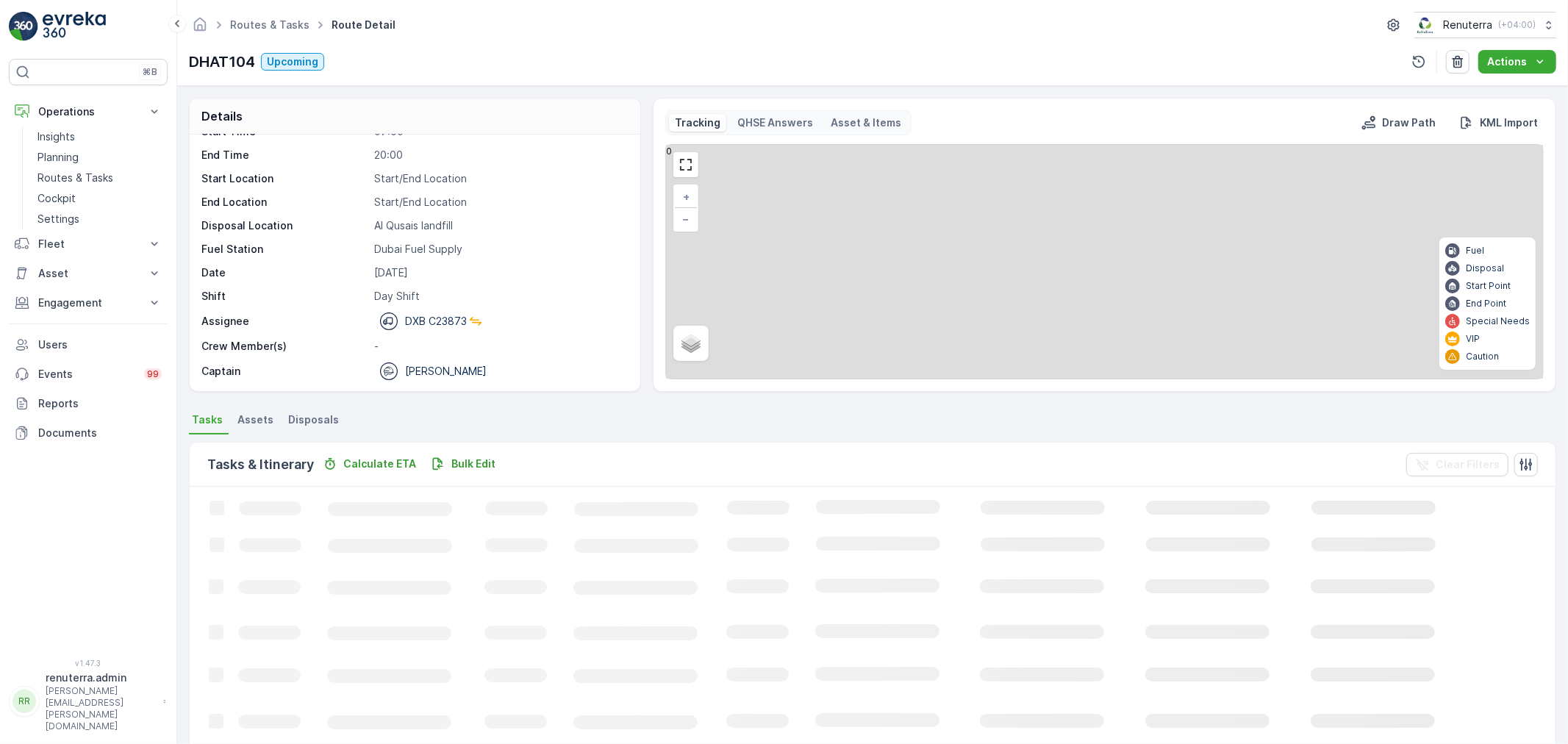
scroll to position [46, 0]
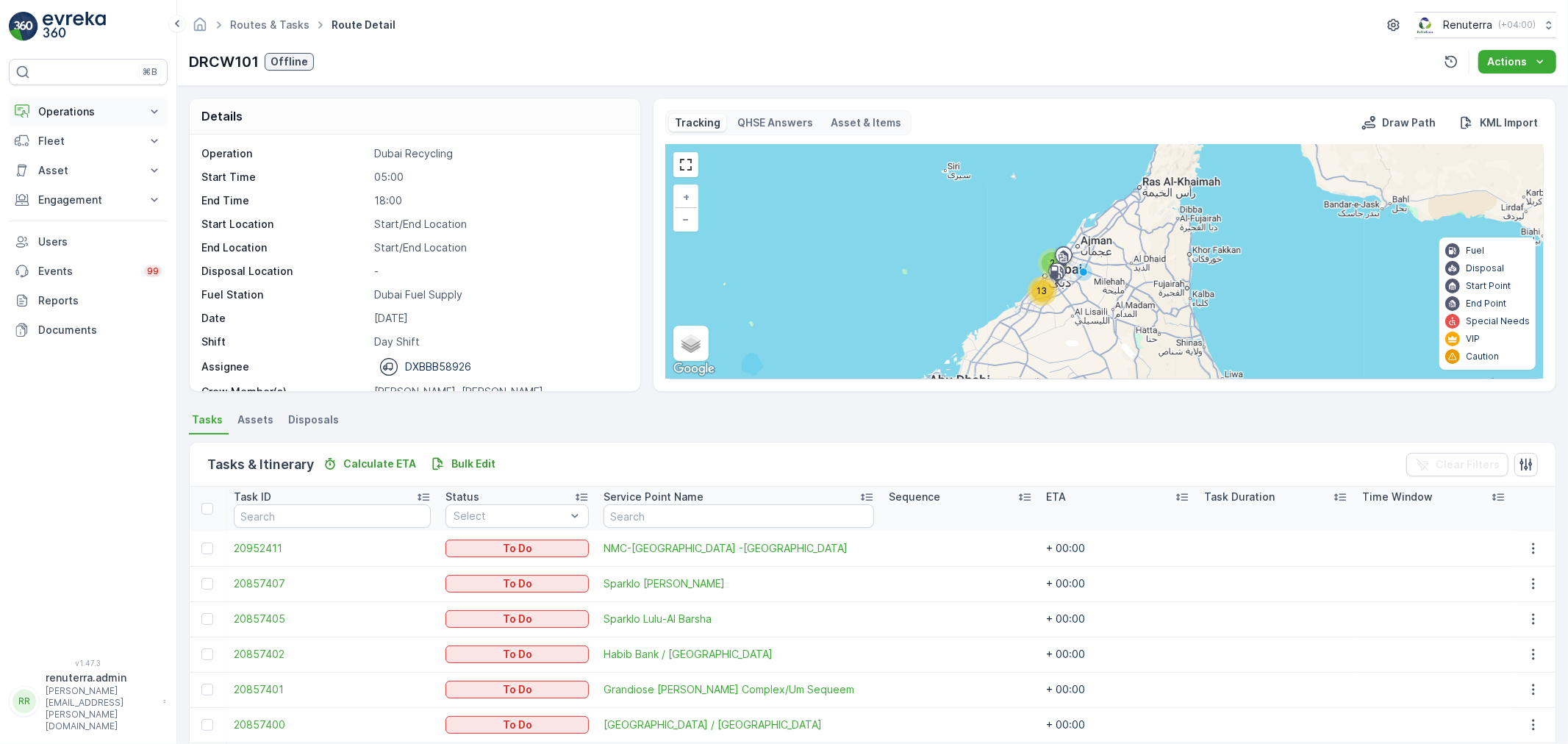
drag, startPoint x: 82, startPoint y: 106, endPoint x: 78, endPoint y: 120, distance: 14.6
click at [82, 107] on p "Operations" at bounding box center [88, 112] width 100 height 15
click at [71, 149] on link "Planning" at bounding box center [100, 157] width 136 height 21
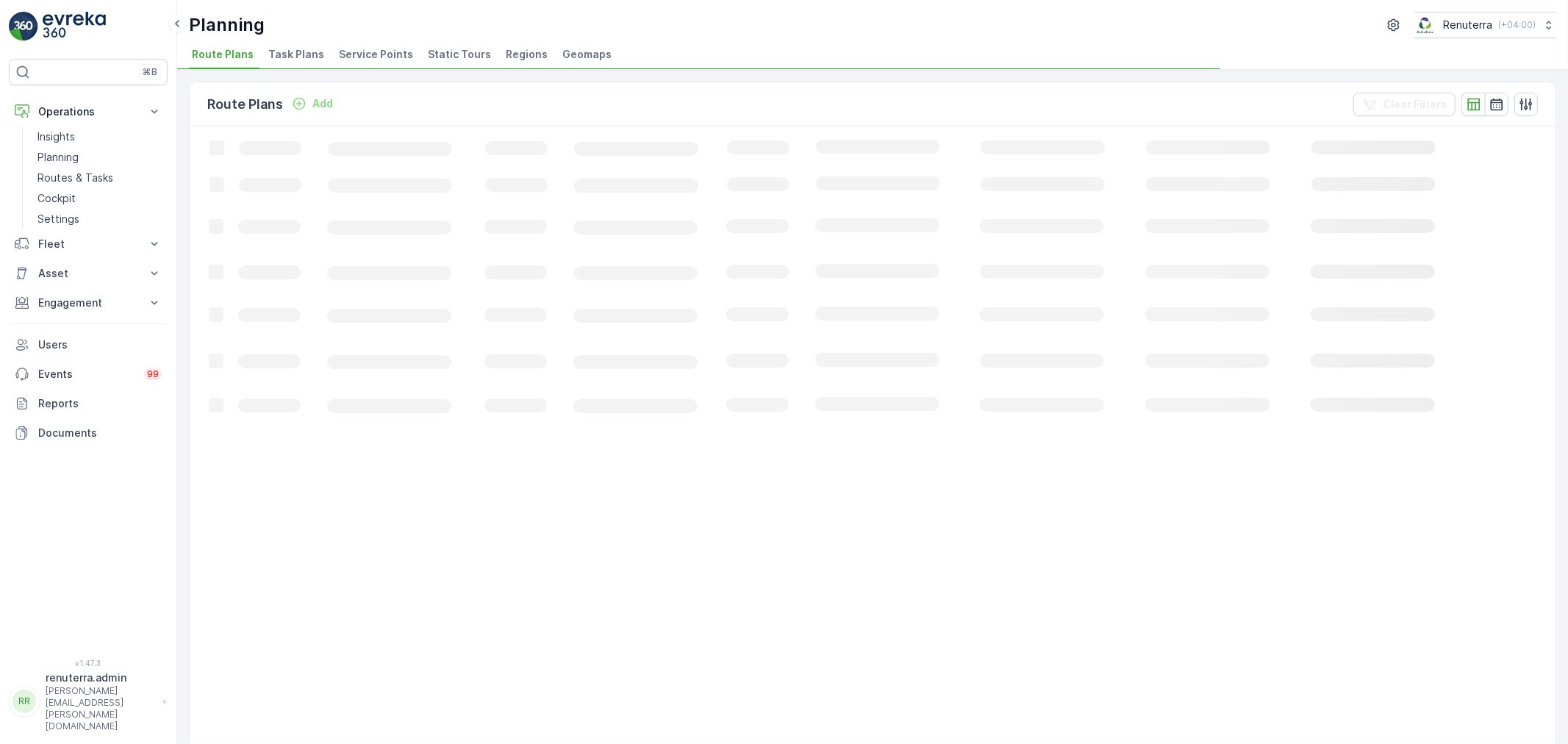
click at [361, 57] on span "Service Points" at bounding box center [375, 55] width 74 height 15
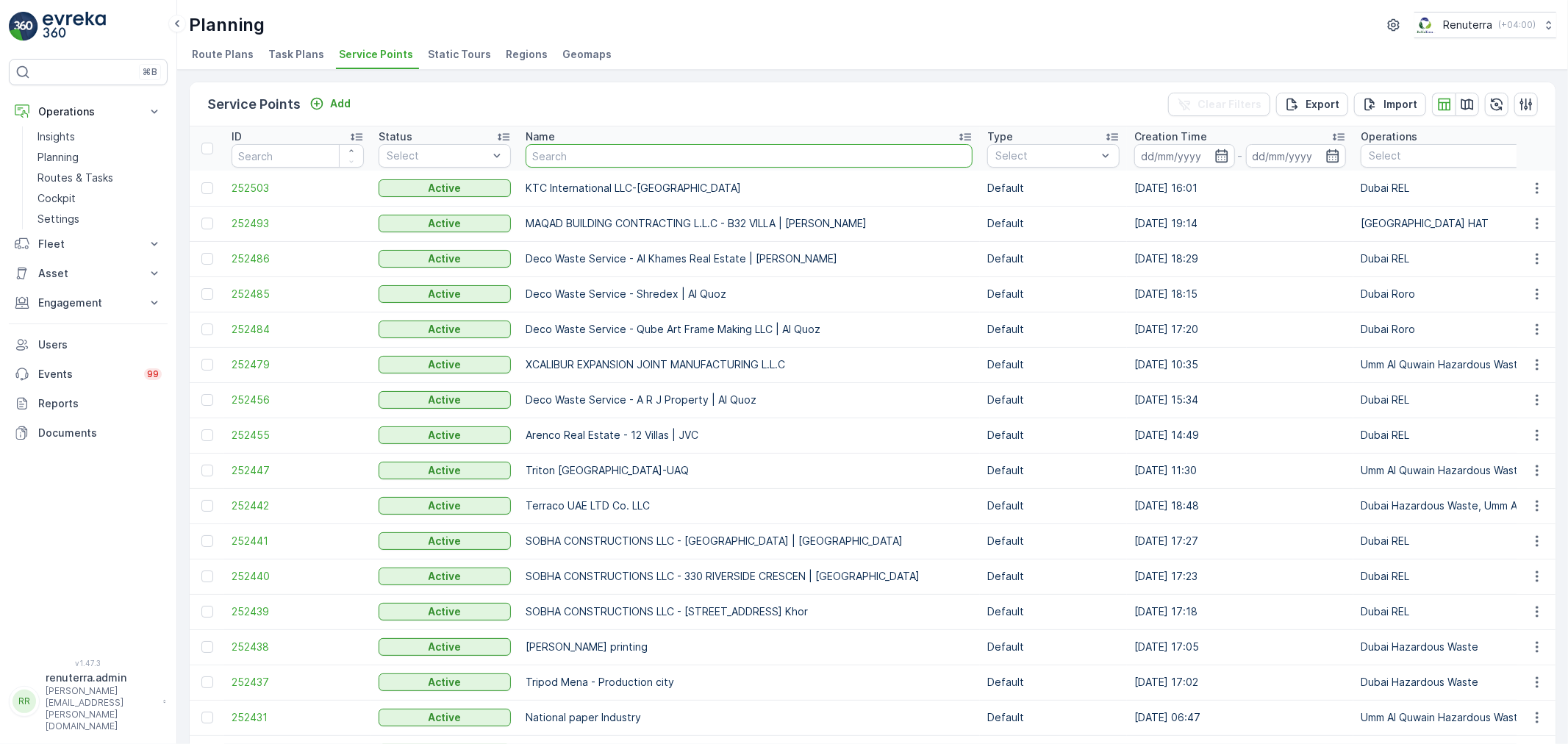
click at [574, 150] on input "text" at bounding box center [749, 155] width 447 height 24
type input "kha"
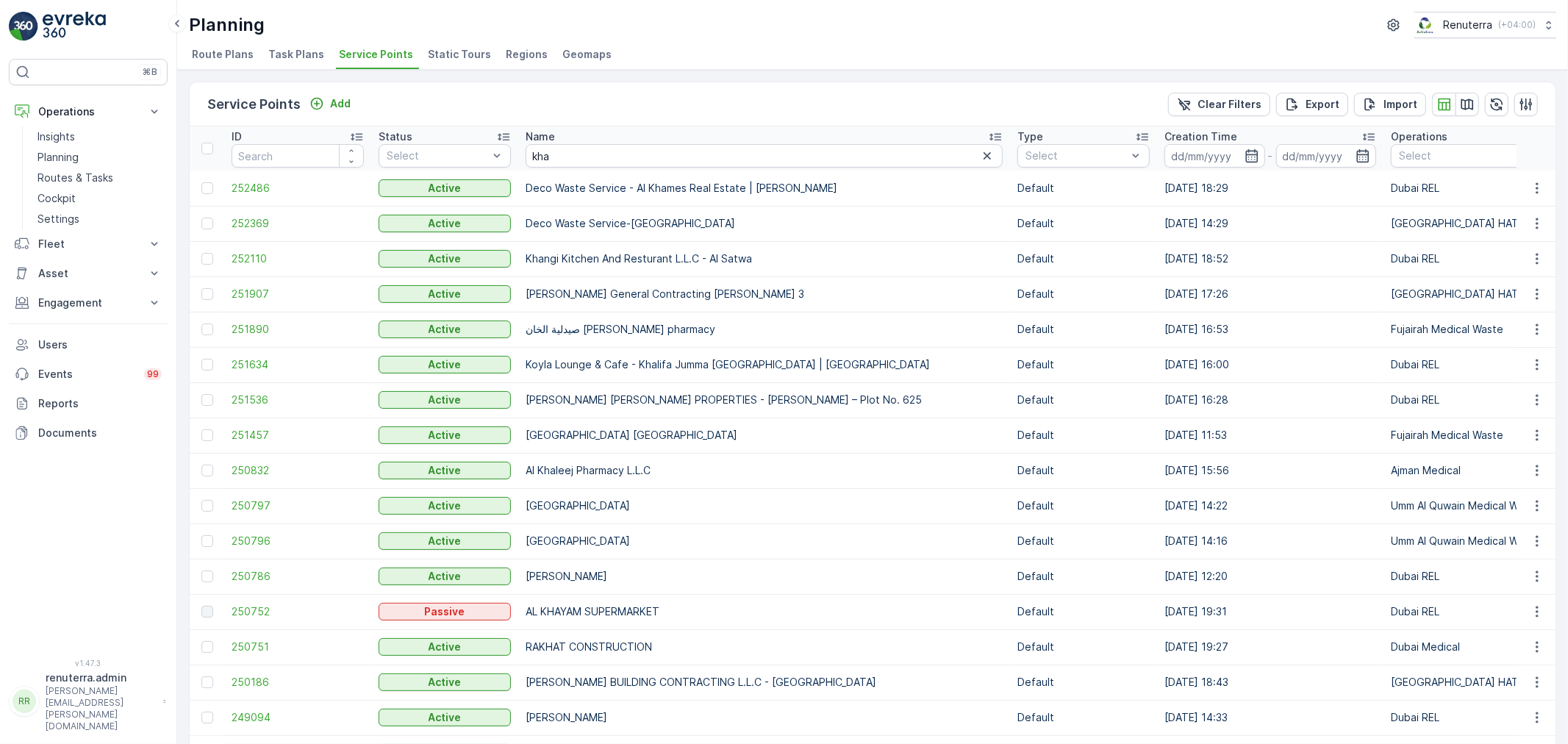
click at [608, 164] on input "kha" at bounding box center [764, 155] width 477 height 24
type input "khalif"
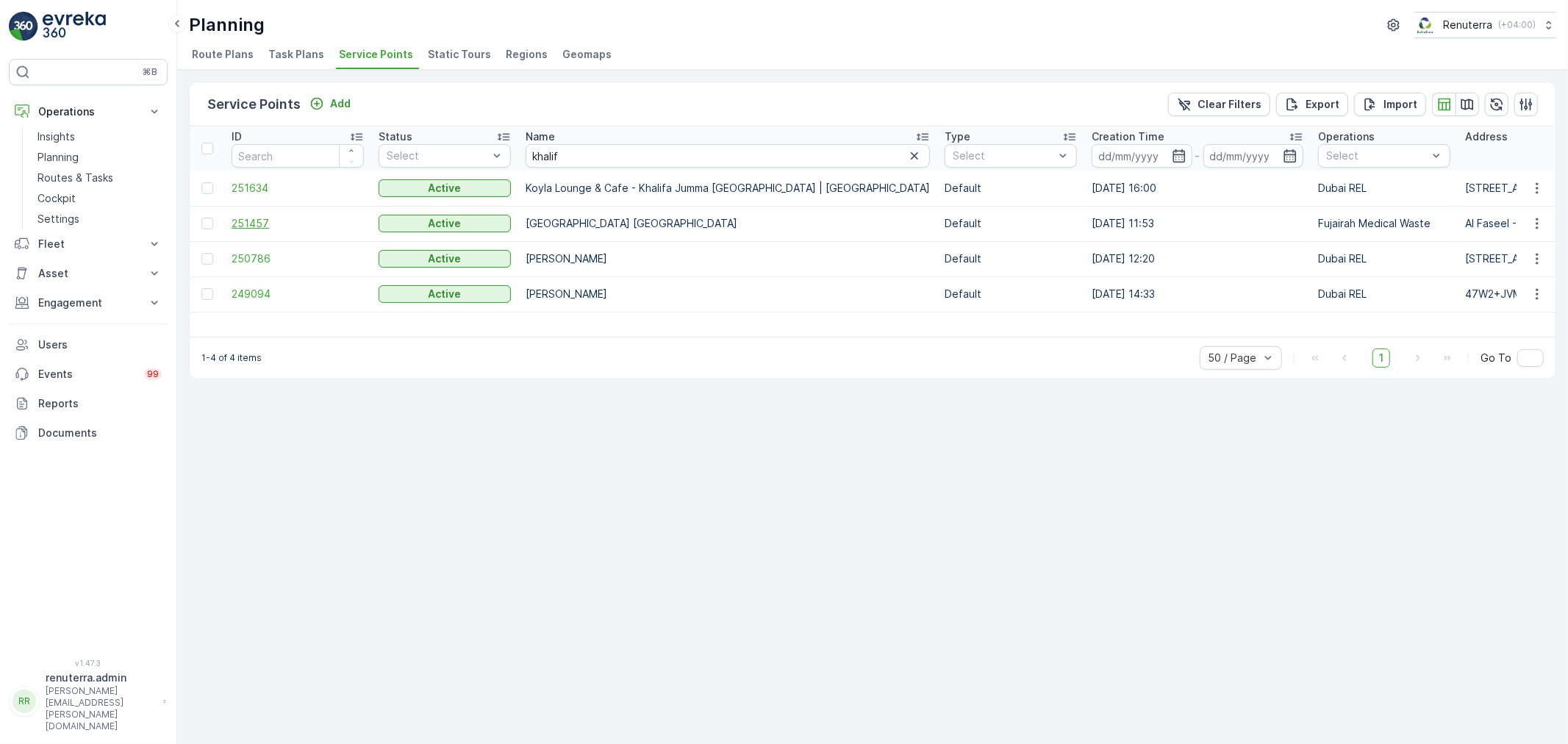
click at [247, 224] on span "251457" at bounding box center [297, 224] width 133 height 15
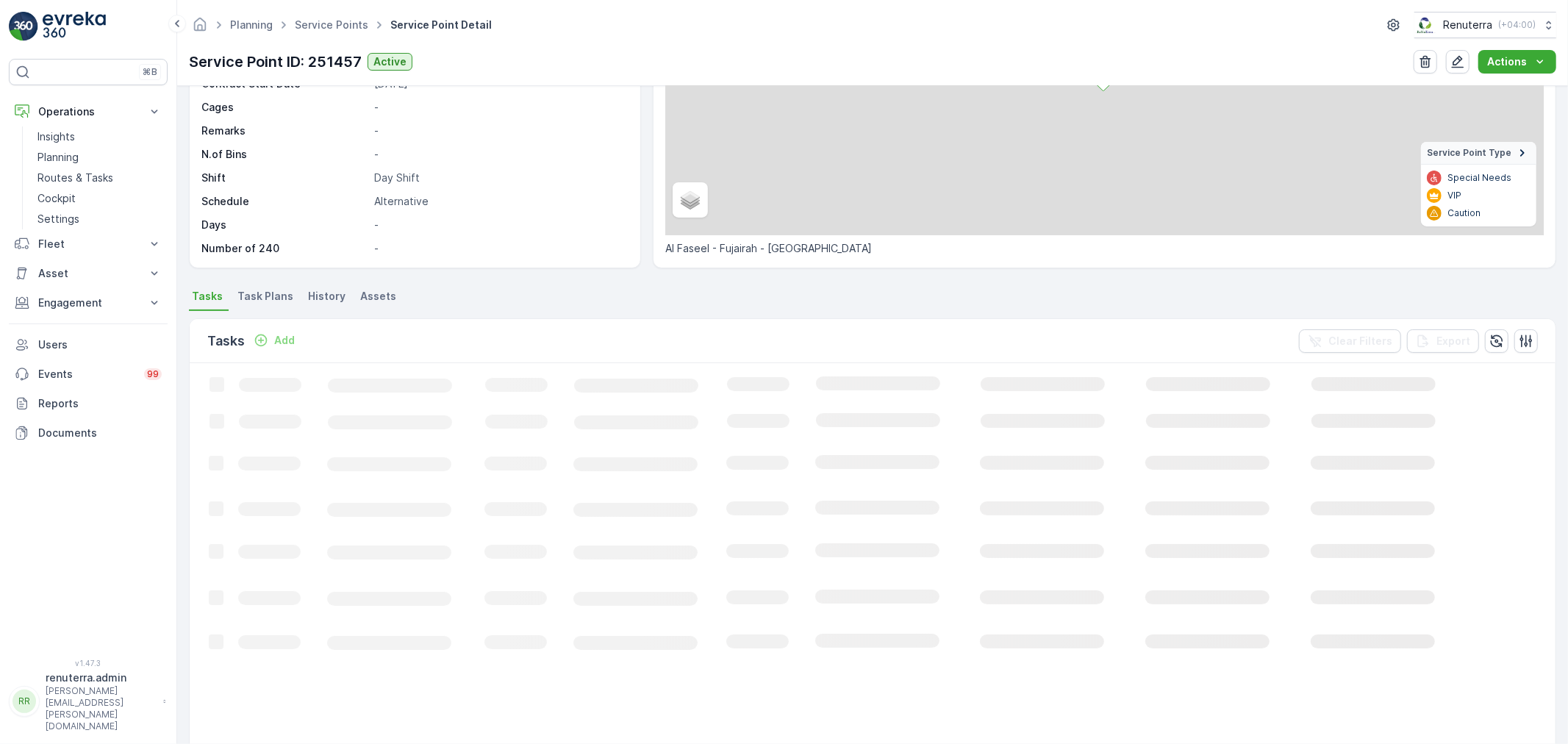
scroll to position [326, 0]
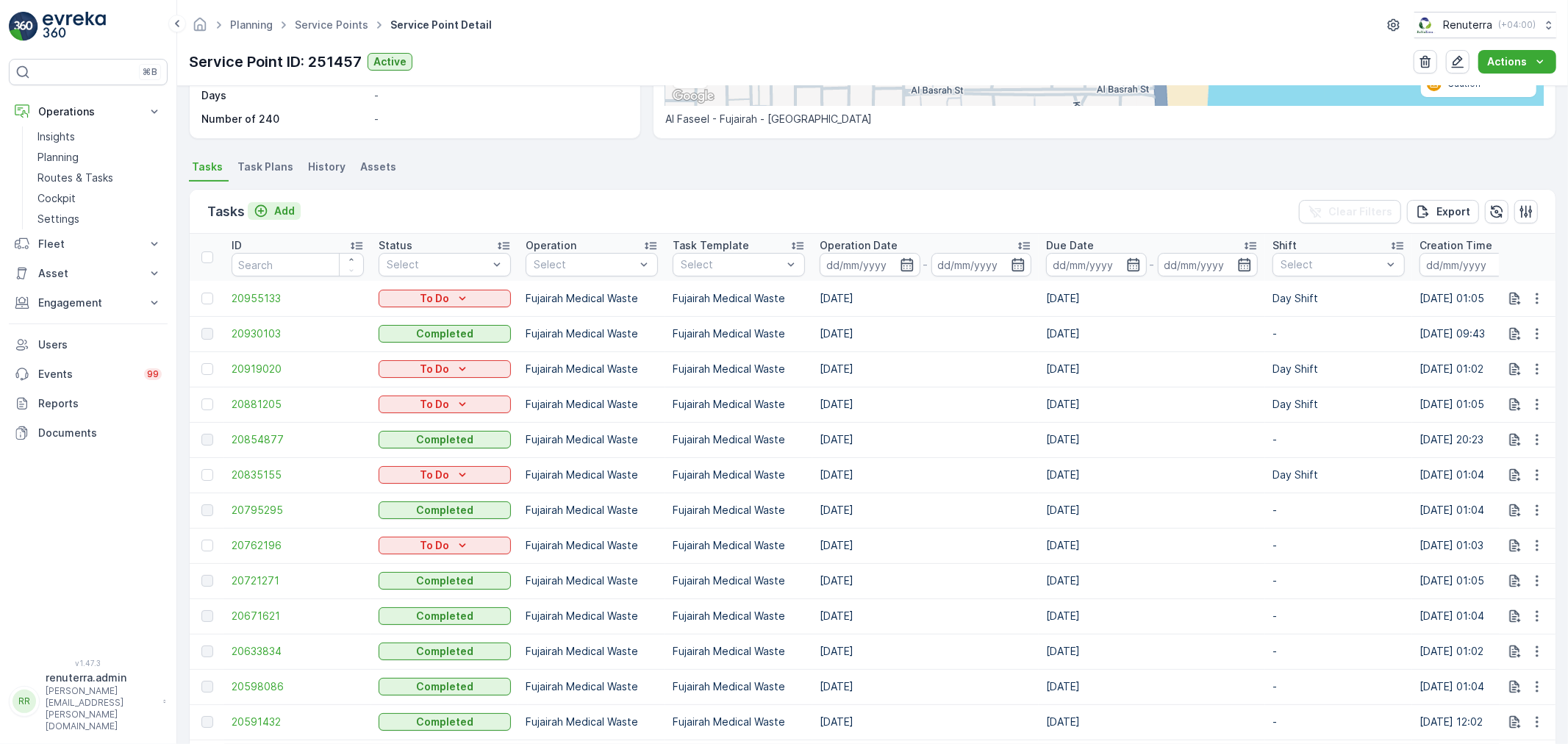
click at [292, 214] on p "Add" at bounding box center [284, 211] width 21 height 15
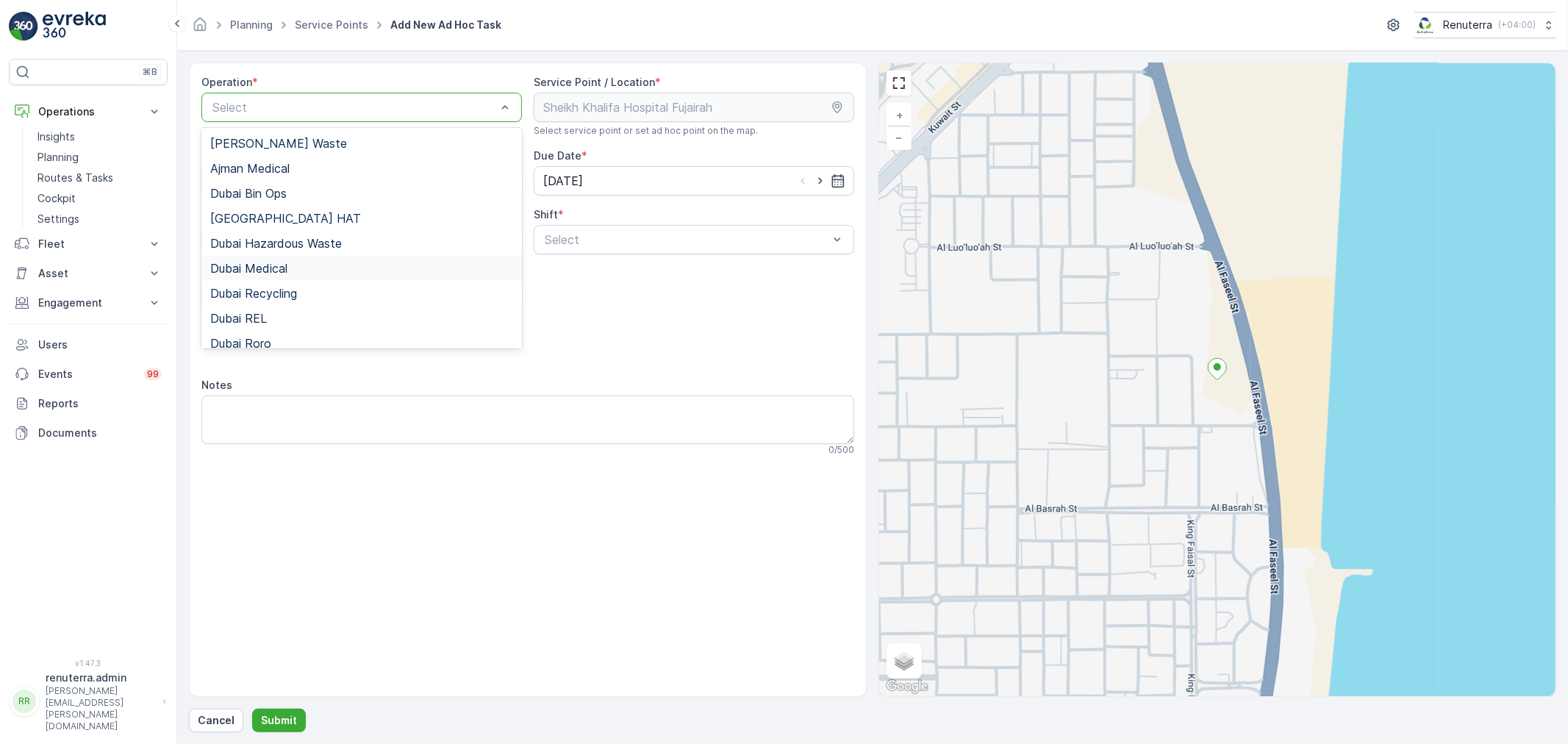
click at [281, 274] on span "Dubai Medical" at bounding box center [249, 268] width 77 height 13
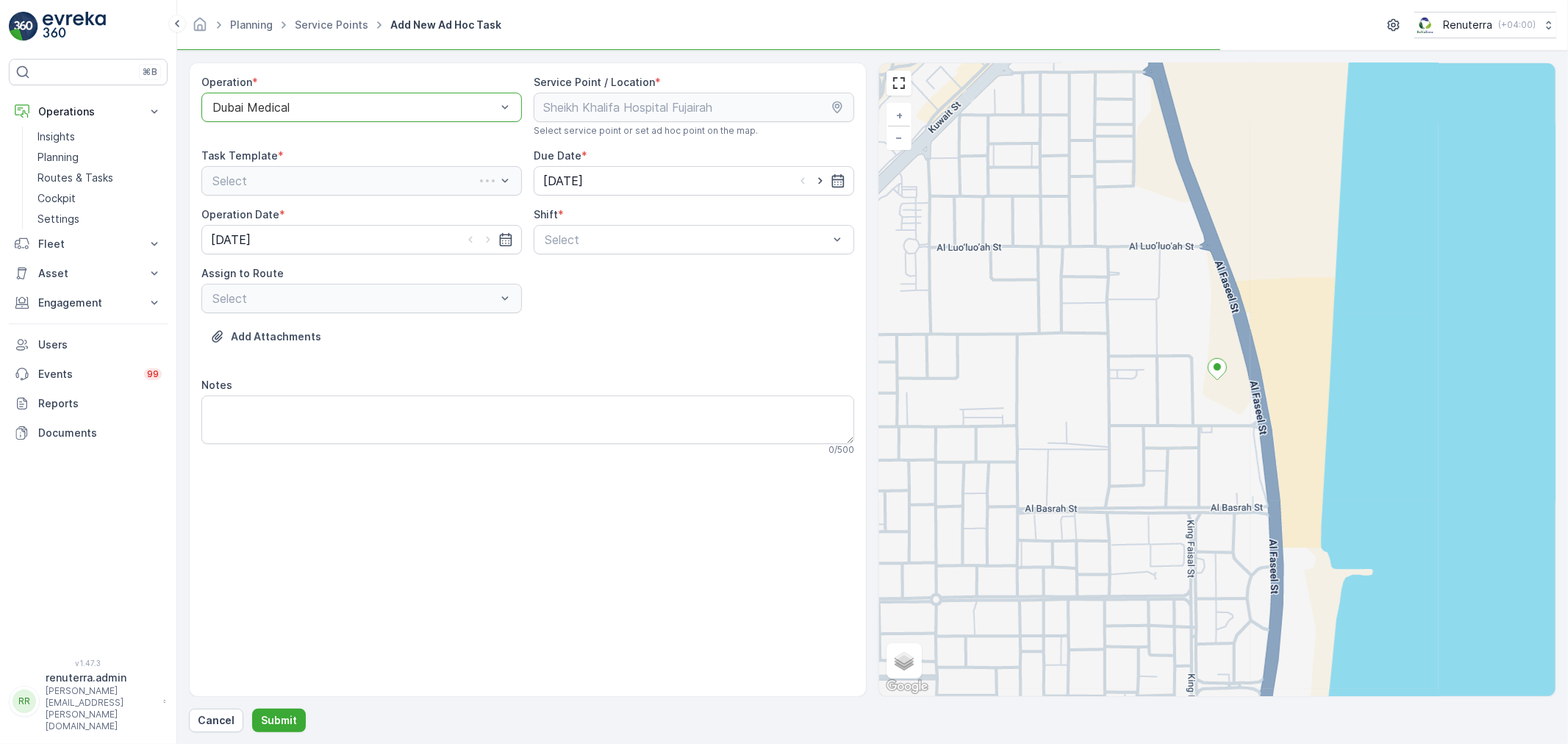
click at [305, 99] on div "Dubai Medical" at bounding box center [361, 106] width 321 height 29
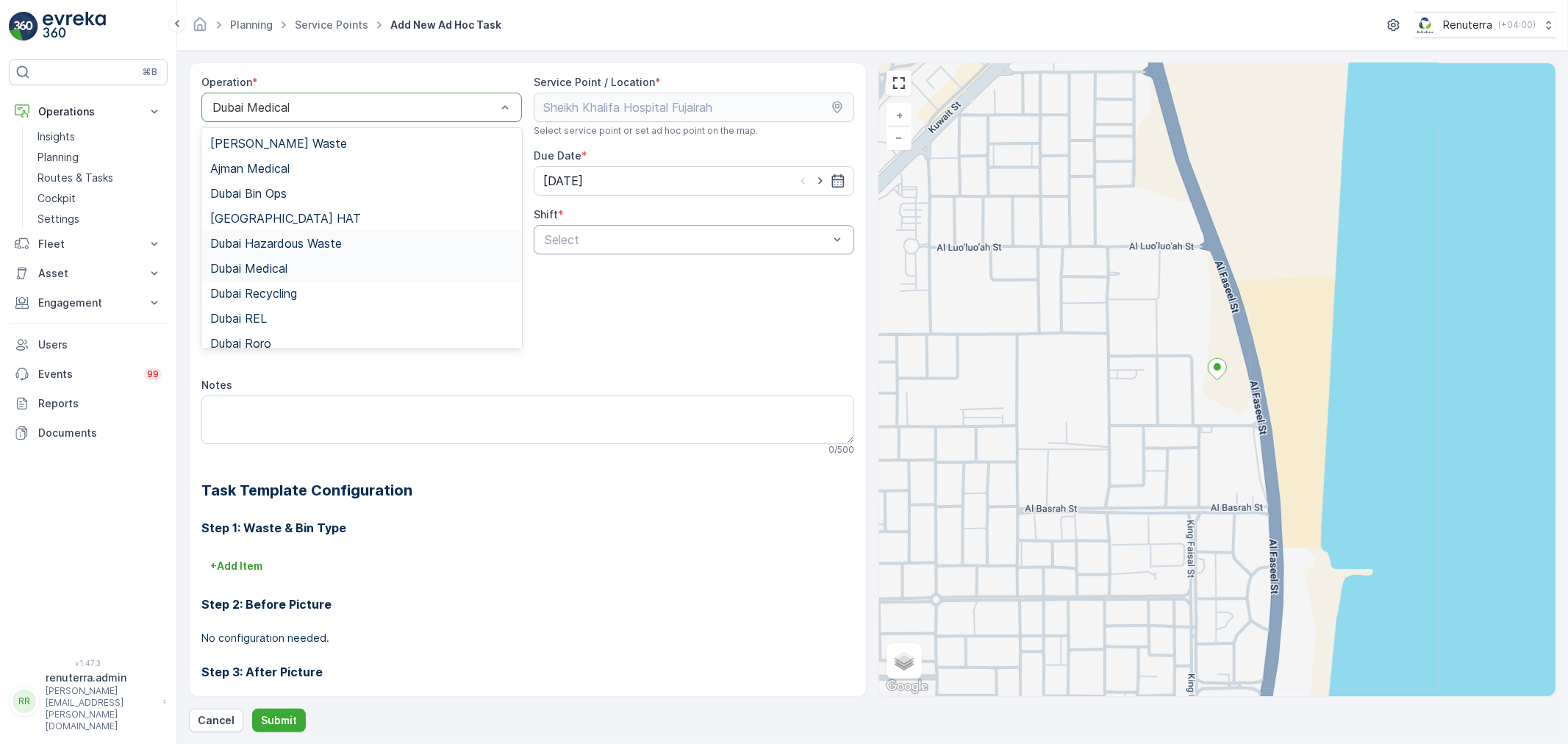
click at [612, 244] on div at bounding box center [687, 240] width 287 height 13
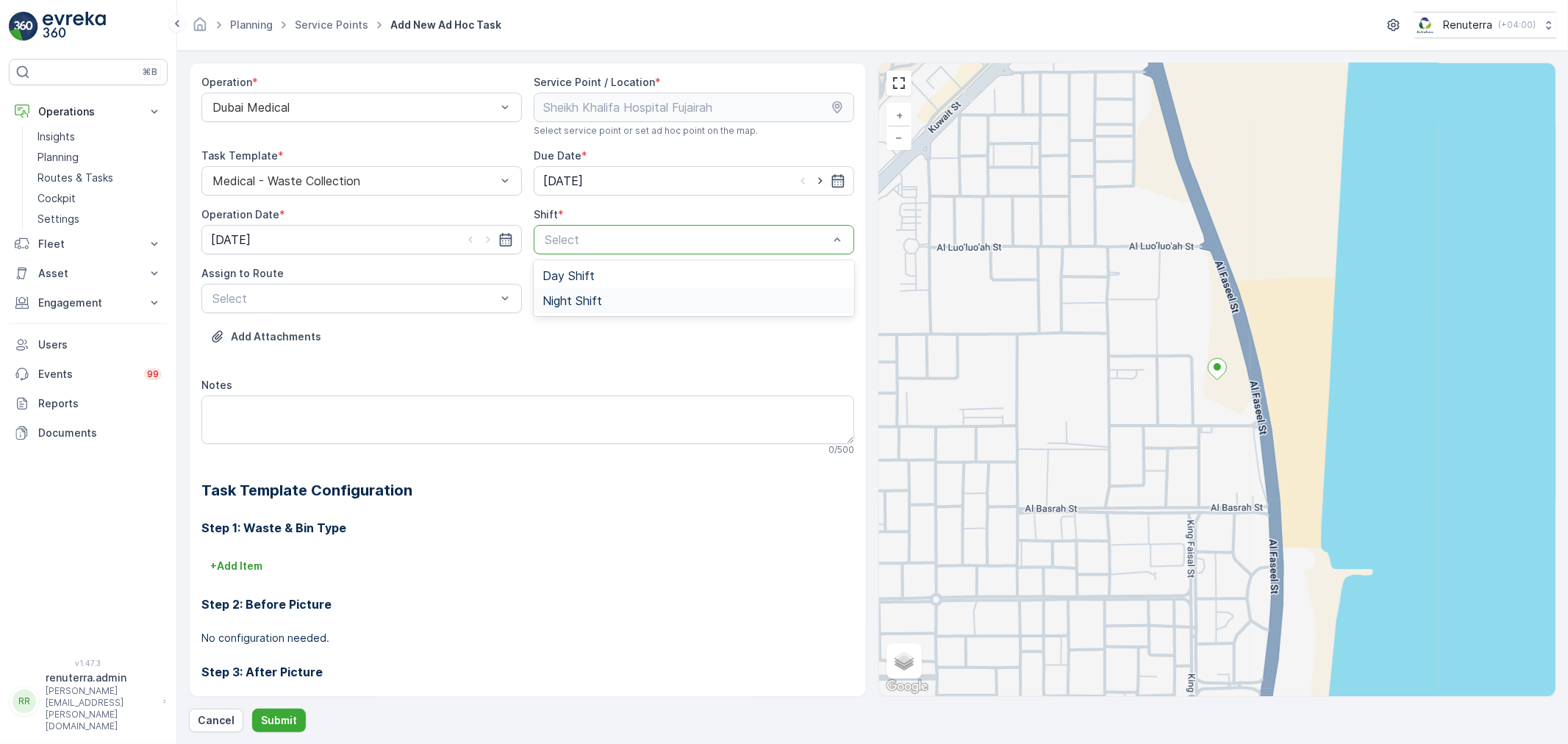
click at [597, 305] on span "Night Shift" at bounding box center [572, 301] width 59 height 13
click at [605, 281] on div "Day Shift" at bounding box center [694, 276] width 303 height 13
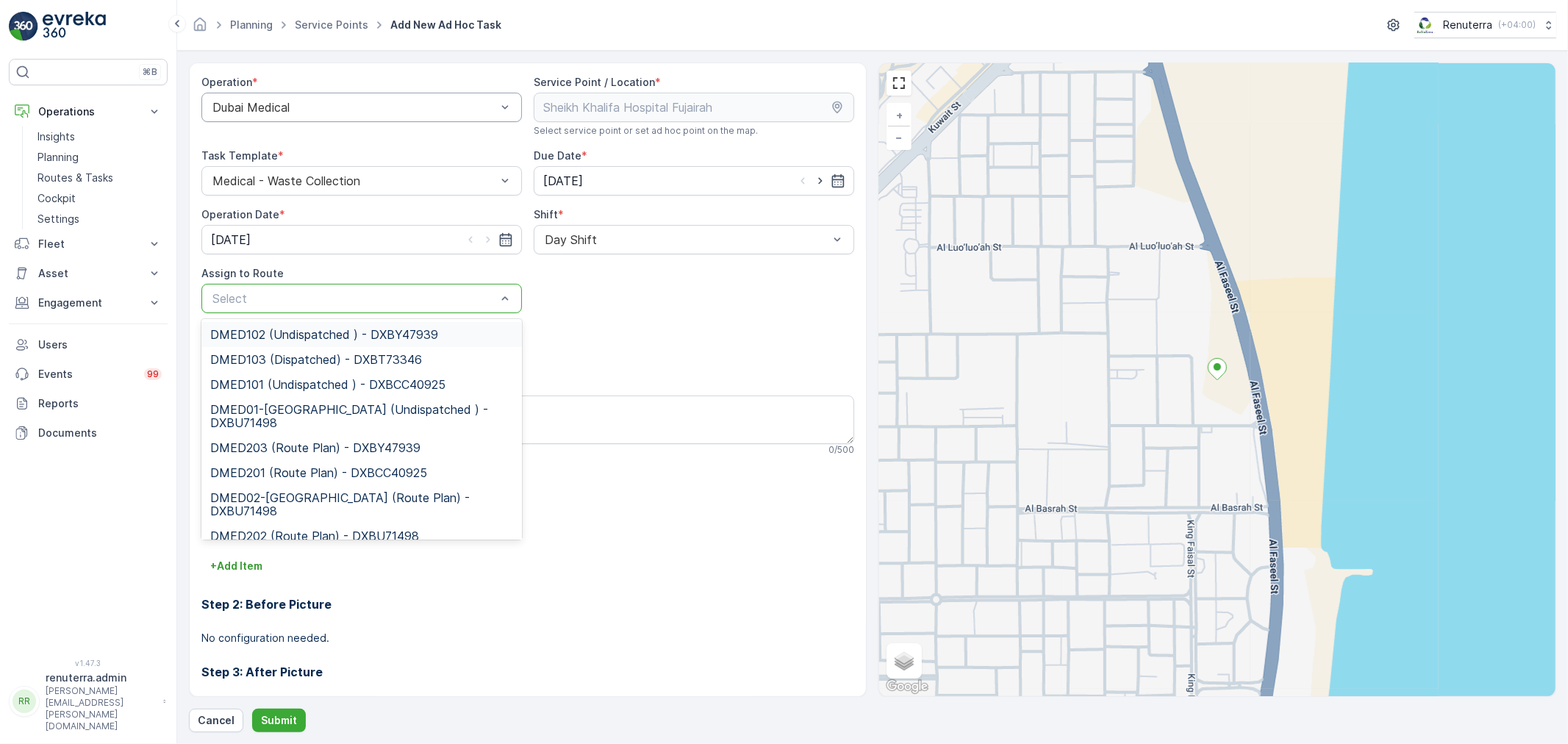
click at [371, 96] on div "Dubai Medical" at bounding box center [361, 106] width 321 height 29
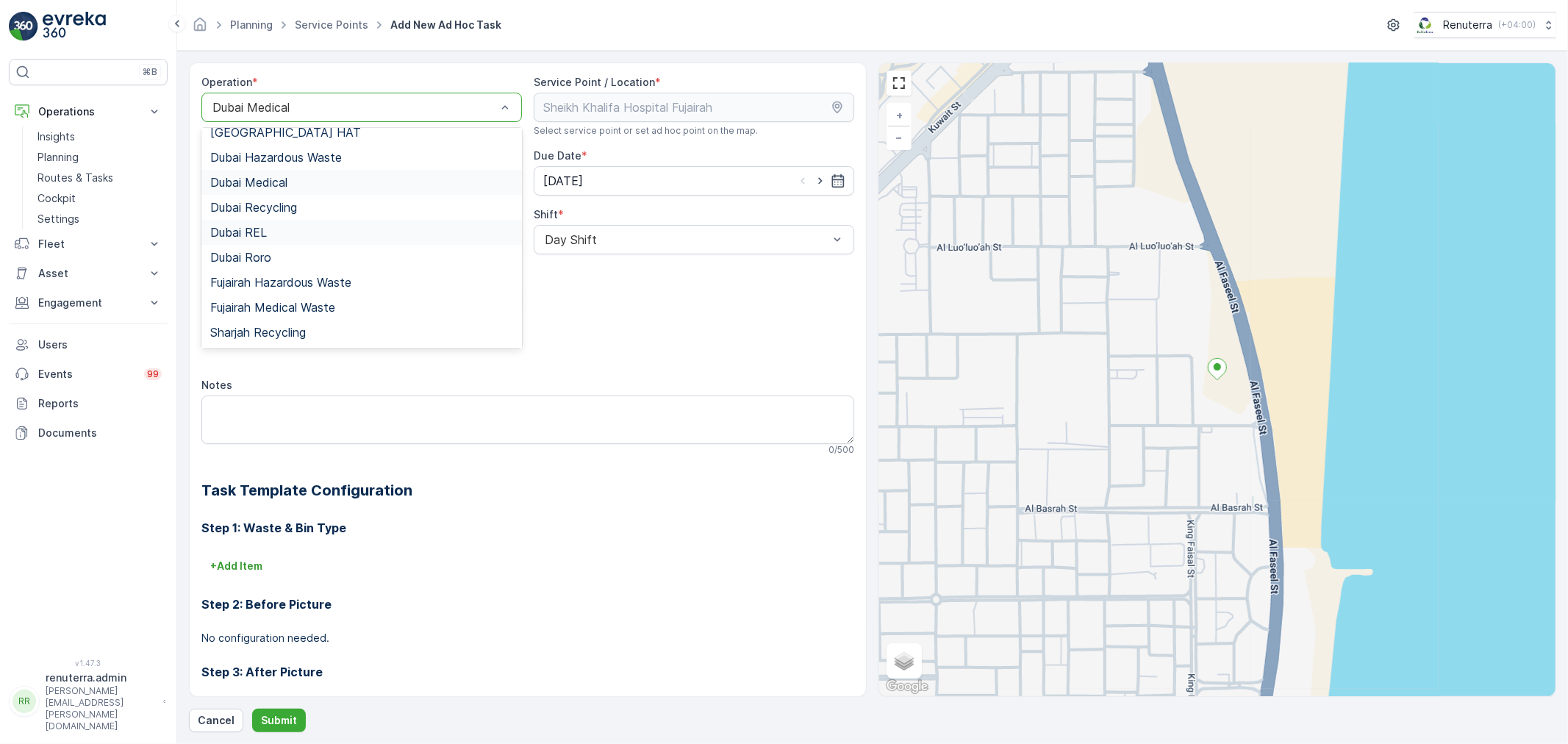
scroll to position [160, 0]
click at [281, 232] on span "Fujairah Medical Waste" at bounding box center [273, 233] width 125 height 13
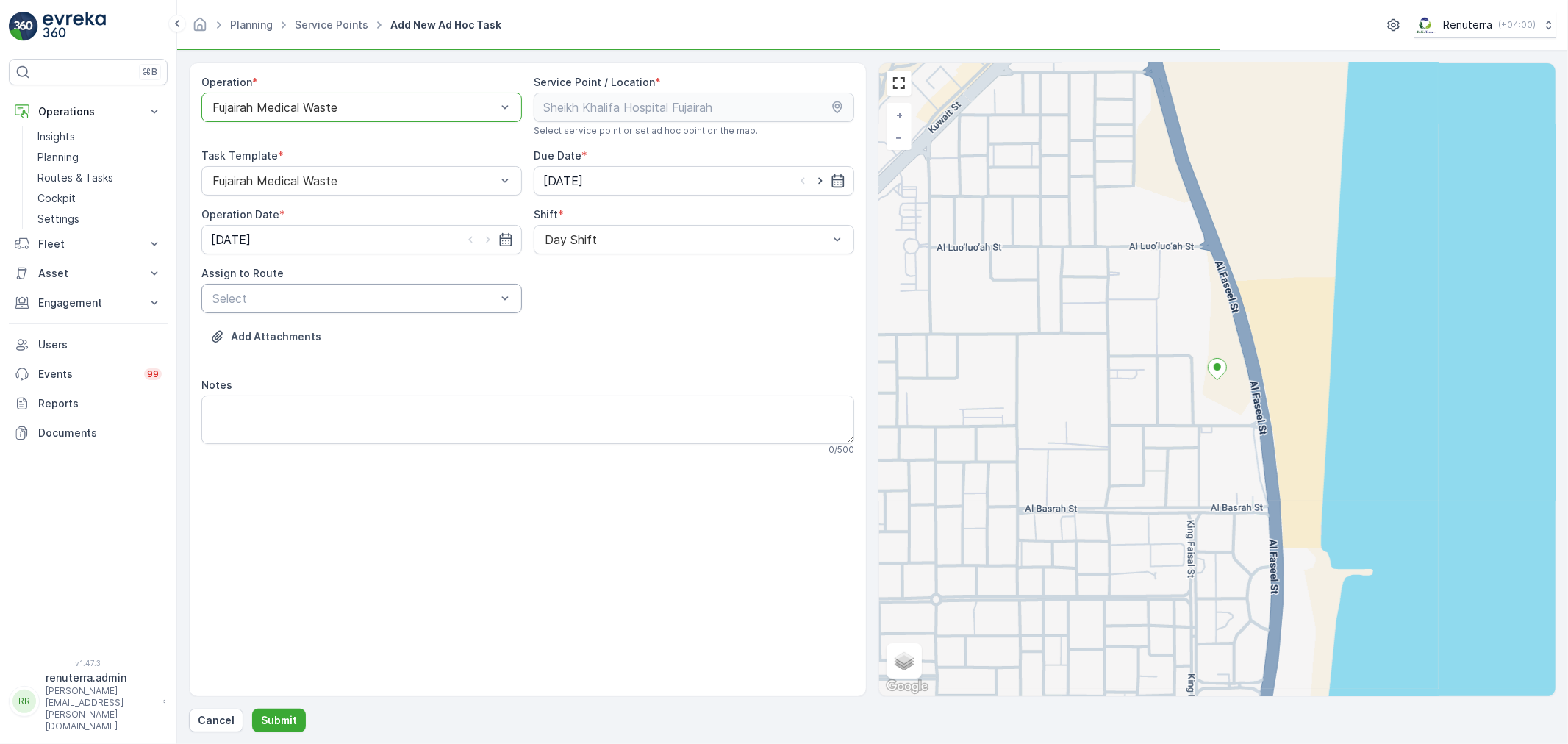
click at [369, 310] on div "Select" at bounding box center [361, 298] width 321 height 29
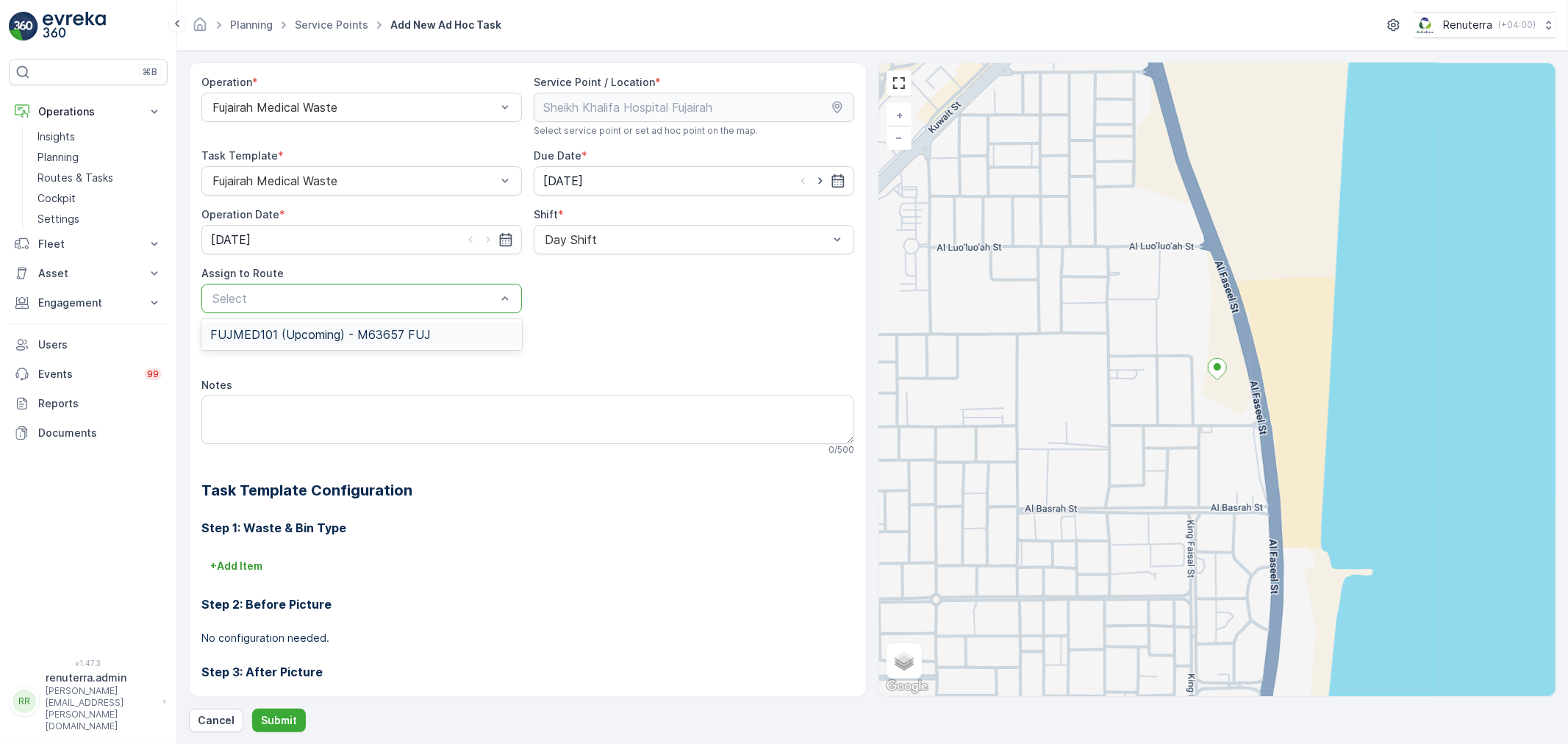
click at [362, 338] on span "FUJMED101 (Upcoming) - M63657 FUJ" at bounding box center [321, 335] width 220 height 13
click at [275, 713] on p "Submit" at bounding box center [278, 720] width 36 height 15
